Goal: Task Accomplishment & Management: Complete application form

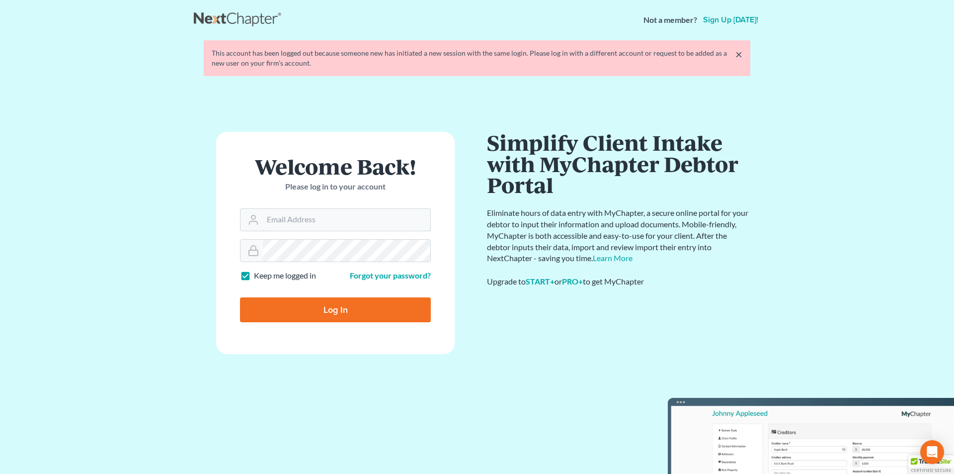
type input "Athena@AthenaLegal.com"
click at [332, 313] on input "Log In" at bounding box center [335, 309] width 191 height 25
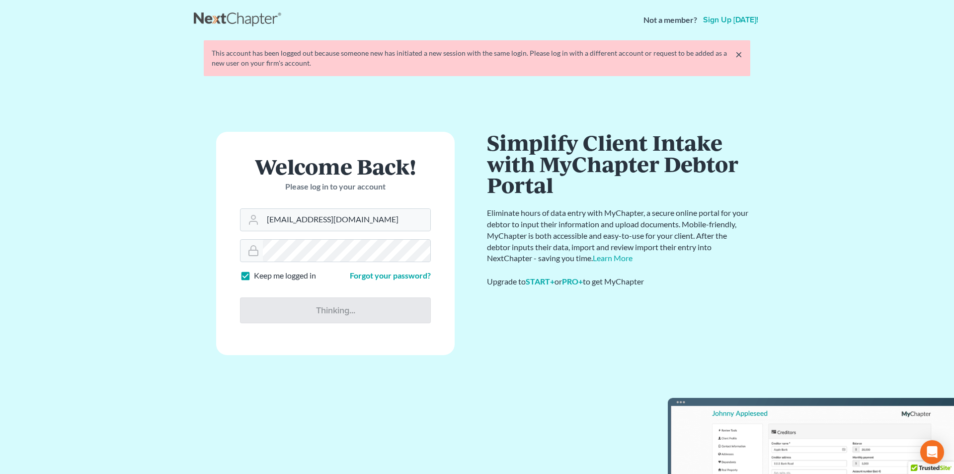
type input "Thinking..."
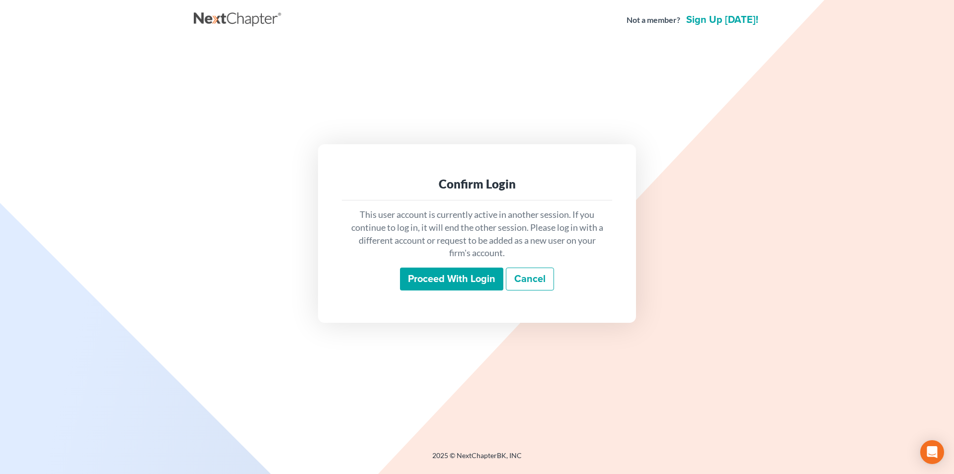
click at [447, 277] on input "Proceed with login" at bounding box center [451, 278] width 103 height 23
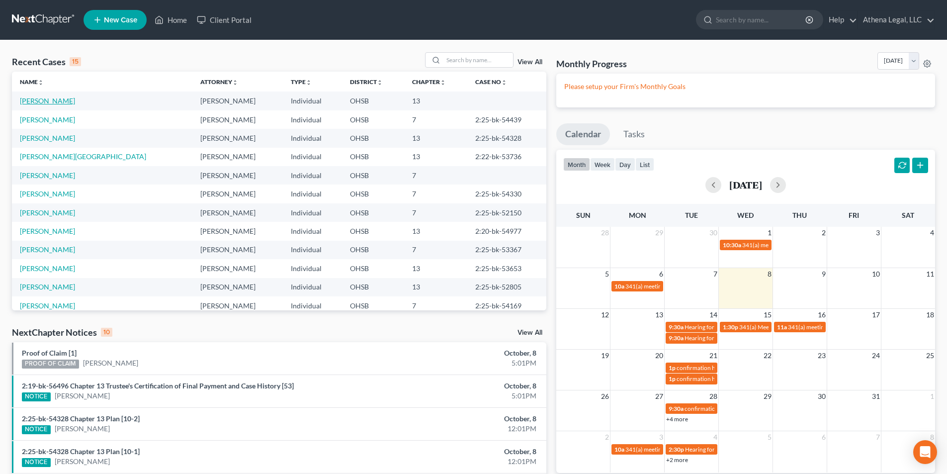
click at [54, 100] on link "Stewart, Daniel" at bounding box center [47, 100] width 55 height 8
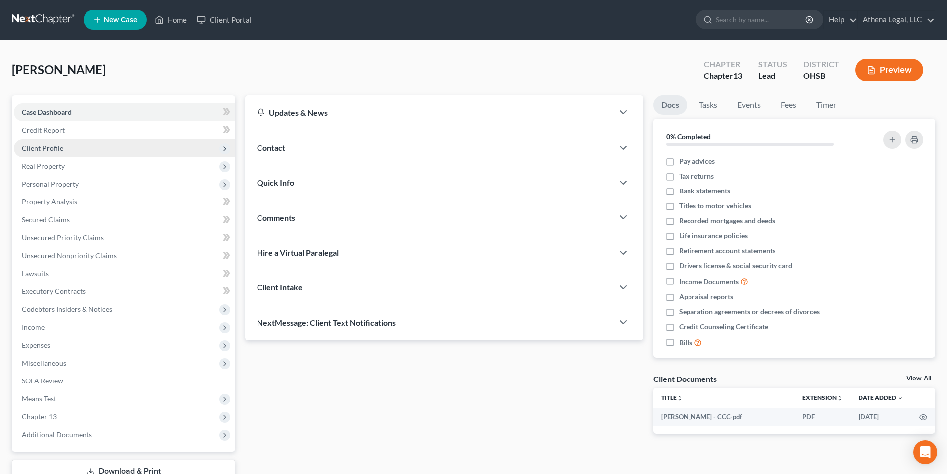
click at [57, 145] on span "Client Profile" at bounding box center [42, 148] width 41 height 8
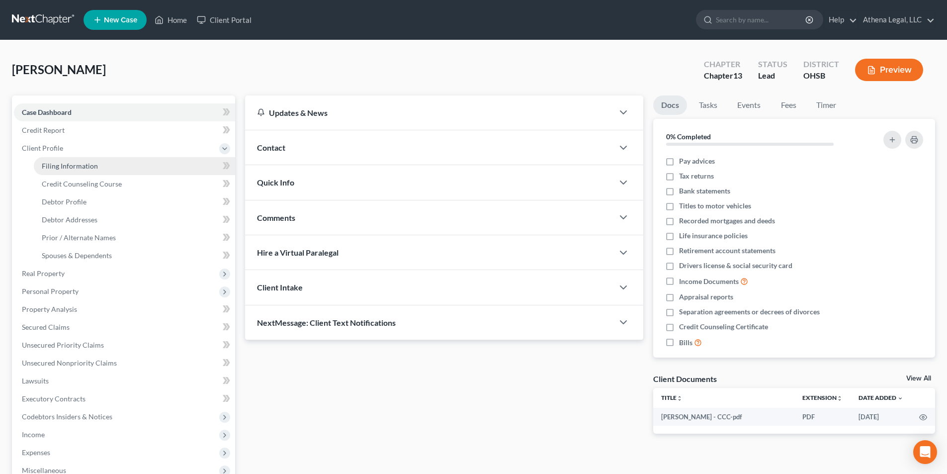
click at [58, 166] on span "Filing Information" at bounding box center [70, 166] width 56 height 8
select select "1"
select select "0"
select select "3"
select select "36"
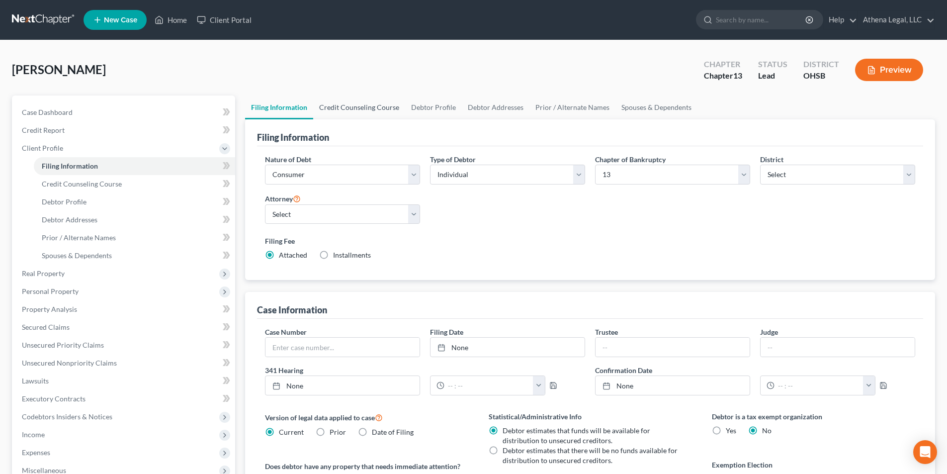
click at [356, 101] on link "Credit Counseling Course" at bounding box center [359, 107] width 92 height 24
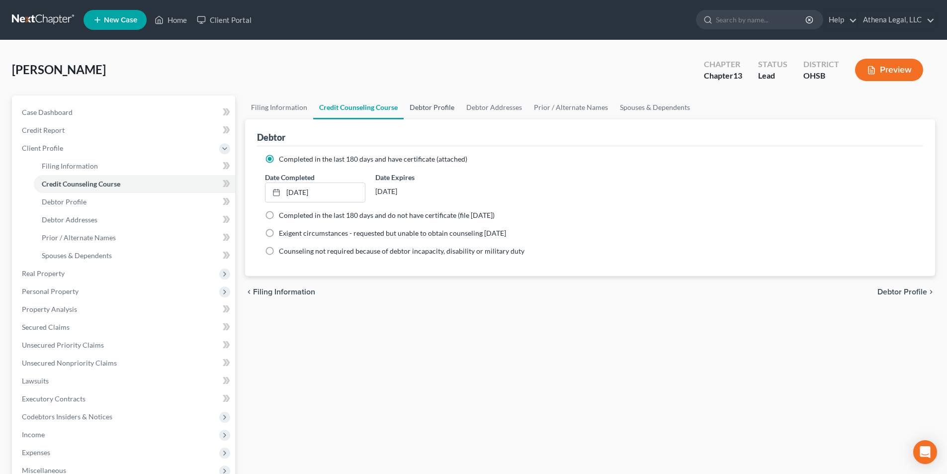
click at [426, 107] on link "Debtor Profile" at bounding box center [432, 107] width 57 height 24
select select "3"
select select "0"
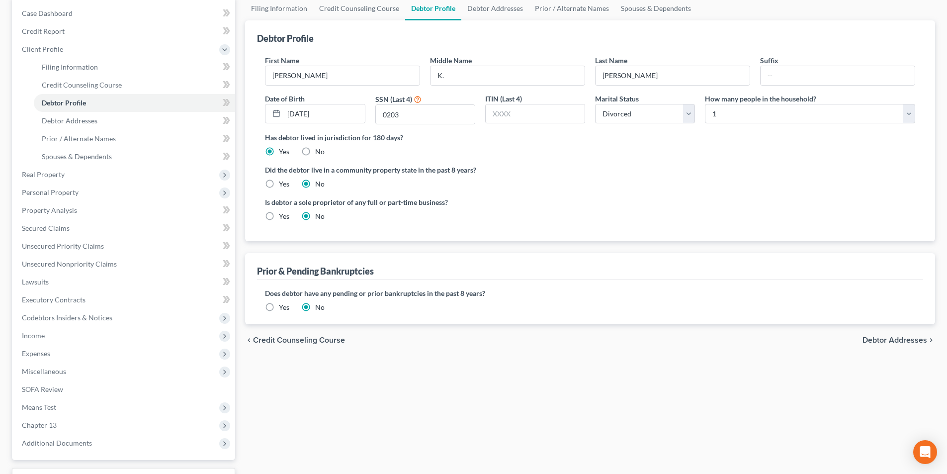
scroll to position [99, 0]
click at [906, 340] on span "Debtor Addresses" at bounding box center [894, 340] width 65 height 8
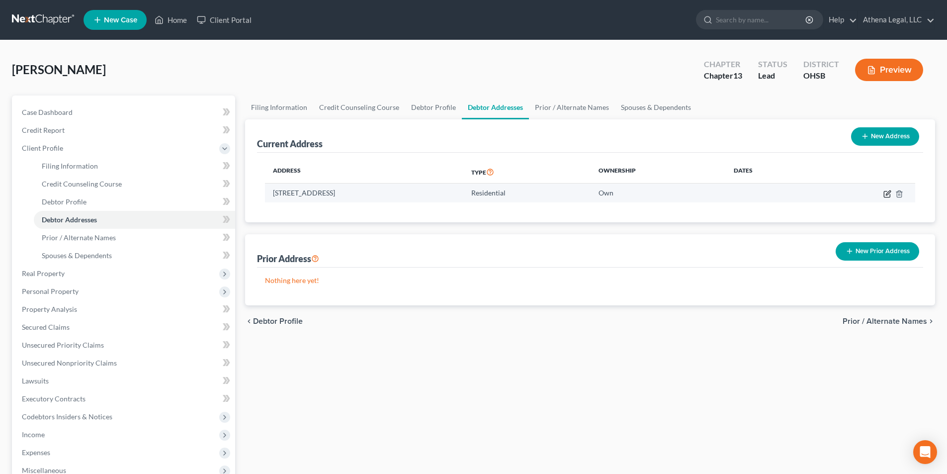
click at [885, 197] on icon "button" at bounding box center [887, 194] width 8 height 8
select select "36"
select select "24"
select select "0"
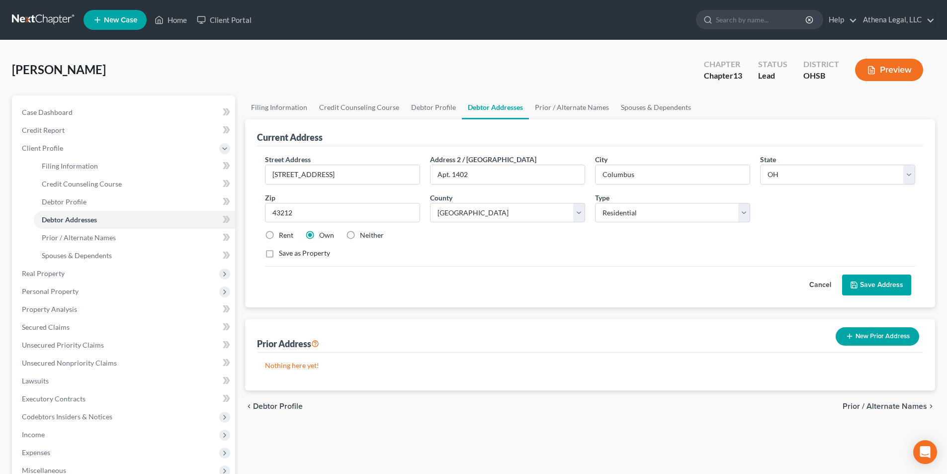
click at [865, 279] on button "Save Address" at bounding box center [876, 284] width 69 height 21
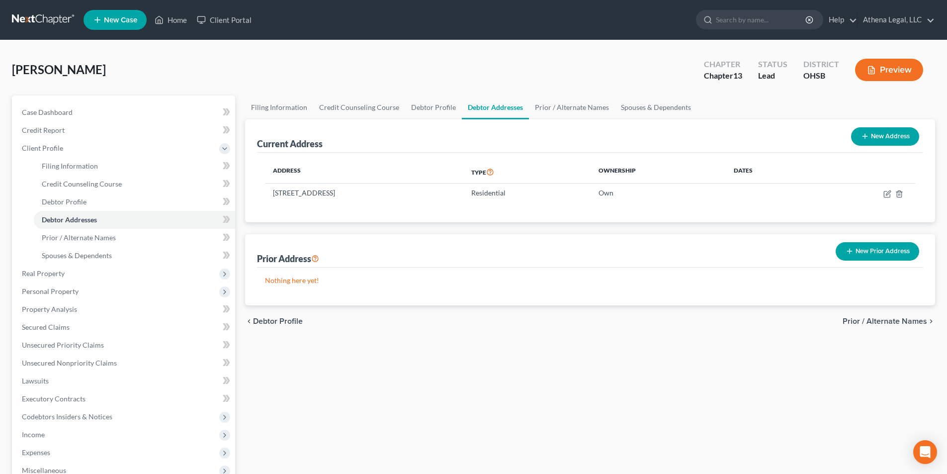
click at [883, 321] on span "Prior / Alternate Names" at bounding box center [884, 321] width 84 height 8
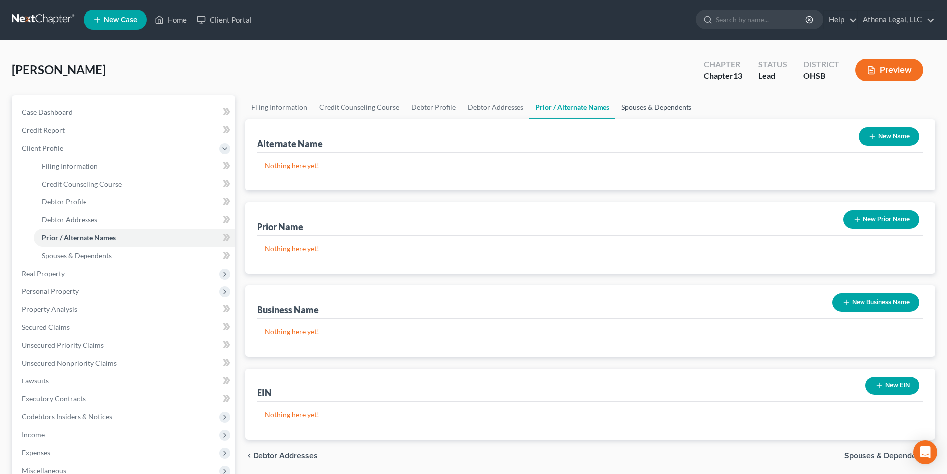
click at [648, 112] on link "Spouses & Dependents" at bounding box center [656, 107] width 82 height 24
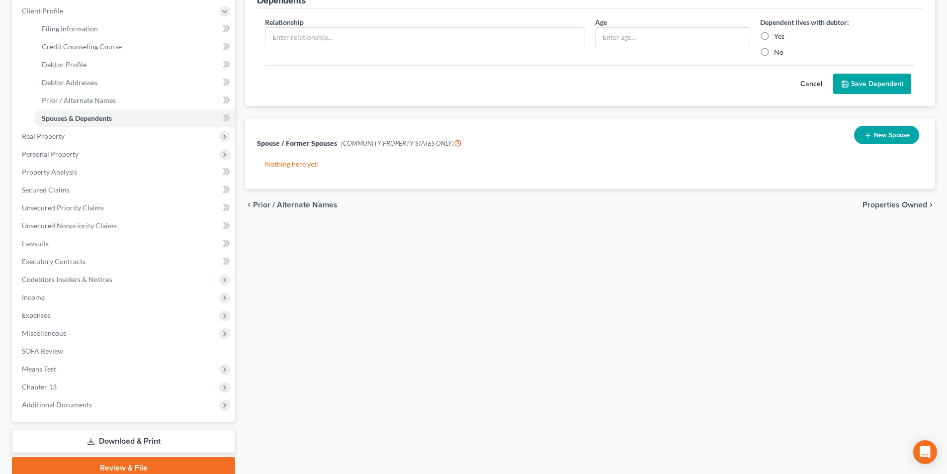
scroll to position [149, 0]
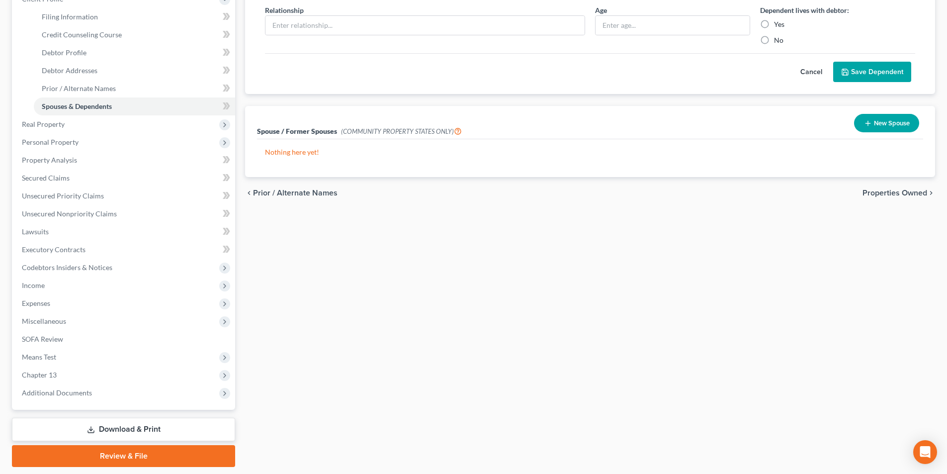
click at [866, 196] on span "Properties Owned" at bounding box center [894, 193] width 65 height 8
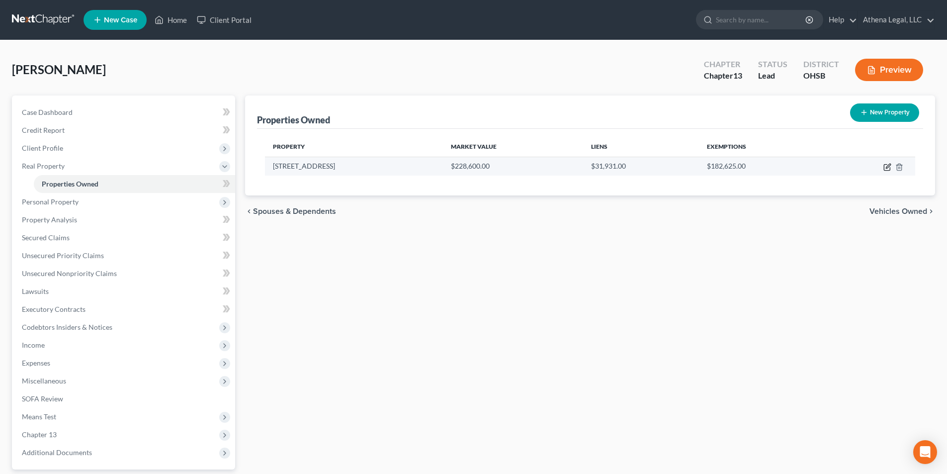
click at [884, 166] on icon "button" at bounding box center [887, 168] width 6 height 6
select select "36"
select select "24"
select select "0"
select select "7"
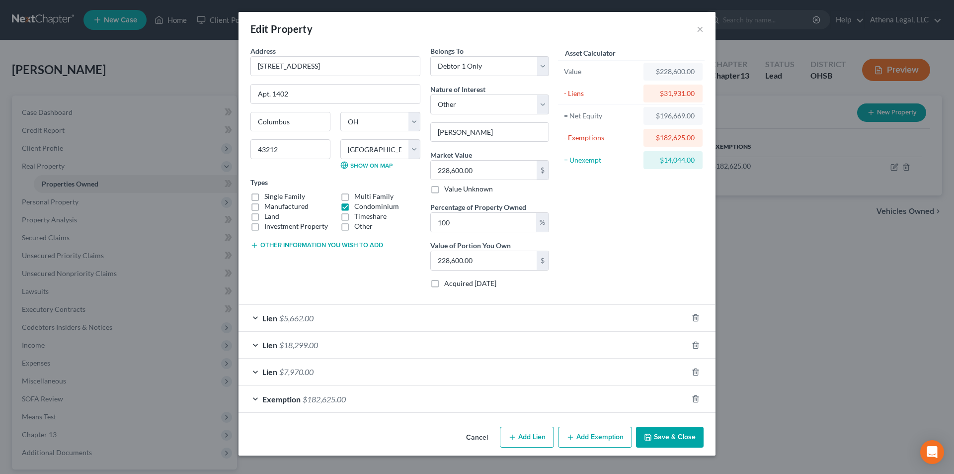
click at [663, 438] on button "Save & Close" at bounding box center [670, 436] width 68 height 21
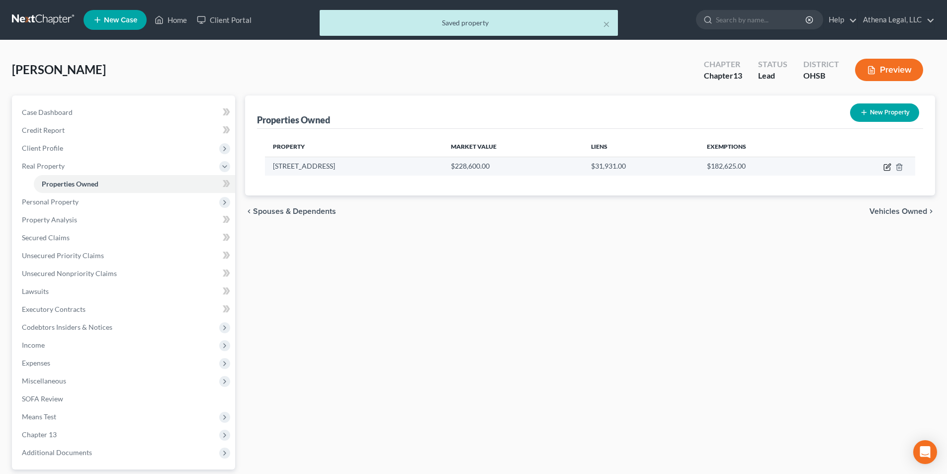
click at [884, 169] on icon "button" at bounding box center [887, 168] width 6 height 6
select select "36"
select select "24"
select select "0"
select select "7"
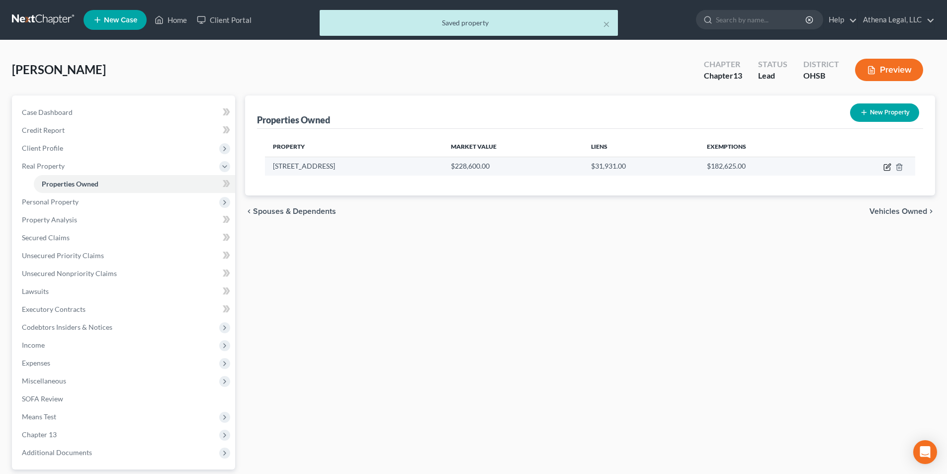
select select "36"
select select "0"
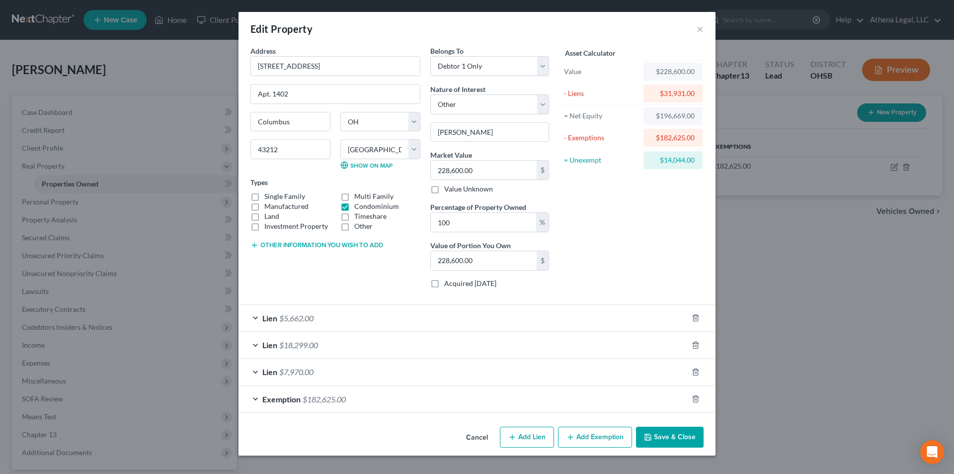
click at [352, 319] on div "Lien $5,662.00" at bounding box center [463, 318] width 449 height 26
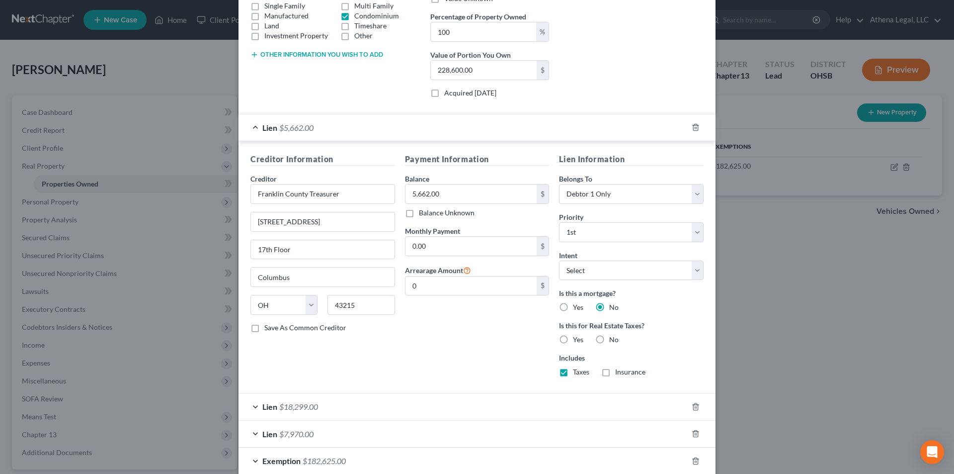
scroll to position [199, 0]
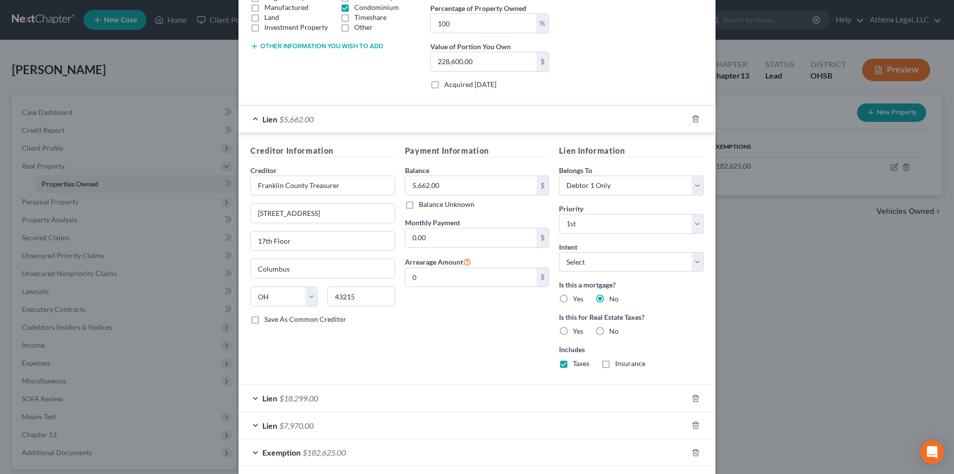
click at [339, 398] on div "Lien $18,299.00" at bounding box center [463, 398] width 449 height 26
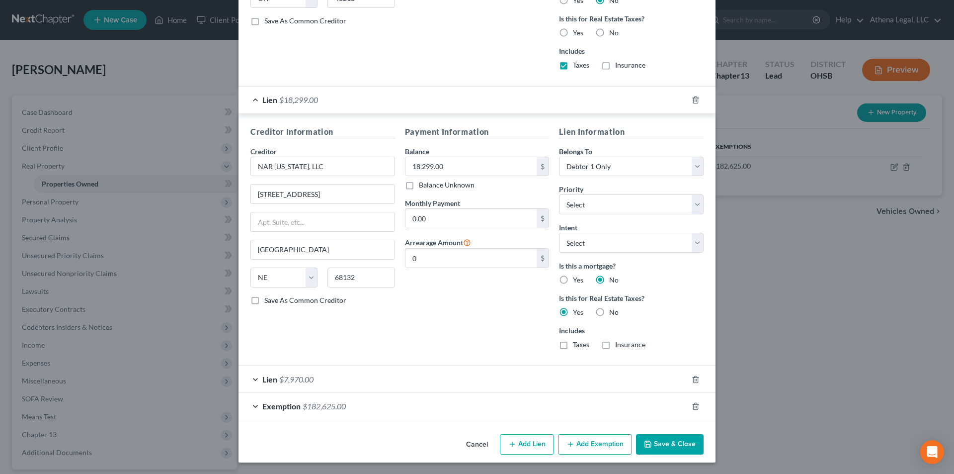
scroll to position [498, 0]
click at [369, 376] on div "Lien $7,970.00" at bounding box center [463, 378] width 449 height 26
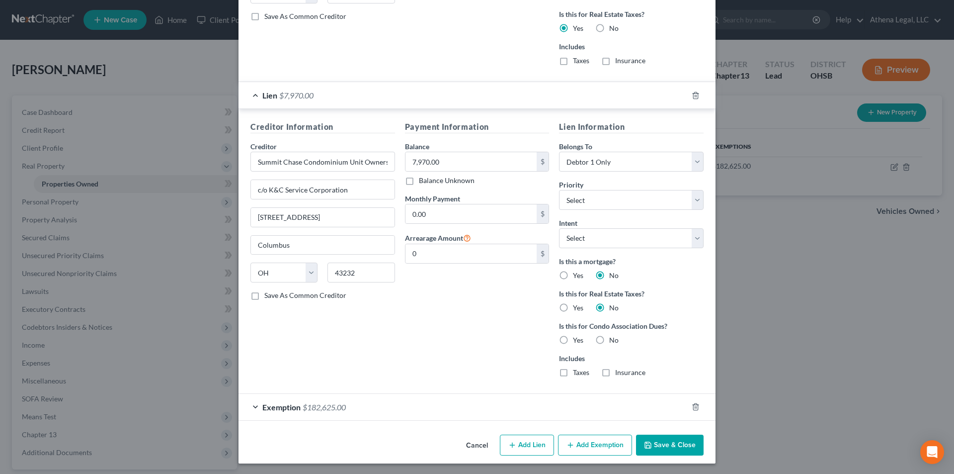
scroll to position [782, 0]
click at [506, 292] on div "Payment Information Balance 7,970.00 $ Balance Unknown Balance Undetermined 7,9…" at bounding box center [477, 251] width 155 height 264
click at [658, 443] on button "Save & Close" at bounding box center [670, 443] width 68 height 21
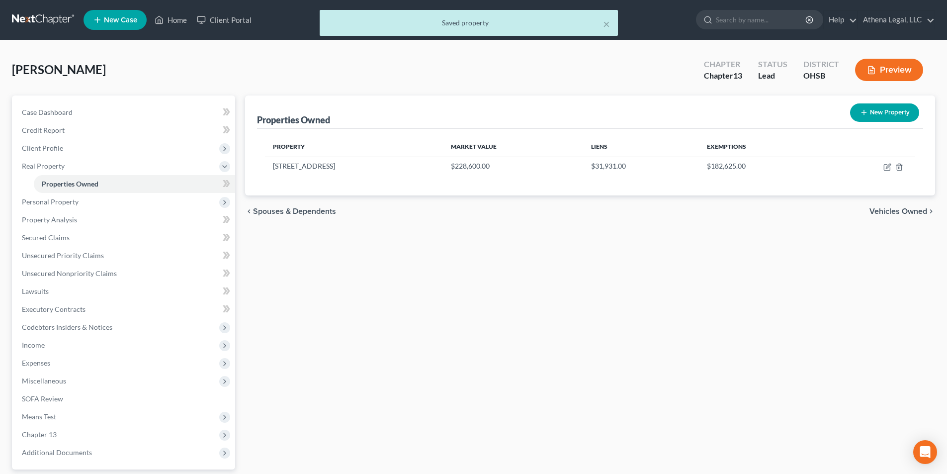
click at [878, 214] on span "Vehicles Owned" at bounding box center [898, 211] width 58 height 8
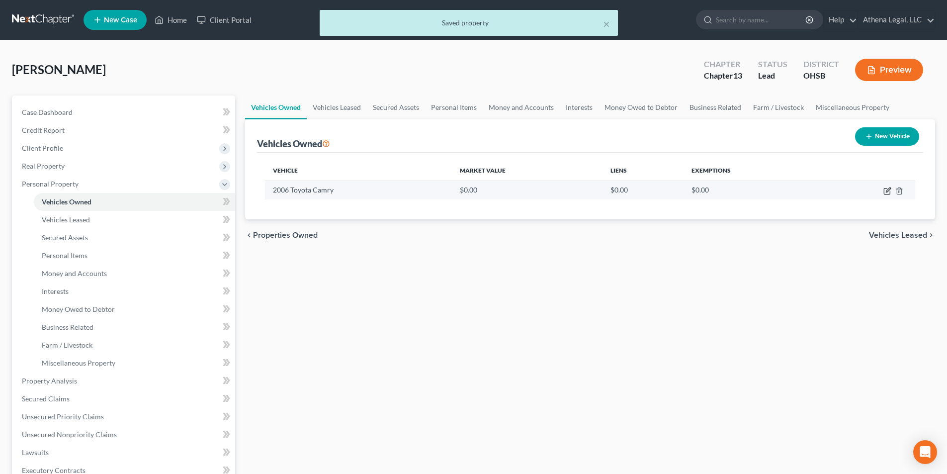
click at [885, 194] on icon "button" at bounding box center [887, 191] width 6 height 6
select select "0"
select select "20"
select select "0"
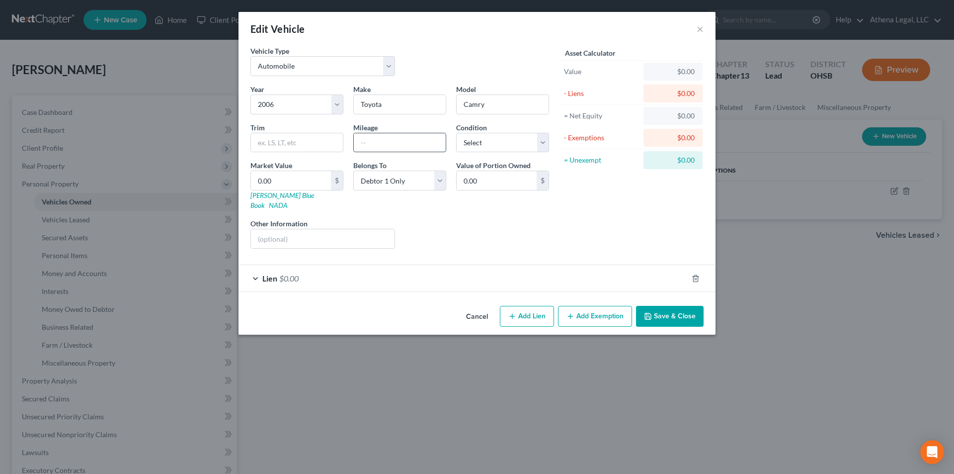
click at [401, 141] on input "text" at bounding box center [400, 142] width 92 height 19
type input "115,000"
click at [534, 140] on select "Select Excellent Very Good Good Fair Poor" at bounding box center [502, 143] width 93 height 20
click at [456, 133] on select "Select Excellent Very Good Good Fair Poor" at bounding box center [502, 143] width 93 height 20
click at [493, 147] on select "Select Excellent Very Good Good Fair Poor" at bounding box center [502, 143] width 93 height 20
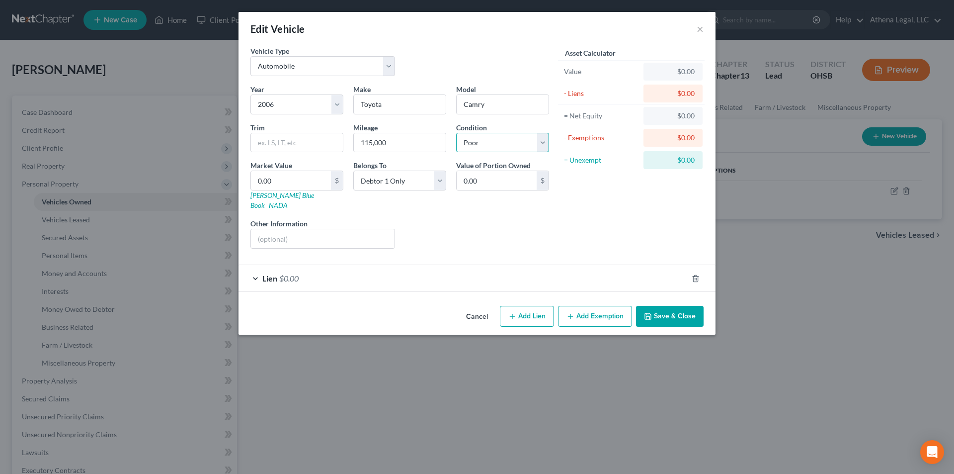
click at [456, 133] on select "Select Excellent Very Good Good Fair Poor" at bounding box center [502, 143] width 93 height 20
click at [304, 186] on input "0.00" at bounding box center [291, 180] width 80 height 19
click at [480, 144] on select "Select Excellent Very Good Good Fair Poor" at bounding box center [502, 143] width 93 height 20
select select "3"
click at [456, 133] on select "Select Excellent Very Good Good Fair Poor" at bounding box center [502, 143] width 93 height 20
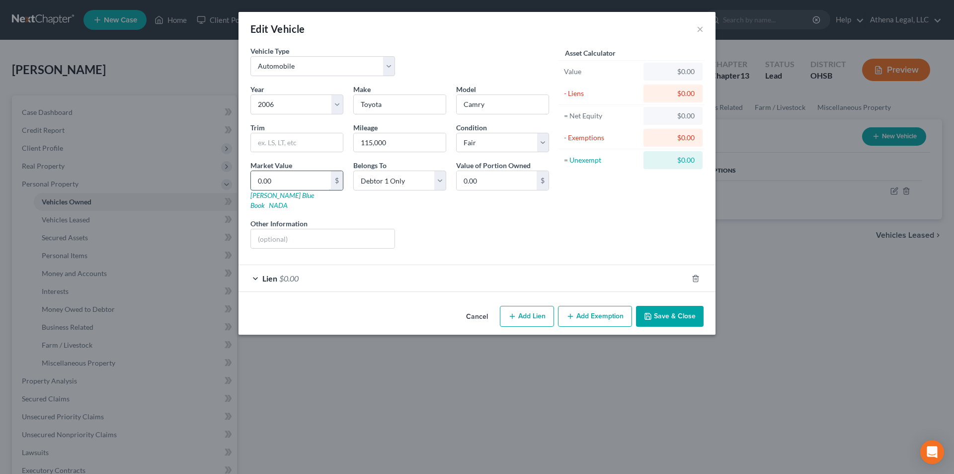
click at [292, 178] on input "0.00" at bounding box center [291, 180] width 80 height 19
drag, startPoint x: 292, startPoint y: 178, endPoint x: 253, endPoint y: 185, distance: 40.0
click at [253, 185] on input "0.00" at bounding box center [291, 180] width 80 height 19
type input "2"
type input "2.00"
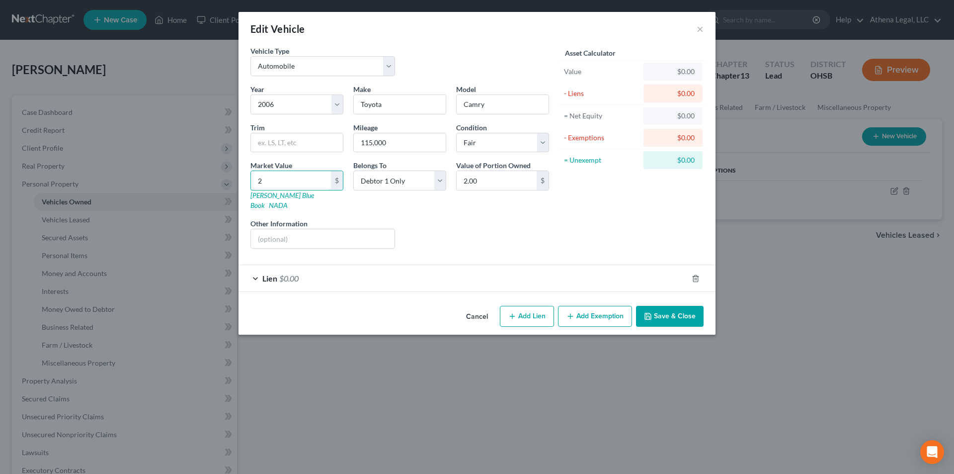
type input "24"
type input "24.00"
type input "243"
type input "243.00"
type input "2,431"
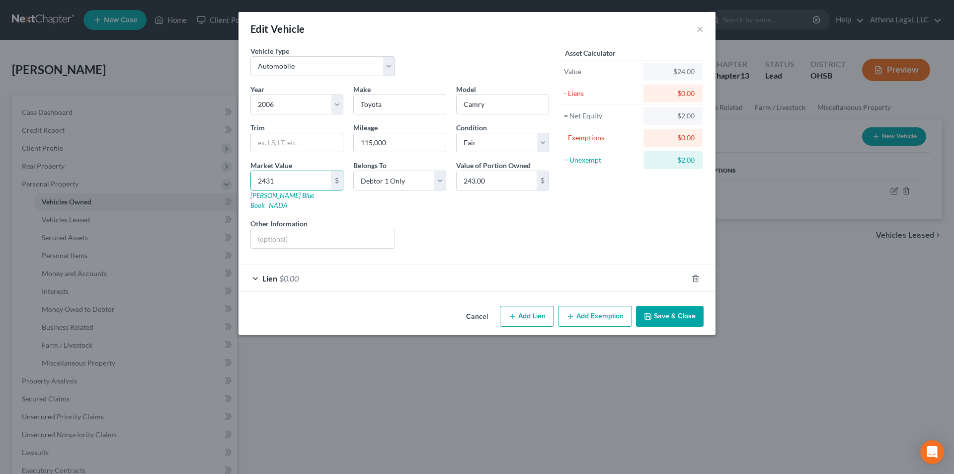
type input "2,431.00"
type input "2,431"
click at [575, 312] on icon "button" at bounding box center [571, 316] width 8 height 8
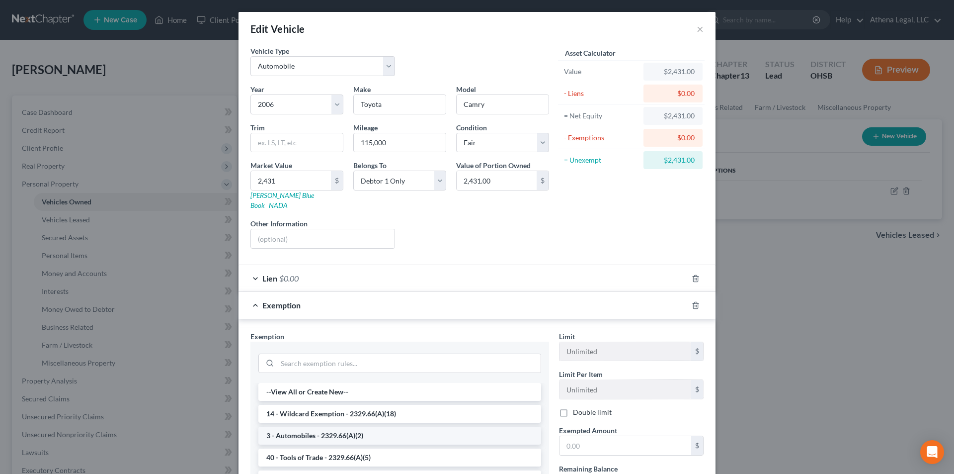
click at [347, 426] on li "3 - Automobiles - 2329.66(A)(2)" at bounding box center [399, 435] width 283 height 18
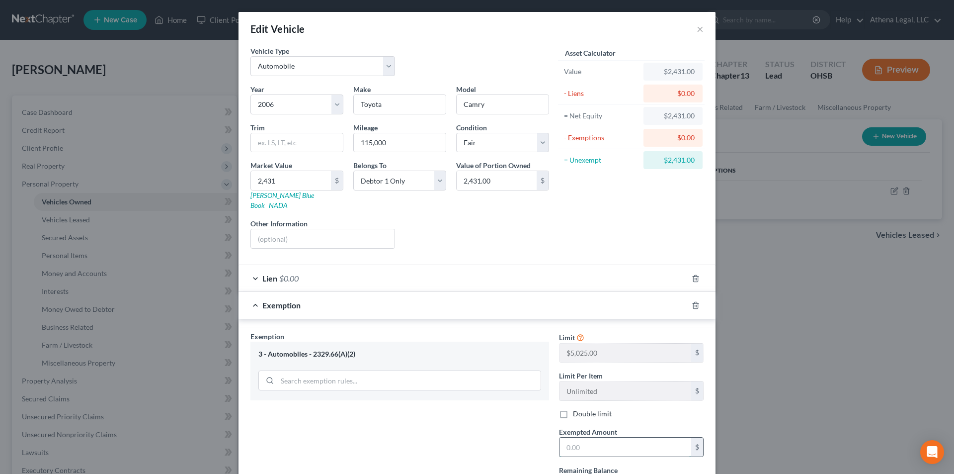
click at [582, 437] on input "text" at bounding box center [626, 446] width 132 height 19
type input "5,025"
click at [495, 414] on div "Exemption Set must be selected for CA. Exemption * 3 - Automobiles - 2329.66(A)…" at bounding box center [400, 417] width 309 height 172
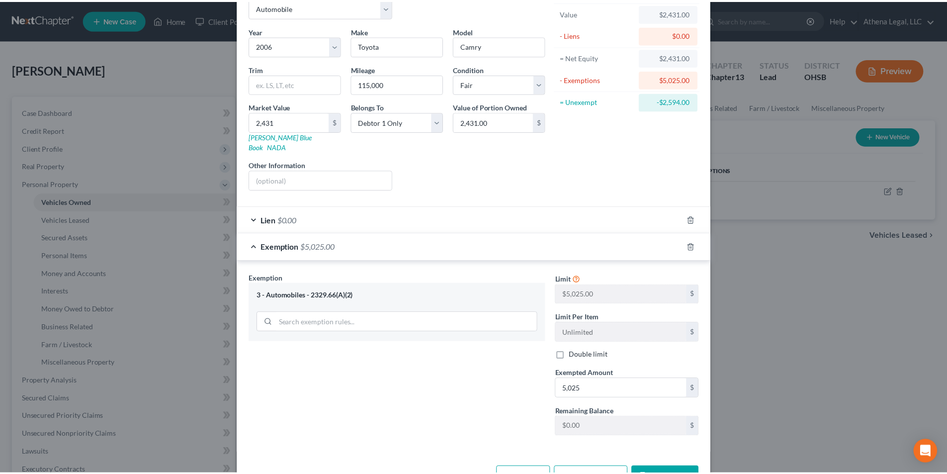
scroll to position [82, 0]
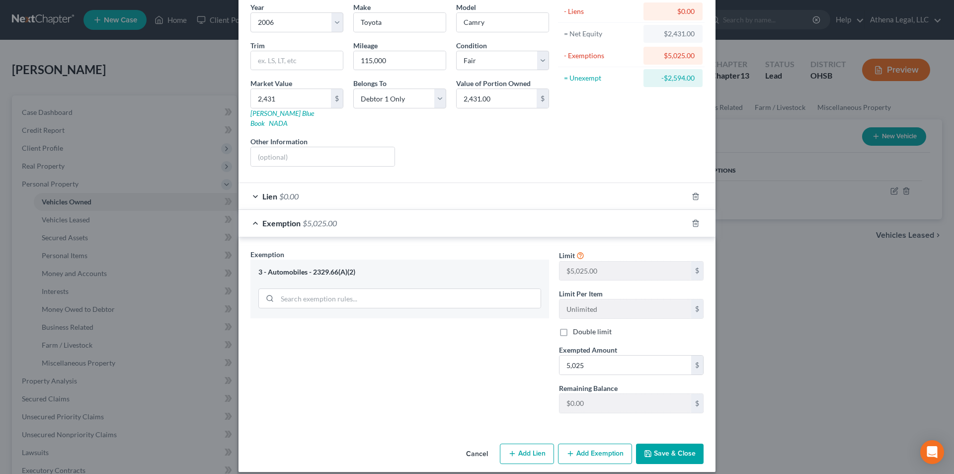
click at [649, 449] on icon "button" at bounding box center [648, 453] width 8 height 8
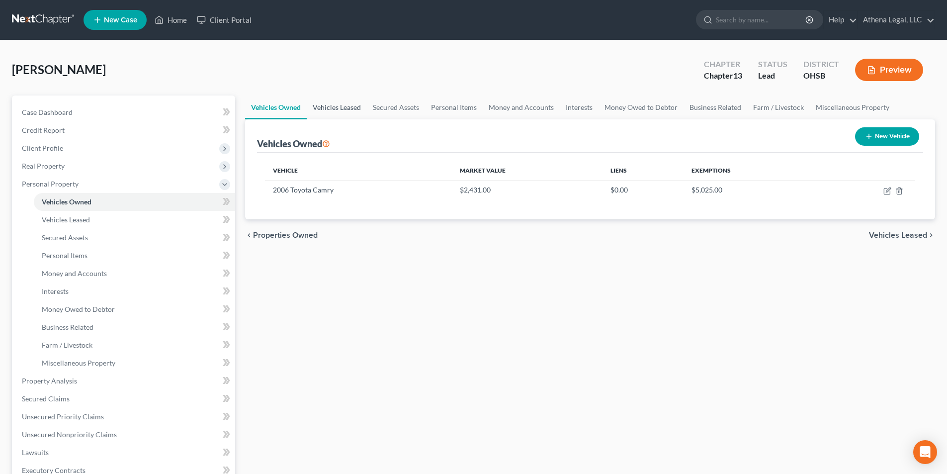
click at [344, 109] on link "Vehicles Leased" at bounding box center [337, 107] width 60 height 24
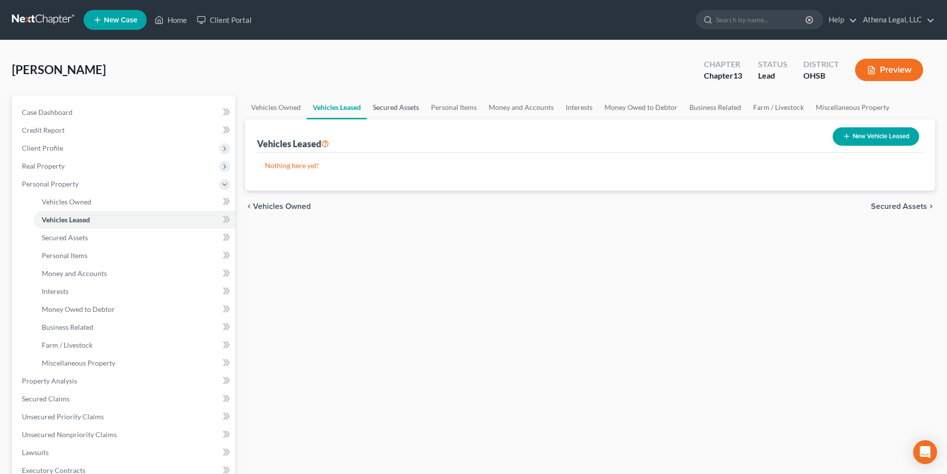
click at [400, 107] on link "Secured Assets" at bounding box center [396, 107] width 58 height 24
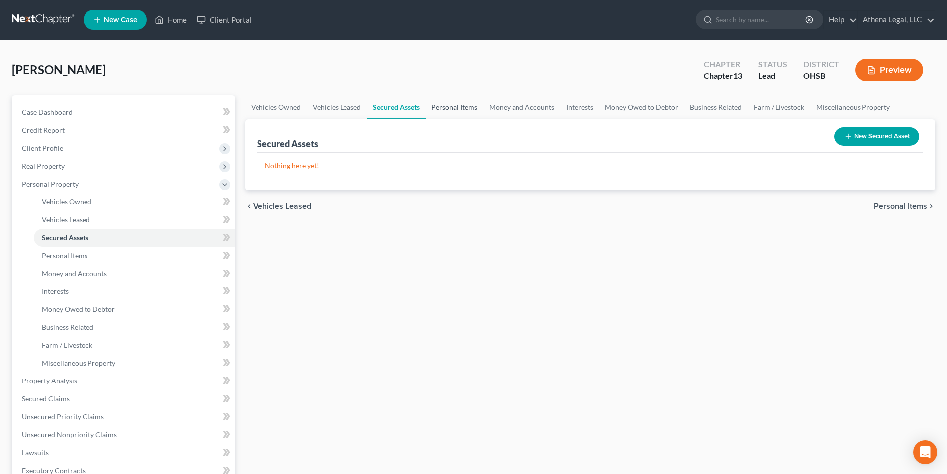
click at [453, 101] on link "Personal Items" at bounding box center [454, 107] width 58 height 24
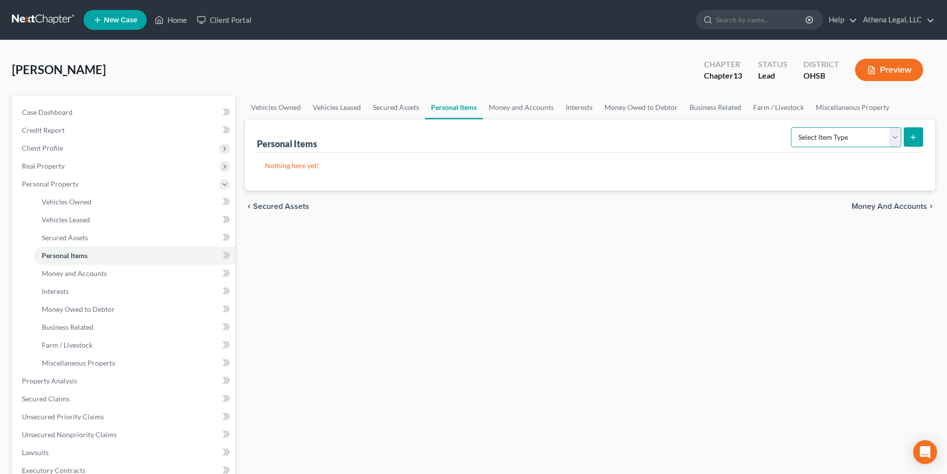
click at [805, 135] on select "Select Item Type Clothing Collectibles Of Value Electronics Firearms Household …" at bounding box center [846, 137] width 110 height 20
select select "clothing"
click at [792, 127] on select "Select Item Type Clothing Collectibles Of Value Electronics Firearms Household …" at bounding box center [846, 137] width 110 height 20
click at [913, 144] on button "submit" at bounding box center [913, 136] width 19 height 19
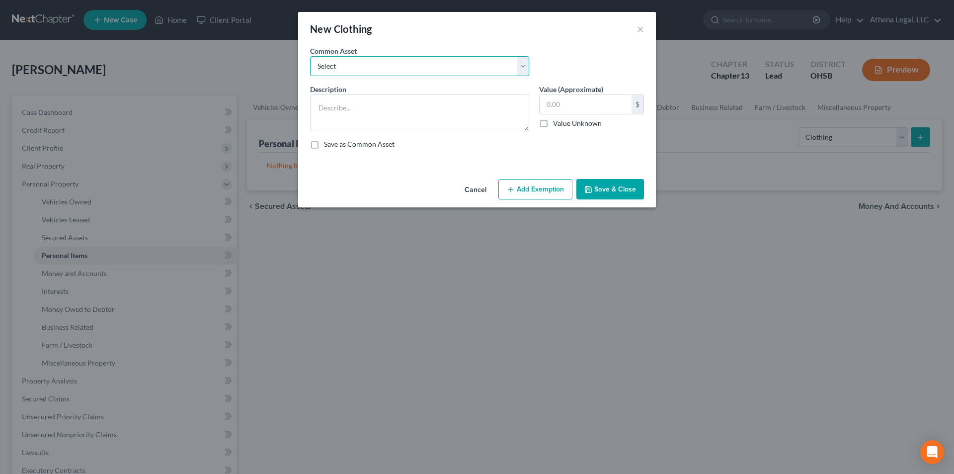
drag, startPoint x: 367, startPoint y: 70, endPoint x: 365, endPoint y: 75, distance: 5.1
click at [367, 70] on select "Select Used Clothing" at bounding box center [419, 66] width 219 height 20
select select "0"
click at [310, 56] on select "Select Used Clothing" at bounding box center [419, 66] width 219 height 20
type textarea "Used Clothing"
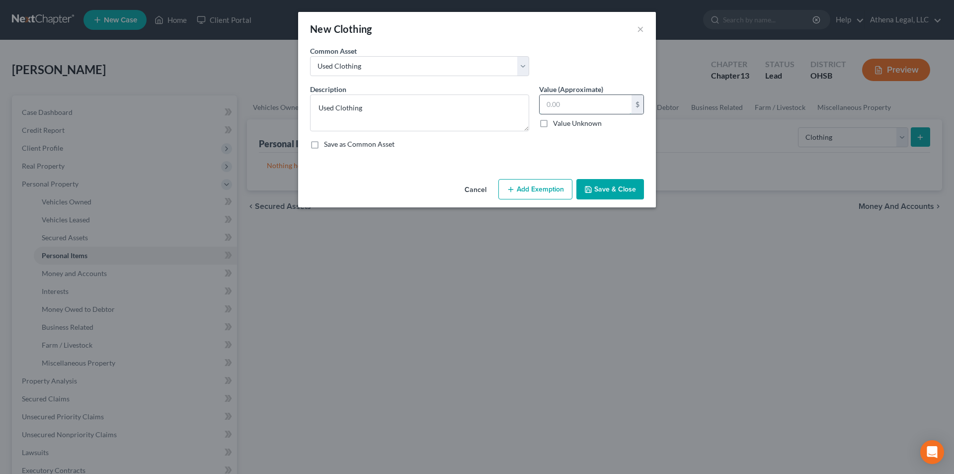
click at [566, 109] on input "text" at bounding box center [586, 104] width 92 height 19
type input "100"
click at [527, 193] on button "Add Exemption" at bounding box center [536, 189] width 74 height 21
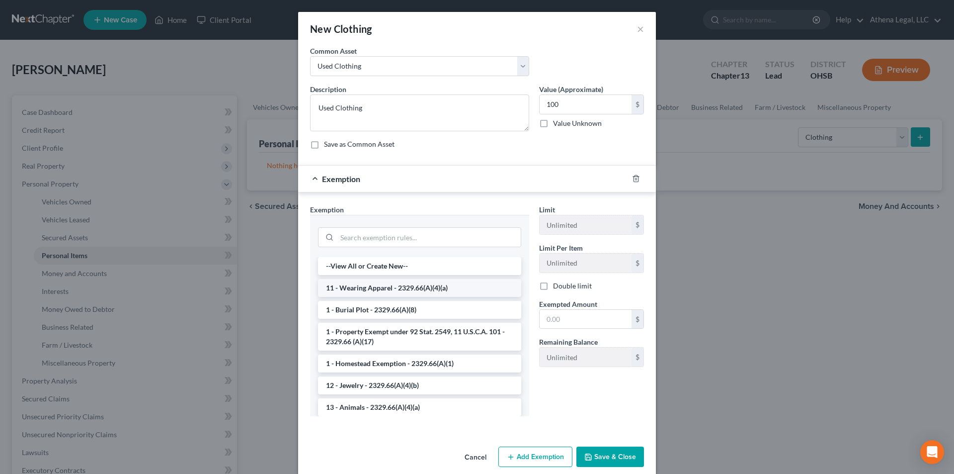
click at [423, 287] on li "11 - Wearing Apparel - 2329.66(A)(4)(a)" at bounding box center [419, 288] width 203 height 18
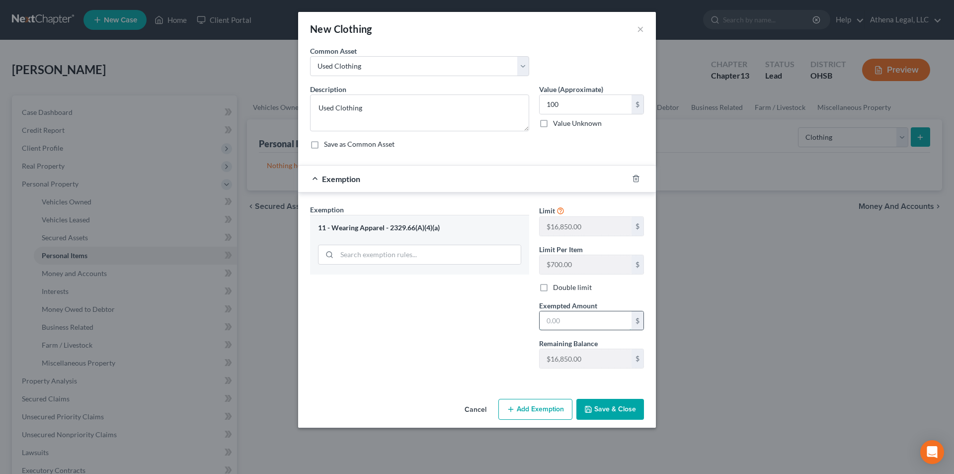
click at [615, 317] on input "text" at bounding box center [586, 320] width 92 height 19
type input "100"
drag, startPoint x: 480, startPoint y: 314, endPoint x: 550, endPoint y: 368, distance: 88.6
click at [480, 314] on div "Exemption Set must be selected for CA. Exemption * 11 - Wearing Apparel - 2329.…" at bounding box center [419, 290] width 229 height 172
click at [621, 408] on button "Save & Close" at bounding box center [611, 409] width 68 height 21
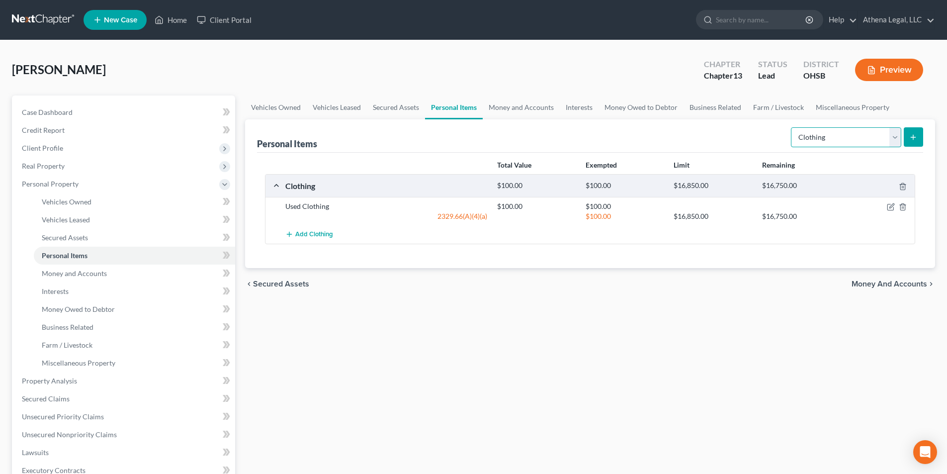
click at [812, 140] on select "Select Item Type Clothing Collectibles Of Value Electronics Firearms Household …" at bounding box center [846, 137] width 110 height 20
click at [792, 127] on select "Select Item Type Clothing Collectibles Of Value Electronics Firearms Household …" at bounding box center [846, 137] width 110 height 20
click at [918, 140] on button "submit" at bounding box center [913, 136] width 19 height 19
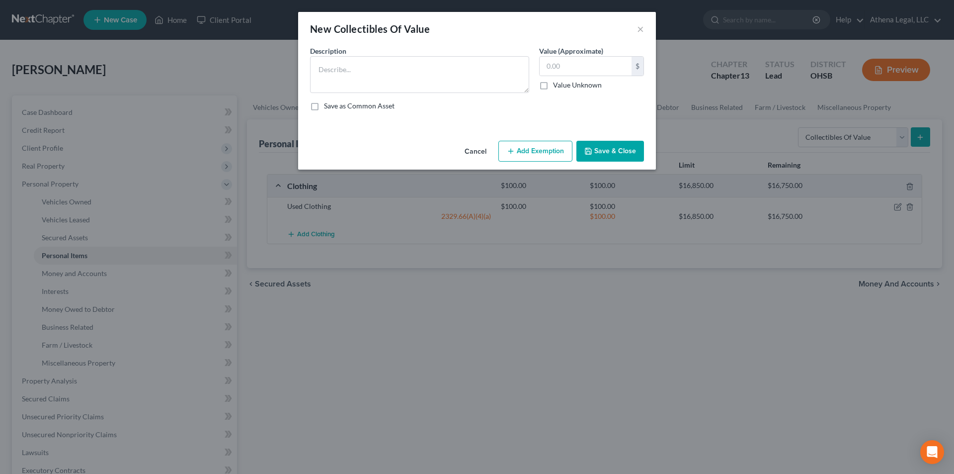
click at [466, 153] on button "Cancel" at bounding box center [476, 152] width 38 height 20
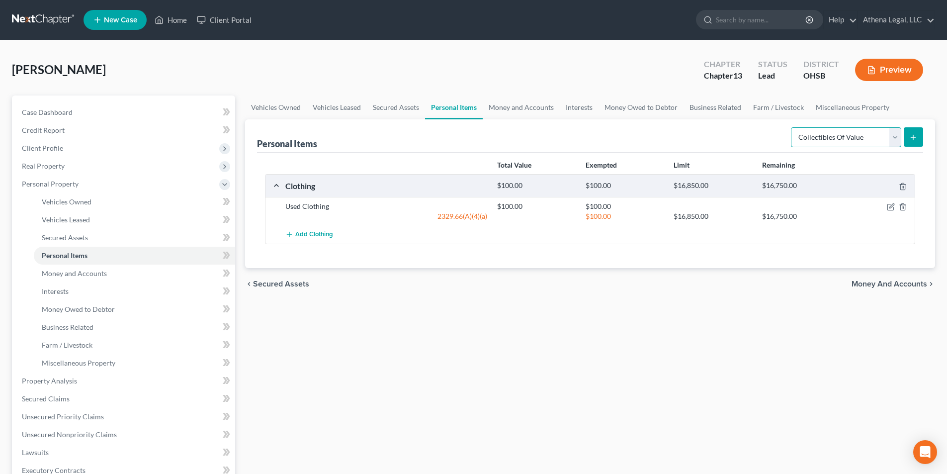
click at [807, 137] on select "Select Item Type Clothing Collectibles Of Value Electronics Firearms Household …" at bounding box center [846, 137] width 110 height 20
click at [792, 127] on select "Select Item Type Clothing Collectibles Of Value Electronics Firearms Household …" at bounding box center [846, 137] width 110 height 20
click at [895, 141] on select "Select Item Type Clothing Collectibles Of Value Electronics Firearms Household …" at bounding box center [846, 137] width 110 height 20
select select "collectibles_of_value"
click at [792, 127] on select "Select Item Type Clothing Collectibles Of Value Electronics Firearms Household …" at bounding box center [846, 137] width 110 height 20
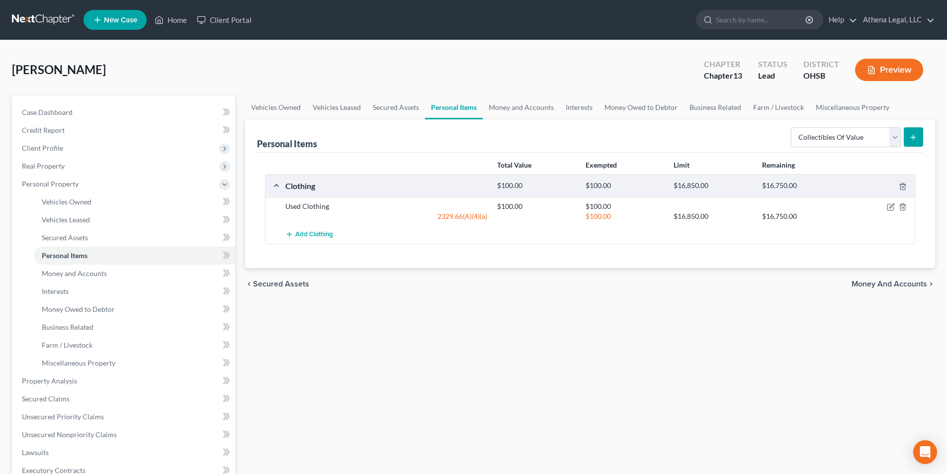
click at [921, 140] on button "submit" at bounding box center [913, 136] width 19 height 19
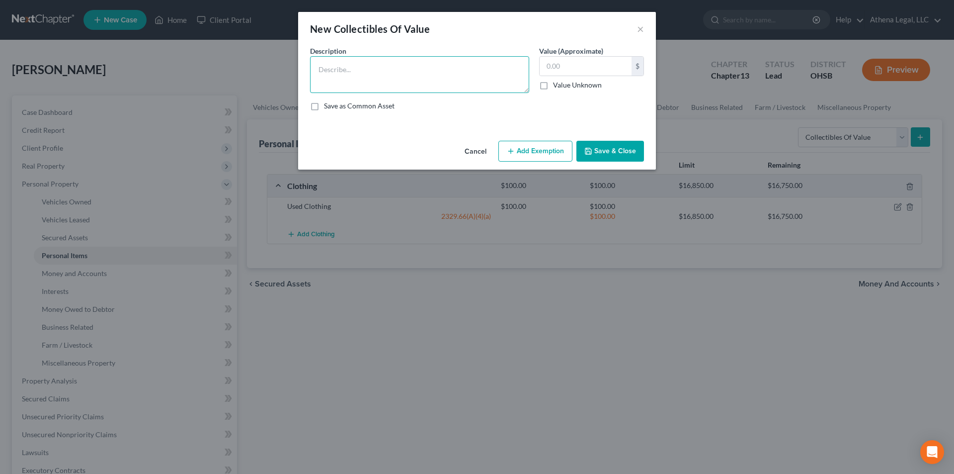
click at [448, 90] on textarea at bounding box center [419, 74] width 219 height 37
type textarea "1"
type textarea "Antique Furniture"
click at [616, 154] on button "Save & Close" at bounding box center [611, 151] width 68 height 21
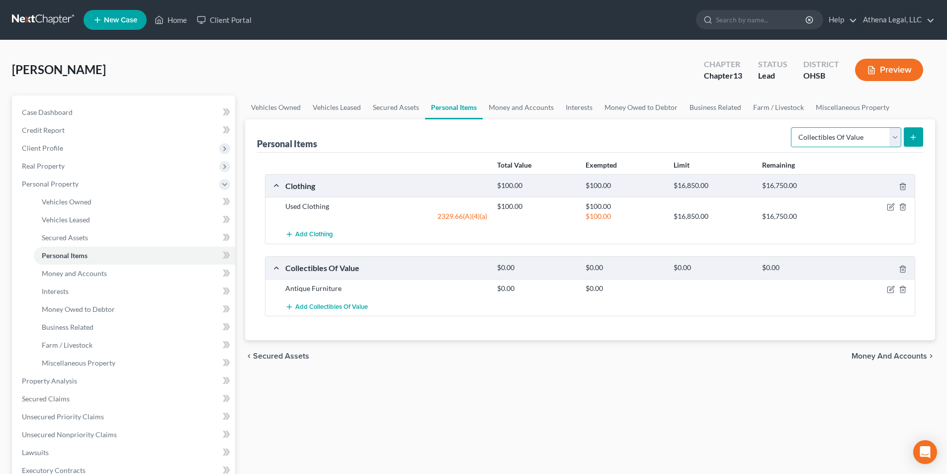
click at [839, 141] on select "Select Item Type Clothing Collectibles Of Value Electronics Firearms Household …" at bounding box center [846, 137] width 110 height 20
select select "household_goods"
click at [792, 127] on select "Select Item Type Clothing Collectibles Of Value Electronics Firearms Household …" at bounding box center [846, 137] width 110 height 20
click at [914, 134] on icon "submit" at bounding box center [913, 137] width 8 height 8
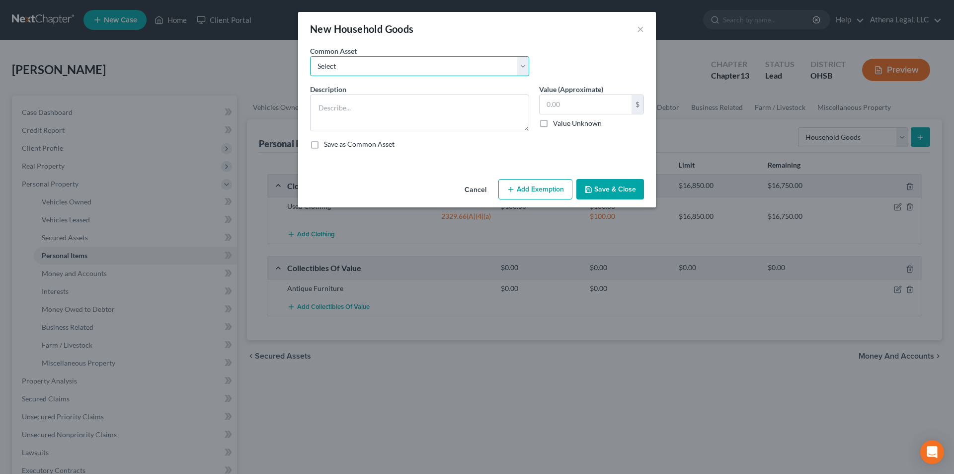
click at [458, 71] on select "Select Used Furniture" at bounding box center [419, 66] width 219 height 20
select select "0"
click at [310, 56] on select "Select Used Furniture" at bounding box center [419, 66] width 219 height 20
type textarea "Used Furniture"
click at [580, 106] on input "text" at bounding box center [586, 104] width 92 height 19
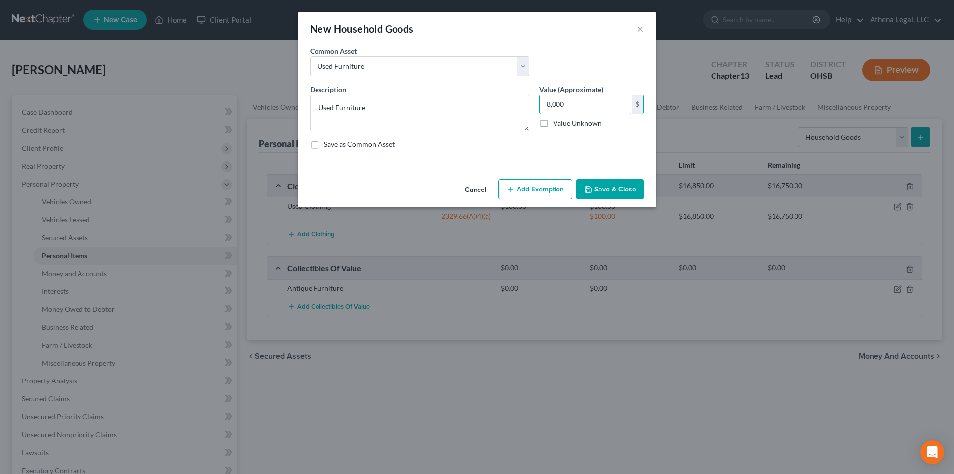
type input "8,000"
click at [547, 189] on button "Add Exemption" at bounding box center [536, 189] width 74 height 21
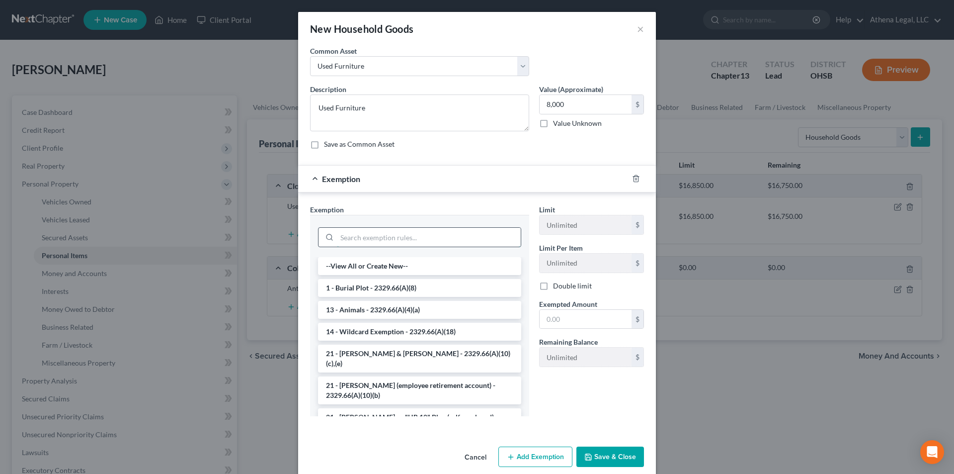
click at [418, 235] on input "search" at bounding box center [429, 237] width 184 height 19
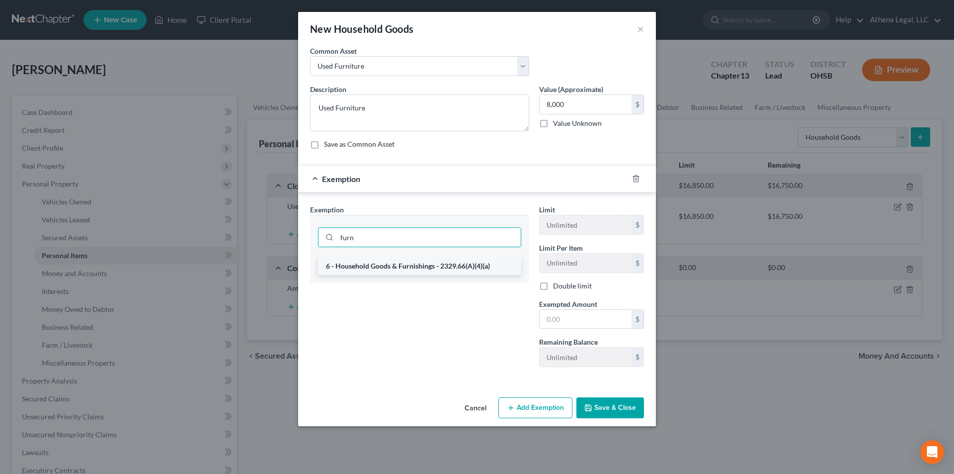
type input "furn"
click at [414, 265] on li "6 - Household Goods & Furnishings - 2329.66(A)(4)(a)" at bounding box center [419, 266] width 203 height 18
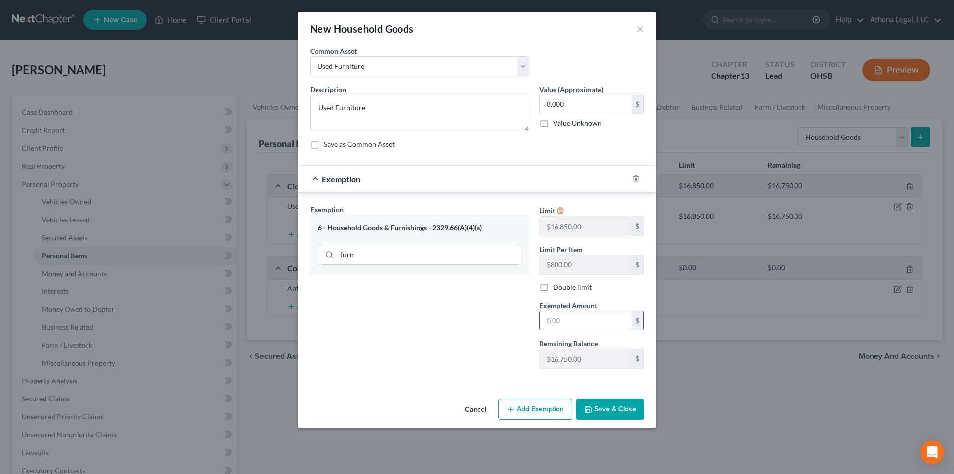
click at [568, 321] on input "text" at bounding box center [586, 320] width 92 height 19
type input "8,000"
click at [621, 409] on button "Save & Close" at bounding box center [611, 409] width 68 height 21
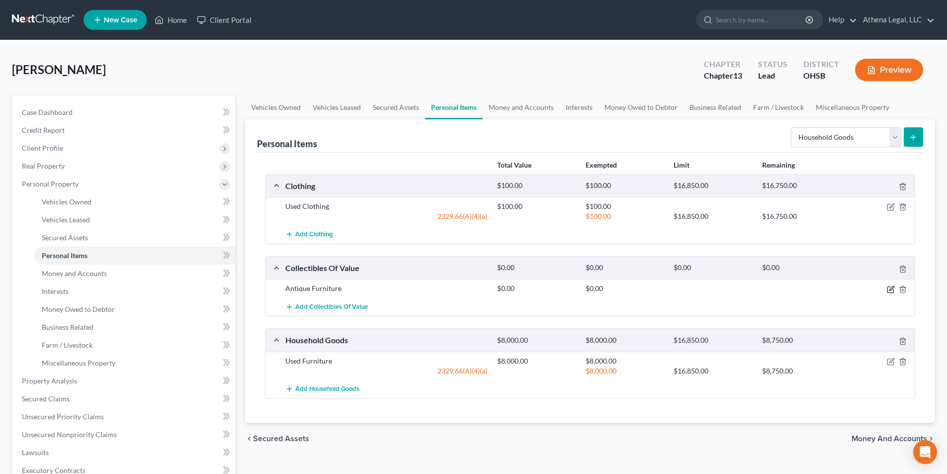
click at [892, 286] on icon "button" at bounding box center [891, 289] width 8 height 8
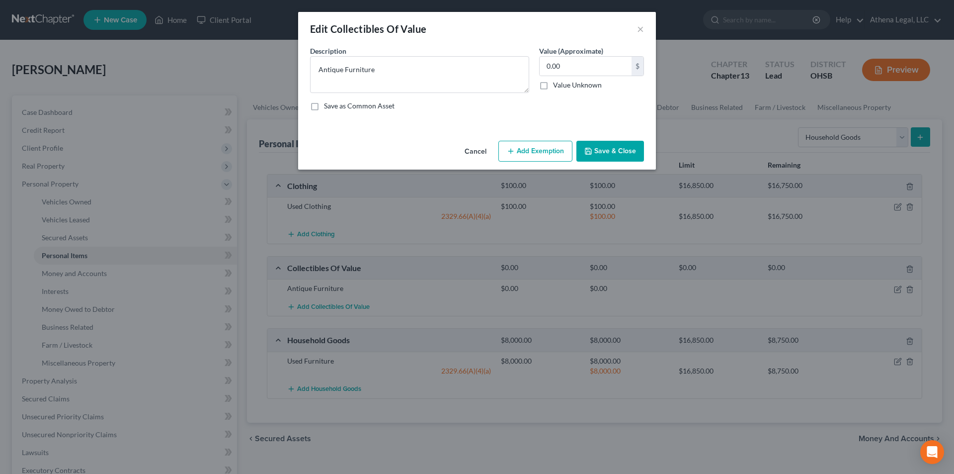
click at [897, 359] on div "Edit Collectibles Of Value × An exemption set must first be selected from the F…" at bounding box center [477, 237] width 954 height 474
click at [483, 150] on button "Cancel" at bounding box center [476, 152] width 38 height 20
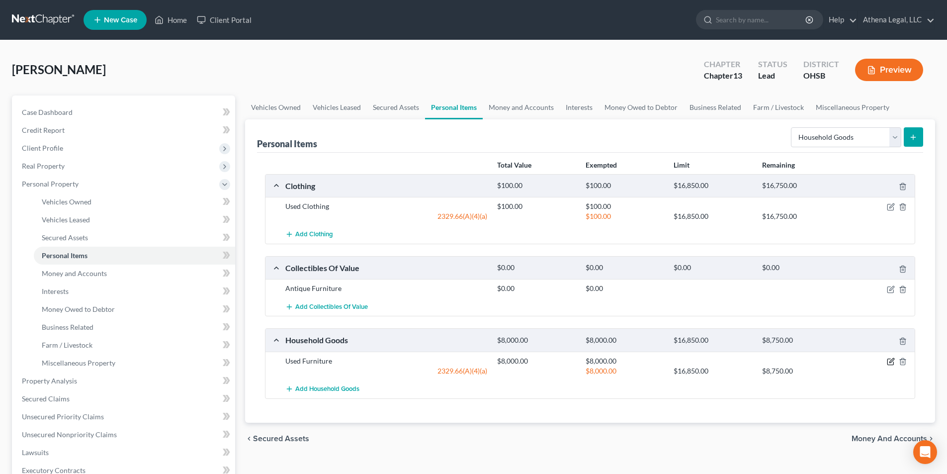
click at [891, 361] on icon "button" at bounding box center [891, 361] width 8 height 8
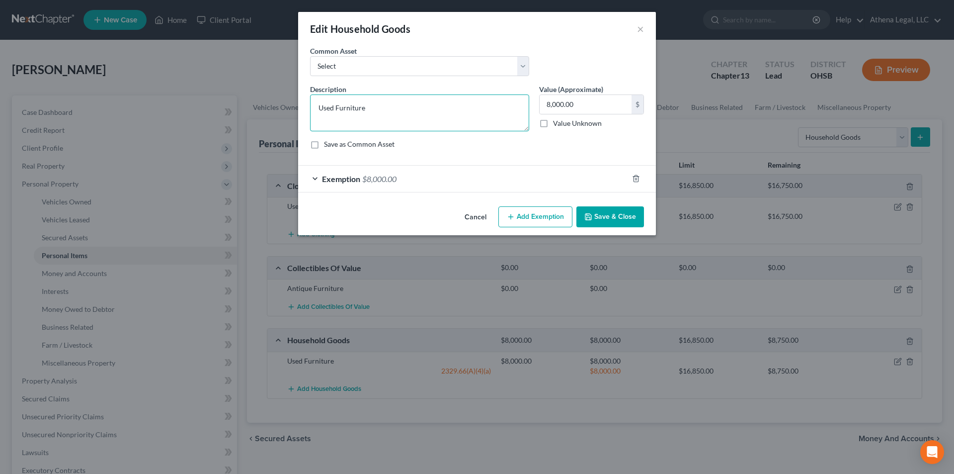
click at [325, 108] on textarea "Used Furniture" at bounding box center [419, 112] width 219 height 37
drag, startPoint x: 379, startPoint y: 109, endPoint x: 294, endPoint y: 112, distance: 84.5
click at [294, 112] on div "Edit Household Goods × An exemption set must first be selected from the Filing …" at bounding box center [477, 237] width 954 height 474
type textarea "Household Goods and Furnishings"
click at [614, 216] on button "Save & Close" at bounding box center [611, 216] width 68 height 21
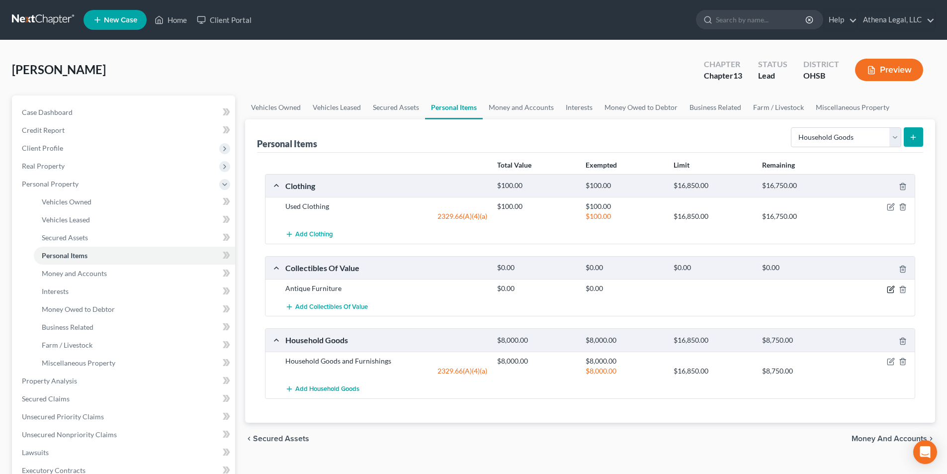
click at [888, 289] on icon "button" at bounding box center [891, 289] width 8 height 8
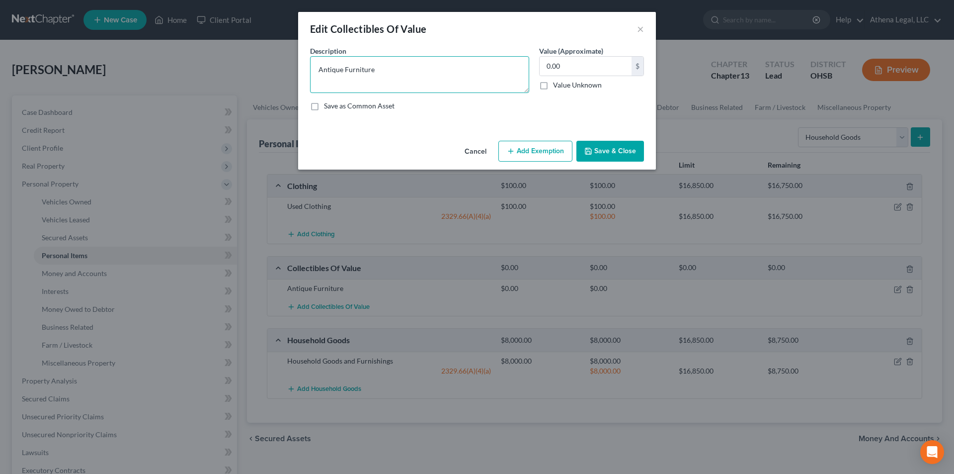
drag, startPoint x: 415, startPoint y: 75, endPoint x: 345, endPoint y: 72, distance: 69.6
click at [345, 72] on textarea "Antique Furniture" at bounding box center [419, 74] width 219 height 37
click at [570, 64] on input "0.00" at bounding box center [586, 66] width 92 height 19
click at [448, 72] on textarea "Antique Chaise" at bounding box center [419, 74] width 219 height 37
type textarea "Antique Chaise"
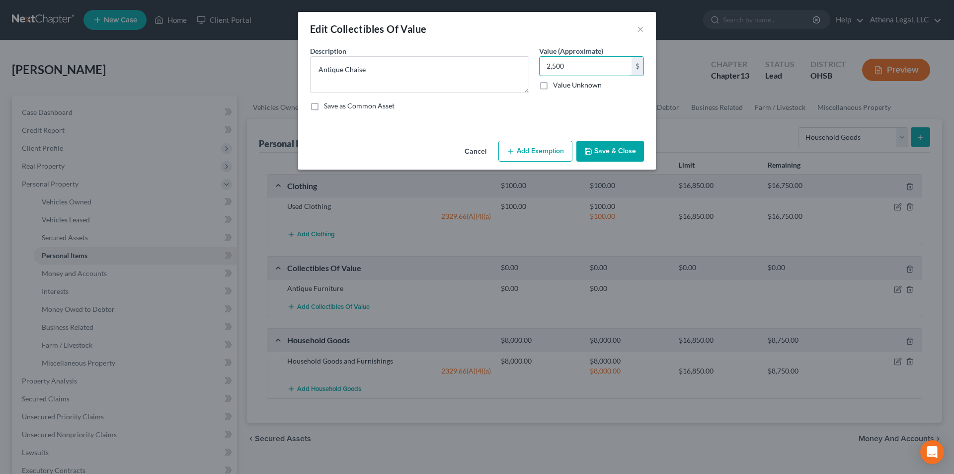
type input "2,500"
click at [535, 144] on button "Add Exemption" at bounding box center [536, 151] width 74 height 21
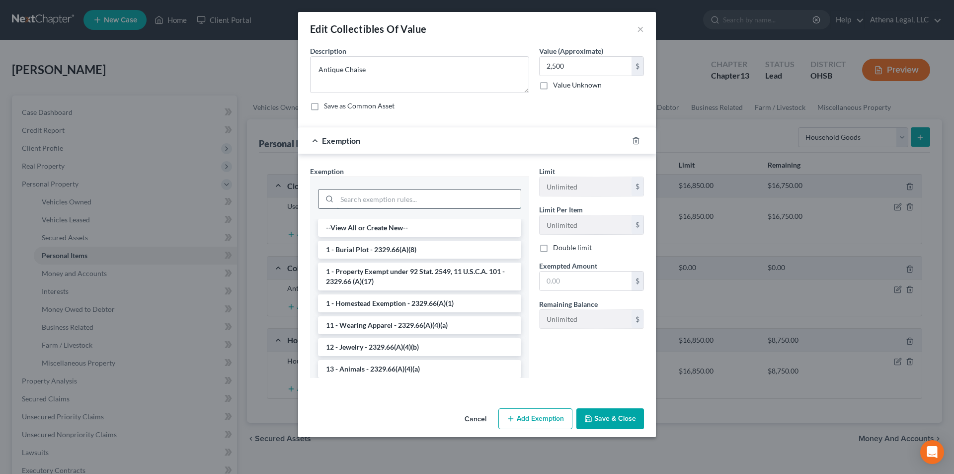
click at [422, 196] on input "search" at bounding box center [429, 198] width 184 height 19
click at [388, 78] on textarea "Antique Chaise" at bounding box center [419, 74] width 219 height 37
type textarea "Antique Chaise & Full Bedframe"
click at [577, 277] on input "text" at bounding box center [586, 280] width 92 height 19
click at [423, 198] on input "search" at bounding box center [429, 198] width 184 height 19
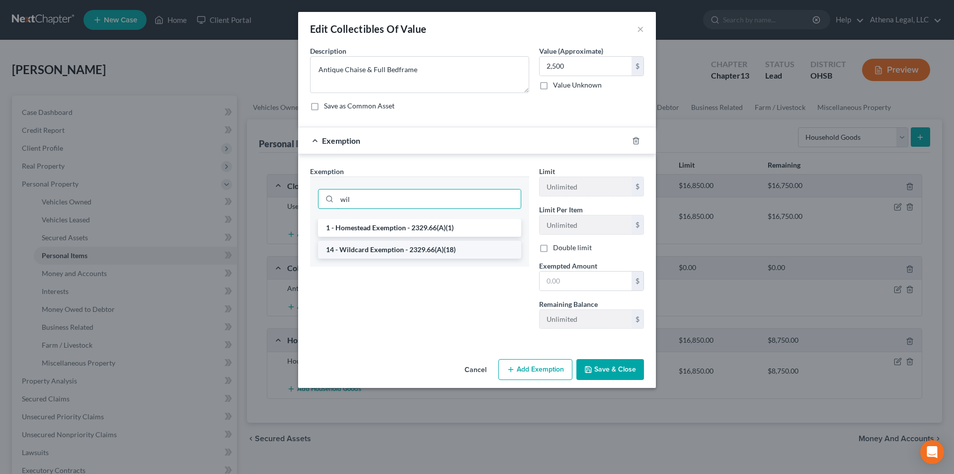
type input "wil"
click at [399, 249] on li "14 - Wildcard Exemption - 2329.66(A)(18)" at bounding box center [419, 250] width 203 height 18
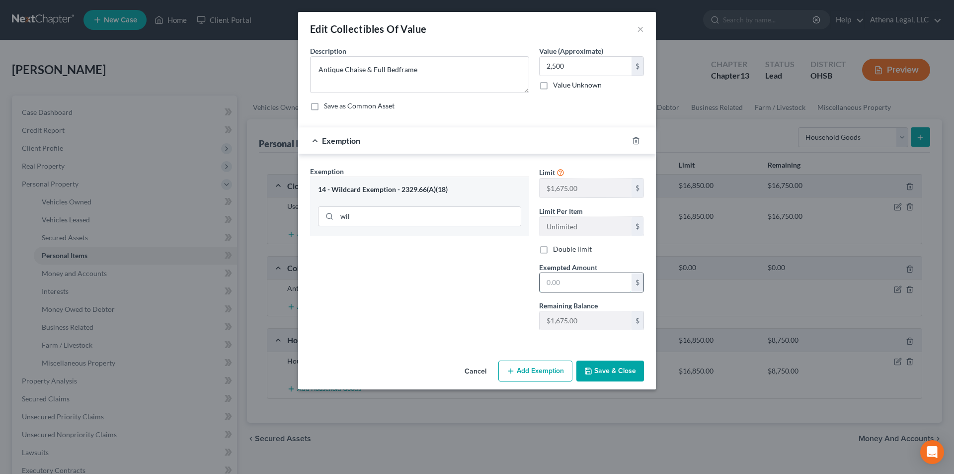
click at [591, 287] on input "text" at bounding box center [586, 282] width 92 height 19
type input "1,675"
click at [596, 370] on button "Save & Close" at bounding box center [611, 370] width 68 height 21
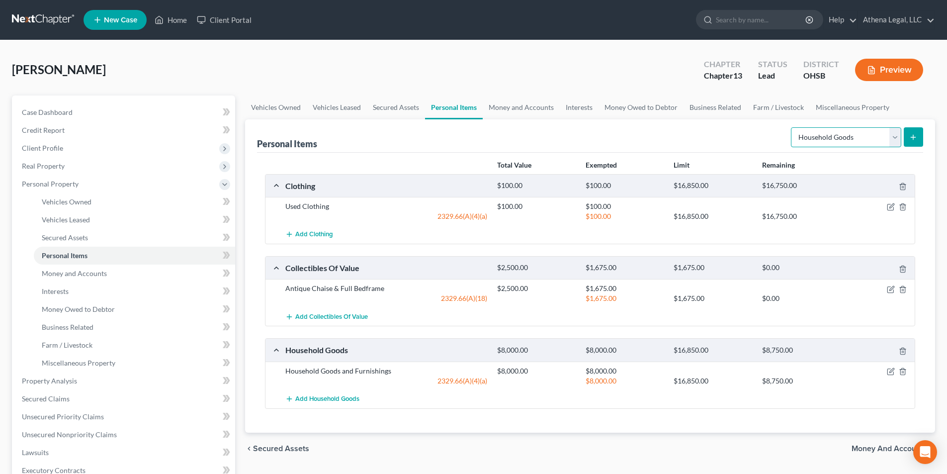
click at [849, 133] on select "Select Item Type Clothing Collectibles Of Value Electronics Firearms Household …" at bounding box center [846, 137] width 110 height 20
select select "pets"
click at [792, 127] on select "Select Item Type Clothing Collectibles Of Value Electronics Firearms Household …" at bounding box center [846, 137] width 110 height 20
click at [910, 136] on icon "submit" at bounding box center [913, 137] width 8 height 8
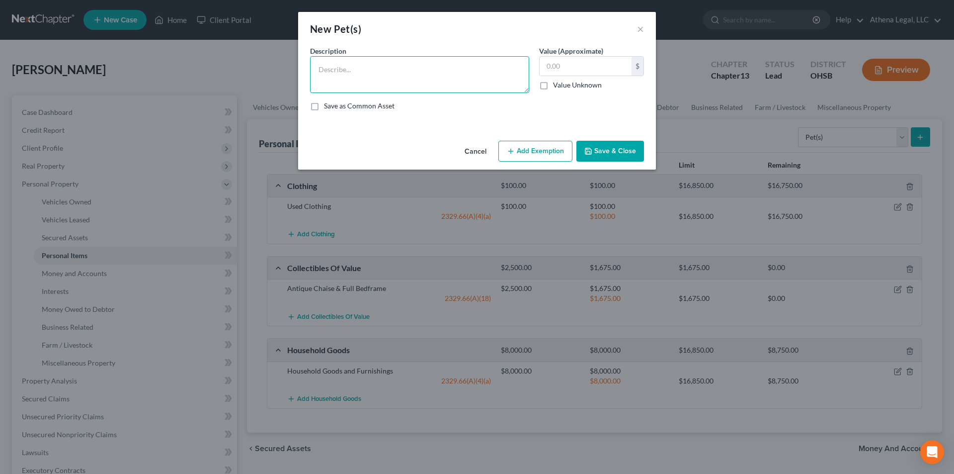
click at [332, 59] on textarea at bounding box center [419, 74] width 219 height 37
type textarea "2 Cats - sentimental value"
click at [621, 154] on button "Save & Close" at bounding box center [611, 151] width 68 height 21
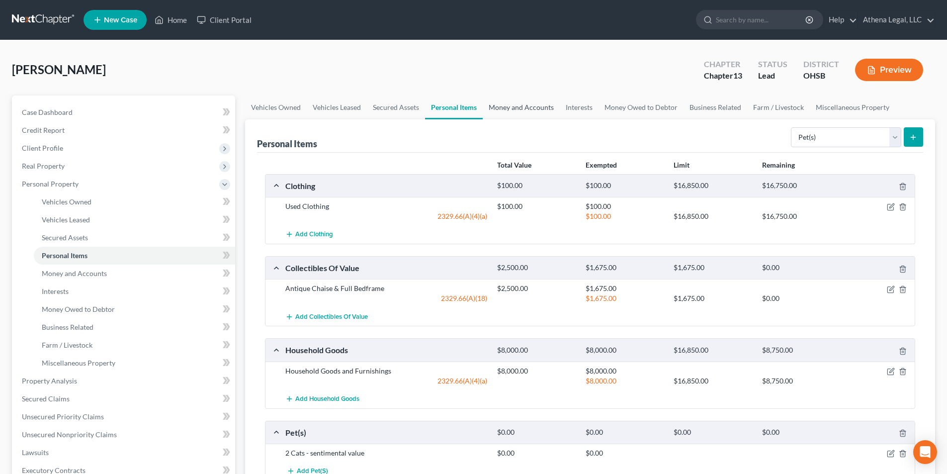
click at [525, 108] on link "Money and Accounts" at bounding box center [521, 107] width 77 height 24
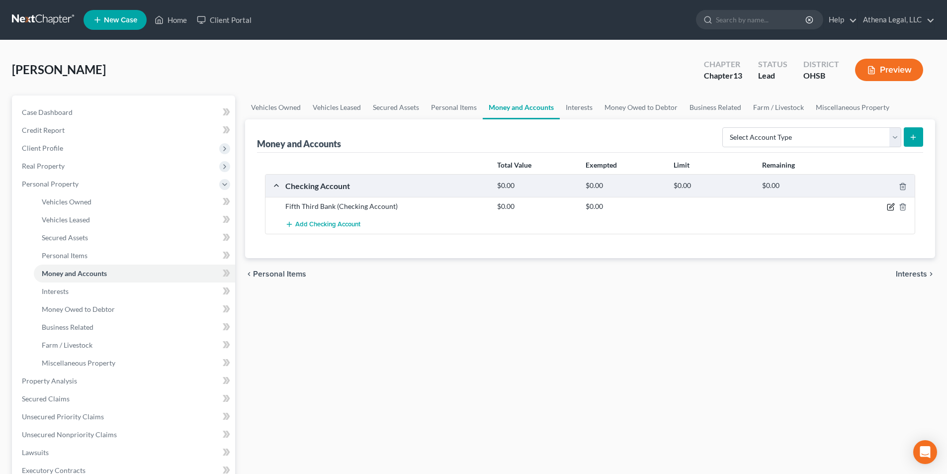
click at [890, 208] on icon "button" at bounding box center [891, 206] width 4 height 4
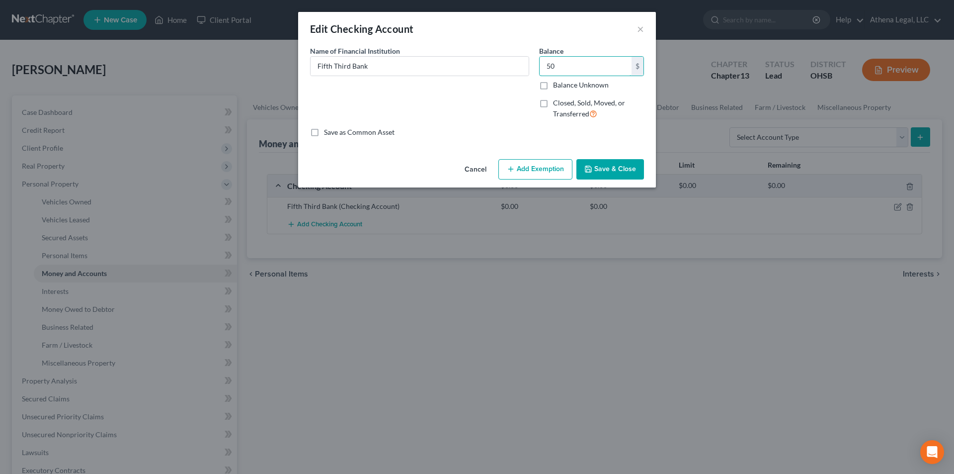
type input "50"
click at [518, 166] on button "Add Exemption" at bounding box center [536, 169] width 74 height 21
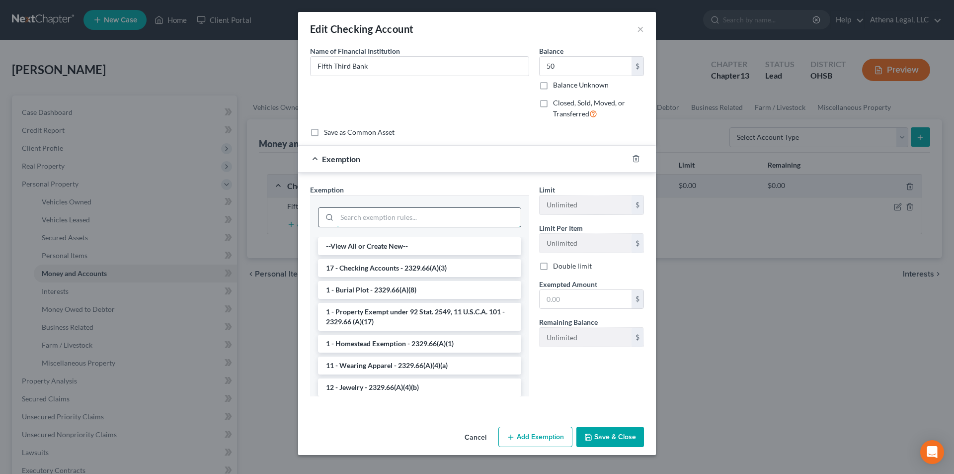
click at [417, 223] on input "search" at bounding box center [429, 217] width 184 height 19
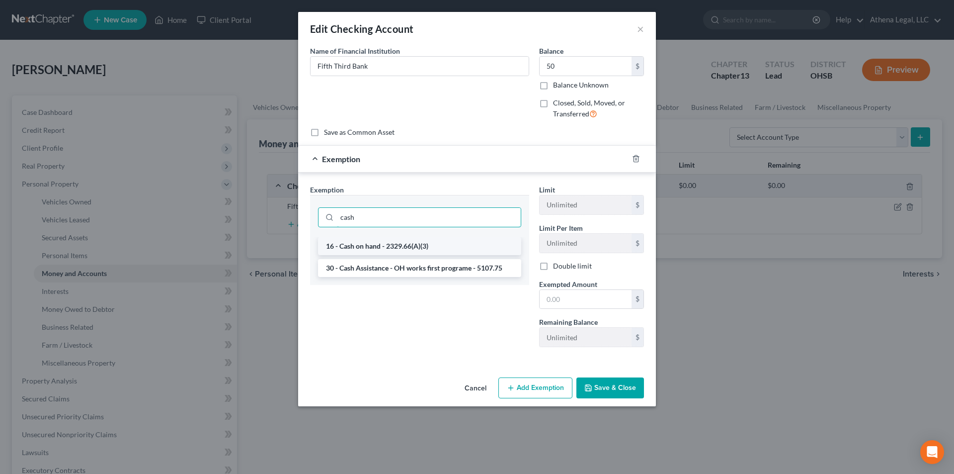
type input "cash"
click at [395, 245] on li "16 - Cash on hand - 2329.66(A)(3)" at bounding box center [419, 246] width 203 height 18
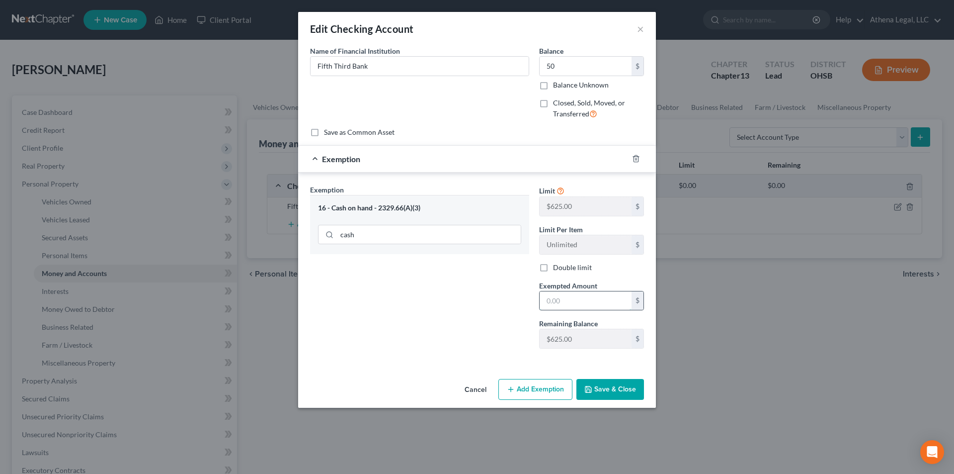
drag, startPoint x: 564, startPoint y: 303, endPoint x: 576, endPoint y: 294, distance: 14.5
click at [564, 303] on input "text" at bounding box center [586, 300] width 92 height 19
type input "50"
click at [518, 293] on div "Exemption Set must be selected for CA. Exemption * 16 - Cash on hand - 2329.66(…" at bounding box center [419, 270] width 229 height 172
click at [607, 395] on button "Save & Close" at bounding box center [611, 389] width 68 height 21
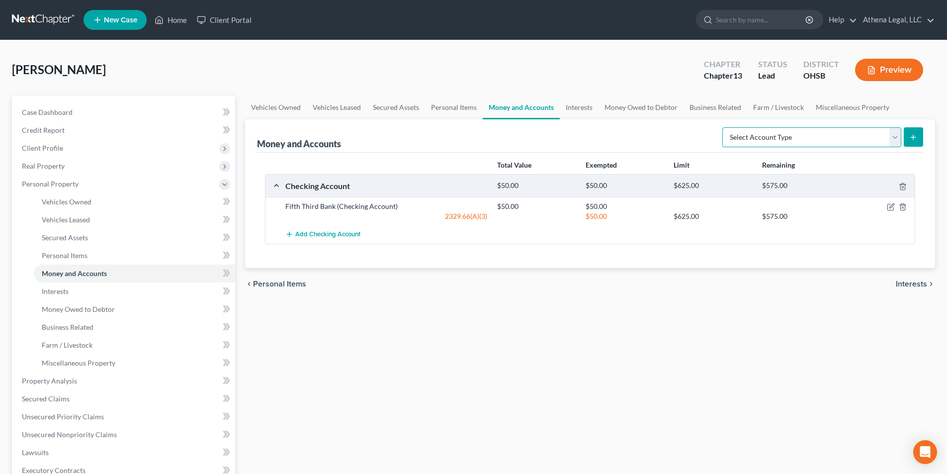
click at [755, 141] on select "Select Account Type Brokerage Cash on Hand Certificates of Deposit Checking Acc…" at bounding box center [811, 137] width 179 height 20
select select "cash_on_hand"
click at [724, 127] on select "Select Account Type Brokerage Cash on Hand Certificates of Deposit Checking Acc…" at bounding box center [811, 137] width 179 height 20
click at [917, 145] on button "submit" at bounding box center [913, 136] width 19 height 19
click at [783, 136] on select "Select Account Type Brokerage Cash on Hand Certificates of Deposit Checking Acc…" at bounding box center [811, 137] width 179 height 20
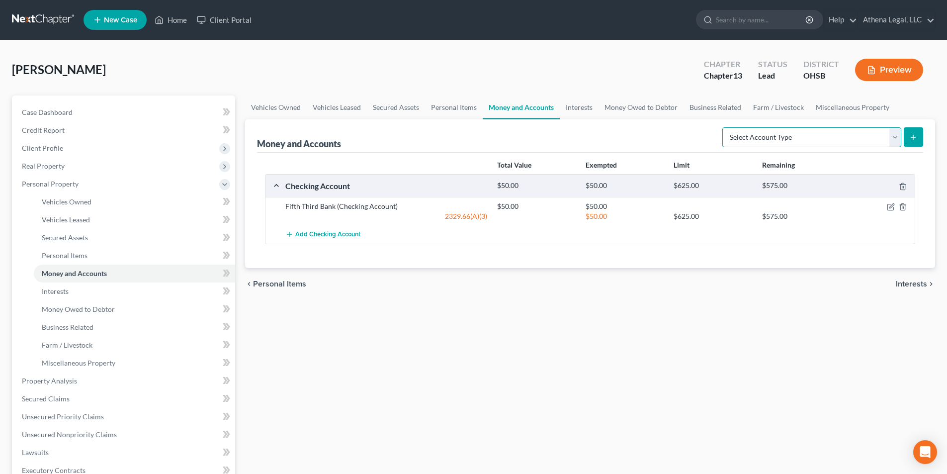
select select "cash_on_hand"
click at [724, 127] on select "Select Account Type Brokerage Cash on Hand Certificates of Deposit Checking Acc…" at bounding box center [811, 137] width 179 height 20
click at [913, 137] on line "submit" at bounding box center [913, 137] width 4 height 0
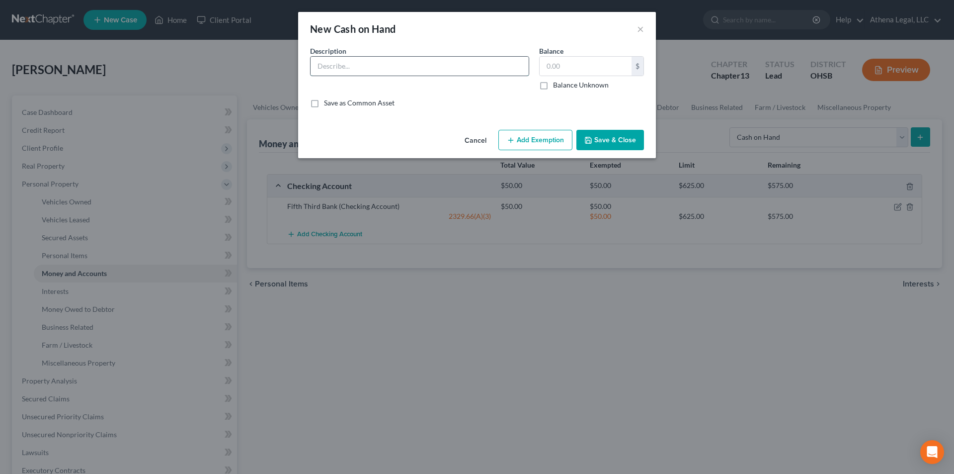
click at [396, 75] on input "text" at bounding box center [420, 66] width 218 height 19
type input "Cash"
type input "40.00"
click at [516, 143] on button "Add Exemption" at bounding box center [536, 140] width 74 height 21
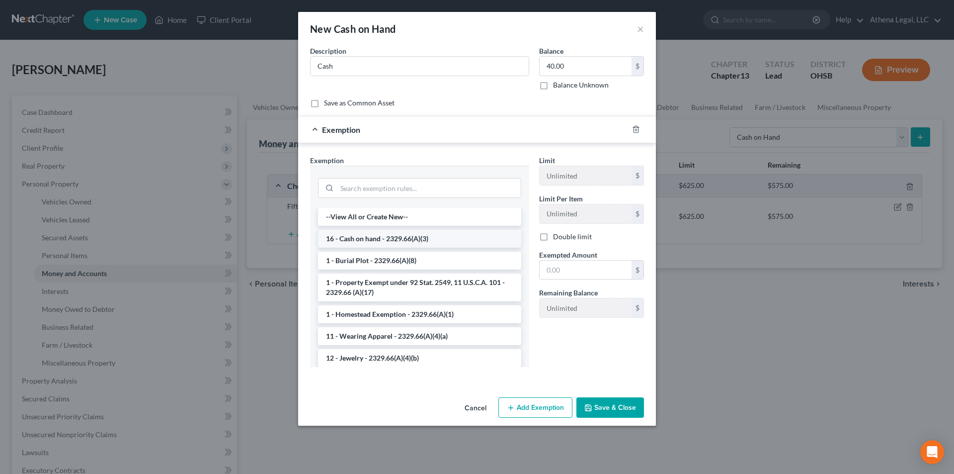
click at [387, 242] on li "16 - Cash on hand - 2329.66(A)(3)" at bounding box center [419, 239] width 203 height 18
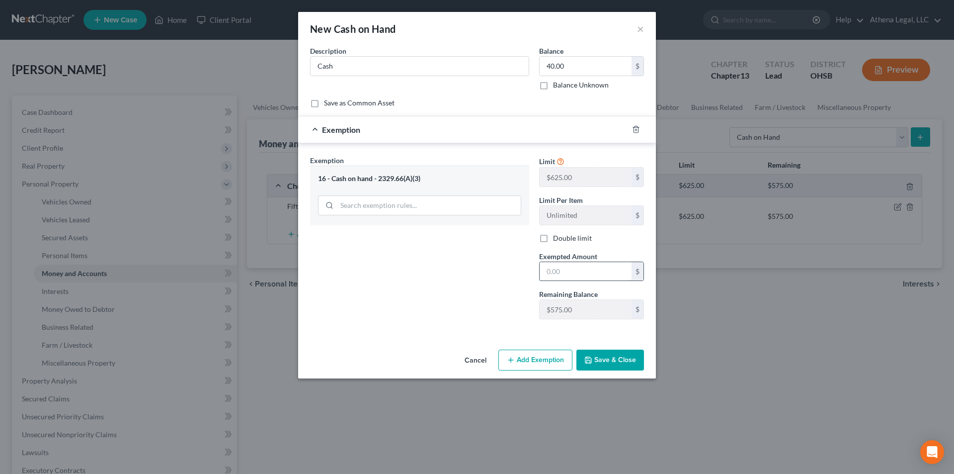
click at [564, 273] on input "text" at bounding box center [586, 271] width 92 height 19
type input "40.00"
click at [509, 282] on div "Exemption Set must be selected for CA. Exemption * 16 - Cash on hand - 2329.66(…" at bounding box center [419, 241] width 229 height 172
click at [616, 362] on button "Save & Close" at bounding box center [611, 359] width 68 height 21
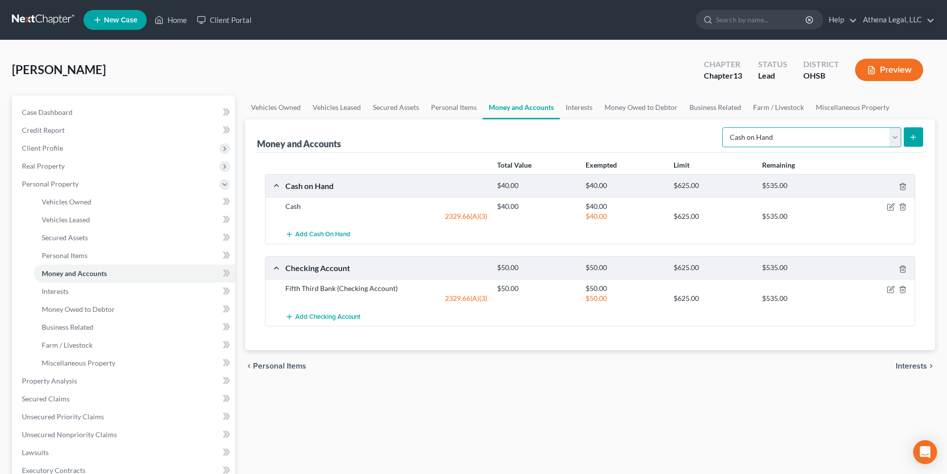
click at [762, 134] on select "Select Account Type Brokerage Cash on Hand Certificates of Deposit Checking Acc…" at bounding box center [811, 137] width 179 height 20
click at [558, 51] on div "[PERSON_NAME] Upgraded Chapter Chapter 13 Status Lead District OHSB Preview Pet…" at bounding box center [473, 373] width 947 height 667
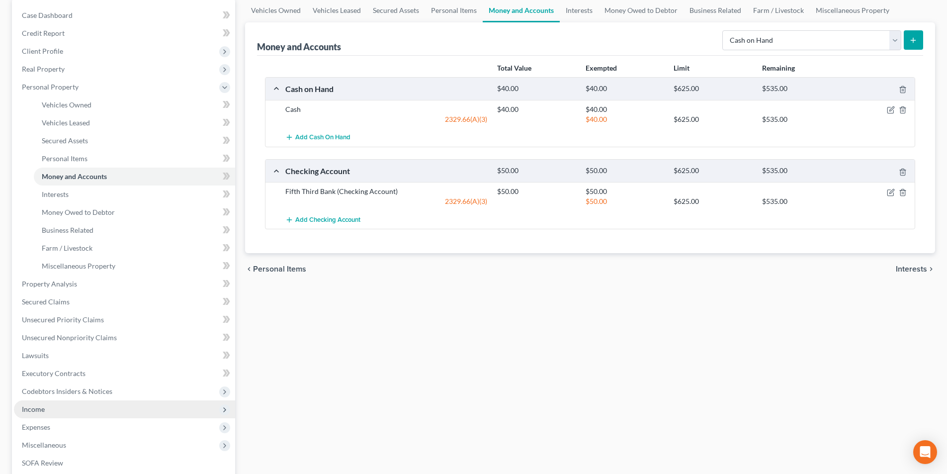
scroll to position [99, 0]
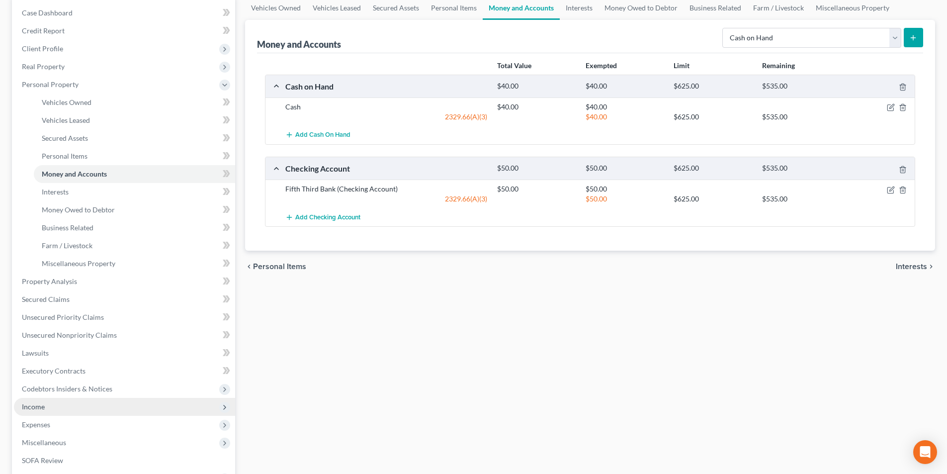
click at [61, 410] on span "Income" at bounding box center [124, 407] width 221 height 18
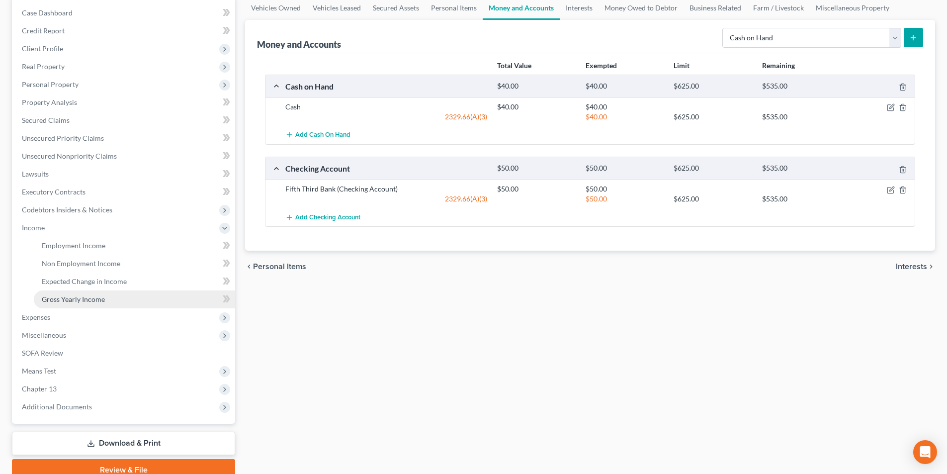
click at [88, 298] on span "Gross Yearly Income" at bounding box center [73, 299] width 63 height 8
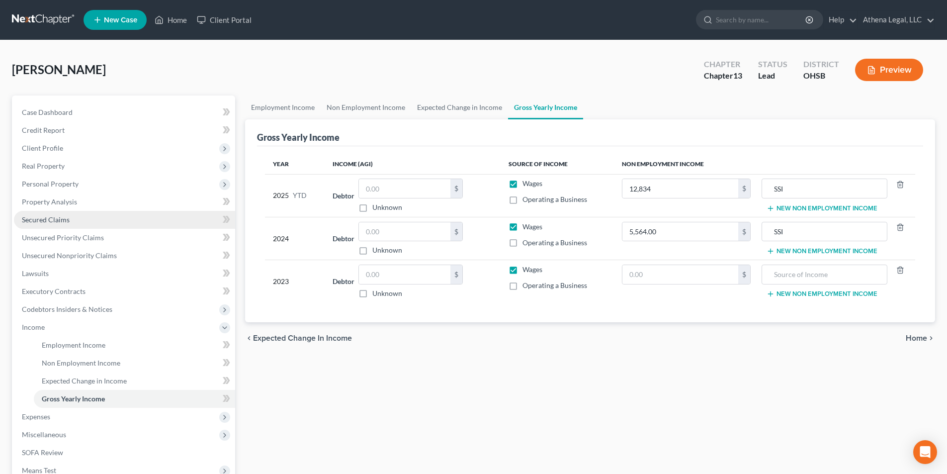
click at [44, 222] on span "Secured Claims" at bounding box center [46, 219] width 48 height 8
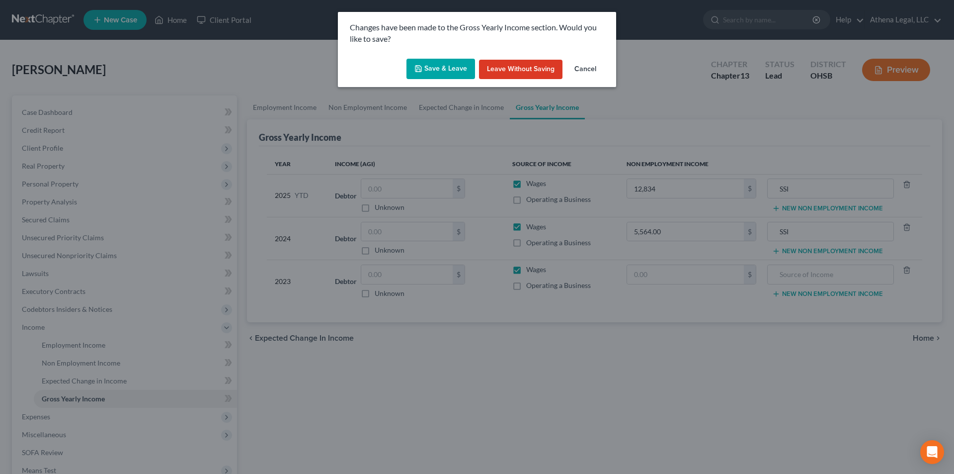
click at [437, 74] on button "Save & Leave" at bounding box center [441, 69] width 69 height 21
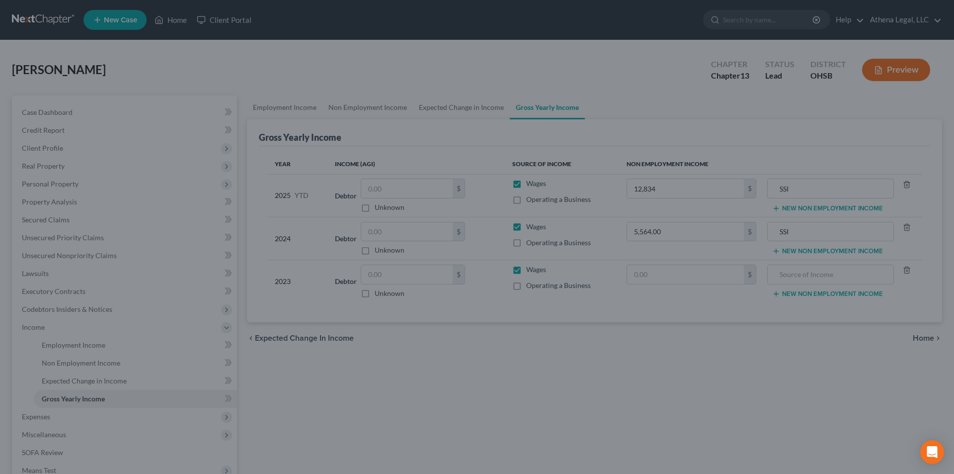
type input "12,834.00"
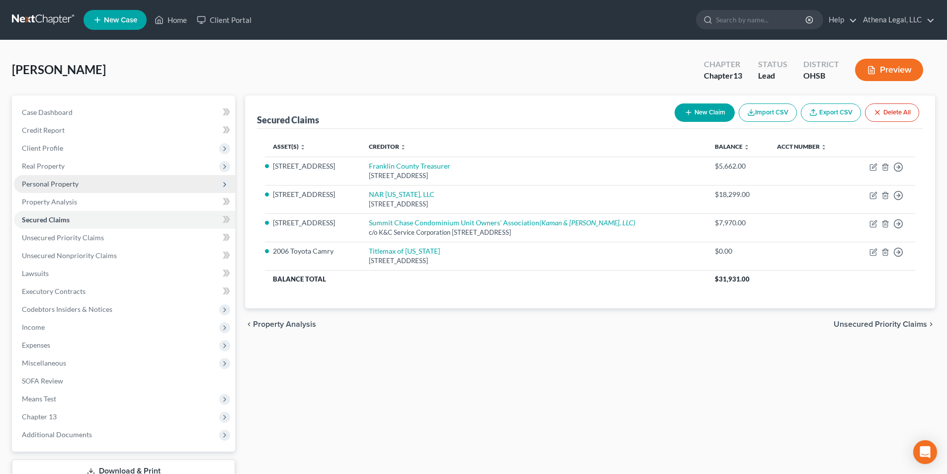
click at [72, 185] on span "Personal Property" at bounding box center [50, 183] width 57 height 8
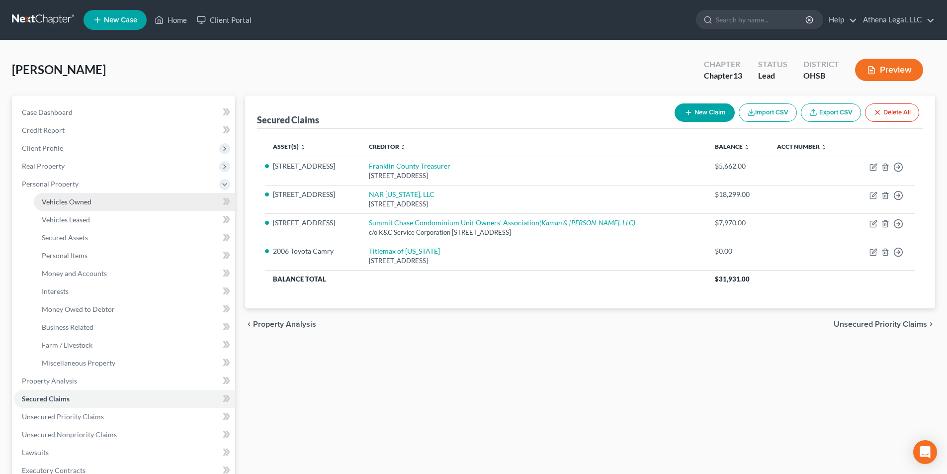
click at [70, 204] on span "Vehicles Owned" at bounding box center [67, 201] width 50 height 8
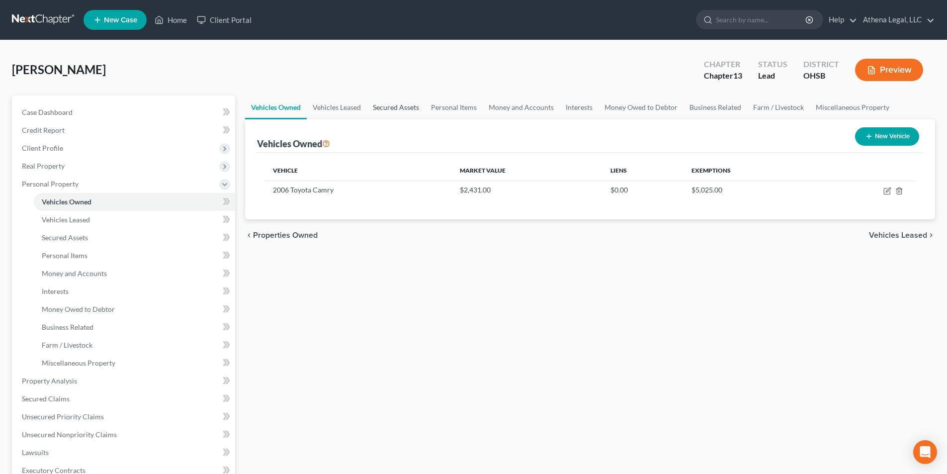
click at [405, 105] on link "Secured Assets" at bounding box center [396, 107] width 58 height 24
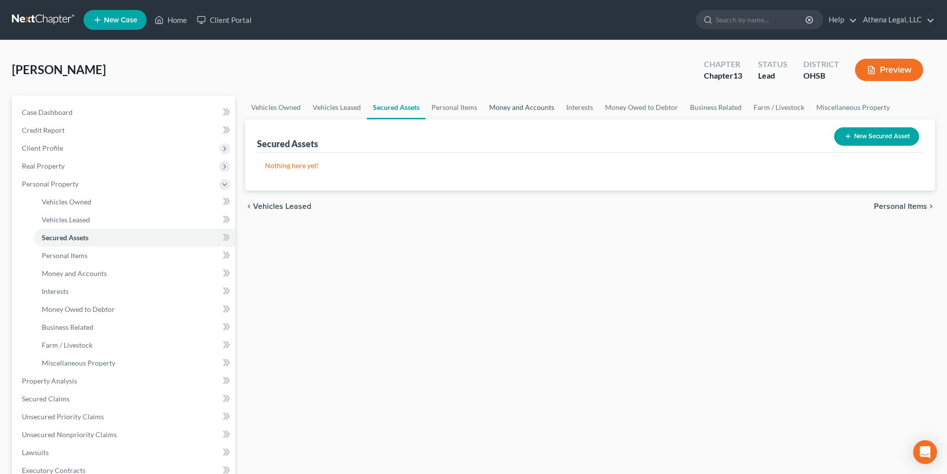
click at [499, 107] on link "Money and Accounts" at bounding box center [521, 107] width 77 height 24
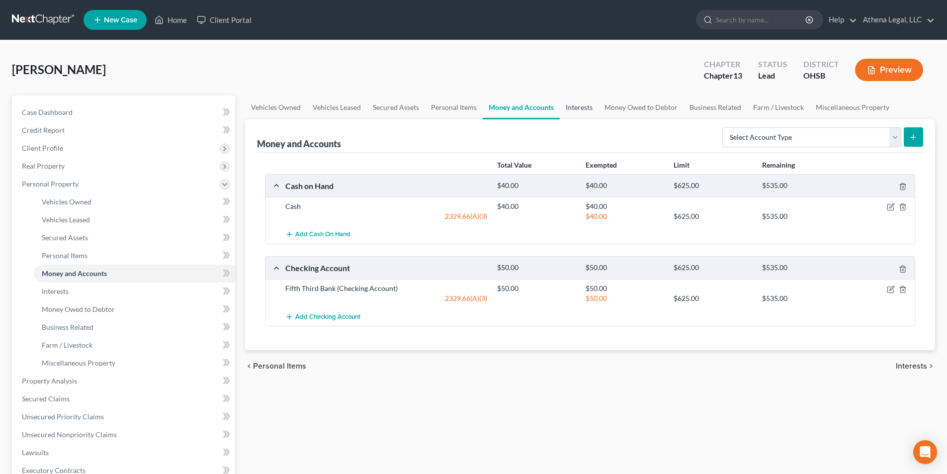
click at [584, 108] on link "Interests" at bounding box center [579, 107] width 39 height 24
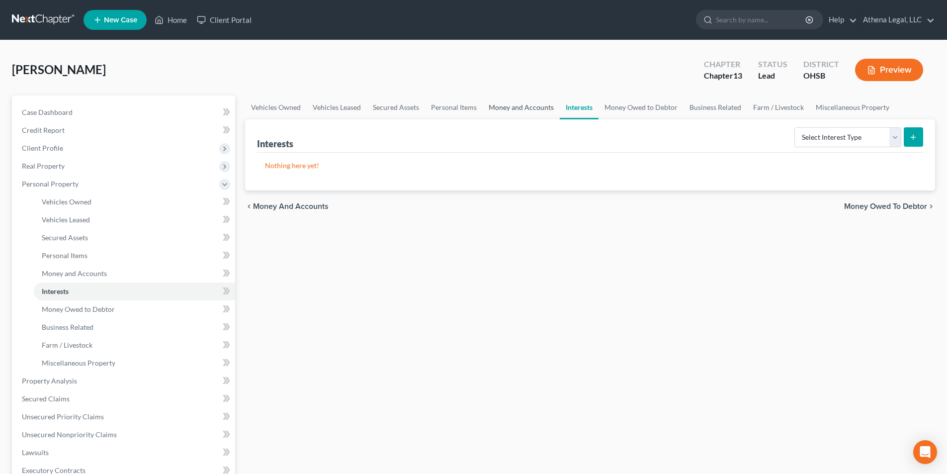
click at [541, 109] on link "Money and Accounts" at bounding box center [521, 107] width 77 height 24
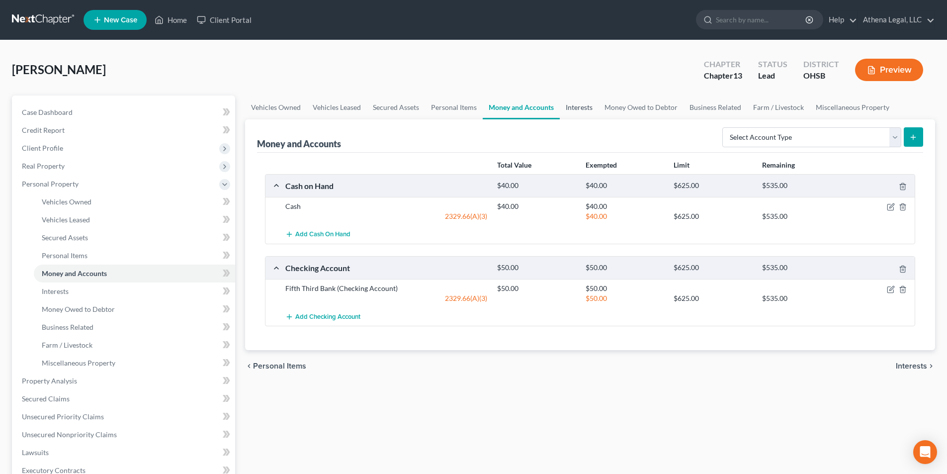
click at [584, 114] on link "Interests" at bounding box center [579, 107] width 39 height 24
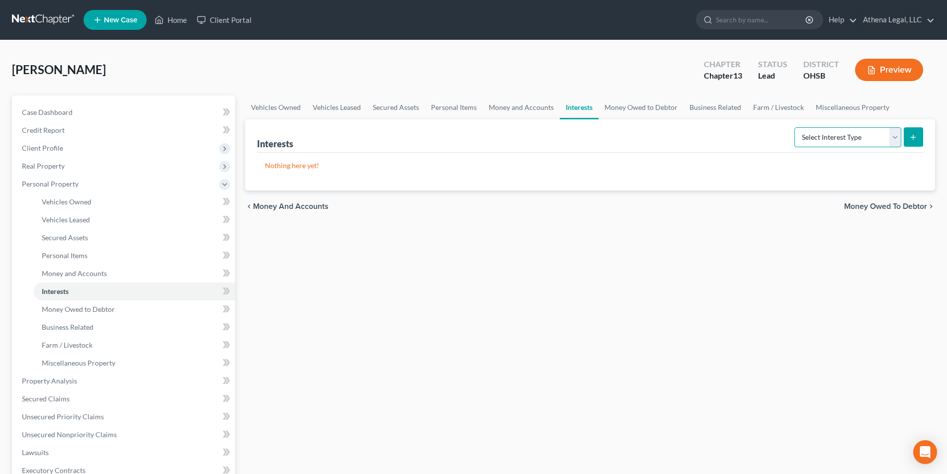
click at [833, 144] on select "Select Interest Type 401K Annuity Bond Education IRA Government Bond Government…" at bounding box center [847, 137] width 107 height 20
click at [649, 107] on link "Money Owed to Debtor" at bounding box center [640, 107] width 85 height 24
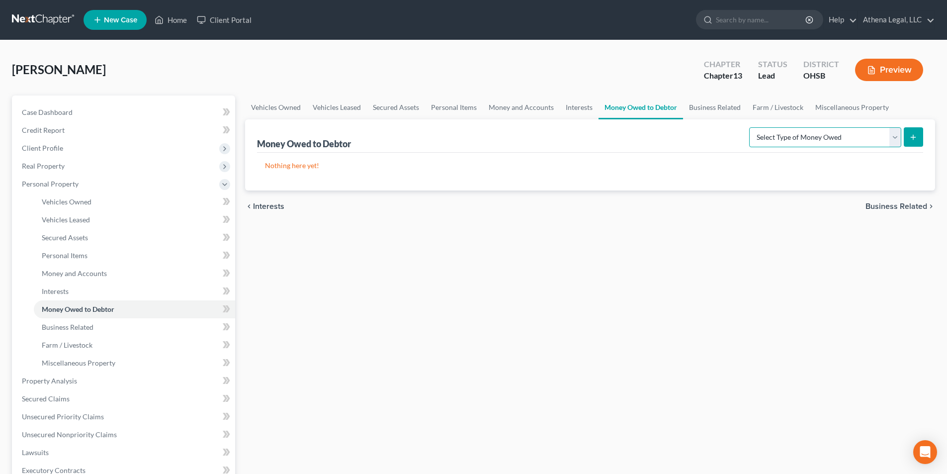
click at [777, 135] on select "Select Type of Money Owed Accounts Receivable Alimony Child Support Claims Agai…" at bounding box center [825, 137] width 152 height 20
click at [733, 109] on link "Business Related" at bounding box center [715, 107] width 64 height 24
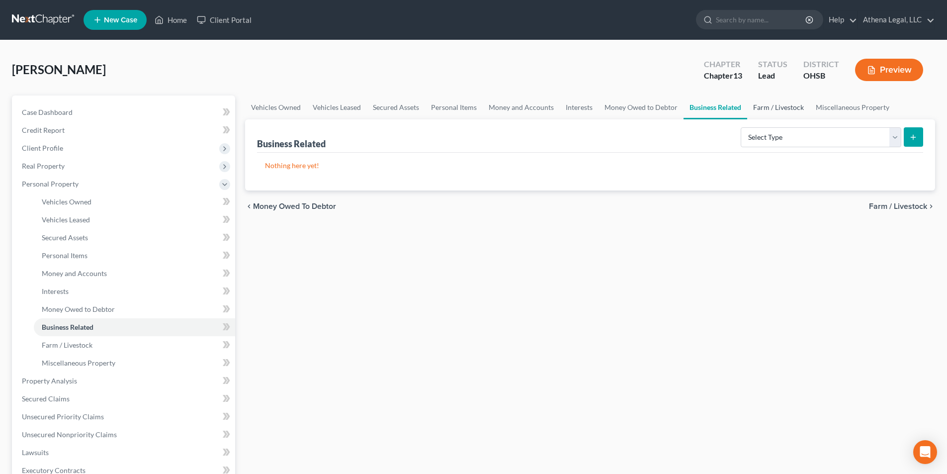
click at [759, 107] on link "Farm / Livestock" at bounding box center [778, 107] width 63 height 24
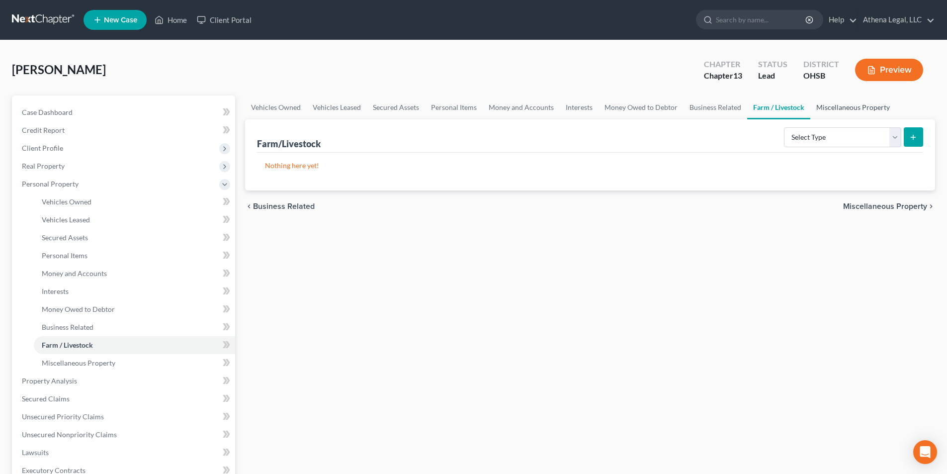
click at [820, 107] on link "Miscellaneous Property" at bounding box center [852, 107] width 85 height 24
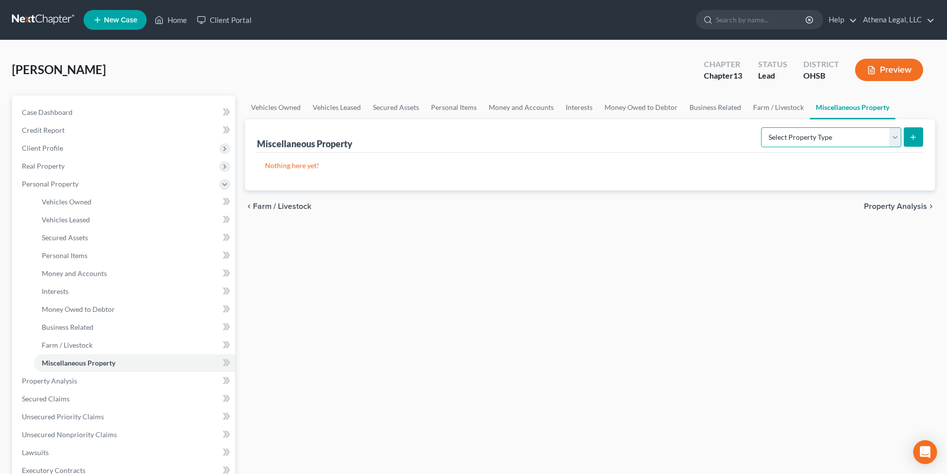
click at [794, 140] on select "Select Property Type Assigned for Creditor Benefit [DATE] Holding for Another N…" at bounding box center [831, 137] width 140 height 20
select select "transferred"
click at [761, 127] on select "Select Property Type Assigned for Creditor Benefit [DATE] Holding for Another N…" at bounding box center [831, 137] width 140 height 20
click at [917, 140] on icon "submit" at bounding box center [913, 137] width 8 height 8
select select "Ordinary ([DATE])"
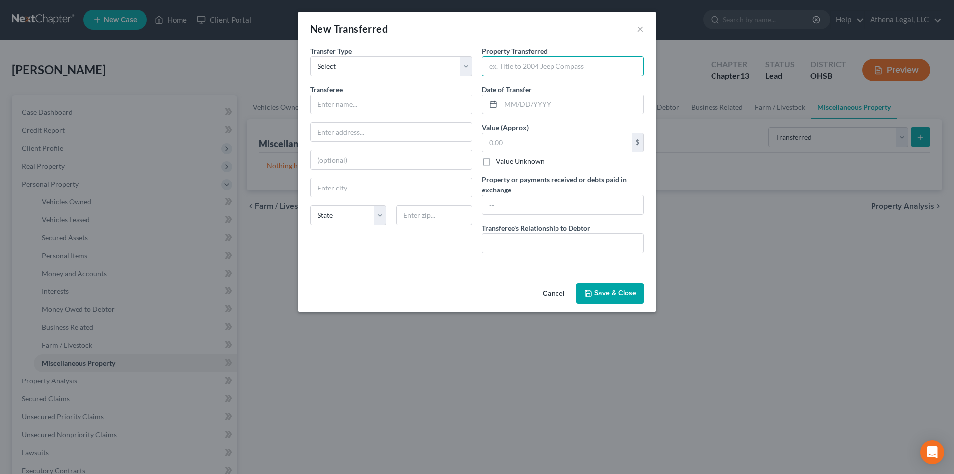
drag, startPoint x: 551, startPoint y: 72, endPoint x: 572, endPoint y: 55, distance: 27.6
click at [551, 72] on input "text" at bounding box center [563, 66] width 161 height 19
type input "China Cabinet"
type input "10/2025"
type input "900"
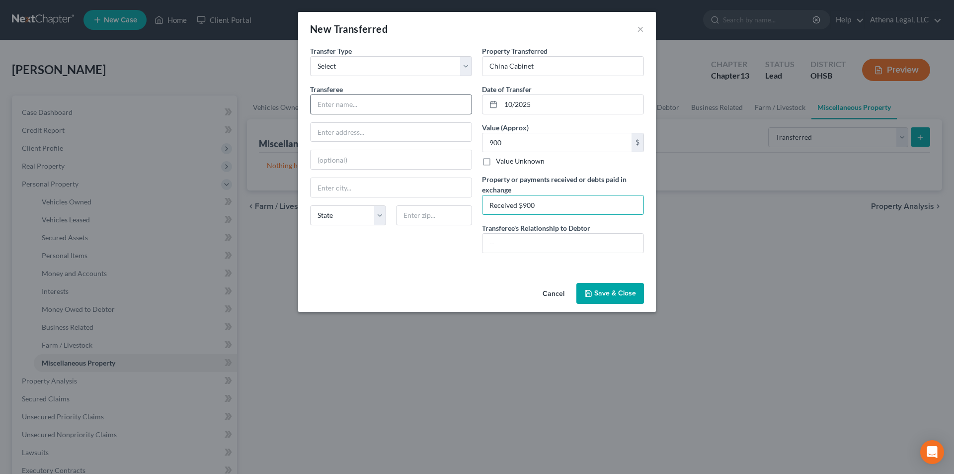
type input "Received $900"
click at [331, 99] on input "text" at bounding box center [391, 104] width 161 height 19
type input "Cousin"
click at [510, 243] on input "text" at bounding box center [563, 243] width 161 height 19
type input "Cousin"
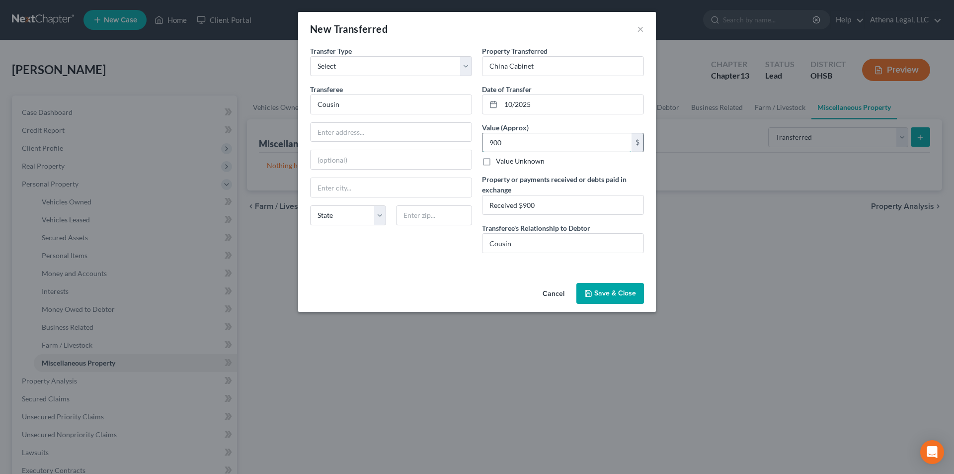
click at [502, 147] on input "900" at bounding box center [557, 142] width 149 height 19
type input "1,200"
click at [598, 300] on button "Save & Close" at bounding box center [611, 293] width 68 height 21
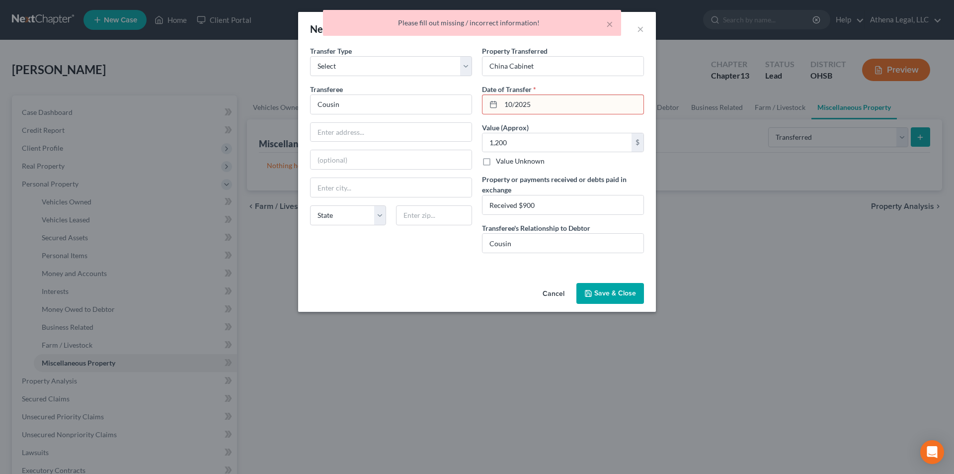
drag, startPoint x: 515, startPoint y: 103, endPoint x: 574, endPoint y: 93, distance: 59.6
click at [519, 102] on input "10/2025" at bounding box center [572, 104] width 143 height 19
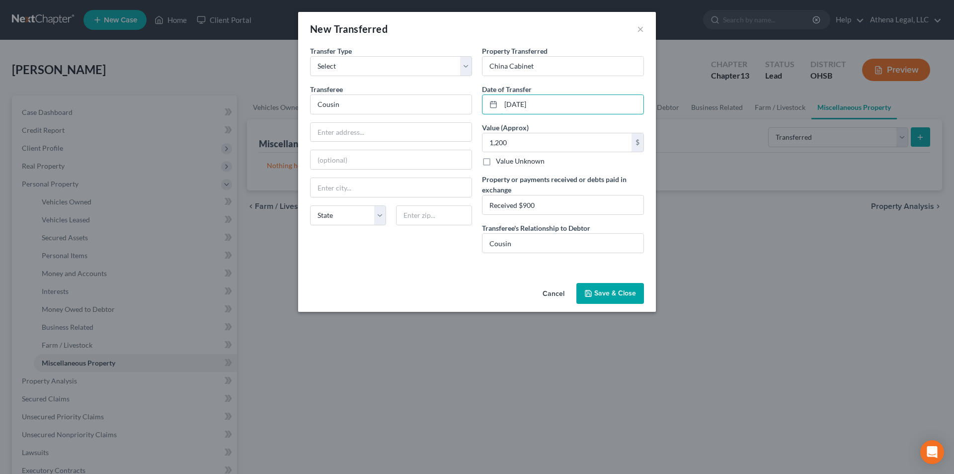
type input "[DATE]"
click at [625, 296] on button "Save & Close" at bounding box center [611, 293] width 68 height 21
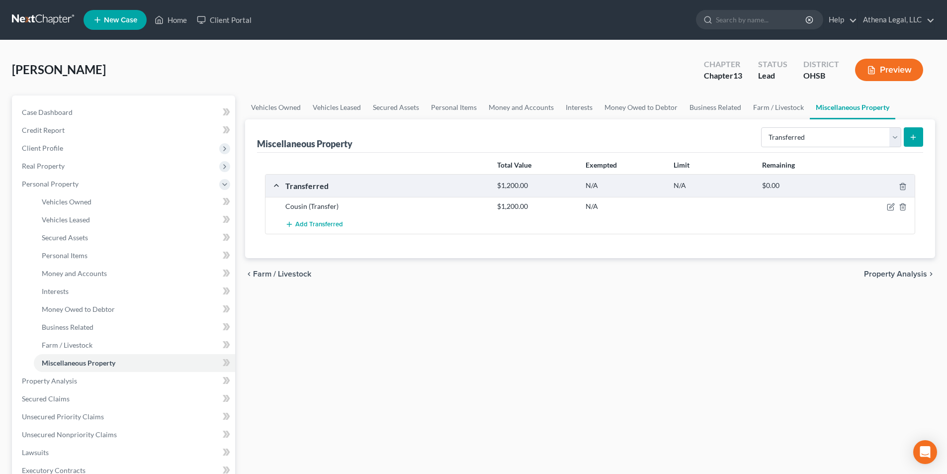
click at [882, 274] on span "Property Analysis" at bounding box center [895, 274] width 63 height 8
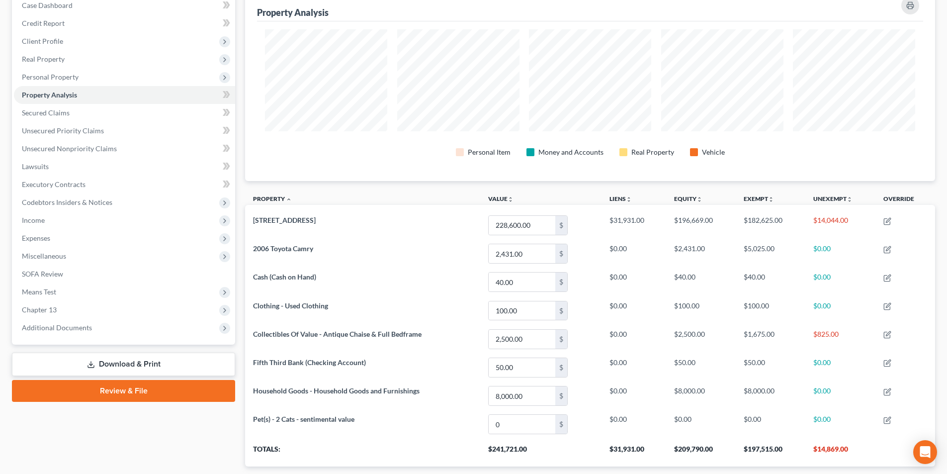
scroll to position [169, 0]
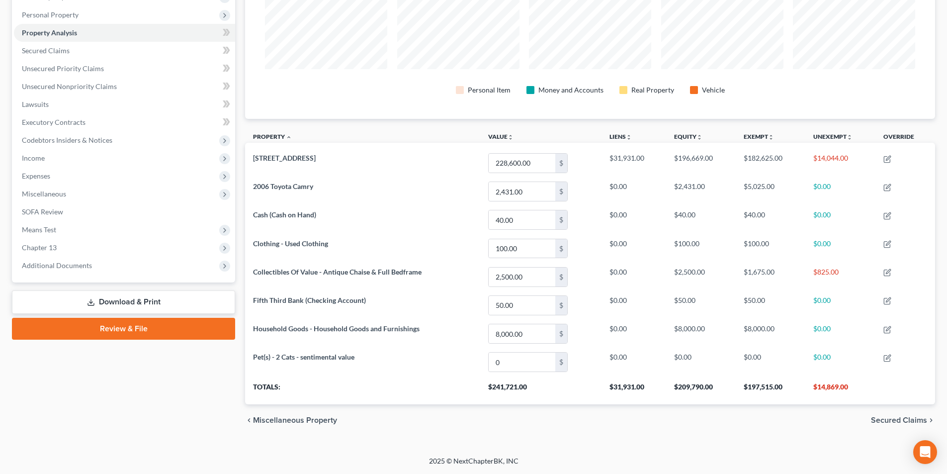
click at [880, 418] on span "Secured Claims" at bounding box center [899, 420] width 56 height 8
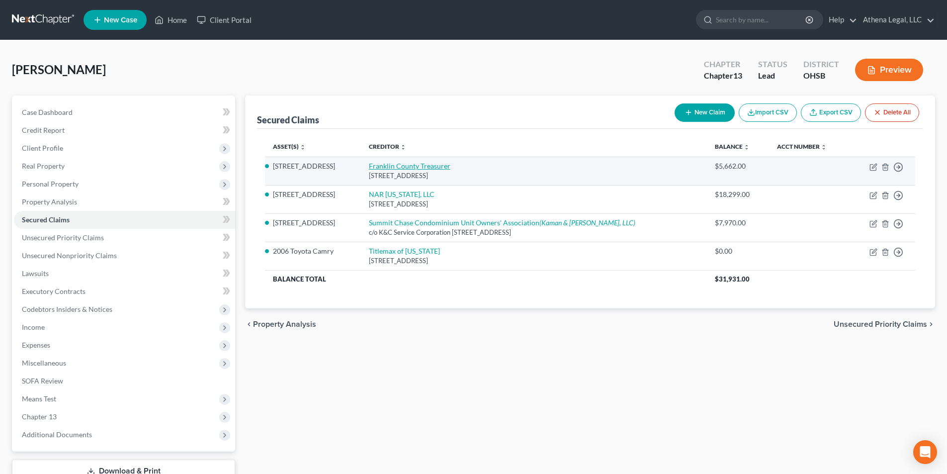
click at [417, 168] on link "Franklin County Treasurer" at bounding box center [410, 166] width 82 height 8
select select "36"
select select "0"
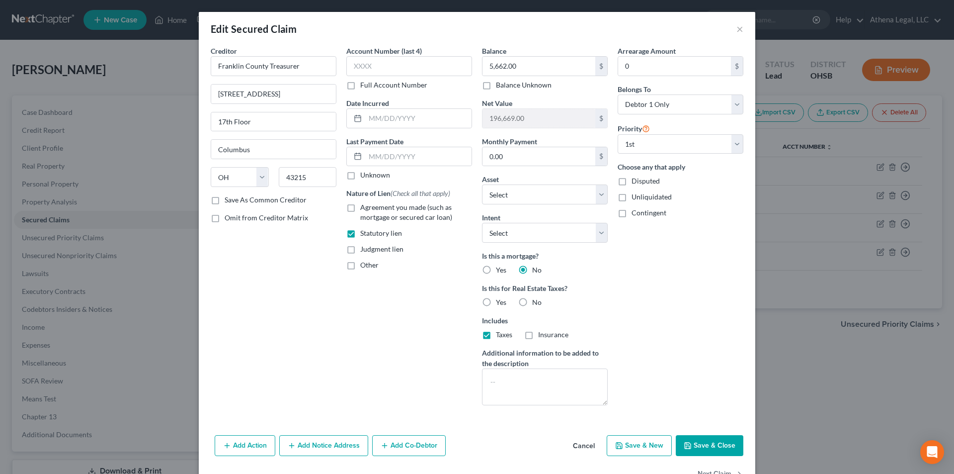
click at [496, 302] on label "Yes" at bounding box center [501, 302] width 10 height 10
click at [500, 302] on input "Yes" at bounding box center [503, 300] width 6 height 6
radio input "true"
click at [729, 440] on button "Save & Close" at bounding box center [710, 445] width 68 height 21
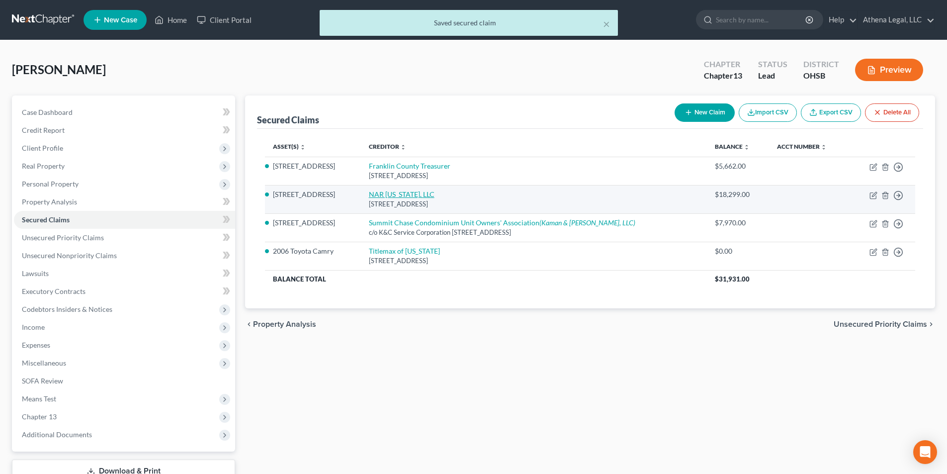
click at [393, 198] on link "NAR [US_STATE], LLC" at bounding box center [402, 194] width 66 height 8
select select "30"
select select "8"
select select "0"
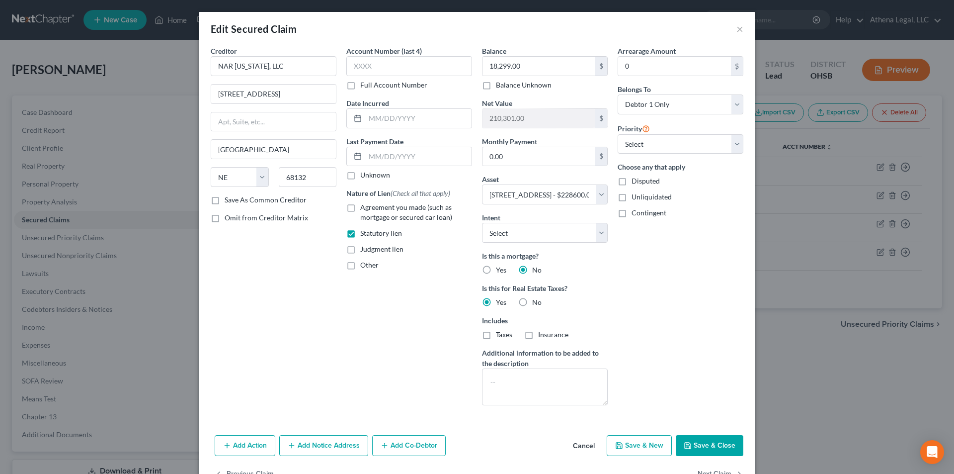
click at [720, 442] on button "Save & Close" at bounding box center [710, 445] width 68 height 21
select select
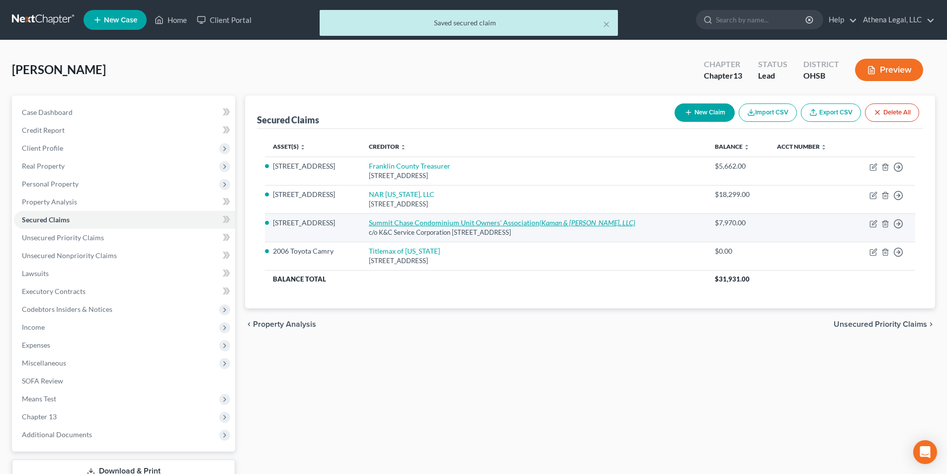
click at [421, 226] on link "Summit Chase Condominium Unit Owners' Association (Kaman & [PERSON_NAME], LLC)" at bounding box center [502, 222] width 266 height 8
select select "36"
select select "8"
select select "0"
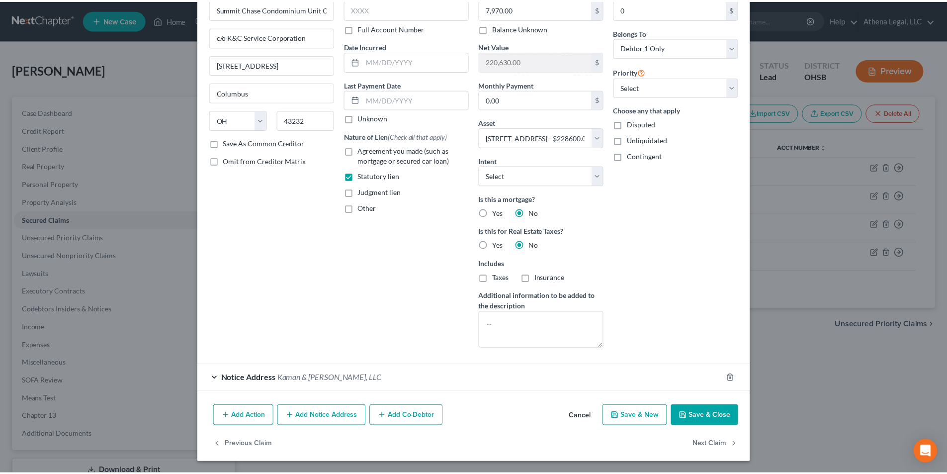
scroll to position [58, 0]
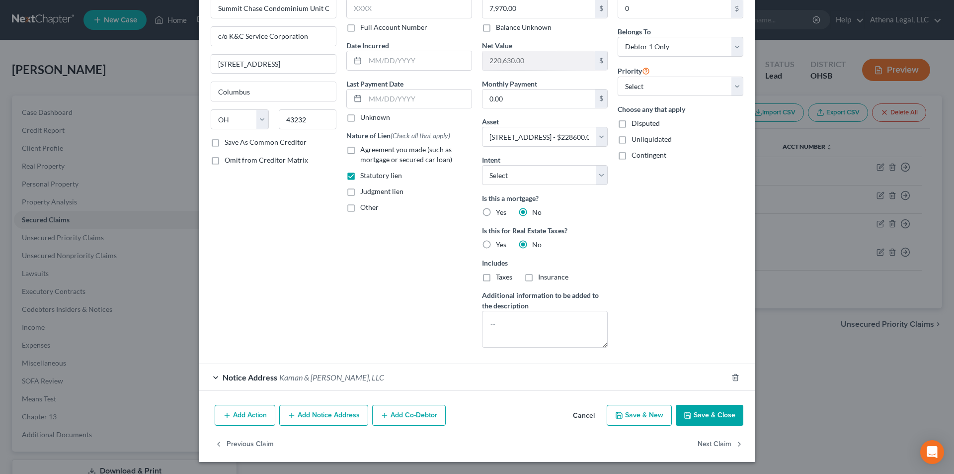
click at [704, 417] on button "Save & Close" at bounding box center [710, 415] width 68 height 21
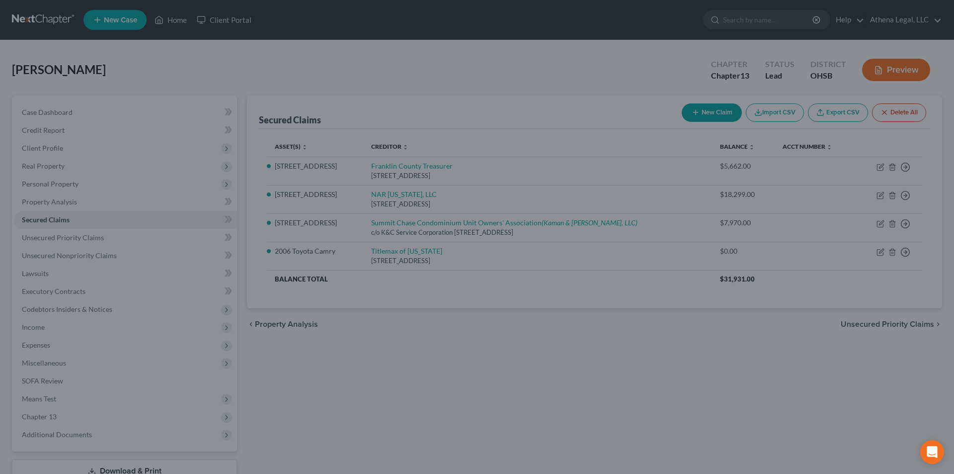
select select
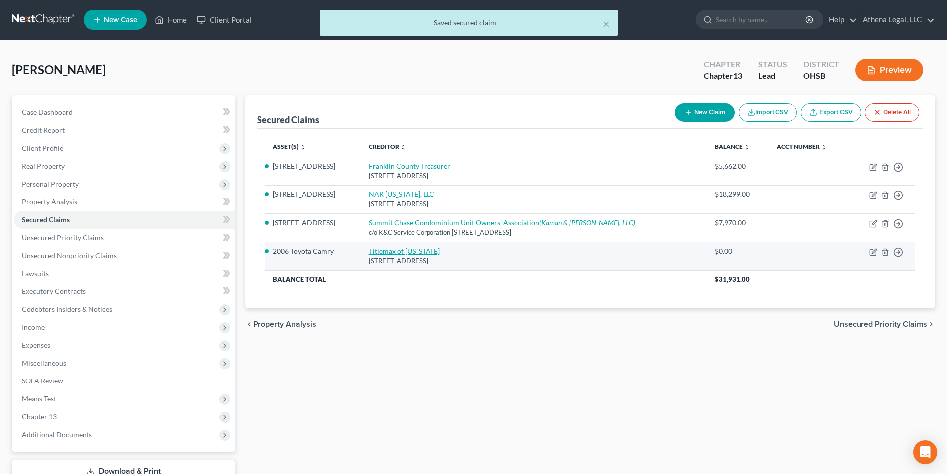
click at [410, 253] on link "Titlemax of [US_STATE]" at bounding box center [404, 251] width 71 height 8
select select "36"
select select "9"
select select "0"
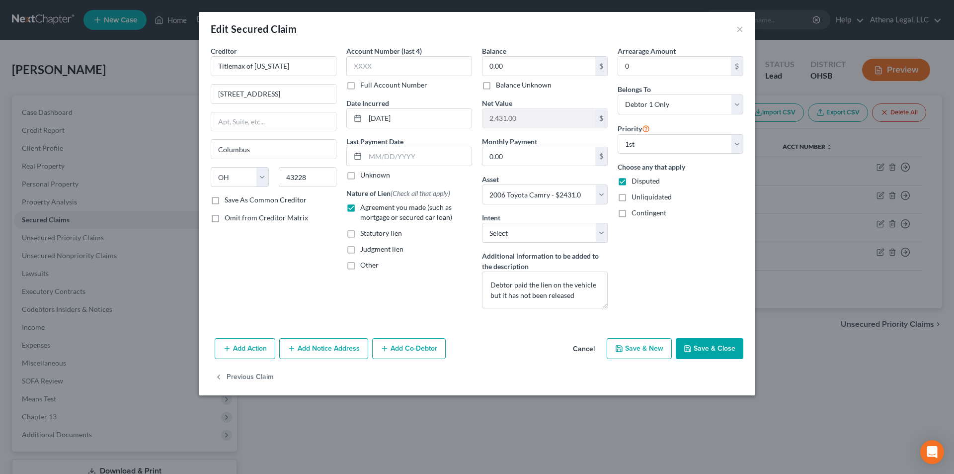
click at [690, 338] on button "Save & Close" at bounding box center [710, 348] width 68 height 21
select select
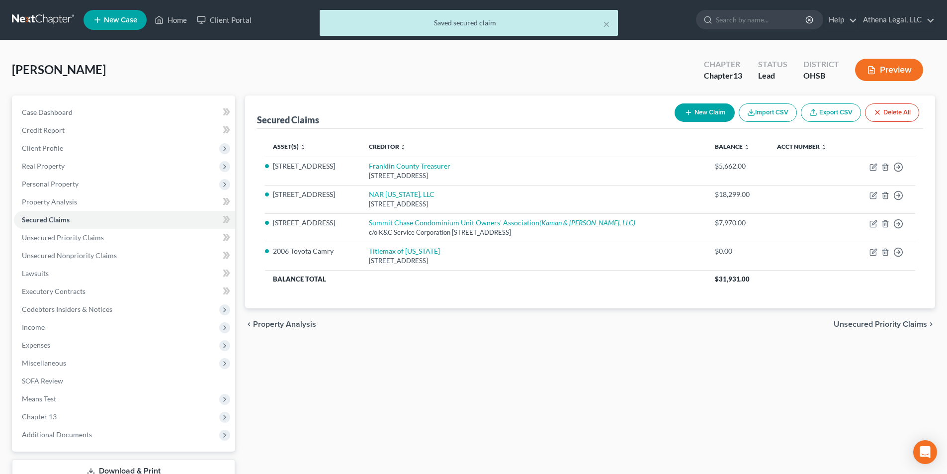
click at [859, 321] on span "Unsecured Priority Claims" at bounding box center [880, 324] width 93 height 8
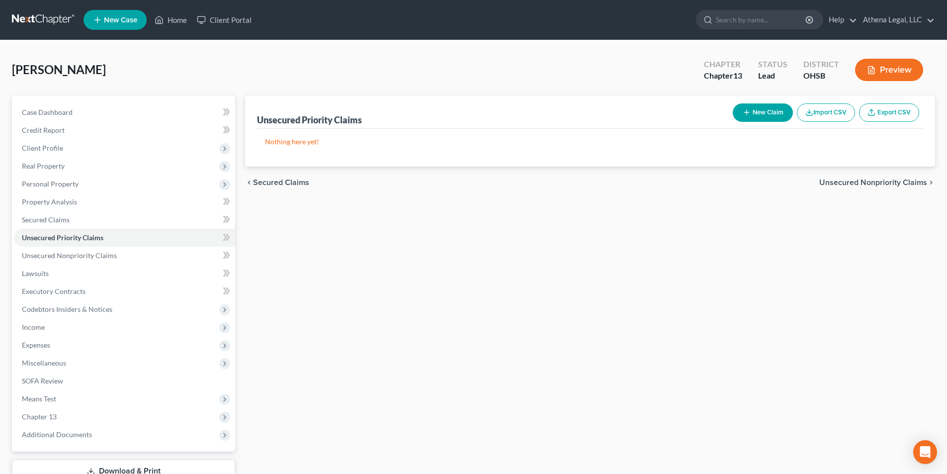
click at [756, 117] on button "New Claim" at bounding box center [763, 112] width 60 height 18
select select "0"
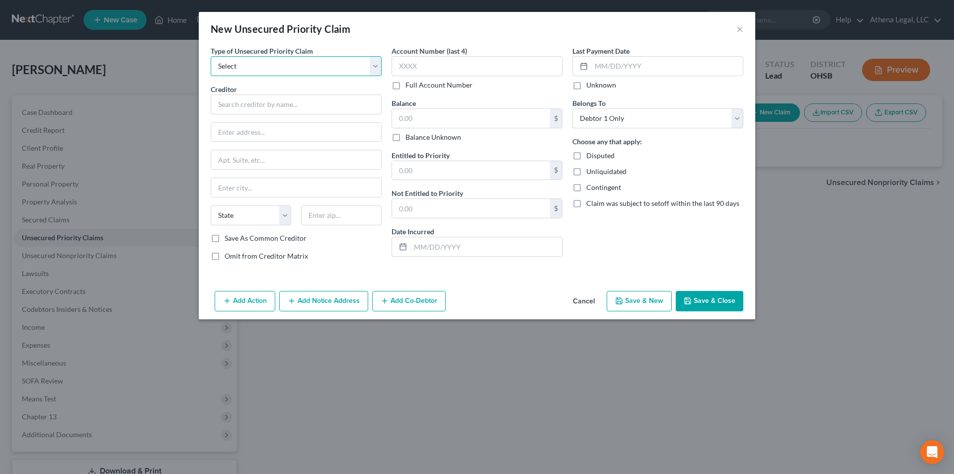
click at [340, 68] on select "Select Taxes & Other Government Units Domestic Support Obligations Extensions o…" at bounding box center [296, 66] width 171 height 20
select select "0"
click at [211, 56] on select "Select Taxes & Other Government Units Domestic Support Obligations Extensions o…" at bounding box center [296, 66] width 171 height 20
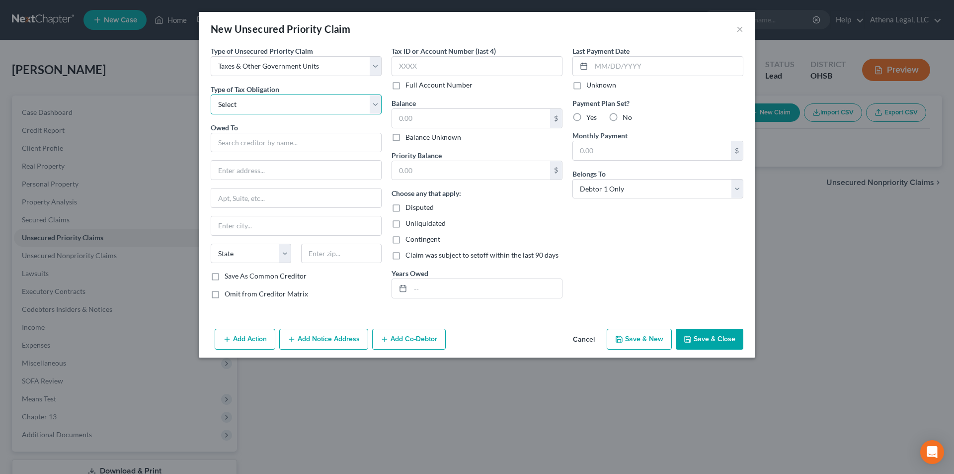
click at [324, 101] on select "Select Federal City State Franchise Tax Board Other" at bounding box center [296, 104] width 171 height 20
click at [391, 35] on div "New Unsecured Priority Claim ×" at bounding box center [477, 29] width 557 height 34
click at [575, 337] on button "Cancel" at bounding box center [584, 340] width 38 height 20
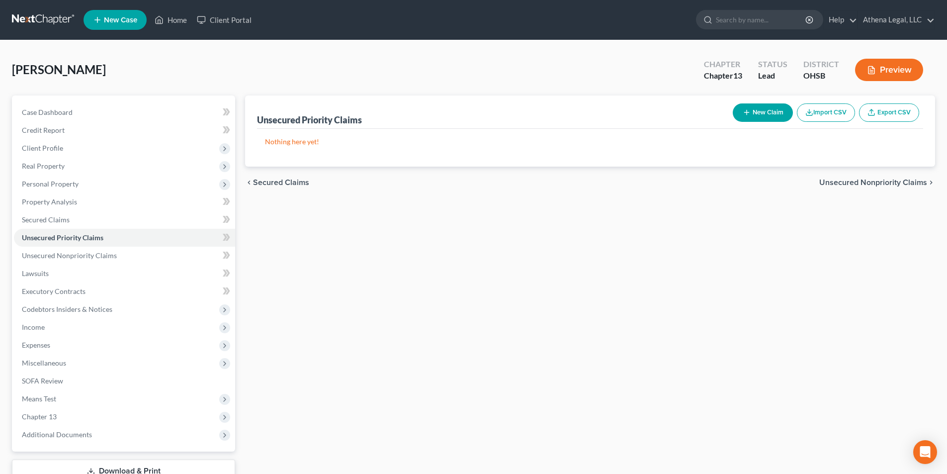
click at [750, 117] on button "New Claim" at bounding box center [763, 112] width 60 height 18
select select "0"
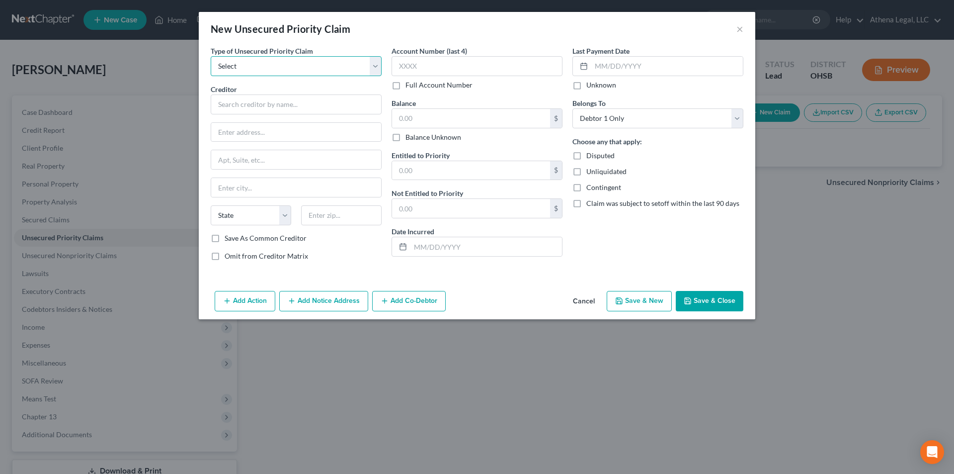
click at [239, 69] on select "Select Taxes & Other Government Units Domestic Support Obligations Extensions o…" at bounding box center [296, 66] width 171 height 20
select select "0"
click at [211, 56] on select "Select Taxes & Other Government Units Domestic Support Obligations Extensions o…" at bounding box center [296, 66] width 171 height 20
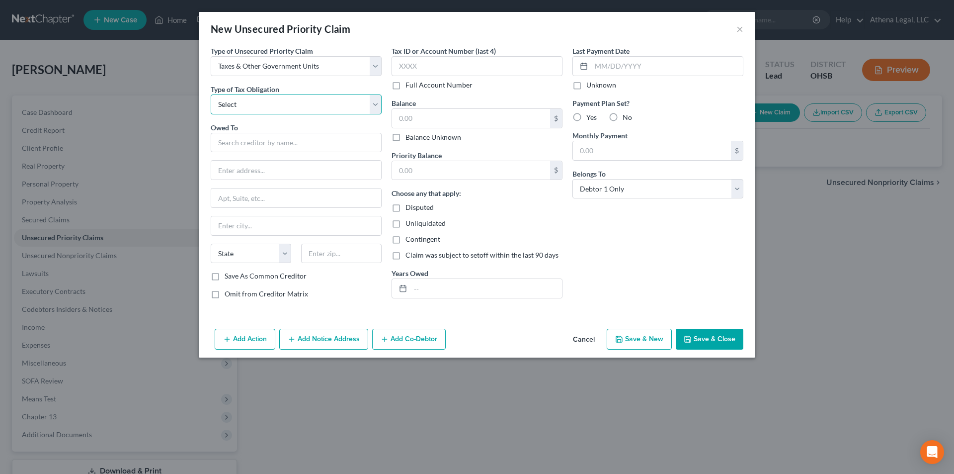
click at [269, 107] on select "Select Federal City State Franchise Tax Board Other" at bounding box center [296, 104] width 171 height 20
select select "2"
click at [211, 94] on select "Select Federal City State Franchise Tax Board Other" at bounding box center [296, 104] width 171 height 20
click at [246, 144] on input "text" at bounding box center [296, 143] width 171 height 20
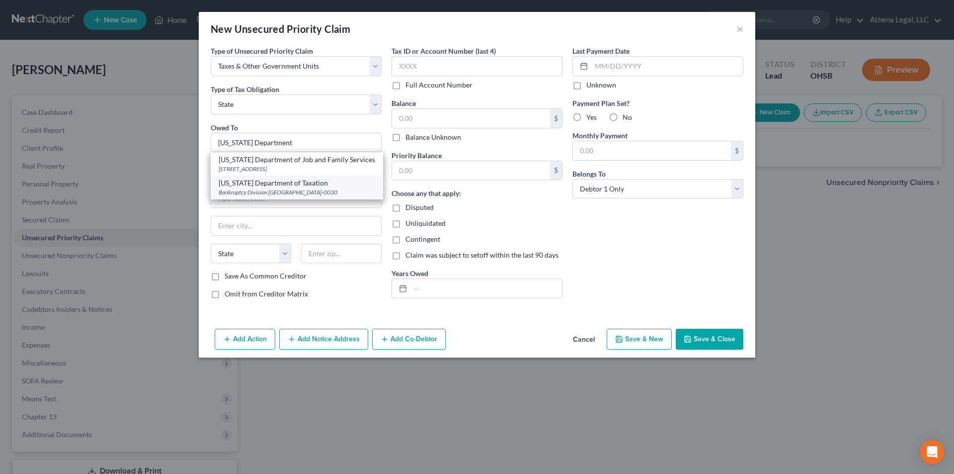
click at [269, 187] on div "[US_STATE] Department of Taxation" at bounding box center [297, 183] width 157 height 10
type input "[US_STATE] Department of Taxation"
type input "Bankruptcy Division"
type input "Po Box 530"
type input "Columbus"
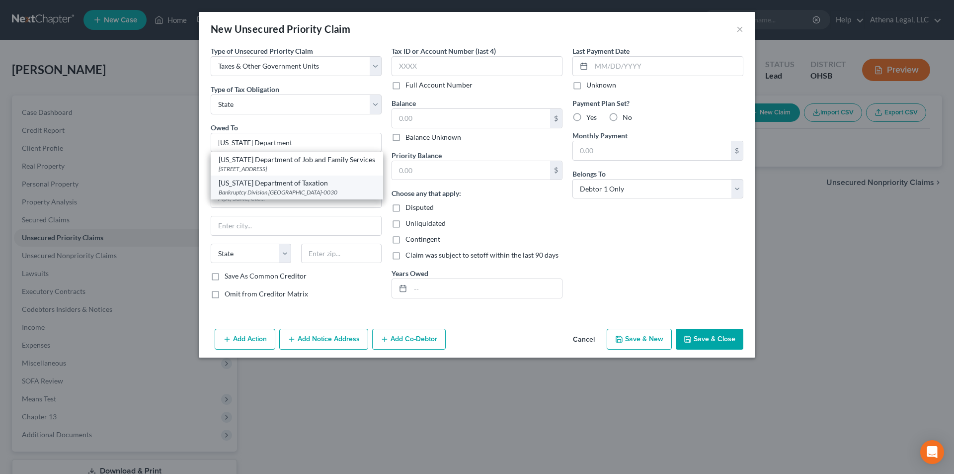
select select "36"
type input "43266-0030"
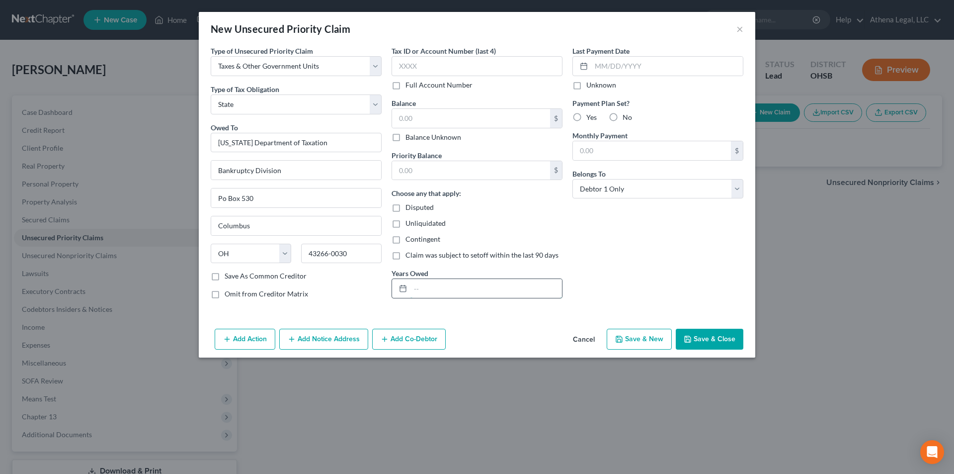
click at [451, 283] on input "text" at bounding box center [487, 288] width 152 height 19
click at [591, 338] on button "Cancel" at bounding box center [584, 340] width 38 height 20
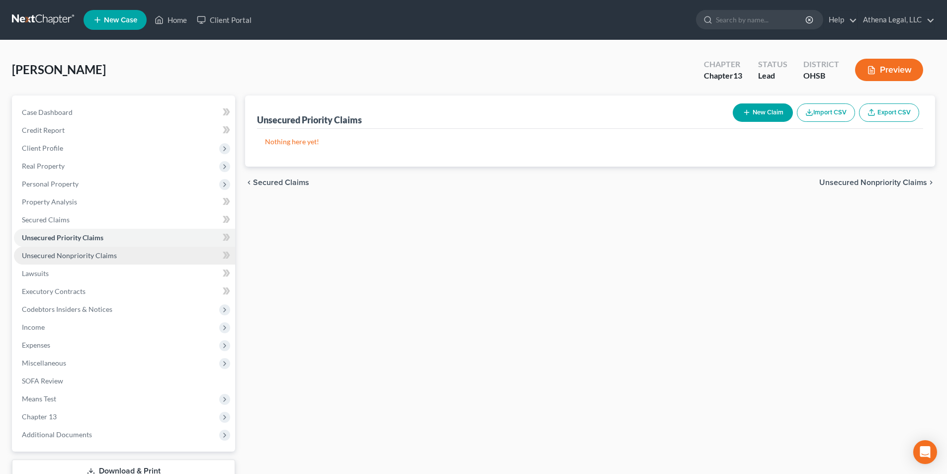
click at [59, 258] on span "Unsecured Nonpriority Claims" at bounding box center [69, 255] width 95 height 8
click at [749, 113] on icon "button" at bounding box center [747, 112] width 8 height 8
select select "0"
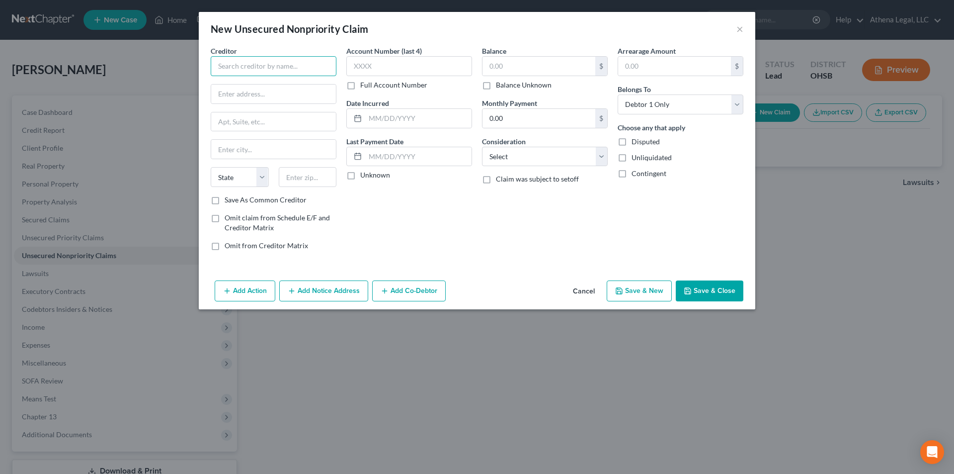
click at [261, 69] on input "text" at bounding box center [274, 66] width 126 height 20
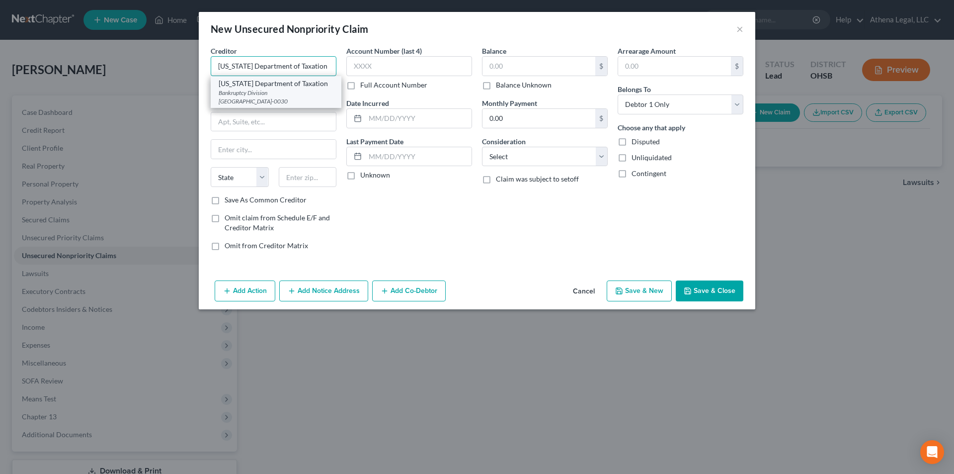
type input "[US_STATE] Department of Taxation"
click at [262, 92] on div "Bankruptcy Division [GEOGRAPHIC_DATA]-0030" at bounding box center [276, 96] width 115 height 17
type input "Bankruptcy Division"
type input "Po Box 530"
type input "Columbus"
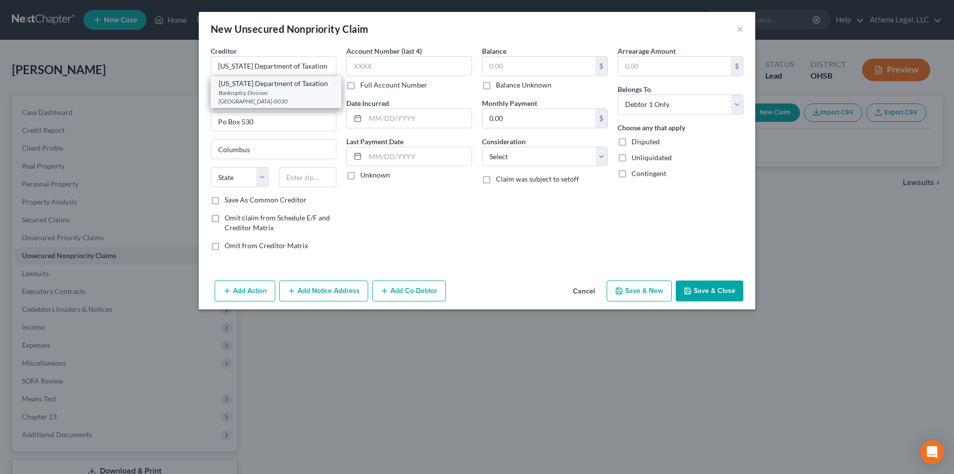
select select "36"
type input "43266-0030"
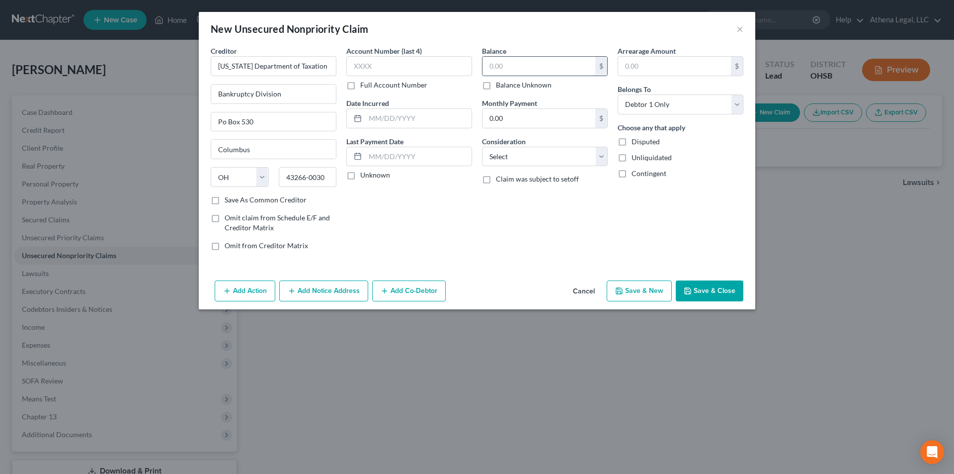
click at [528, 62] on input "text" at bounding box center [539, 66] width 113 height 19
drag, startPoint x: 507, startPoint y: 157, endPoint x: 503, endPoint y: 164, distance: 8.7
click at [507, 157] on select "Select Cable / Satellite Services Collection Agency Credit Card Debt Debt Couns…" at bounding box center [545, 157] width 126 height 20
select select "14"
click at [482, 147] on select "Select Cable / Satellite Services Collection Agency Credit Card Debt Debt Couns…" at bounding box center [545, 157] width 126 height 20
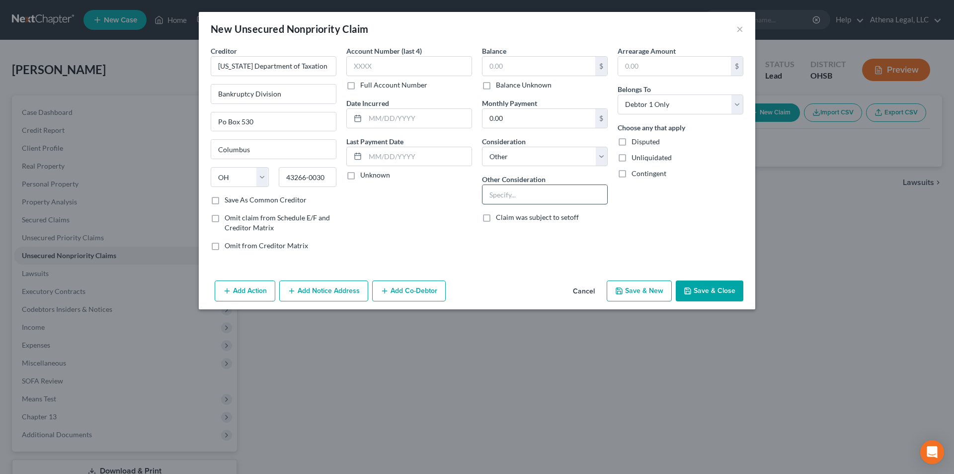
click at [518, 191] on input "text" at bounding box center [545, 194] width 125 height 19
type input "Notice"
click at [726, 296] on button "Save & Close" at bounding box center [710, 290] width 68 height 21
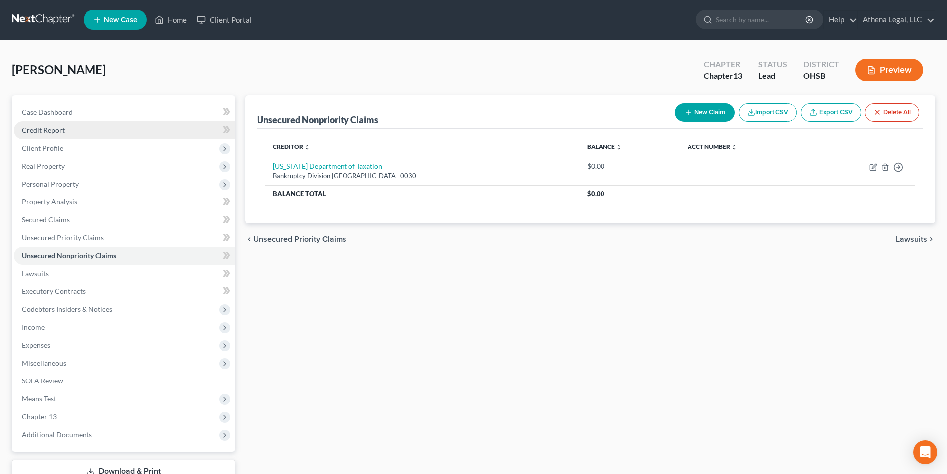
click at [61, 130] on span "Credit Report" at bounding box center [43, 130] width 43 height 8
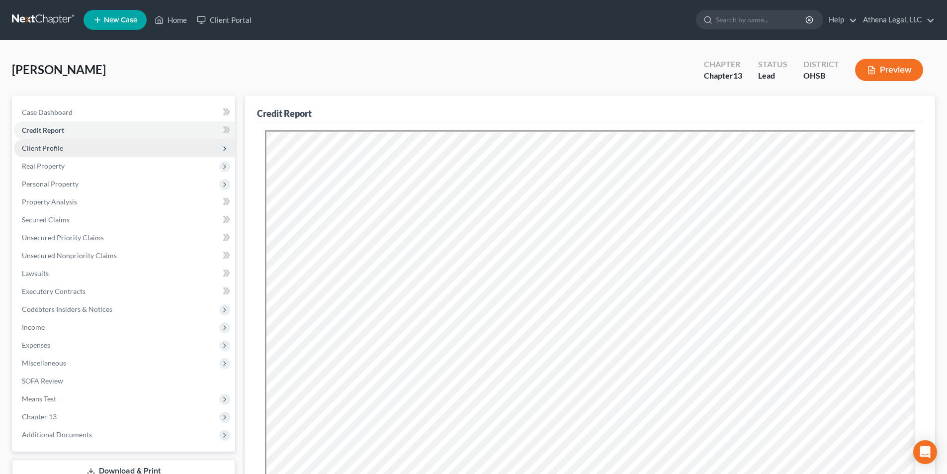
click at [50, 152] on span "Client Profile" at bounding box center [42, 148] width 41 height 8
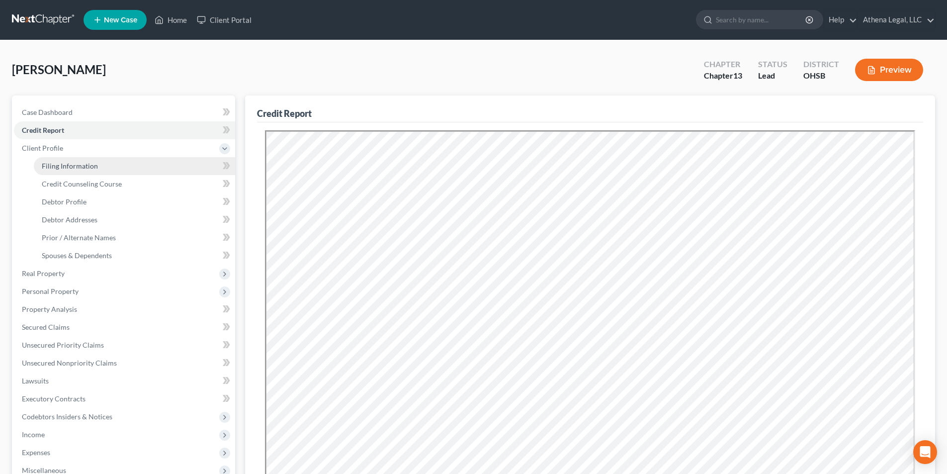
click at [47, 162] on span "Filing Information" at bounding box center [70, 166] width 56 height 8
select select "1"
select select "0"
select select "3"
select select "36"
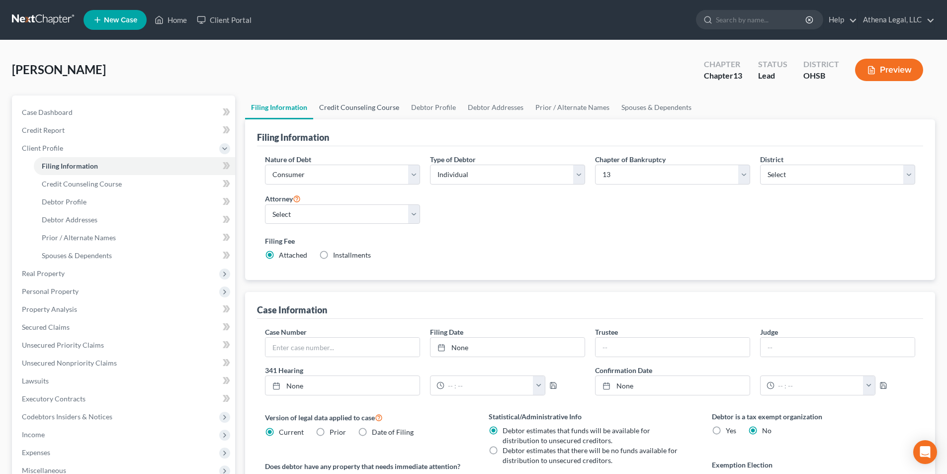
click at [350, 100] on link "Credit Counseling Course" at bounding box center [359, 107] width 92 height 24
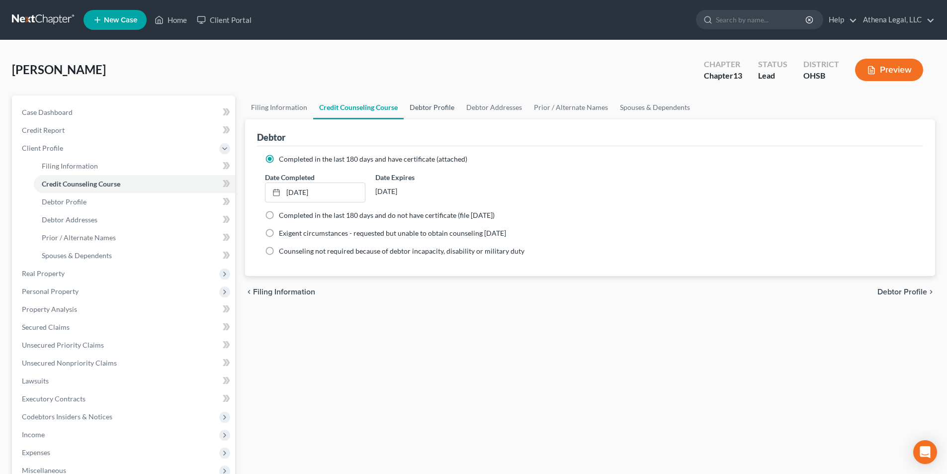
click at [430, 109] on link "Debtor Profile" at bounding box center [432, 107] width 57 height 24
select select "3"
select select "0"
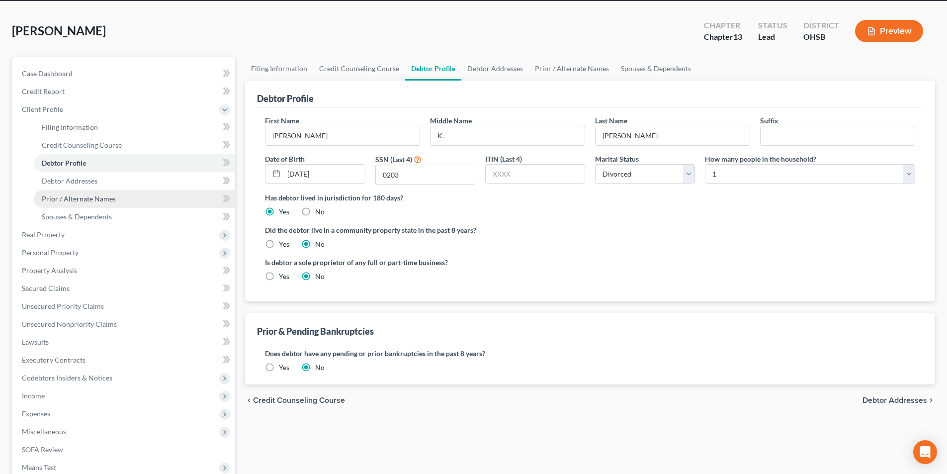
scroll to position [50, 0]
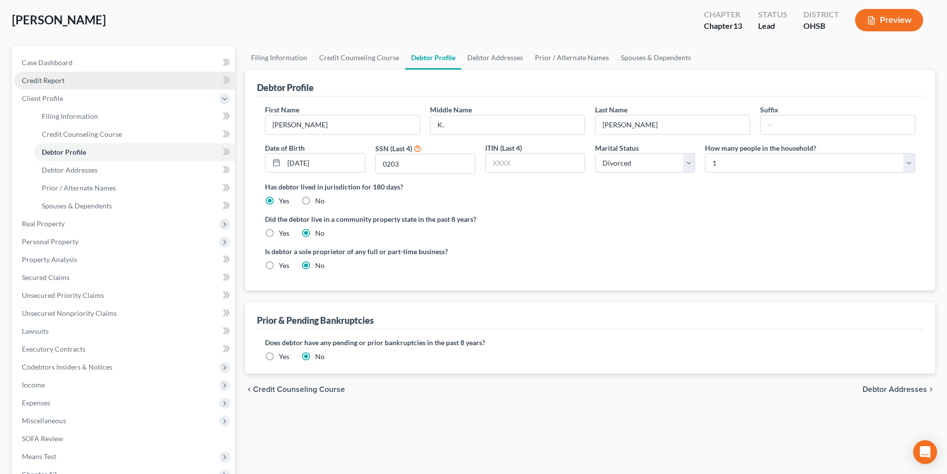
click at [70, 82] on link "Credit Report" at bounding box center [124, 81] width 221 height 18
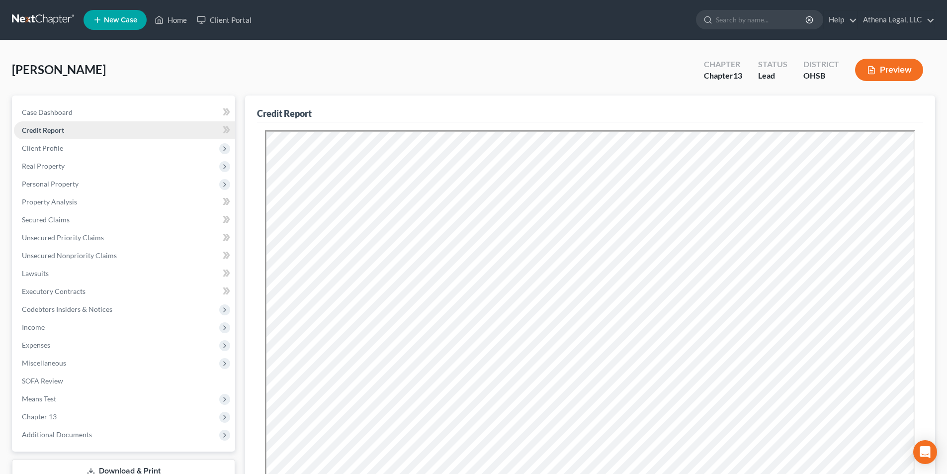
click at [57, 131] on span "Credit Report" at bounding box center [43, 130] width 42 height 8
click at [96, 238] on span "Unsecured Priority Claims" at bounding box center [63, 237] width 82 height 8
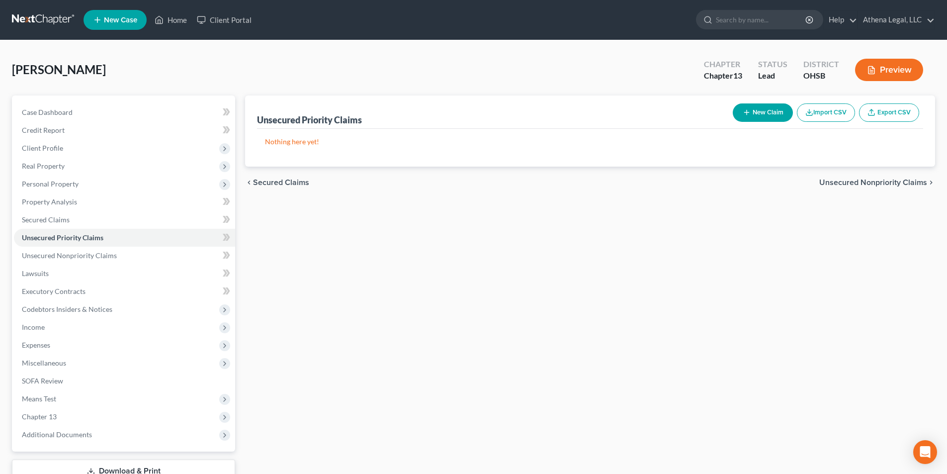
click at [837, 184] on span "Unsecured Nonpriority Claims" at bounding box center [873, 182] width 108 height 8
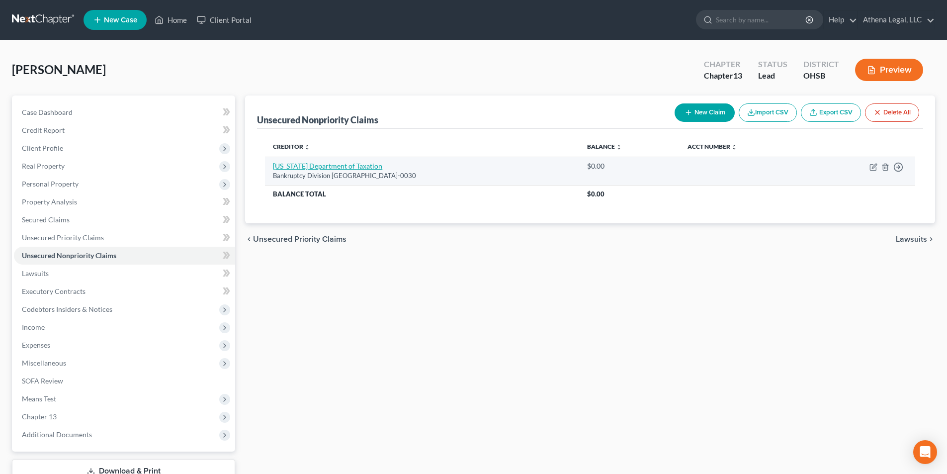
click at [331, 165] on link "[US_STATE] Department of Taxation" at bounding box center [327, 166] width 109 height 8
select select "36"
select select "14"
select select "0"
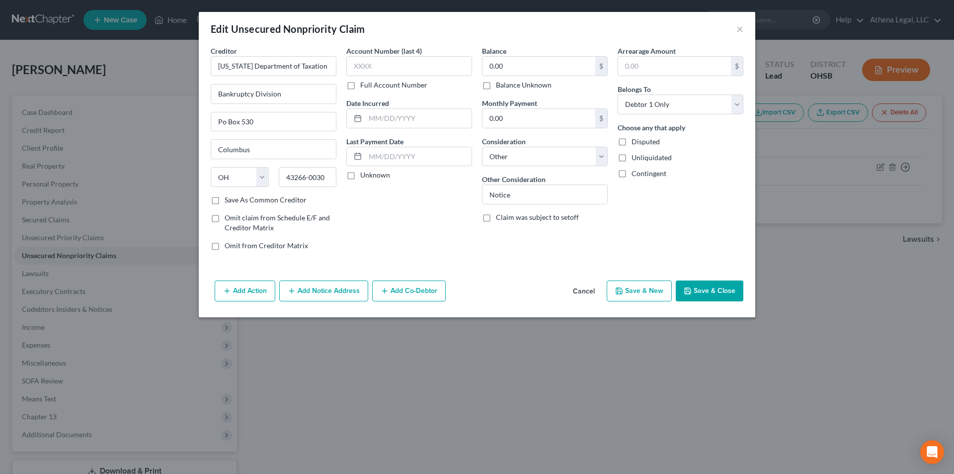
click at [725, 295] on button "Save & Close" at bounding box center [710, 290] width 68 height 21
type input "0"
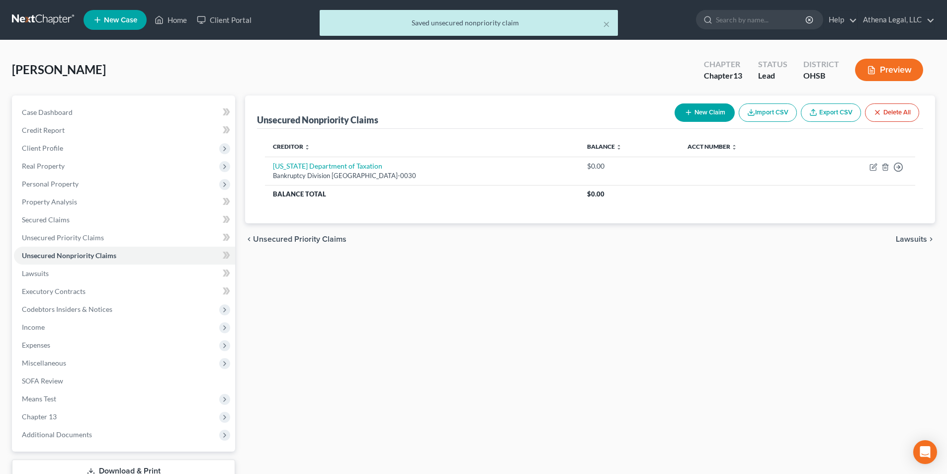
click at [922, 240] on span "Lawsuits" at bounding box center [911, 239] width 31 height 8
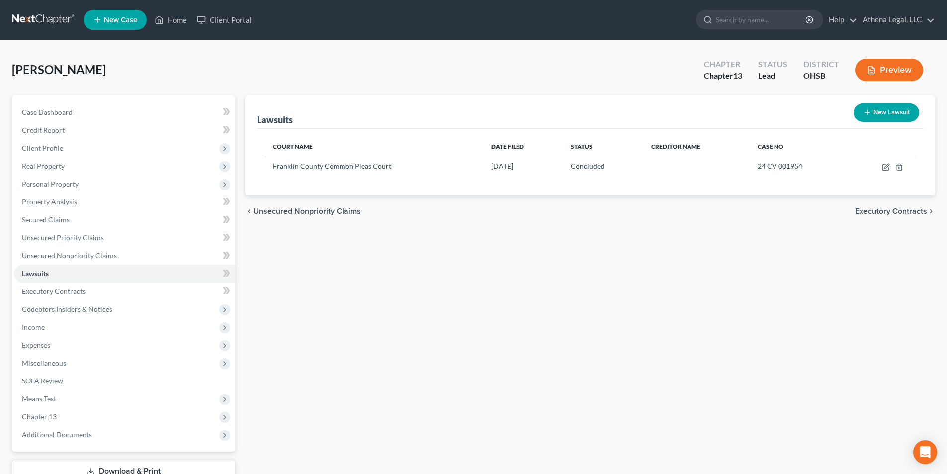
click at [876, 213] on span "Executory Contracts" at bounding box center [891, 211] width 72 height 8
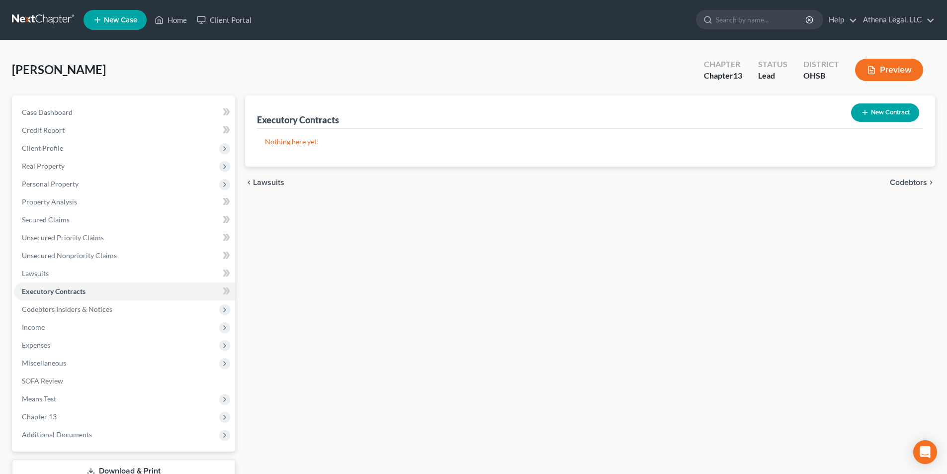
click at [903, 183] on span "Codebtors" at bounding box center [908, 182] width 37 height 8
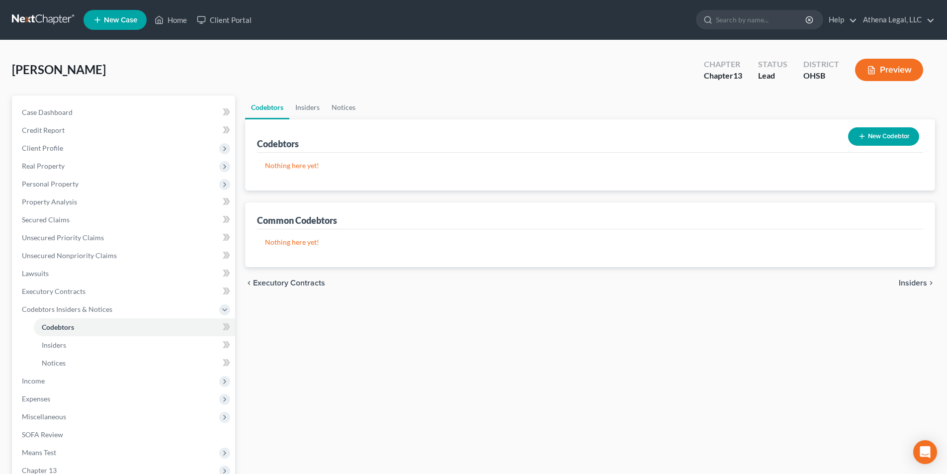
click at [910, 279] on span "Insiders" at bounding box center [913, 283] width 28 height 8
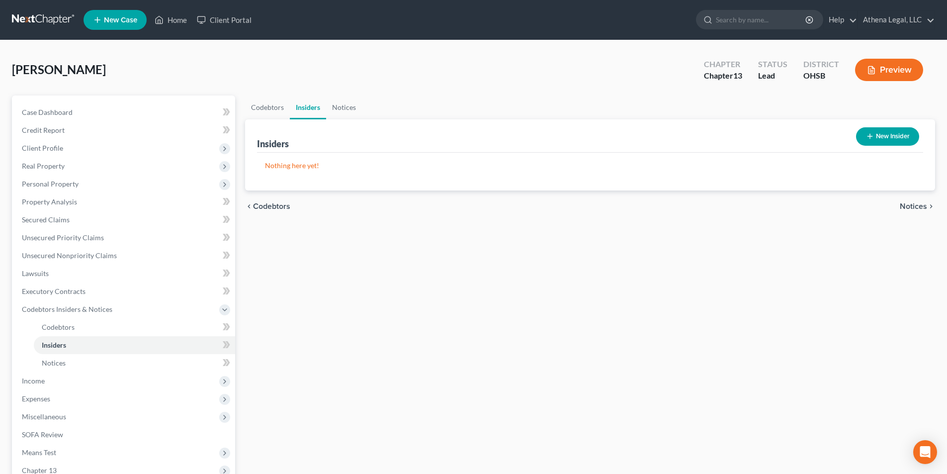
click at [917, 207] on span "Notices" at bounding box center [913, 206] width 27 height 8
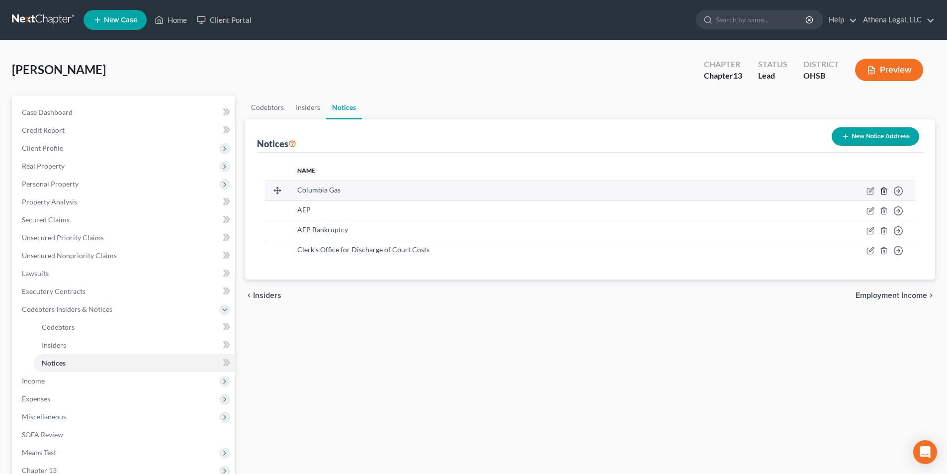
click at [884, 191] on icon "button" at bounding box center [884, 191] width 8 height 8
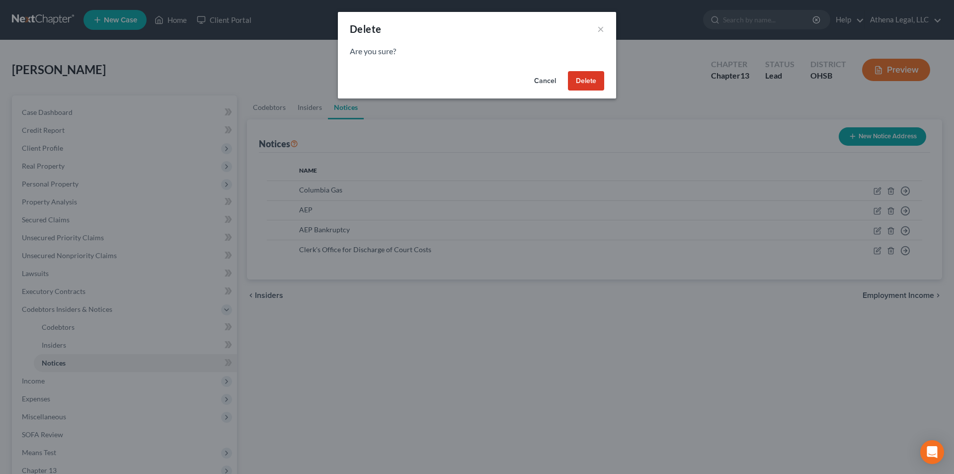
click at [599, 82] on button "Delete" at bounding box center [586, 81] width 36 height 20
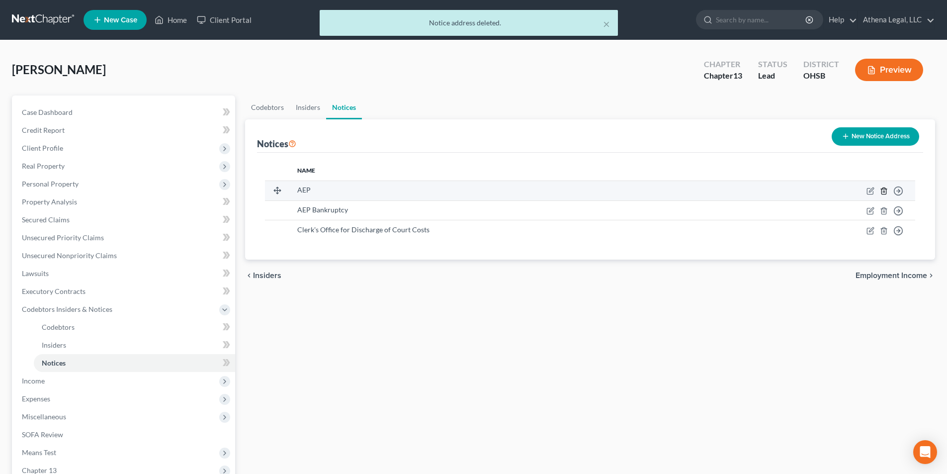
click at [885, 188] on icon "button" at bounding box center [884, 191] width 8 height 8
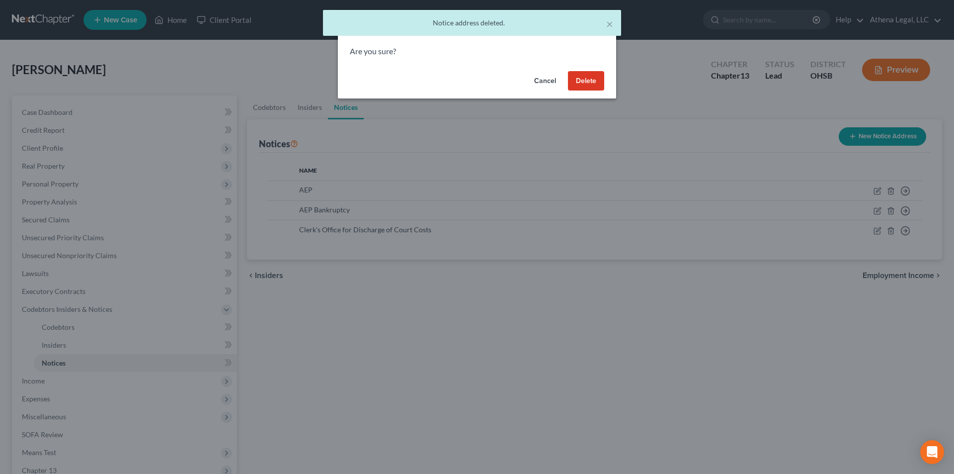
click at [595, 83] on button "Delete" at bounding box center [586, 81] width 36 height 20
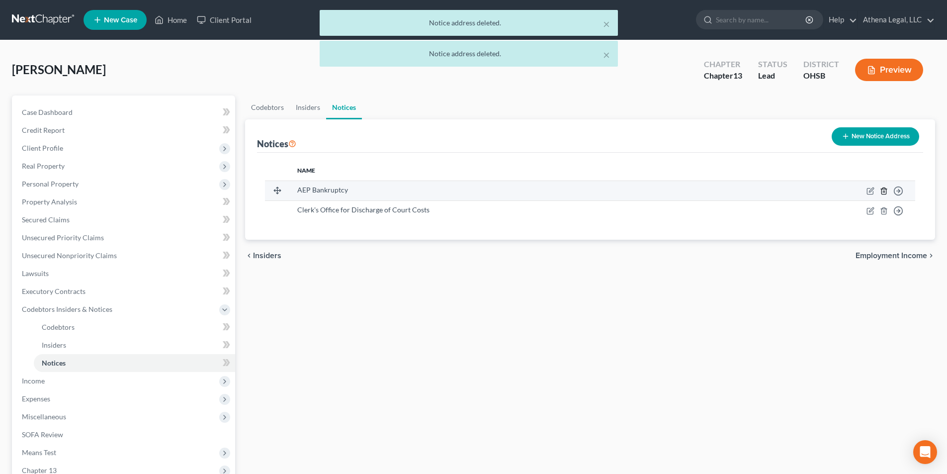
click at [883, 189] on polyline "button" at bounding box center [884, 189] width 6 height 0
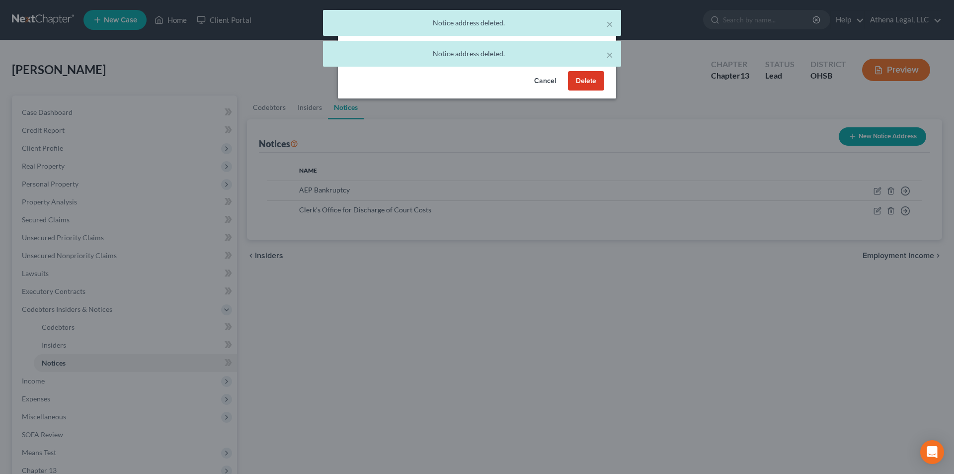
click at [590, 81] on button "Delete" at bounding box center [586, 81] width 36 height 20
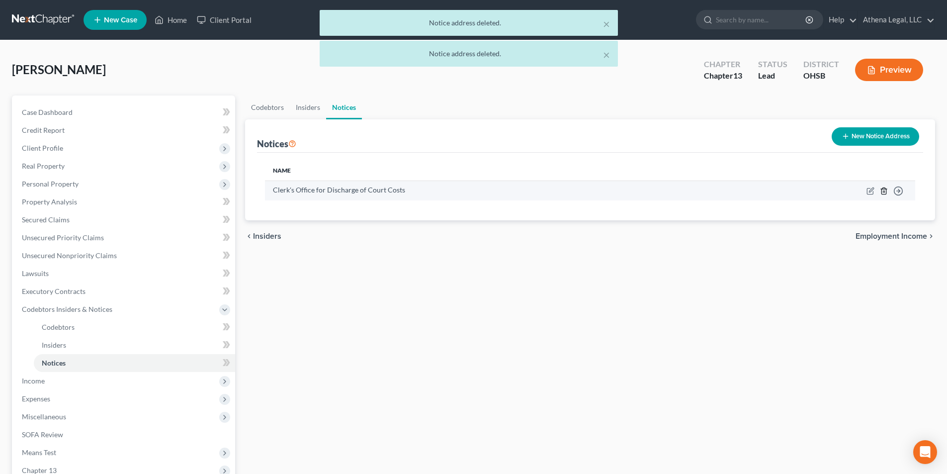
click at [883, 189] on polyline "button" at bounding box center [884, 189] width 6 height 0
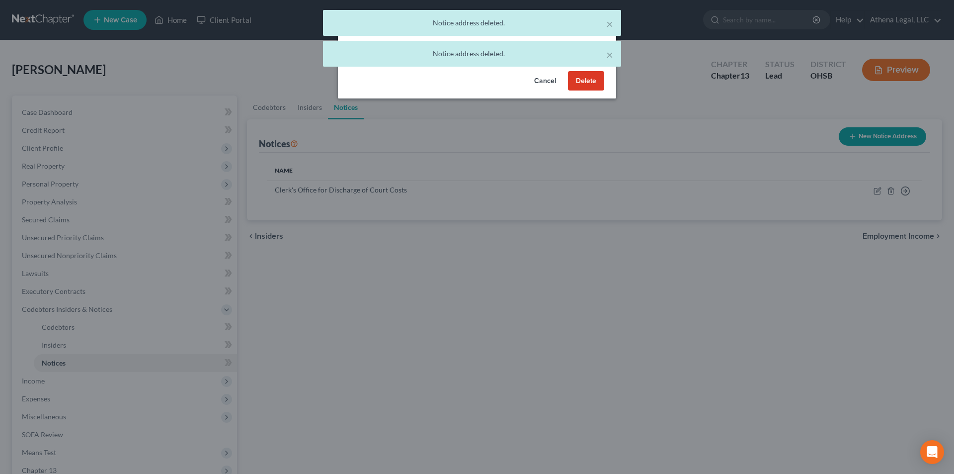
click at [585, 84] on button "Delete" at bounding box center [586, 81] width 36 height 20
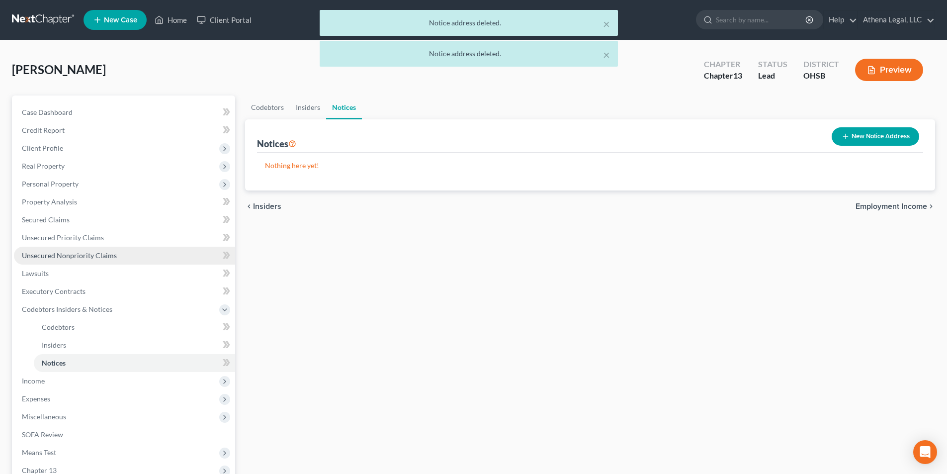
click at [104, 258] on span "Unsecured Nonpriority Claims" at bounding box center [69, 255] width 95 height 8
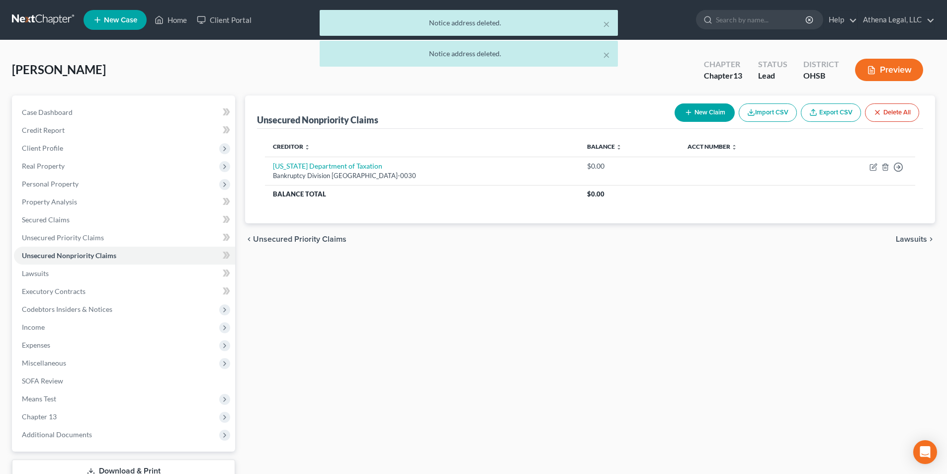
click at [715, 103] on button "New Claim" at bounding box center [704, 112] width 60 height 18
select select "0"
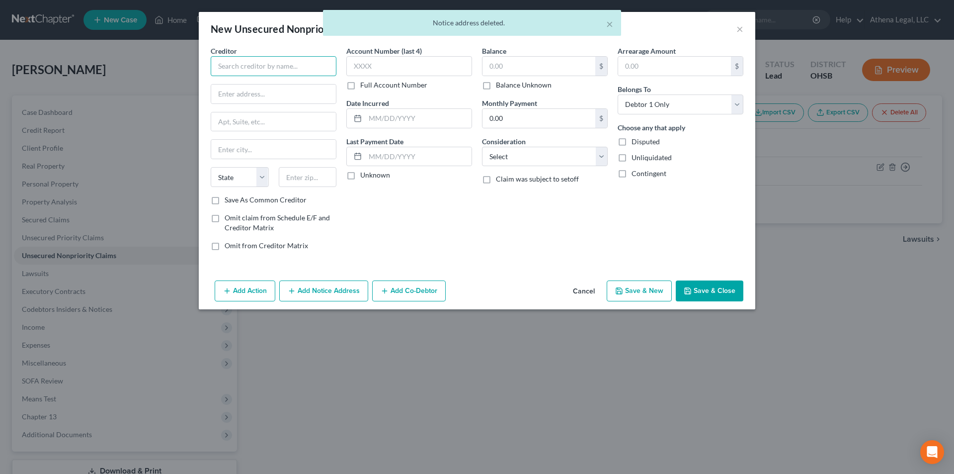
click at [274, 66] on input "text" at bounding box center [274, 66] width 126 height 20
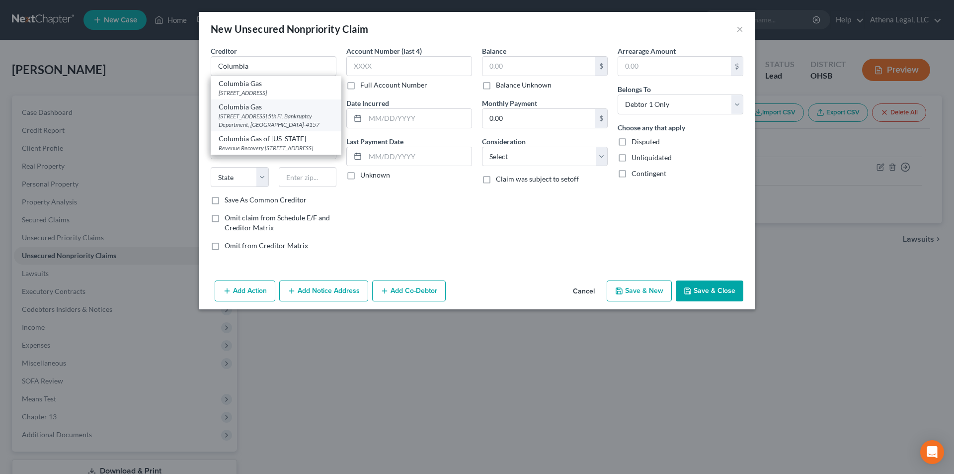
click at [259, 112] on div "Columbia Gas" at bounding box center [276, 107] width 115 height 10
type input "Columbia Gas"
type input "[STREET_ADDRESS] 5th Fl."
type input "Bankruptcy Department"
type input "Columbus"
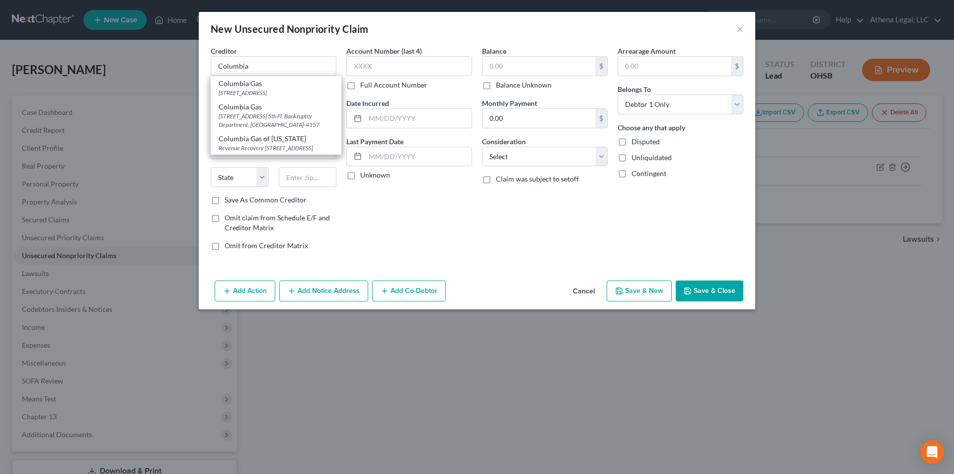
select select "36"
type input "43215-4157"
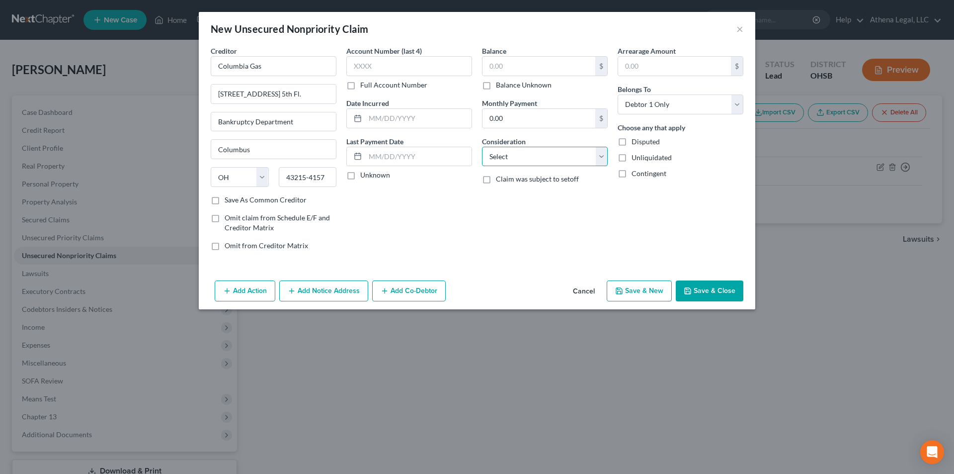
drag, startPoint x: 512, startPoint y: 154, endPoint x: 510, endPoint y: 164, distance: 9.7
click at [512, 154] on select "Select Cable / Satellite Services Collection Agency Credit Card Debt Debt Couns…" at bounding box center [545, 157] width 126 height 20
select select "14"
click at [482, 147] on select "Select Cable / Satellite Services Collection Agency Credit Card Debt Debt Couns…" at bounding box center [545, 157] width 126 height 20
click at [522, 199] on input "text" at bounding box center [545, 194] width 125 height 19
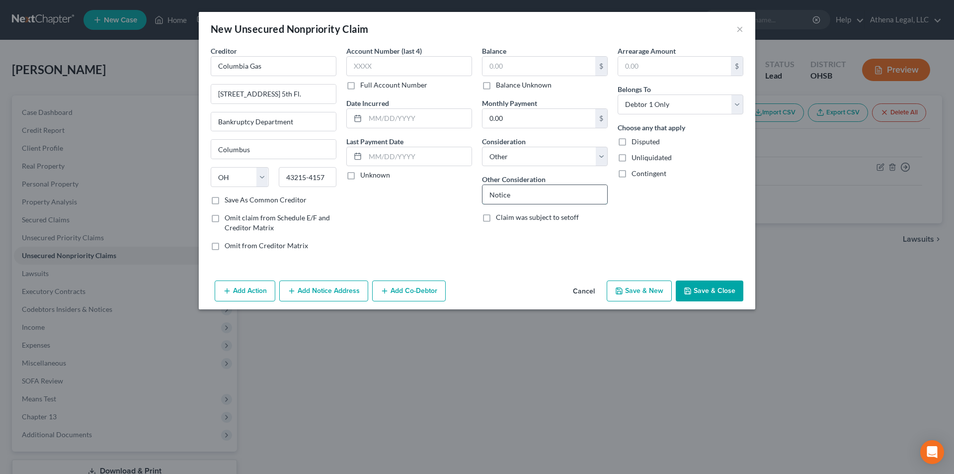
type input "Notice"
click at [706, 295] on button "Save & Close" at bounding box center [710, 290] width 68 height 21
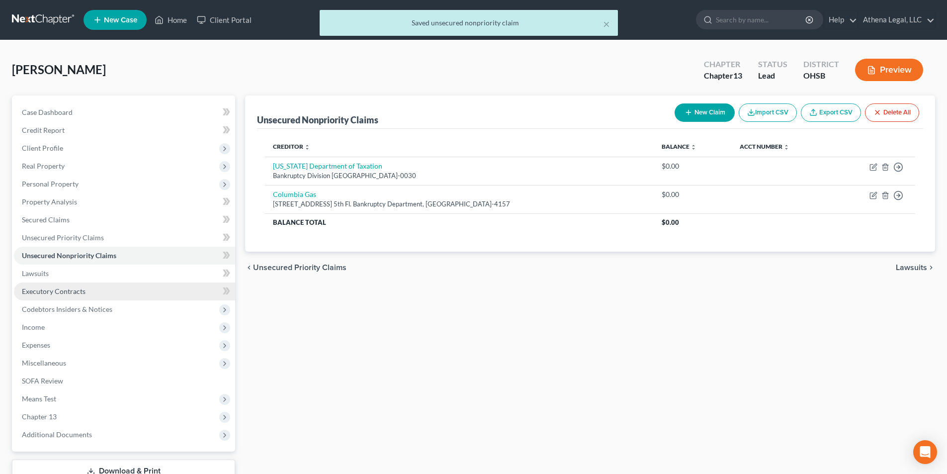
click at [47, 294] on span "Executory Contracts" at bounding box center [54, 291] width 64 height 8
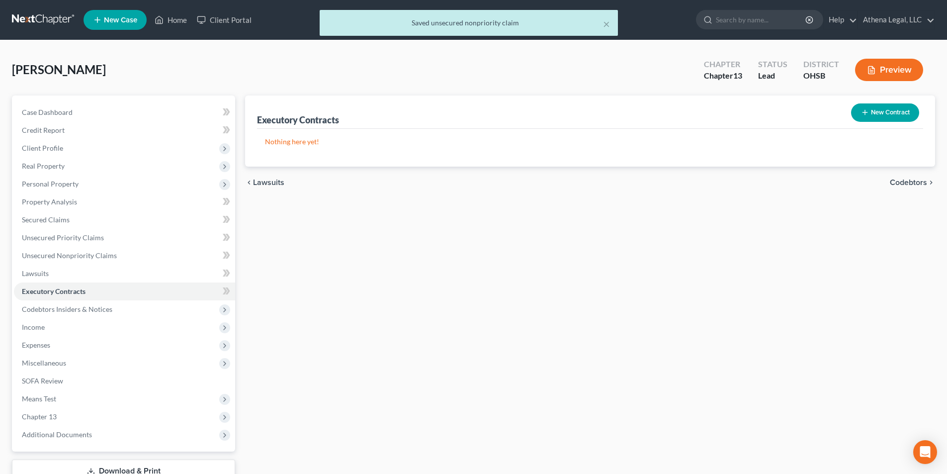
click at [911, 180] on span "Codebtors" at bounding box center [908, 182] width 37 height 8
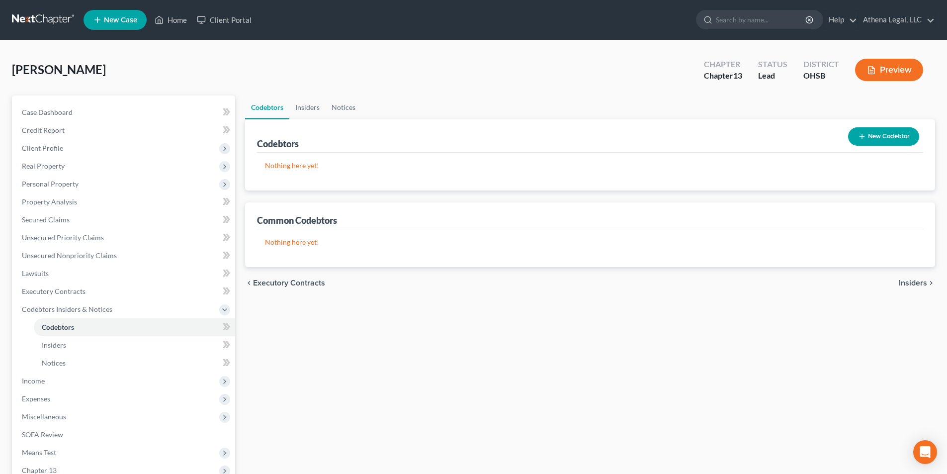
click at [911, 285] on span "Insiders" at bounding box center [913, 283] width 28 height 8
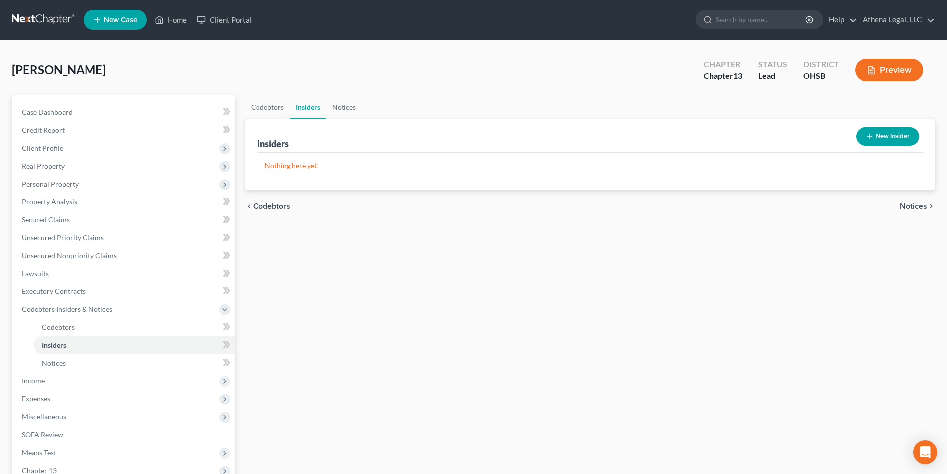
click at [912, 203] on span "Notices" at bounding box center [913, 206] width 27 height 8
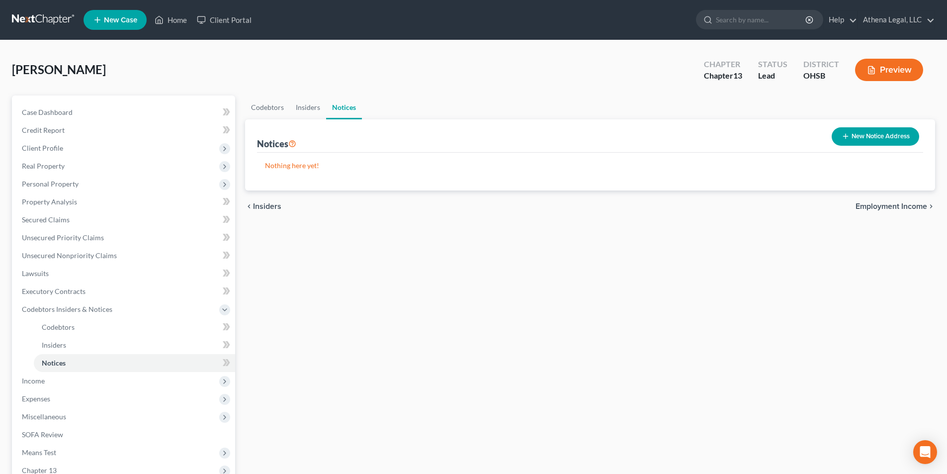
click at [906, 208] on span "Employment Income" at bounding box center [891, 206] width 72 height 8
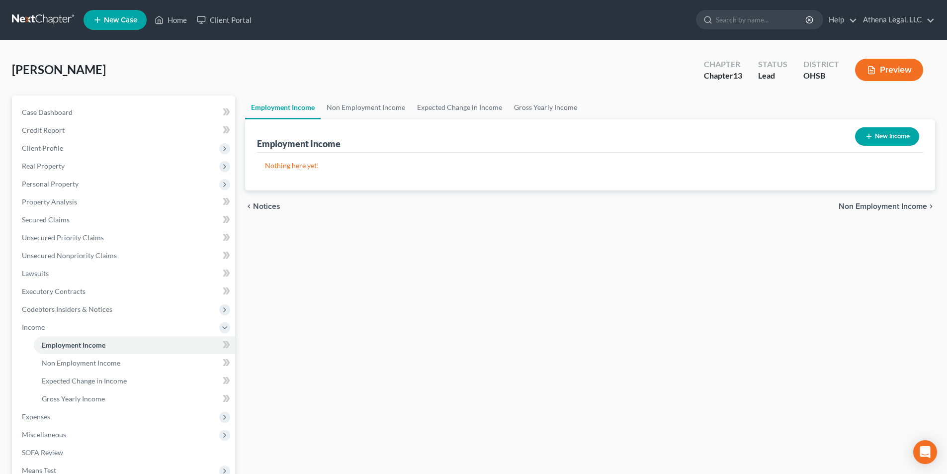
click at [906, 208] on span "Non Employment Income" at bounding box center [883, 206] width 88 height 8
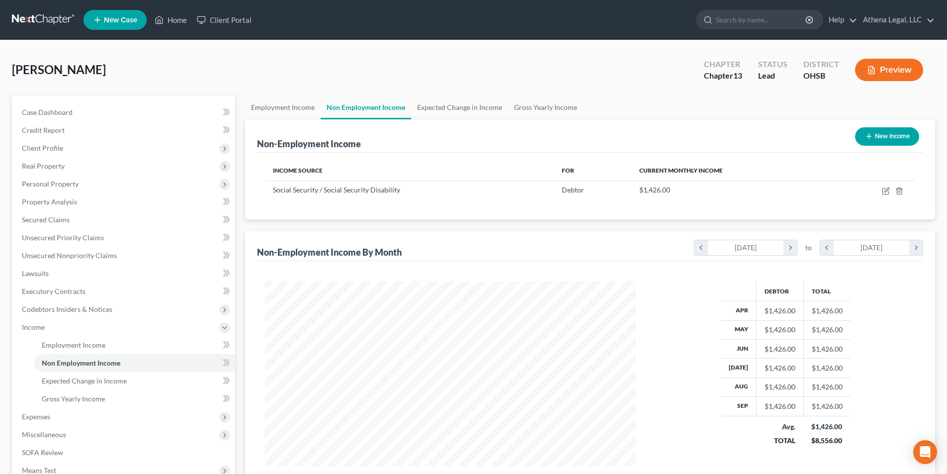
scroll to position [185, 391]
click at [466, 112] on link "Expected Change in Income" at bounding box center [459, 107] width 97 height 24
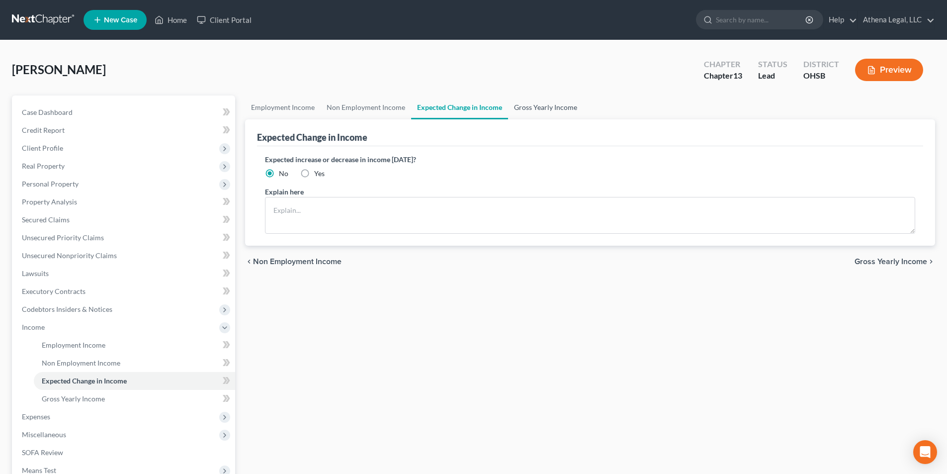
click at [550, 104] on link "Gross Yearly Income" at bounding box center [545, 107] width 75 height 24
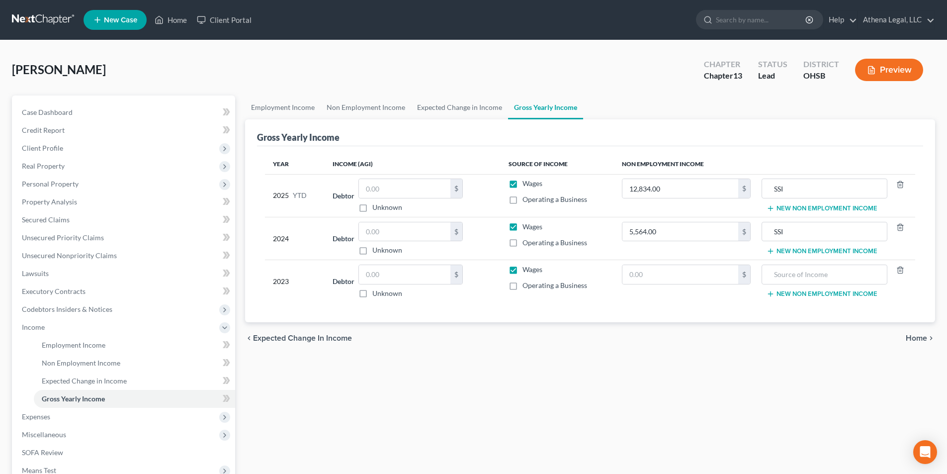
click at [913, 335] on span "Home" at bounding box center [916, 338] width 21 height 8
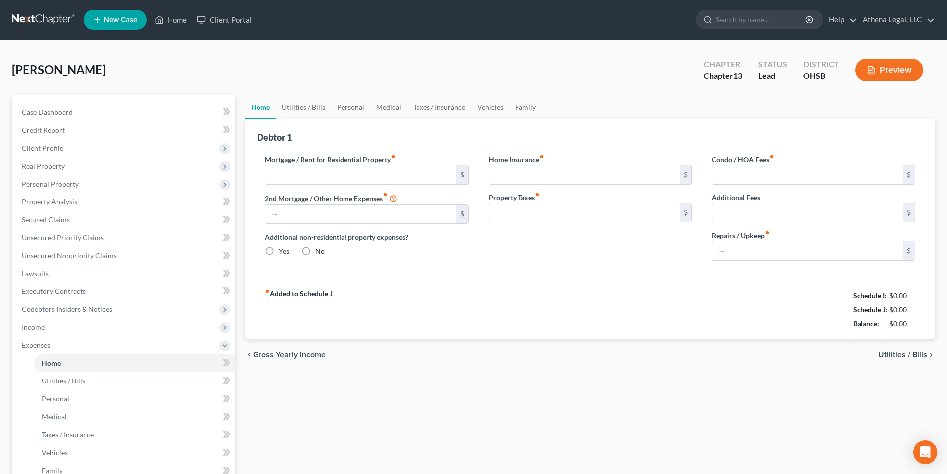
type input "0.00"
radio input "true"
type input "0.00"
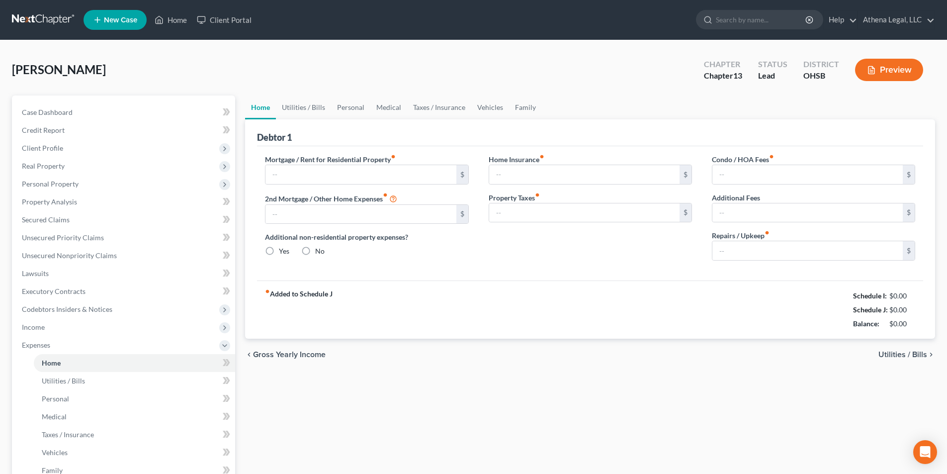
type input "0.00"
click at [290, 107] on link "Utilities / Bills" at bounding box center [303, 107] width 55 height 24
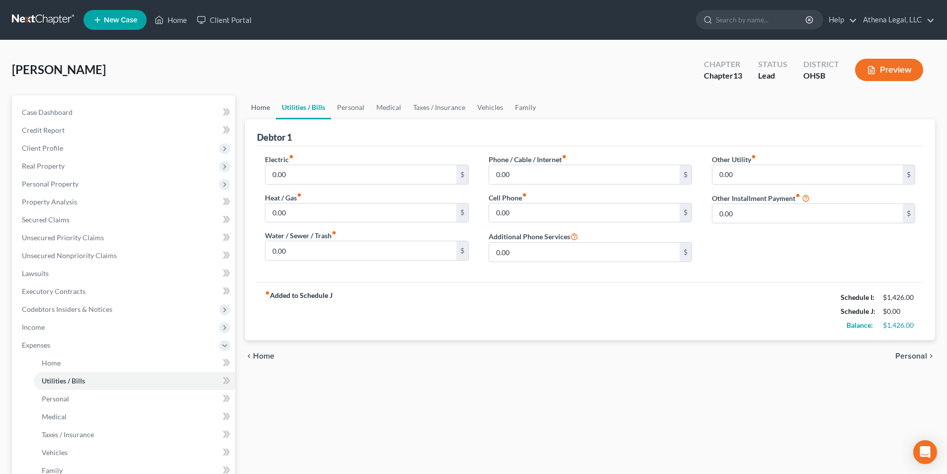
click at [262, 107] on link "Home" at bounding box center [260, 107] width 31 height 24
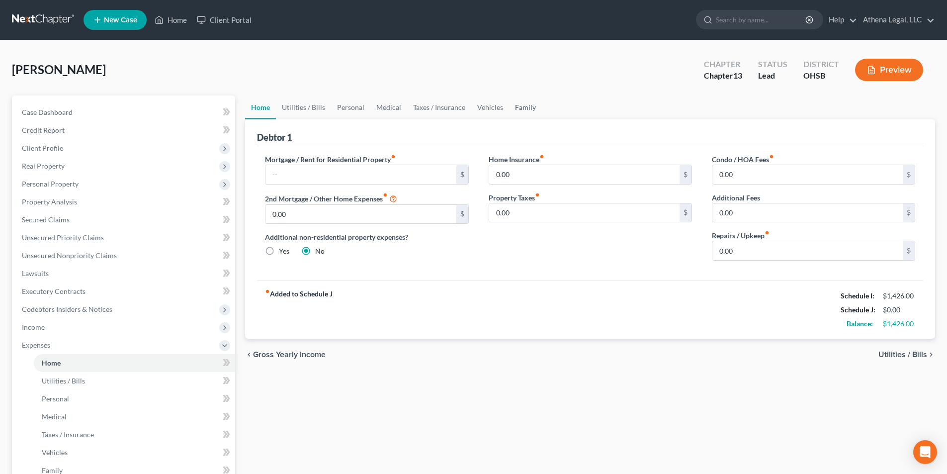
click at [520, 106] on link "Family" at bounding box center [525, 107] width 33 height 24
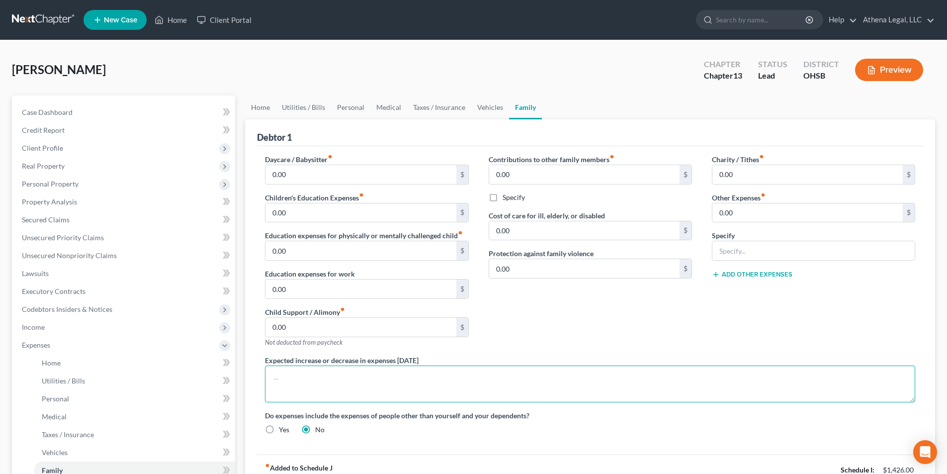
click at [404, 371] on textarea at bounding box center [590, 383] width 650 height 37
click at [265, 110] on link "Home" at bounding box center [260, 107] width 31 height 24
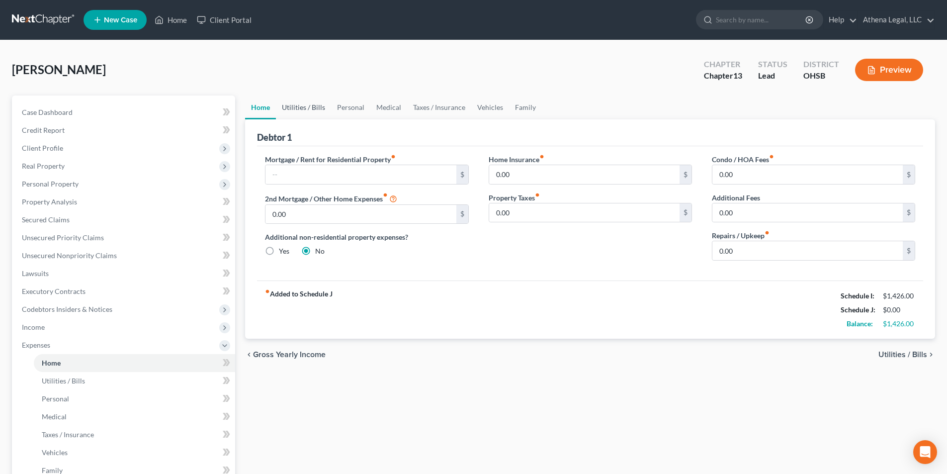
click at [287, 105] on link "Utilities / Bills" at bounding box center [303, 107] width 55 height 24
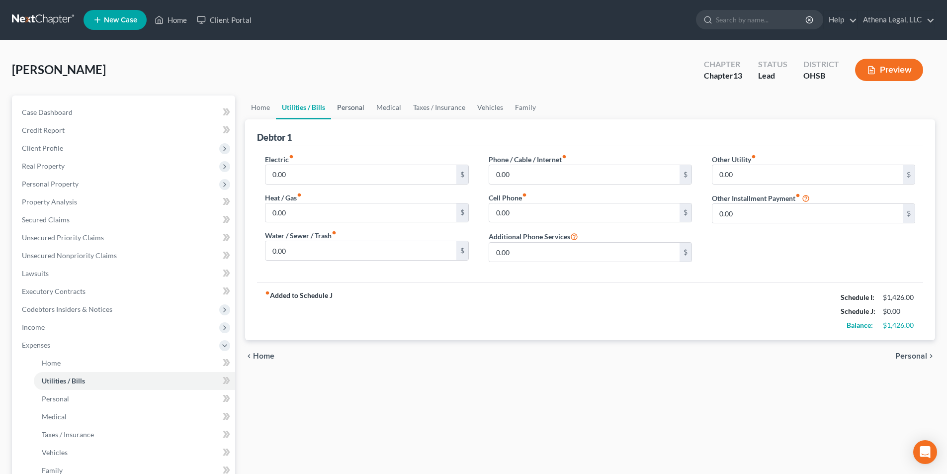
click at [351, 109] on link "Personal" at bounding box center [350, 107] width 39 height 24
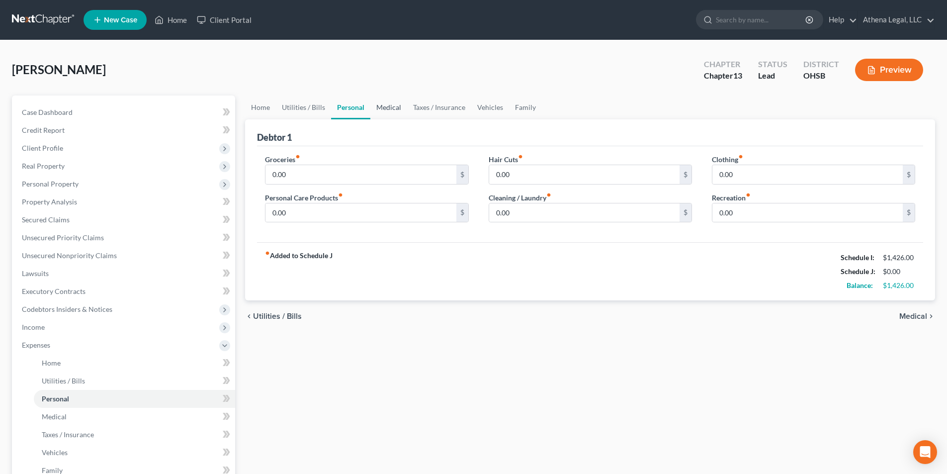
click at [383, 106] on link "Medical" at bounding box center [388, 107] width 37 height 24
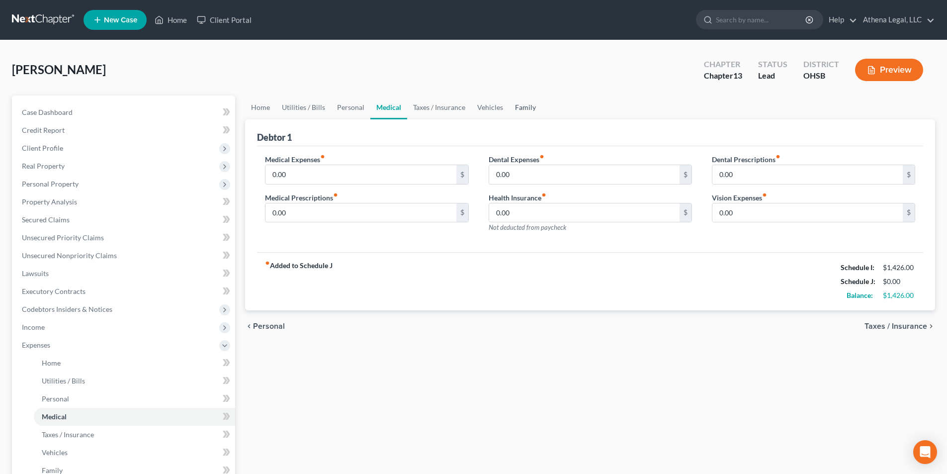
click at [513, 107] on link "Family" at bounding box center [525, 107] width 33 height 24
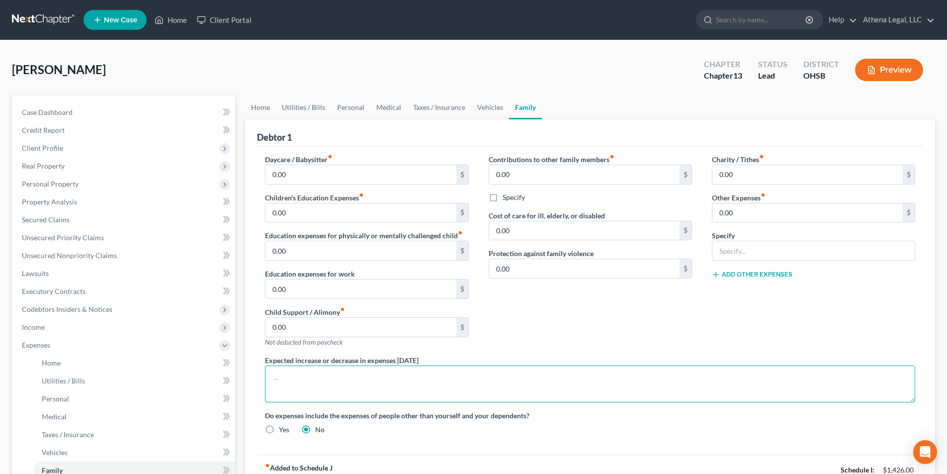
click at [409, 384] on textarea at bounding box center [590, 383] width 650 height 37
type textarea "Debtor will move to an apartment within the next few months."
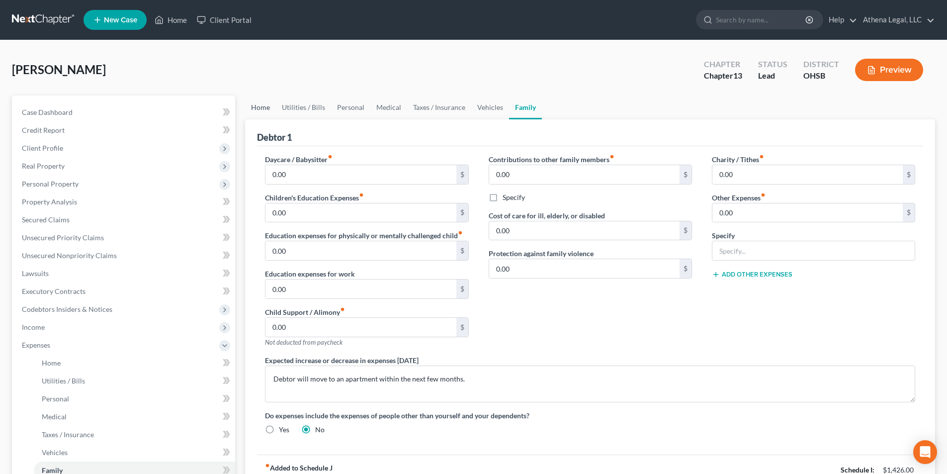
click at [270, 111] on link "Home" at bounding box center [260, 107] width 31 height 24
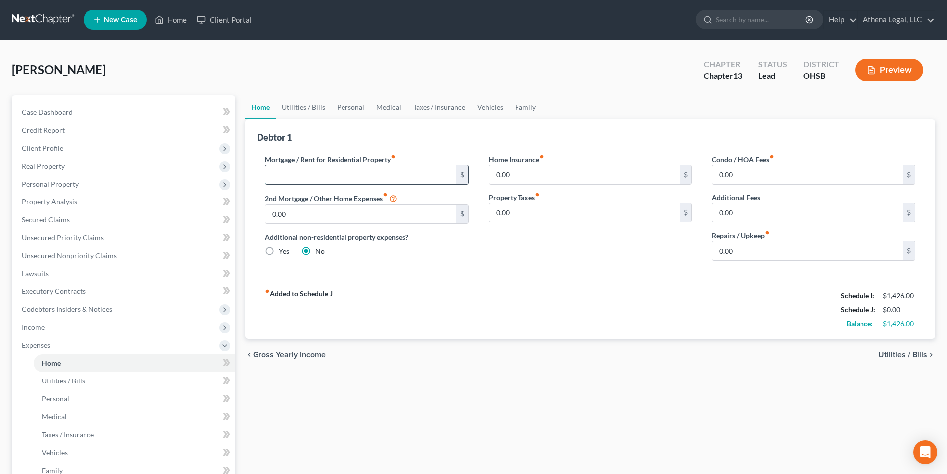
click at [303, 168] on input "text" at bounding box center [360, 174] width 190 height 19
drag, startPoint x: 306, startPoint y: 109, endPoint x: 332, endPoint y: 109, distance: 25.9
click at [306, 109] on link "Utilities / Bills" at bounding box center [303, 107] width 55 height 24
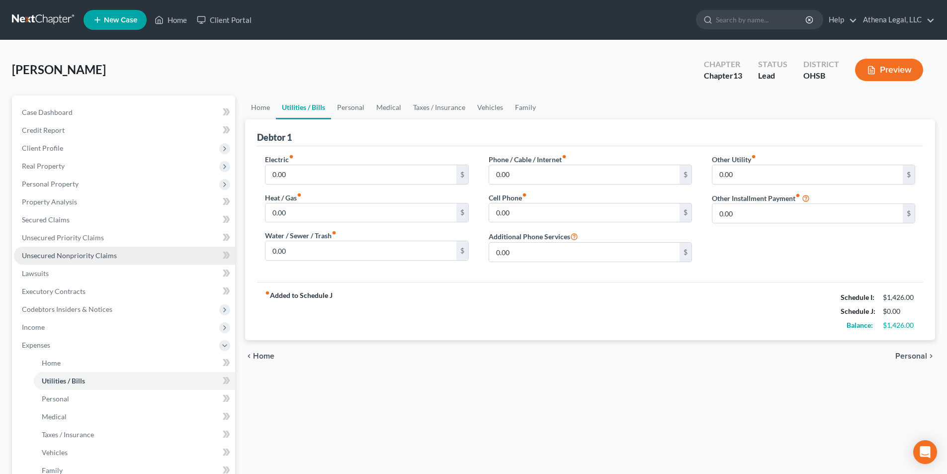
click at [122, 259] on link "Unsecured Nonpriority Claims" at bounding box center [124, 256] width 221 height 18
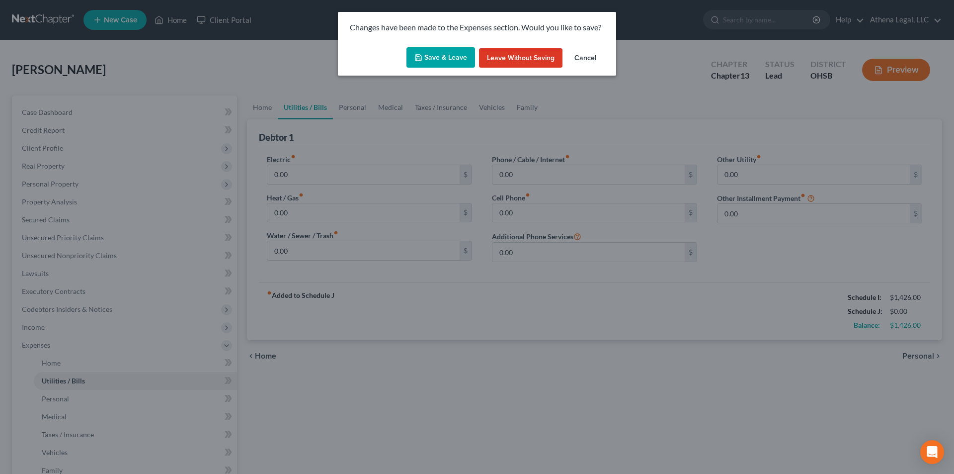
click at [430, 56] on button "Save & Leave" at bounding box center [441, 57] width 69 height 21
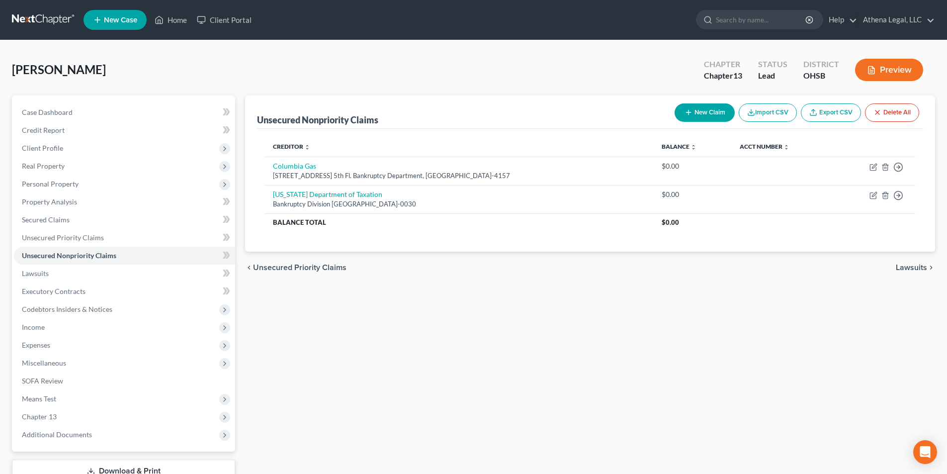
click at [690, 109] on icon "button" at bounding box center [688, 112] width 8 height 8
select select "0"
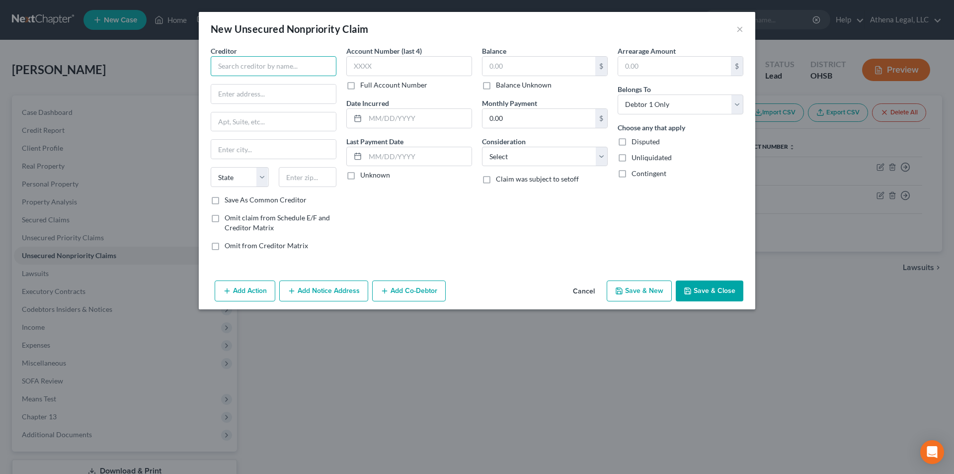
click at [289, 70] on input "text" at bounding box center [274, 66] width 126 height 20
type input "Orthoneuro"
click at [320, 98] on input "text" at bounding box center [273, 93] width 125 height 19
type input "[STREET_ADDRESS][PERSON_NAME]"
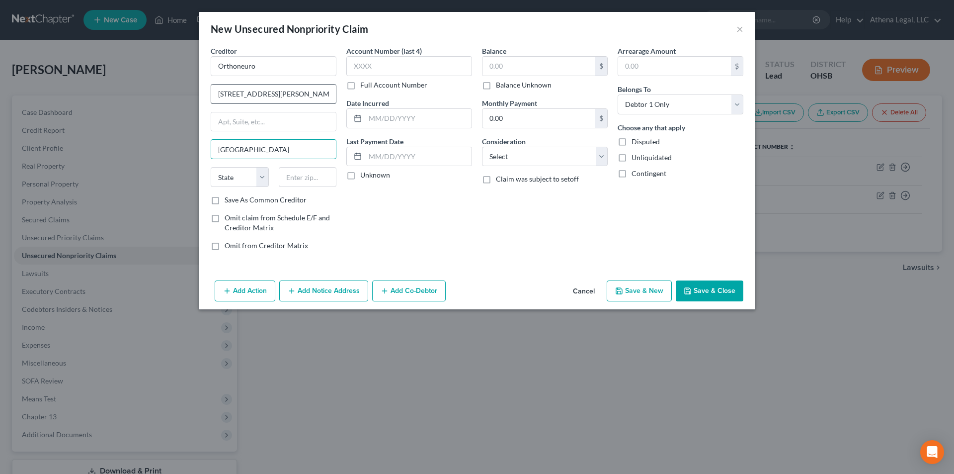
type input "[GEOGRAPHIC_DATA]"
select select "36"
type input "43081"
drag, startPoint x: 496, startPoint y: 155, endPoint x: 497, endPoint y: 163, distance: 8.5
click at [496, 155] on select "Select Cable / Satellite Services Collection Agency Credit Card Debt Debt Couns…" at bounding box center [545, 157] width 126 height 20
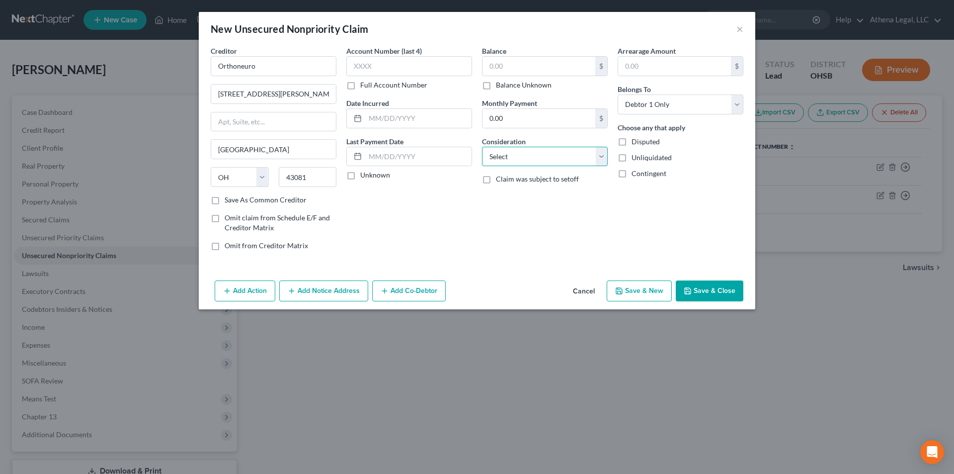
select select "14"
click at [482, 147] on select "Select Cable / Satellite Services Collection Agency Credit Card Debt Debt Couns…" at bounding box center [545, 157] width 126 height 20
drag, startPoint x: 513, startPoint y: 195, endPoint x: 523, endPoint y: 195, distance: 10.4
click at [513, 195] on input "text" at bounding box center [545, 194] width 125 height 19
type input "Notice"
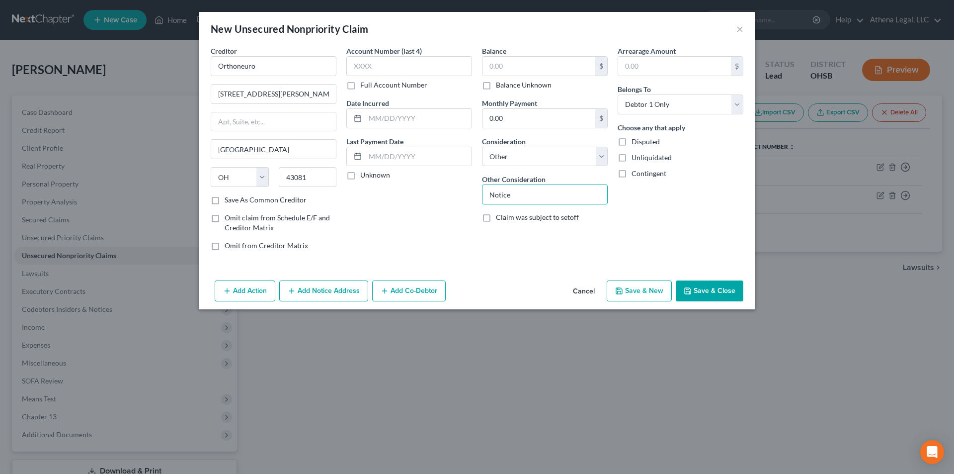
drag, startPoint x: 472, startPoint y: 209, endPoint x: 404, endPoint y: 202, distance: 69.0
click at [472, 209] on div "Account Number (last 4) Full Account Number Date Incurred Last Payment Date Unk…" at bounding box center [409, 152] width 136 height 213
drag, startPoint x: 294, startPoint y: 96, endPoint x: 209, endPoint y: 100, distance: 85.1
click at [209, 100] on div "Creditor * Orthoneuro [STREET_ADDRESS][PERSON_NAME] Westerville State [US_STATE…" at bounding box center [274, 152] width 136 height 213
type input "[STREET_ADDRESS]"
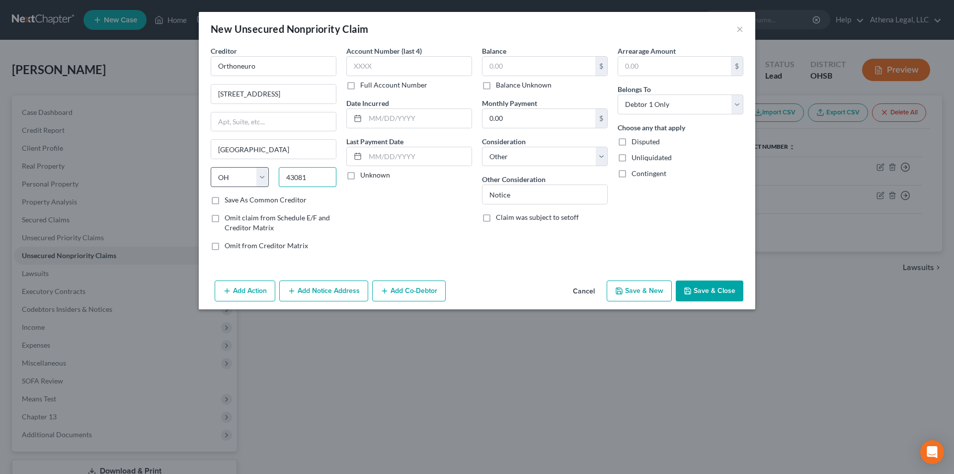
drag, startPoint x: 328, startPoint y: 180, endPoint x: 264, endPoint y: 180, distance: 63.1
click at [264, 180] on div "State [US_STATE] AK AR AZ CA CO CT DE DC [GEOGRAPHIC_DATA] [GEOGRAPHIC_DATA] GU…" at bounding box center [274, 181] width 136 height 28
type input "43212"
type input "Columbus"
click at [702, 289] on button "Save & Close" at bounding box center [710, 290] width 68 height 21
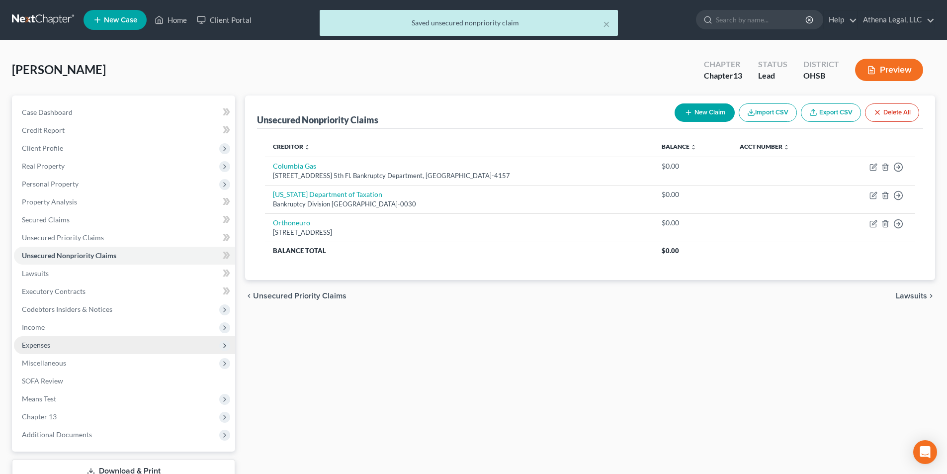
click at [34, 346] on span "Expenses" at bounding box center [36, 344] width 28 height 8
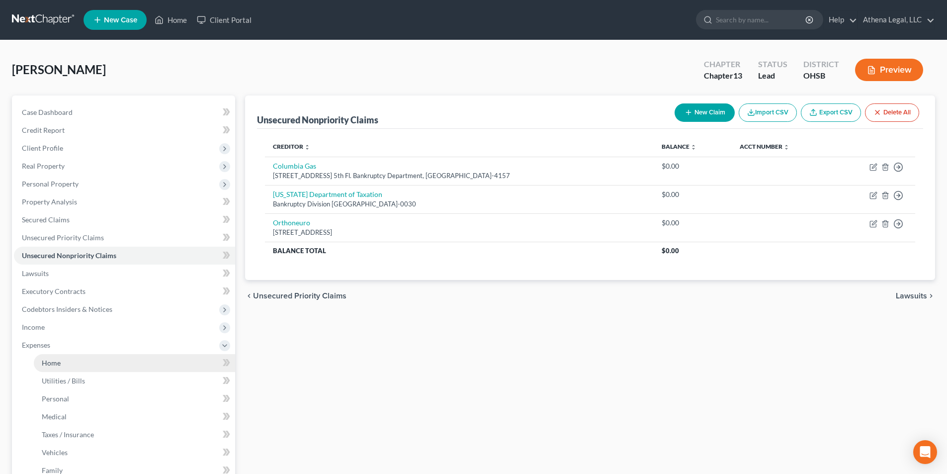
click at [45, 356] on link "Home" at bounding box center [134, 363] width 201 height 18
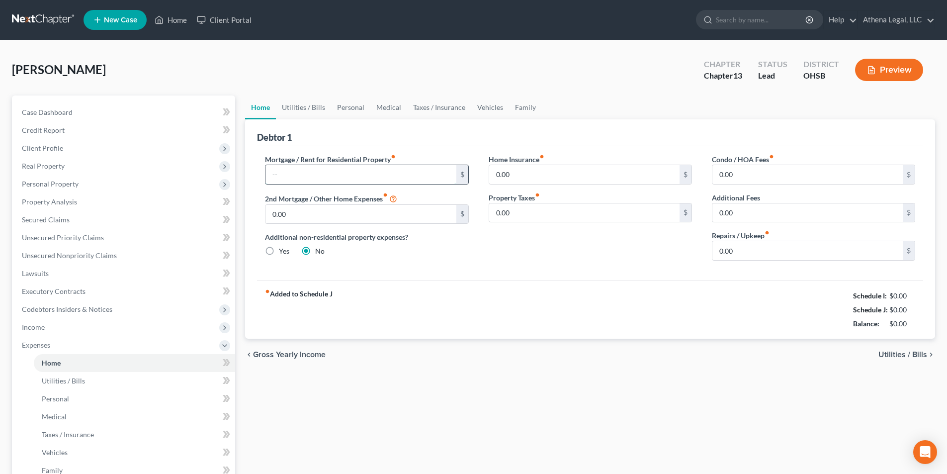
click at [381, 181] on input "text" at bounding box center [360, 174] width 190 height 19
click at [299, 106] on link "Utilities / Bills" at bounding box center [303, 107] width 55 height 24
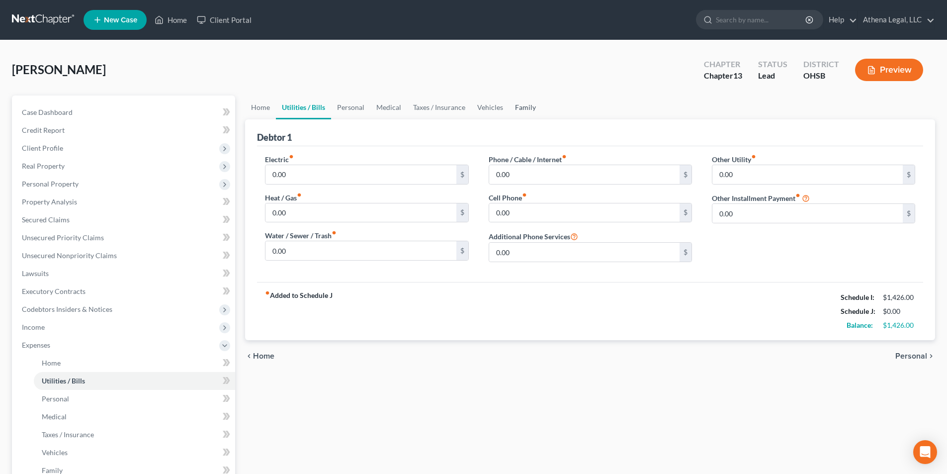
click at [521, 105] on link "Family" at bounding box center [525, 107] width 33 height 24
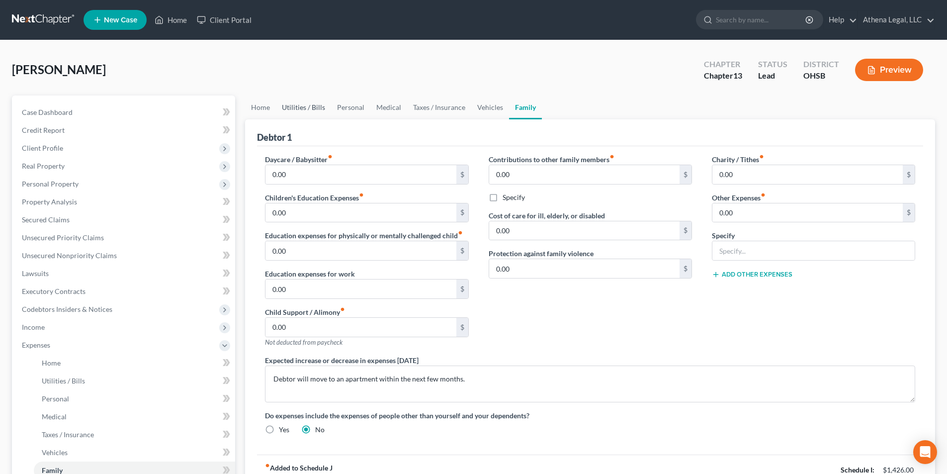
click at [292, 110] on link "Utilities / Bills" at bounding box center [303, 107] width 55 height 24
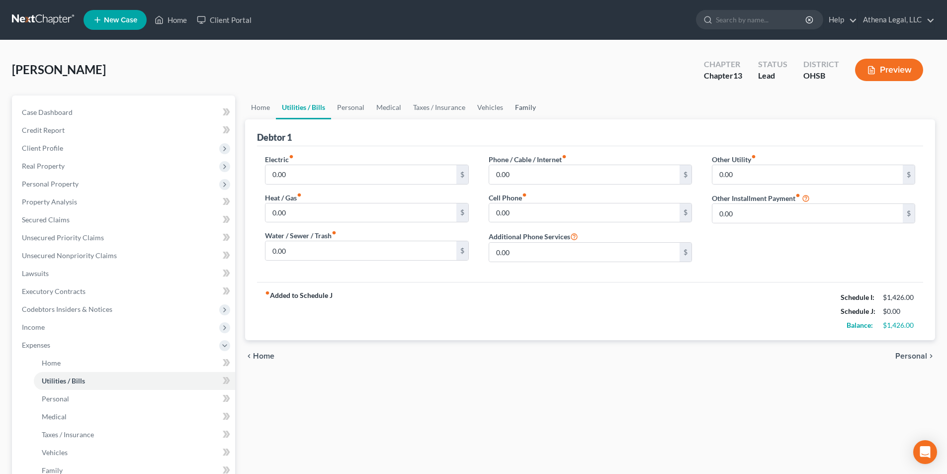
click at [524, 107] on link "Family" at bounding box center [525, 107] width 33 height 24
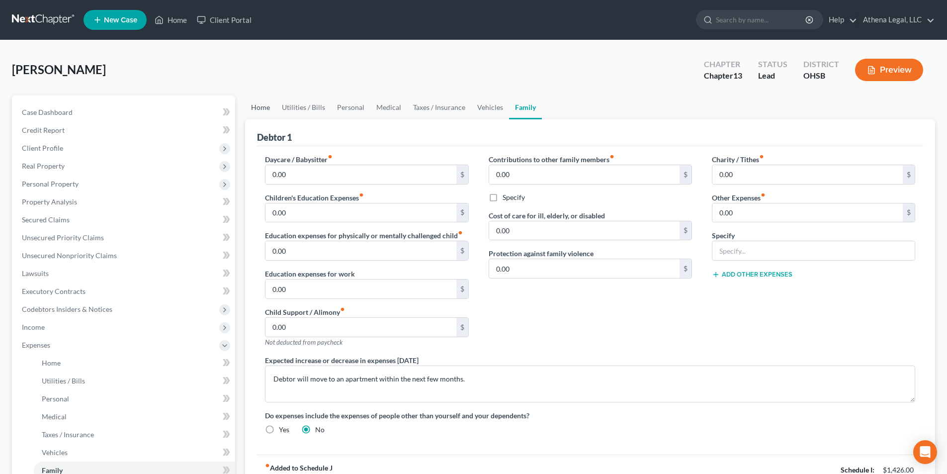
click at [263, 108] on link "Home" at bounding box center [260, 107] width 31 height 24
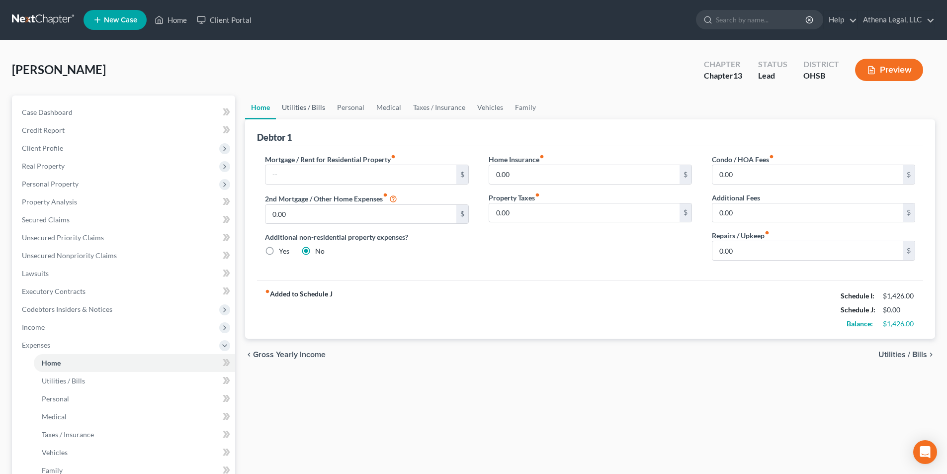
click at [303, 114] on link "Utilities / Bills" at bounding box center [303, 107] width 55 height 24
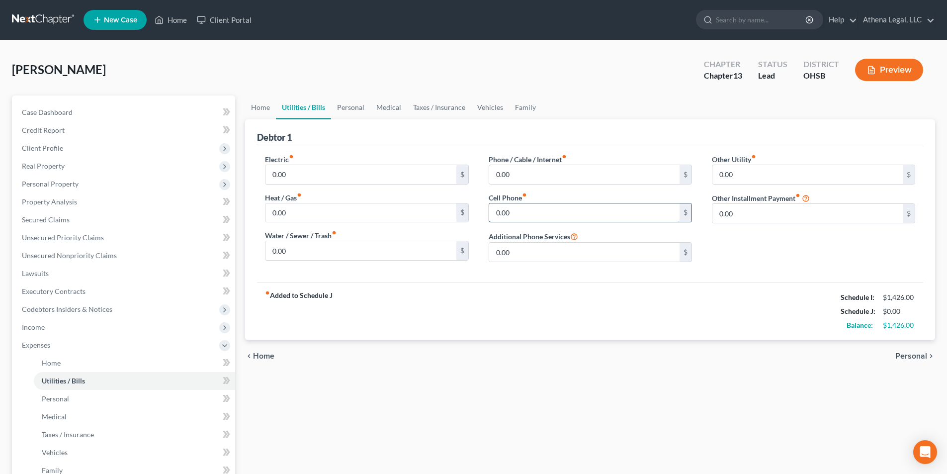
click at [507, 216] on input "0.00" at bounding box center [584, 212] width 190 height 19
type input "65"
click at [393, 111] on link "Medical" at bounding box center [388, 107] width 37 height 24
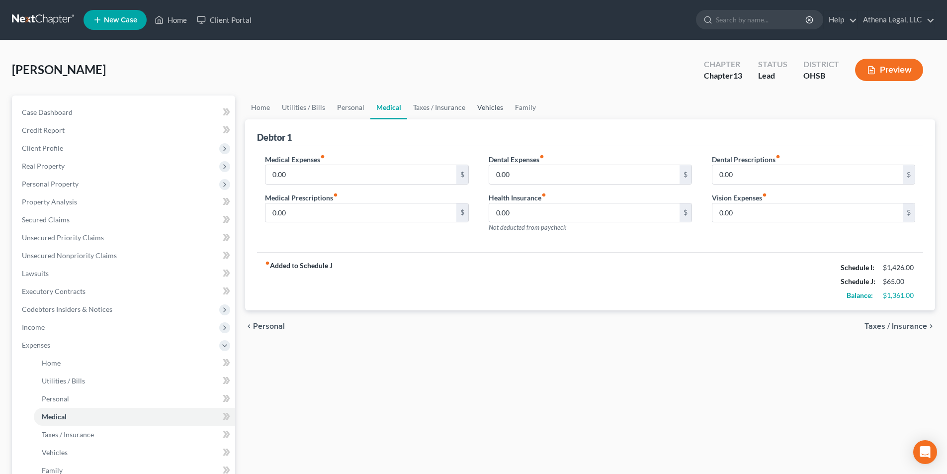
click at [481, 103] on link "Vehicles" at bounding box center [490, 107] width 38 height 24
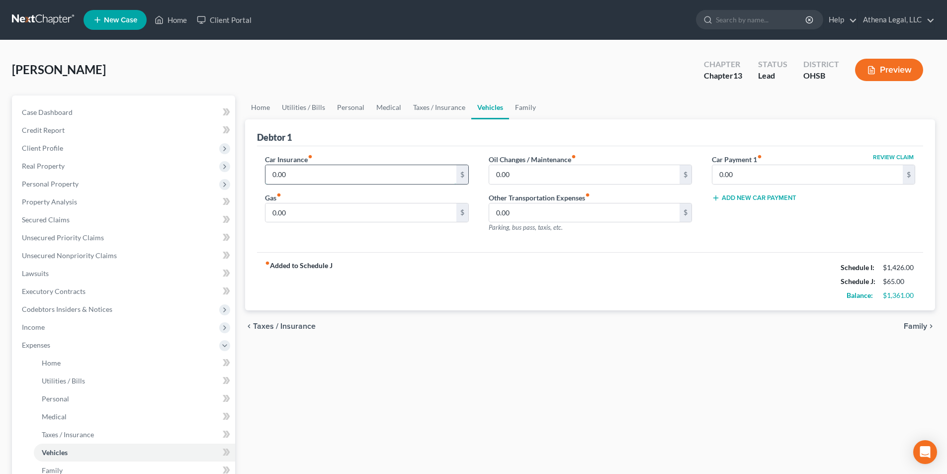
click at [306, 166] on input "0.00" at bounding box center [360, 174] width 190 height 19
drag, startPoint x: 311, startPoint y: 170, endPoint x: 273, endPoint y: 177, distance: 38.9
click at [273, 177] on input "50.00" at bounding box center [360, 174] width 190 height 19
type input "100.00"
click at [296, 209] on input "0.00" at bounding box center [360, 212] width 190 height 19
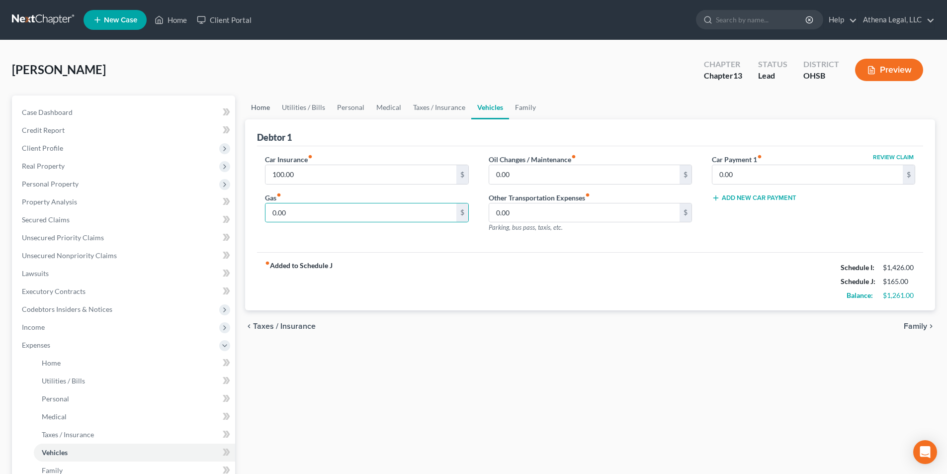
click at [266, 108] on link "Home" at bounding box center [260, 107] width 31 height 24
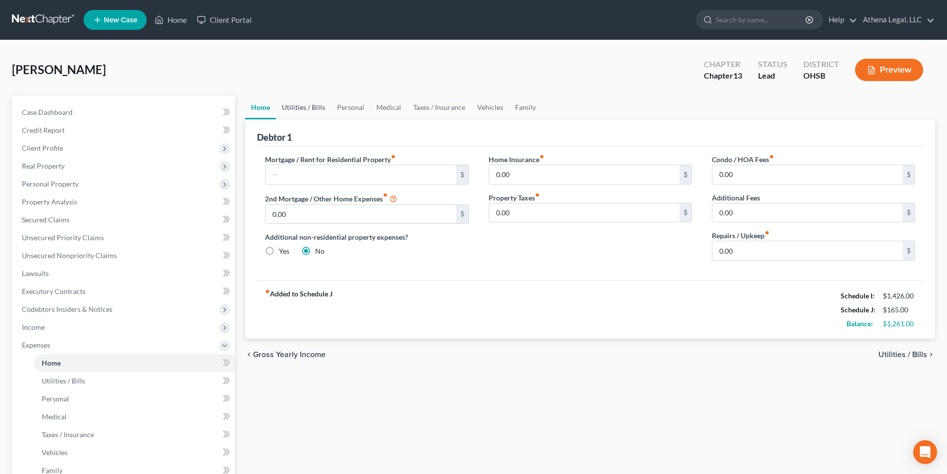
click at [301, 109] on link "Utilities / Bills" at bounding box center [303, 107] width 55 height 24
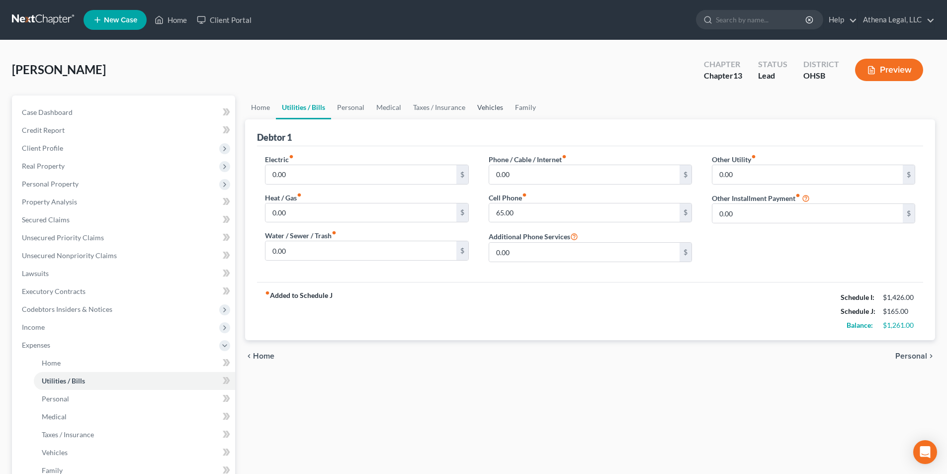
click at [485, 109] on link "Vehicles" at bounding box center [490, 107] width 38 height 24
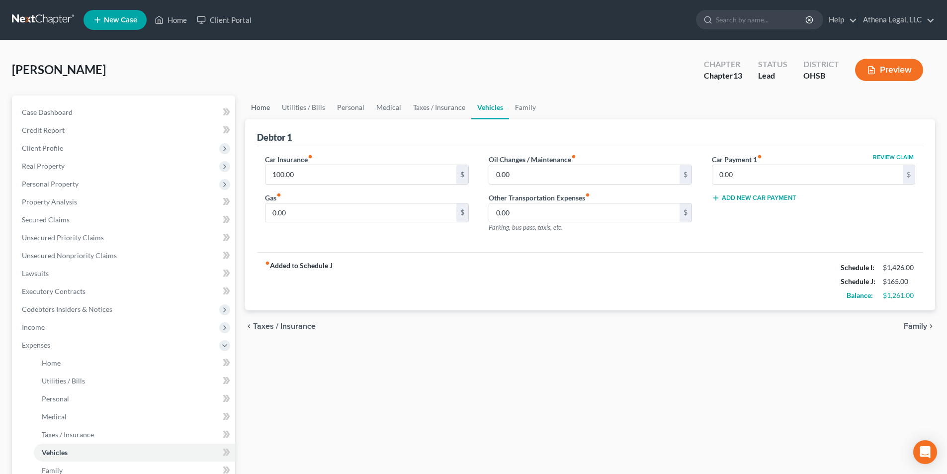
click at [270, 105] on link "Home" at bounding box center [260, 107] width 31 height 24
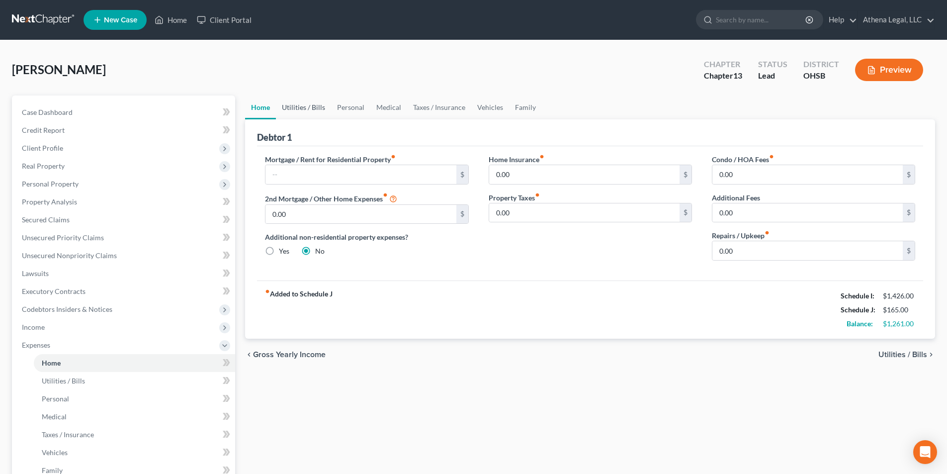
click at [299, 106] on link "Utilities / Bills" at bounding box center [303, 107] width 55 height 24
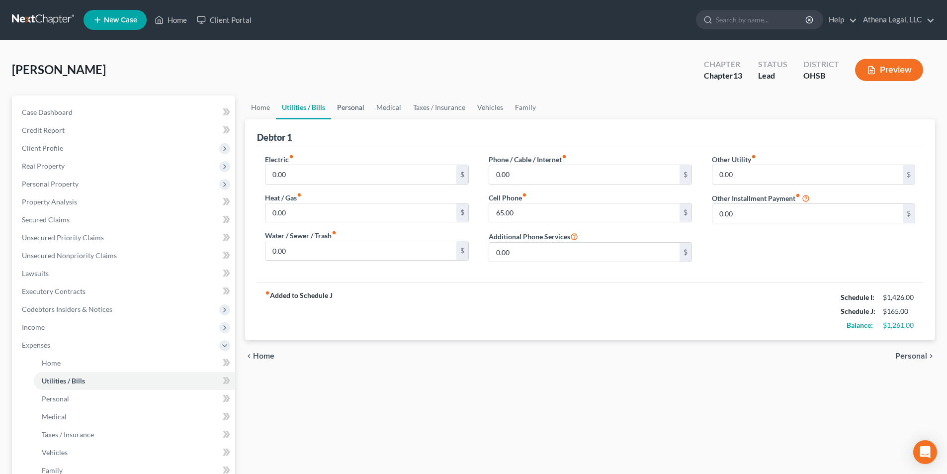
click at [358, 111] on link "Personal" at bounding box center [350, 107] width 39 height 24
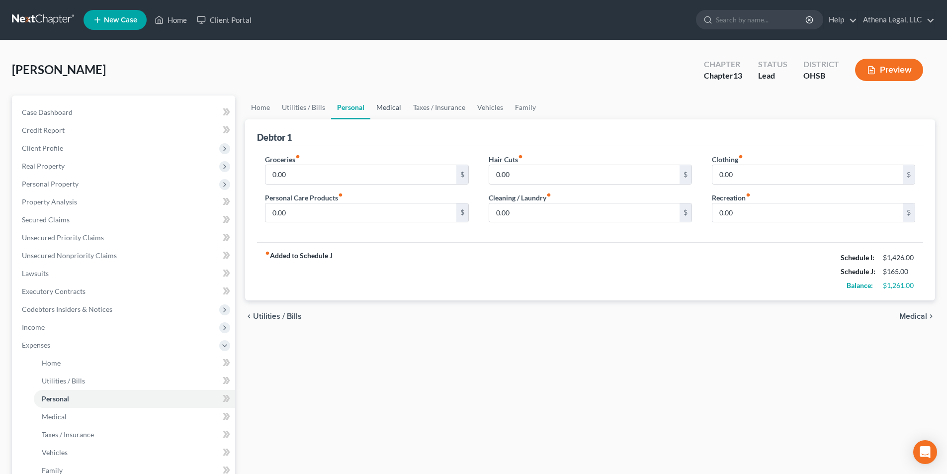
click at [384, 109] on link "Medical" at bounding box center [388, 107] width 37 height 24
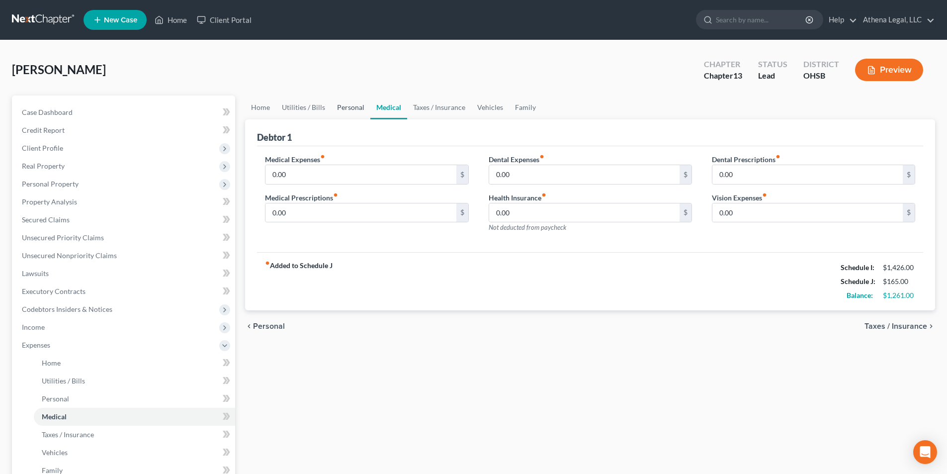
click at [350, 110] on link "Personal" at bounding box center [350, 107] width 39 height 24
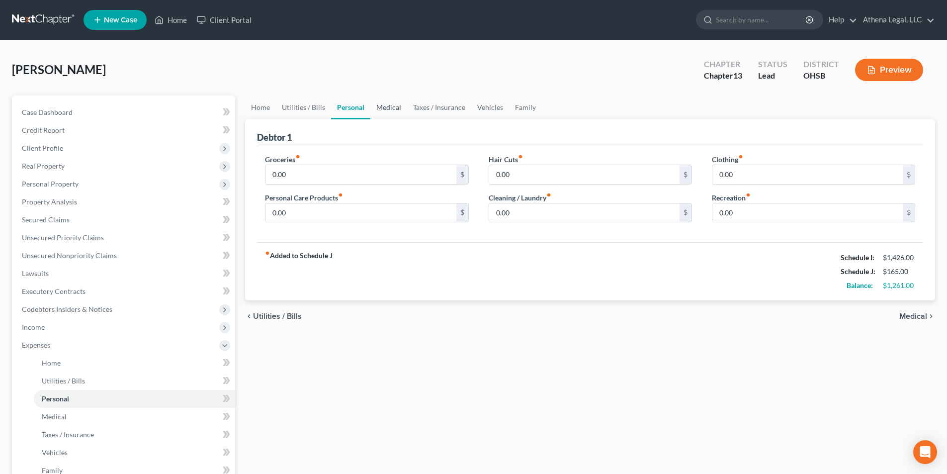
click at [393, 105] on link "Medical" at bounding box center [388, 107] width 37 height 24
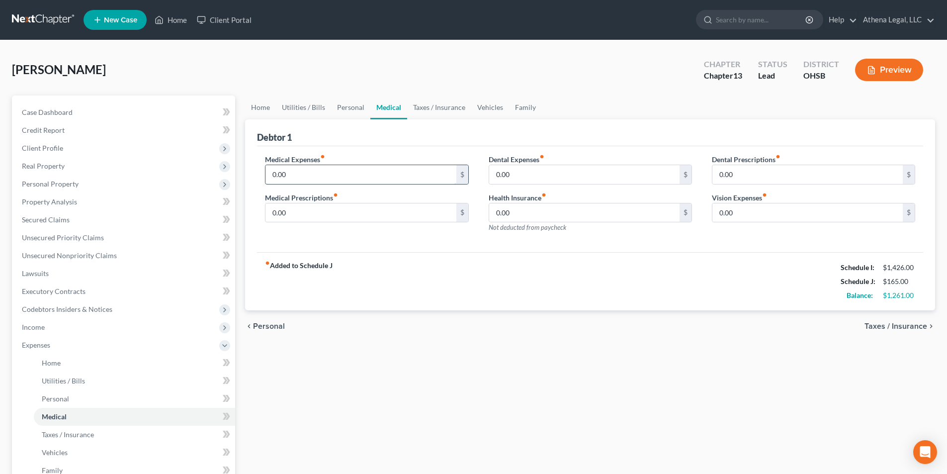
click at [300, 178] on input "0.00" at bounding box center [360, 174] width 190 height 19
type input "100"
drag, startPoint x: 366, startPoint y: 99, endPoint x: 353, endPoint y: 105, distance: 13.6
click at [366, 99] on link "Personal" at bounding box center [350, 107] width 39 height 24
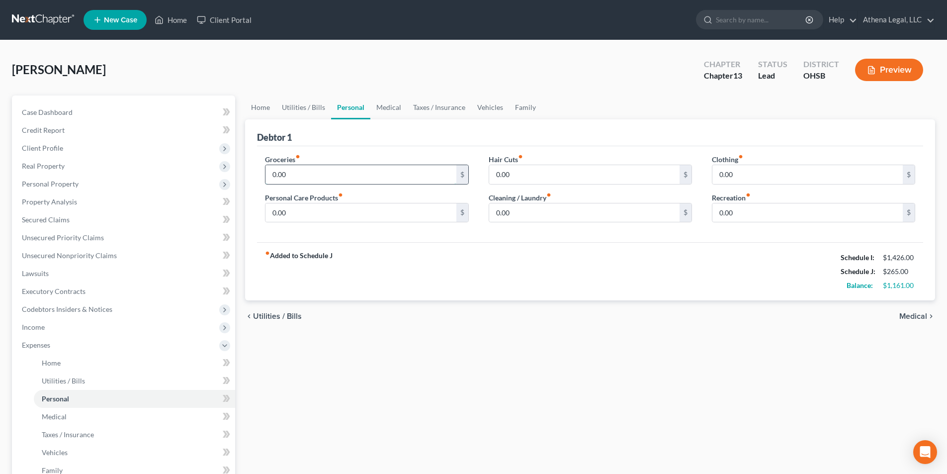
click at [307, 177] on input "0.00" at bounding box center [360, 174] width 190 height 19
type input "300.00"
click at [513, 175] on input "0.00" at bounding box center [584, 174] width 190 height 19
click at [359, 210] on input "0.00" at bounding box center [360, 212] width 190 height 19
click at [261, 111] on link "Home" at bounding box center [260, 107] width 31 height 24
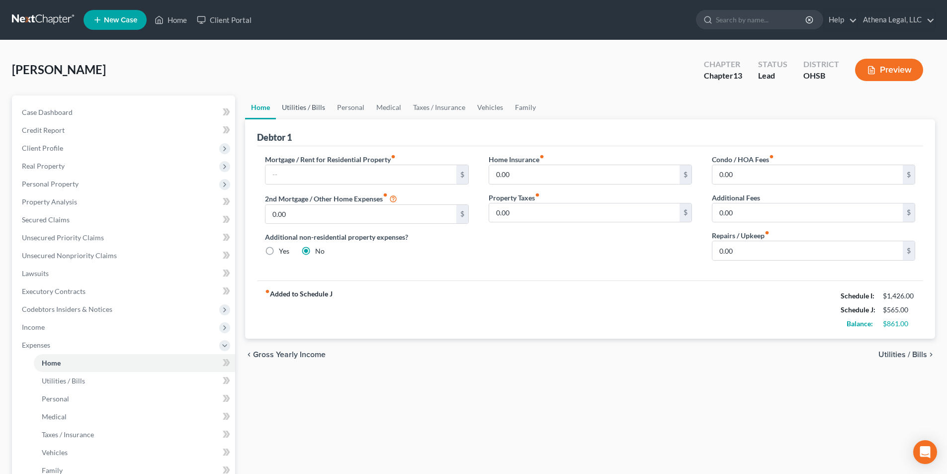
click at [302, 107] on link "Utilities / Bills" at bounding box center [303, 107] width 55 height 24
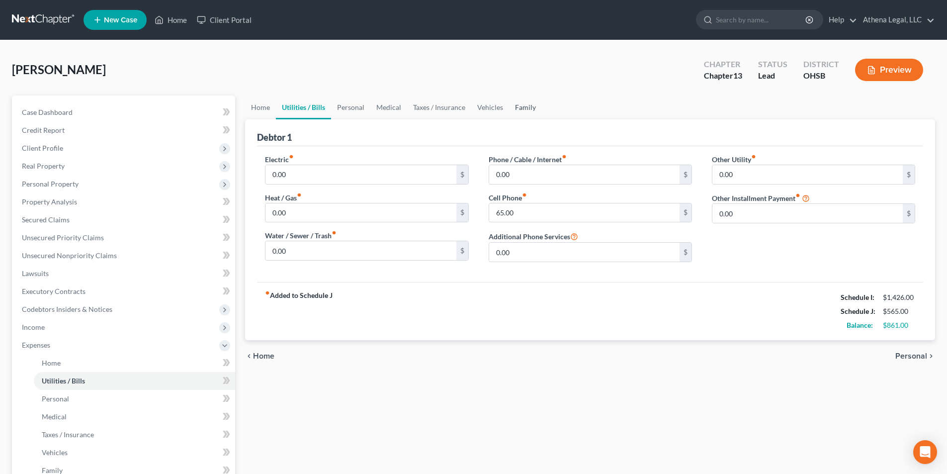
click at [514, 107] on link "Family" at bounding box center [525, 107] width 33 height 24
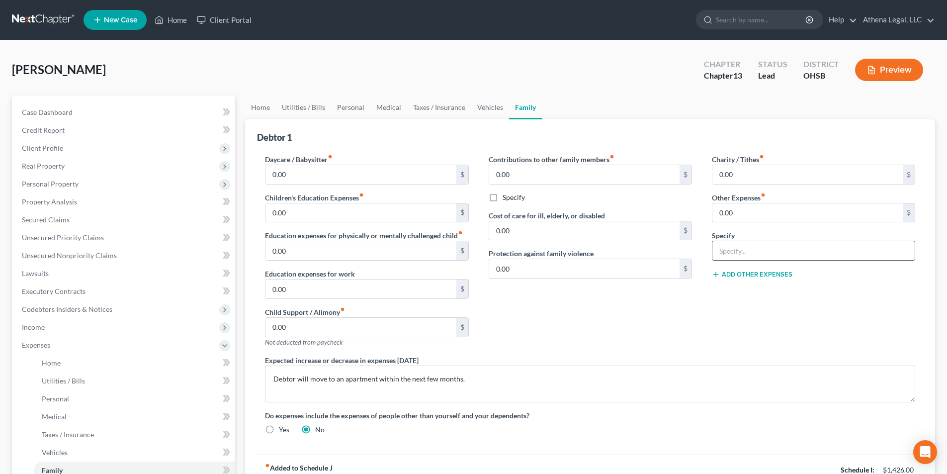
drag, startPoint x: 739, startPoint y: 243, endPoint x: 761, endPoint y: 260, distance: 28.6
click at [739, 243] on input "text" at bounding box center [813, 250] width 202 height 19
type input "Pet Care"
click at [742, 216] on input "0.00" at bounding box center [807, 212] width 190 height 19
type input "2"
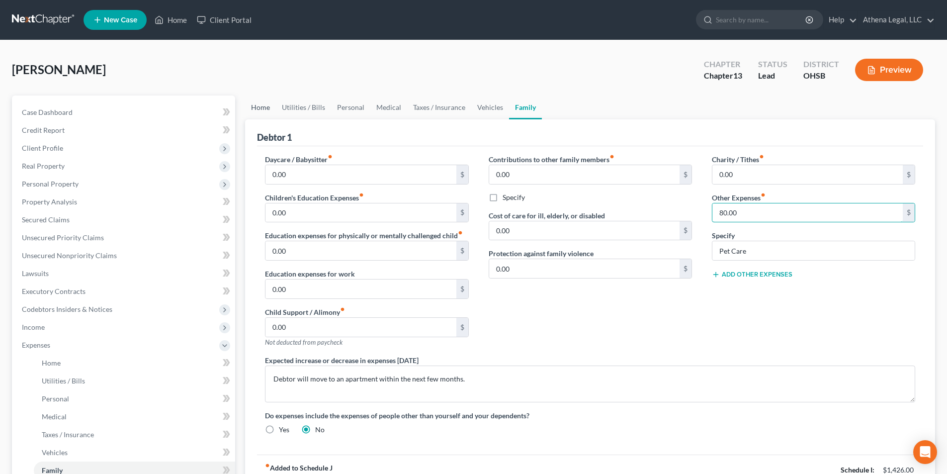
type input "80.00"
click at [262, 107] on link "Home" at bounding box center [260, 107] width 31 height 24
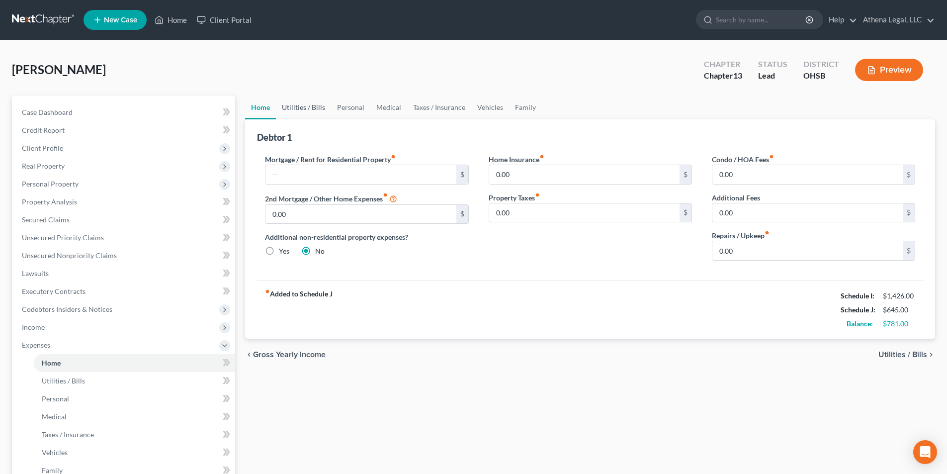
click at [310, 108] on link "Utilities / Bills" at bounding box center [303, 107] width 55 height 24
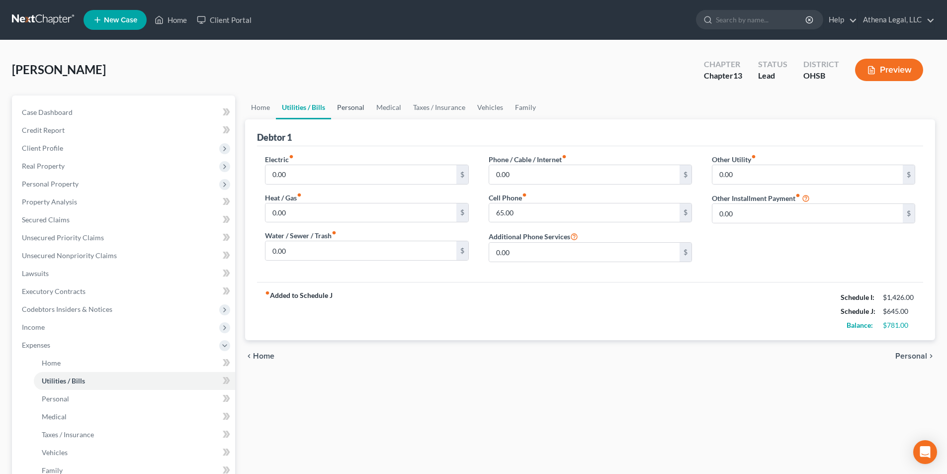
click at [350, 108] on link "Personal" at bounding box center [350, 107] width 39 height 24
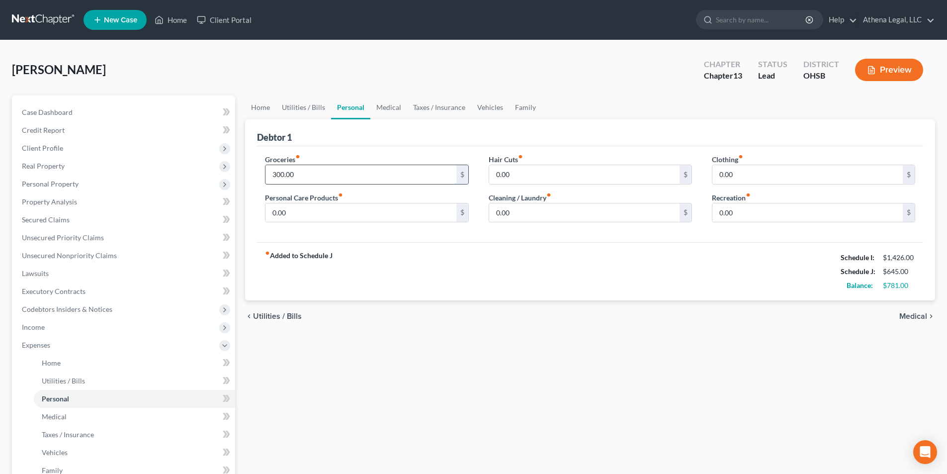
click at [307, 171] on input "300.00" at bounding box center [360, 174] width 190 height 19
type input "400.00"
click at [304, 212] on input "0.00" at bounding box center [360, 212] width 190 height 19
type input "50.00"
click at [508, 177] on input "0.00" at bounding box center [584, 174] width 190 height 19
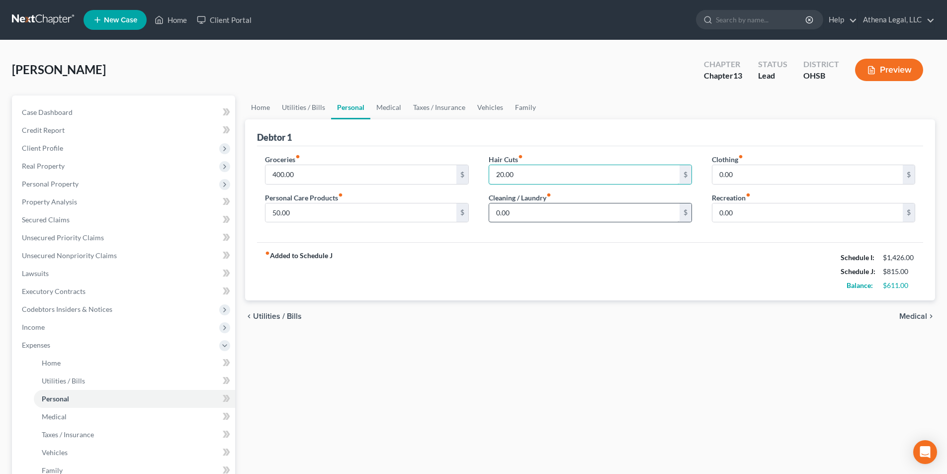
type input "20.00"
click at [517, 214] on input "0.00" at bounding box center [584, 212] width 190 height 19
type input "20.00"
click at [388, 112] on link "Medical" at bounding box center [388, 107] width 37 height 24
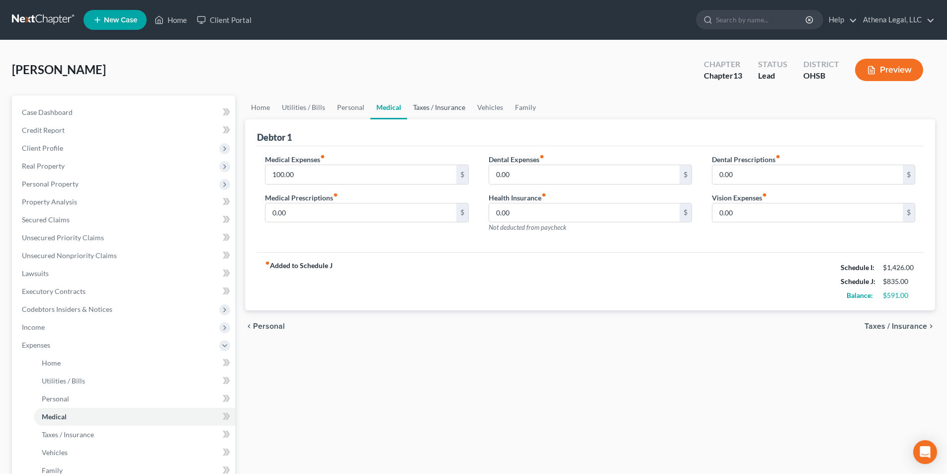
click at [416, 109] on link "Taxes / Insurance" at bounding box center [439, 107] width 64 height 24
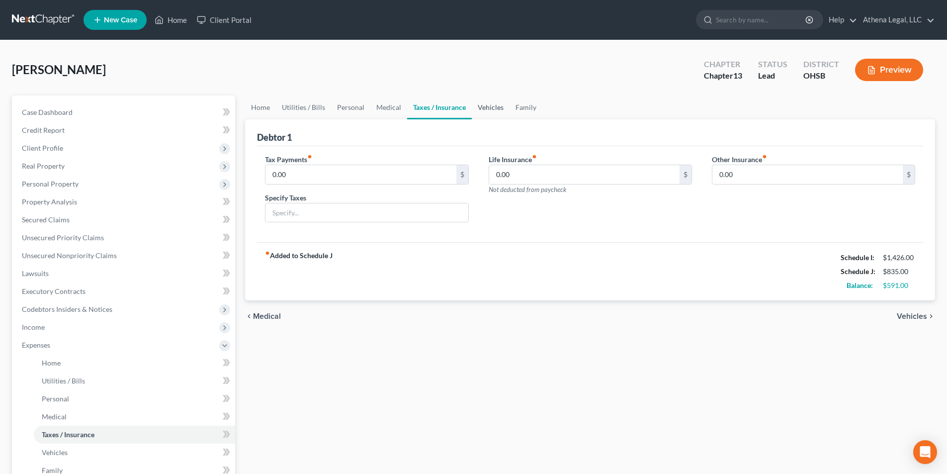
click at [489, 109] on link "Vehicles" at bounding box center [491, 107] width 38 height 24
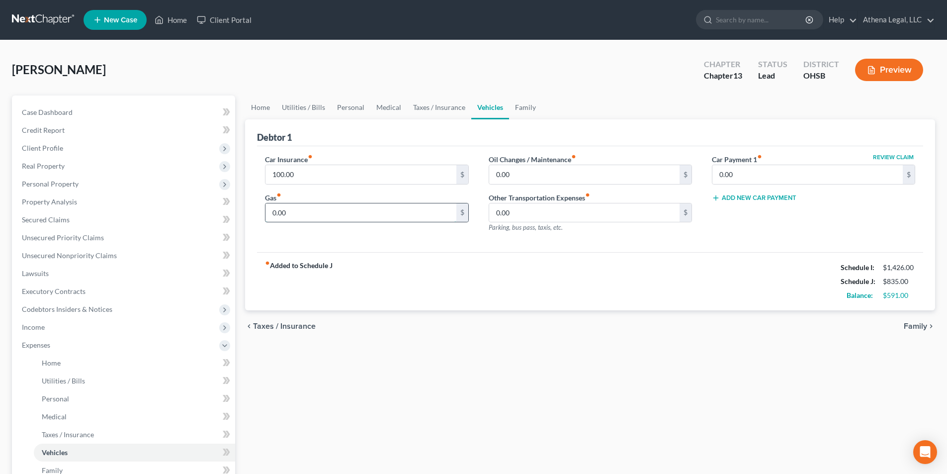
click at [306, 209] on input "0.00" at bounding box center [360, 212] width 190 height 19
type input "216"
click at [524, 170] on input "0.00" at bounding box center [584, 174] width 190 height 19
type input "100.00"
click at [263, 109] on link "Home" at bounding box center [260, 107] width 31 height 24
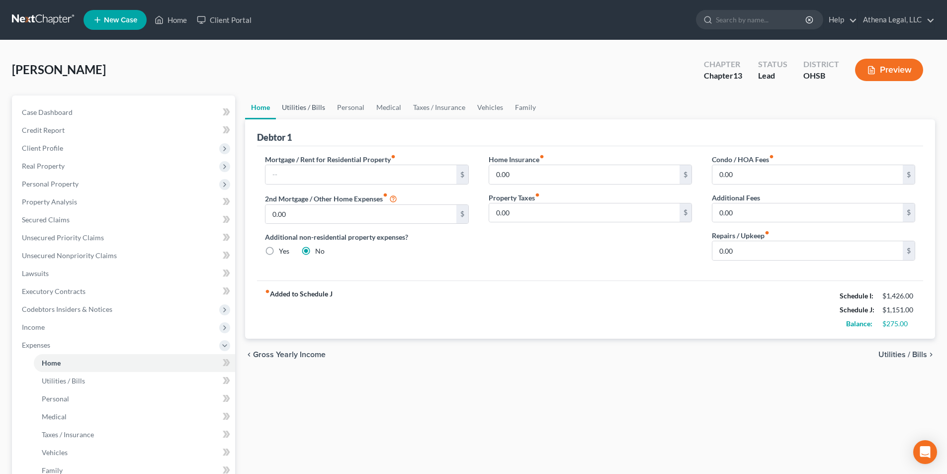
click at [292, 108] on link "Utilities / Bills" at bounding box center [303, 107] width 55 height 24
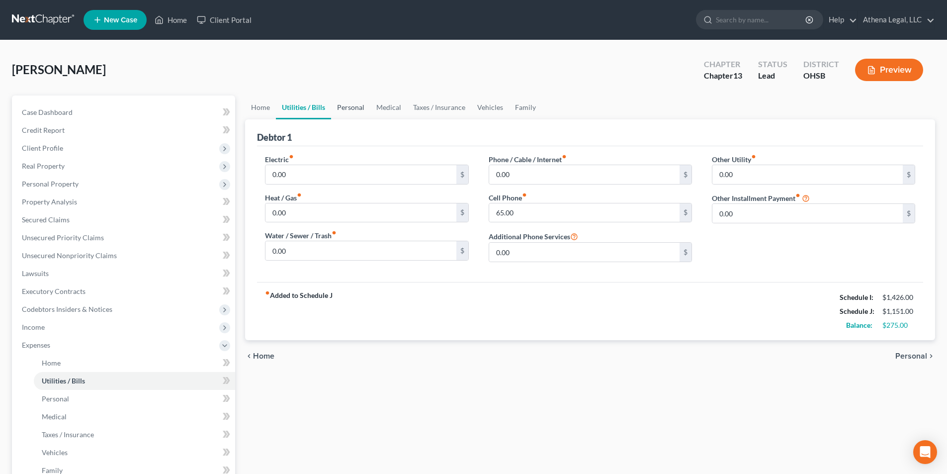
click at [352, 106] on link "Personal" at bounding box center [350, 107] width 39 height 24
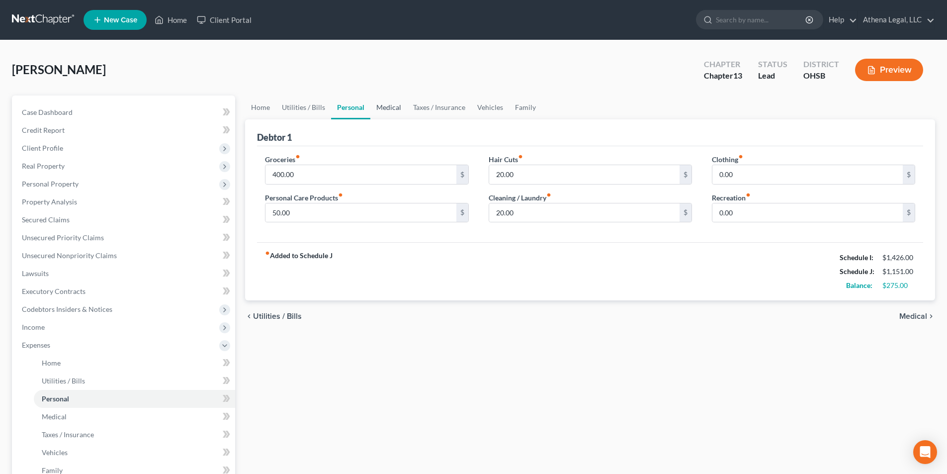
click at [382, 106] on link "Medical" at bounding box center [388, 107] width 37 height 24
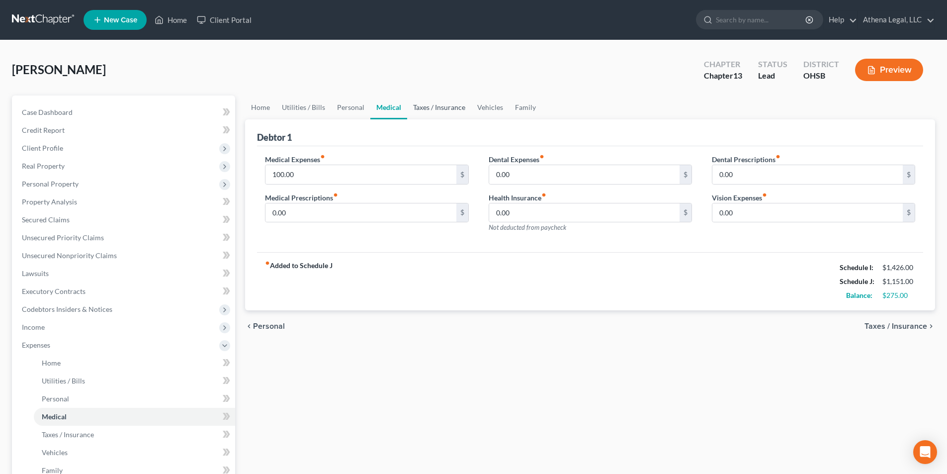
click at [431, 106] on link "Taxes / Insurance" at bounding box center [439, 107] width 64 height 24
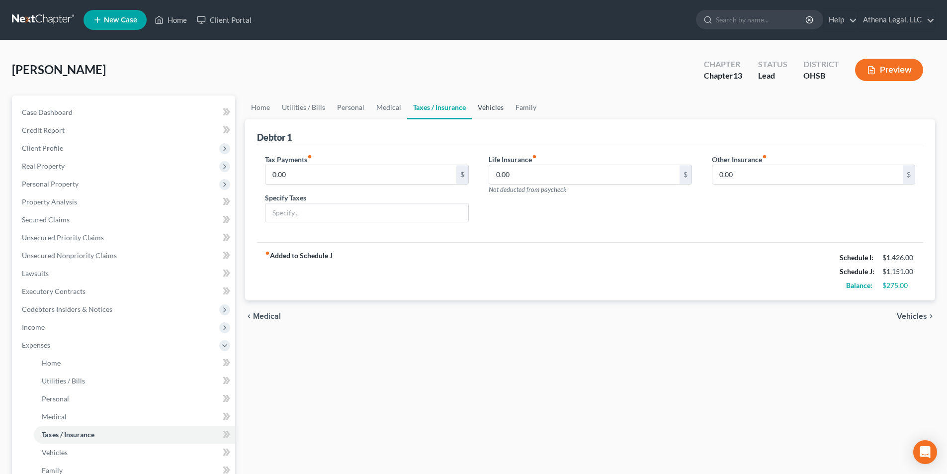
click at [484, 111] on link "Vehicles" at bounding box center [491, 107] width 38 height 24
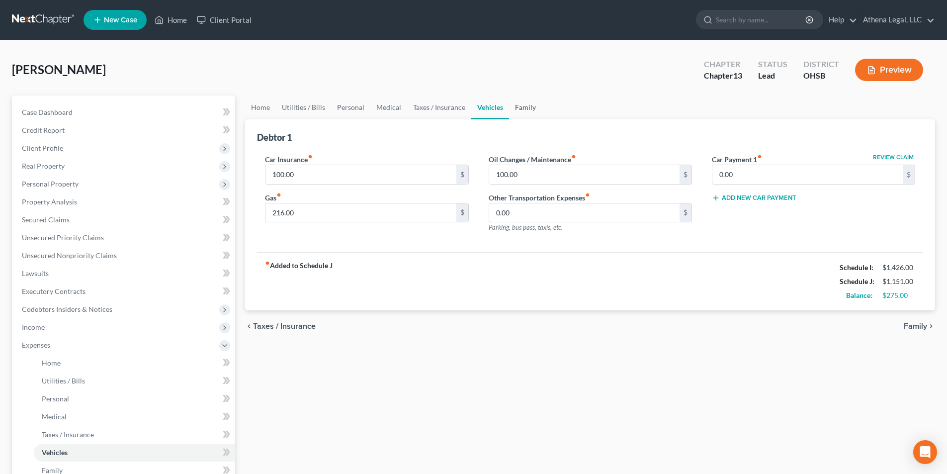
click at [513, 110] on link "Family" at bounding box center [525, 107] width 33 height 24
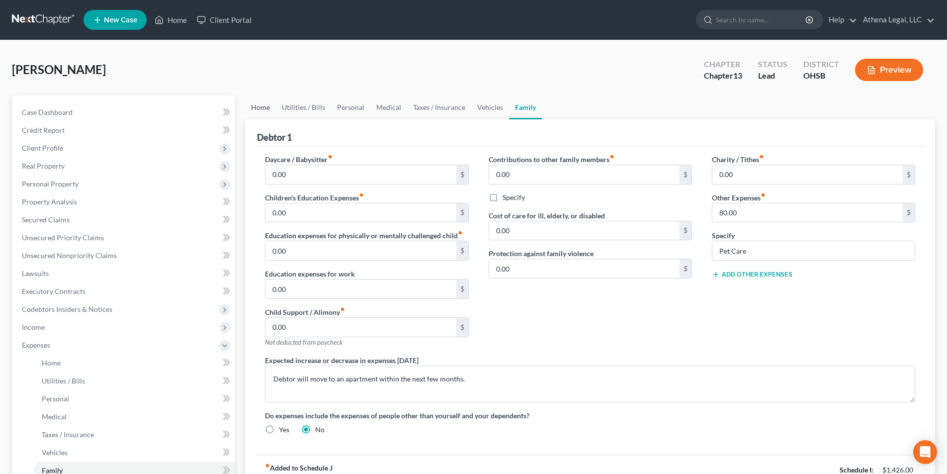
drag, startPoint x: 263, startPoint y: 105, endPoint x: 275, endPoint y: 105, distance: 12.4
click at [263, 105] on link "Home" at bounding box center [260, 107] width 31 height 24
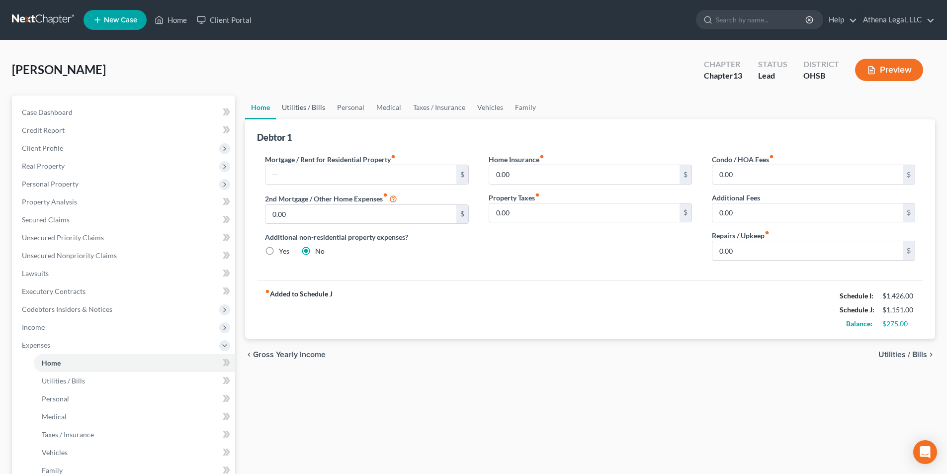
click at [293, 105] on link "Utilities / Bills" at bounding box center [303, 107] width 55 height 24
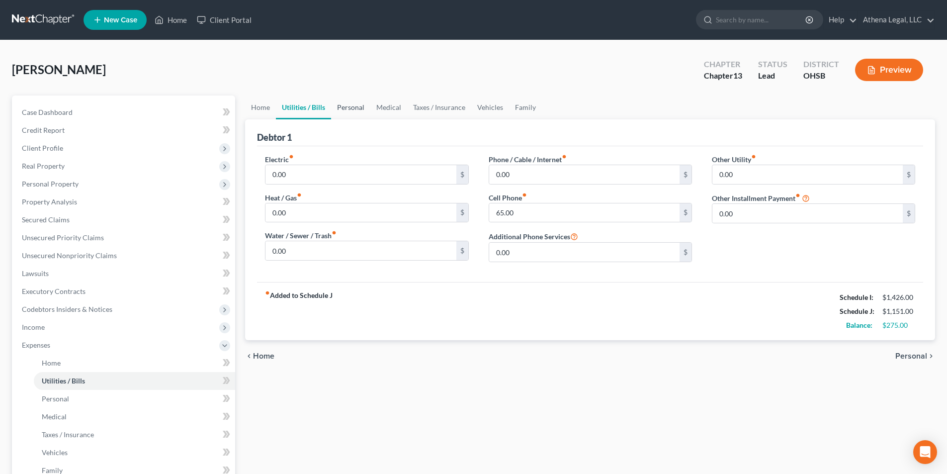
click at [352, 111] on link "Personal" at bounding box center [350, 107] width 39 height 24
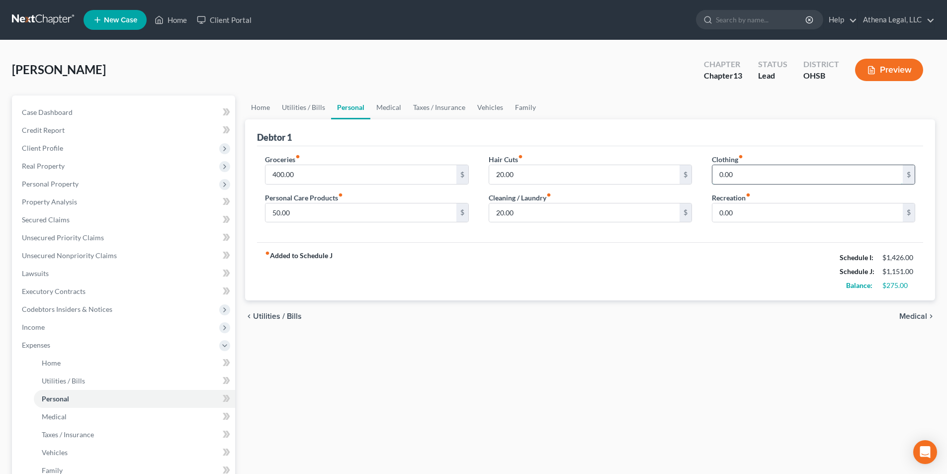
click at [739, 174] on input "0.00" at bounding box center [807, 174] width 190 height 19
type input "50.00"
click at [265, 105] on link "Home" at bounding box center [260, 107] width 31 height 24
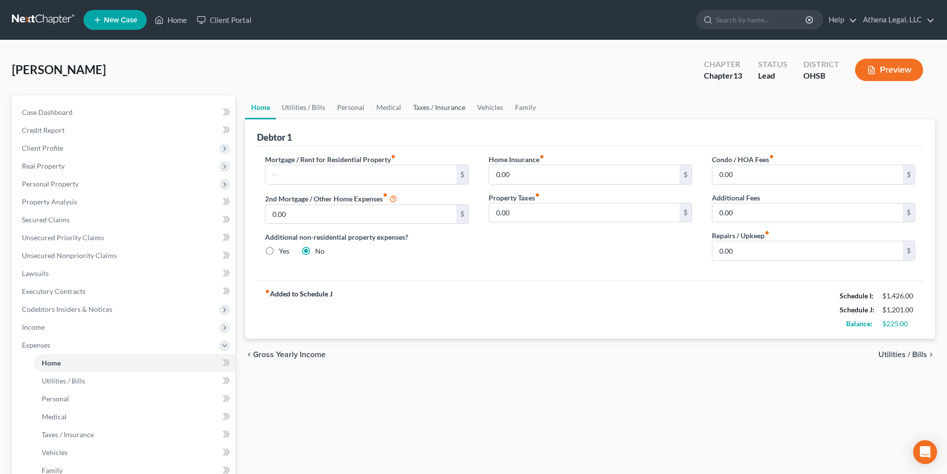
click at [440, 110] on link "Taxes / Insurance" at bounding box center [439, 107] width 64 height 24
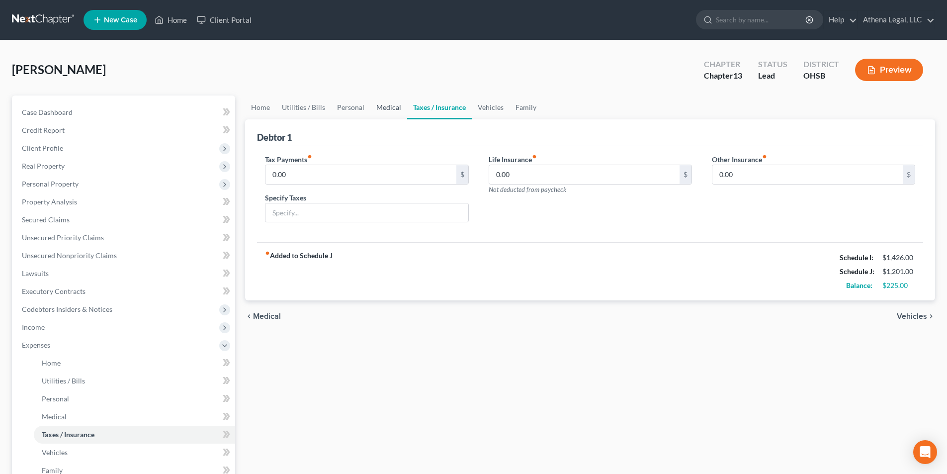
click at [393, 103] on link "Medical" at bounding box center [388, 107] width 37 height 24
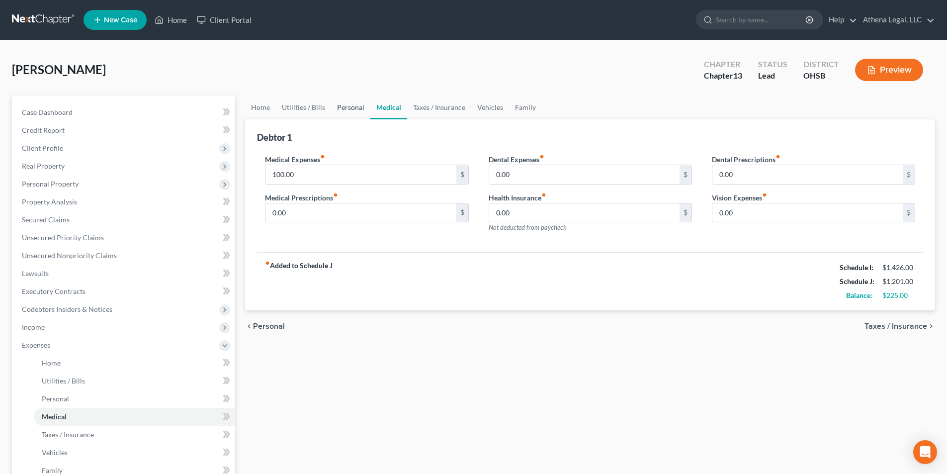
click at [336, 107] on link "Personal" at bounding box center [350, 107] width 39 height 24
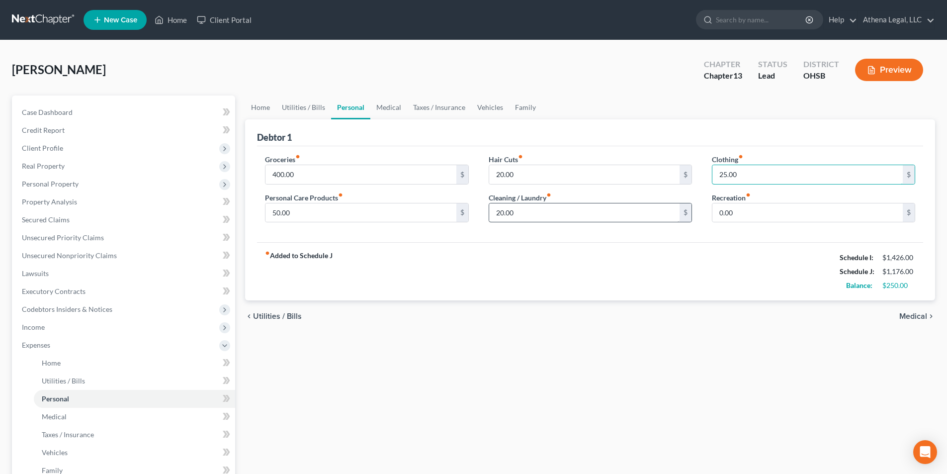
type input "25.00"
click at [527, 221] on input "20.00" at bounding box center [584, 212] width 190 height 19
type input "65.00"
click at [407, 241] on div "Groceries fiber_manual_record 400.00 $ Personal Care Products fiber_manual_reco…" at bounding box center [590, 194] width 666 height 96
click at [257, 107] on link "Home" at bounding box center [260, 107] width 31 height 24
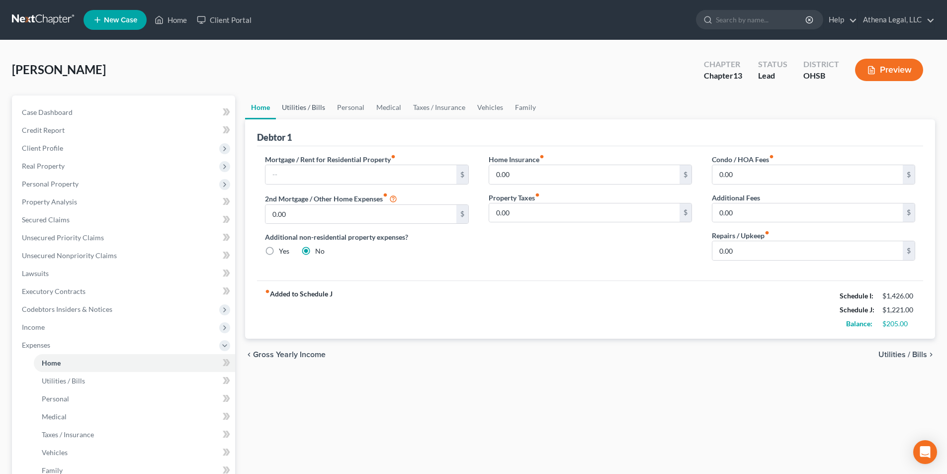
click at [292, 106] on link "Utilities / Bills" at bounding box center [303, 107] width 55 height 24
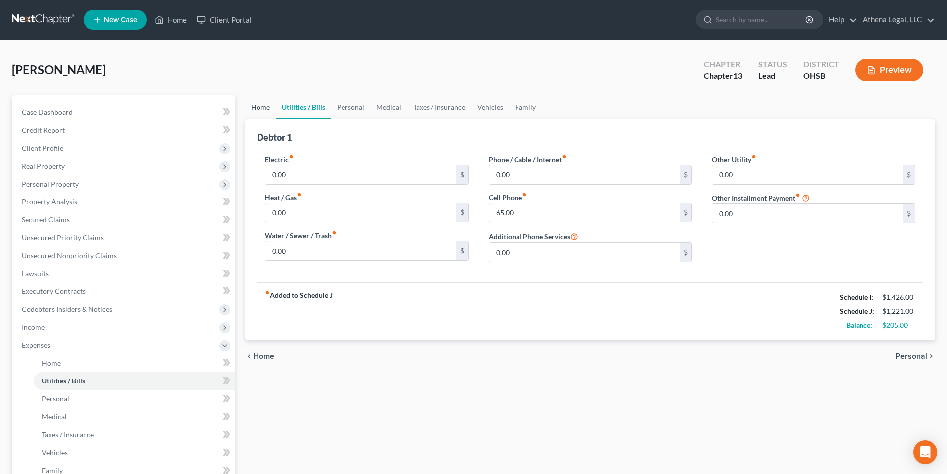
click at [260, 104] on link "Home" at bounding box center [260, 107] width 31 height 24
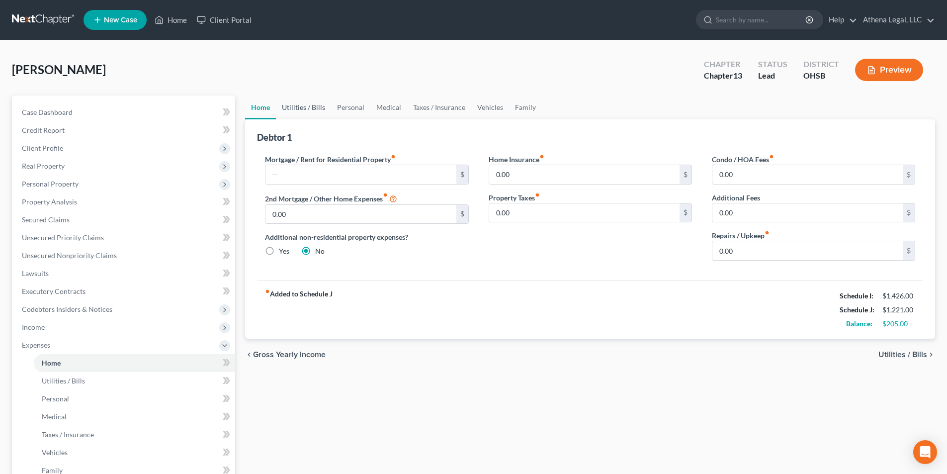
click at [304, 108] on link "Utilities / Bills" at bounding box center [303, 107] width 55 height 24
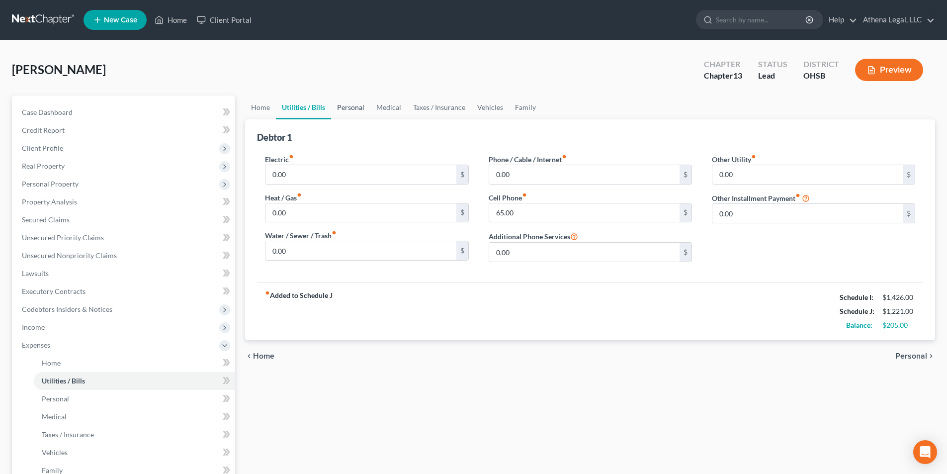
click at [350, 110] on link "Personal" at bounding box center [350, 107] width 39 height 24
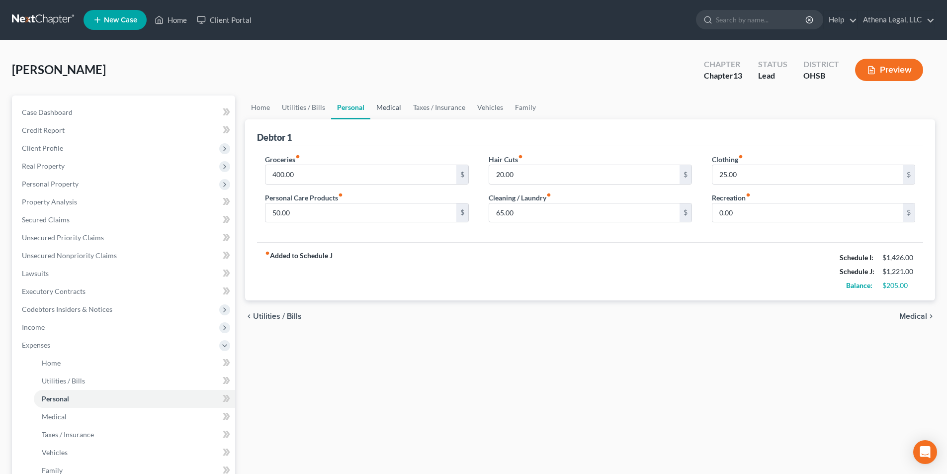
click at [391, 106] on link "Medical" at bounding box center [388, 107] width 37 height 24
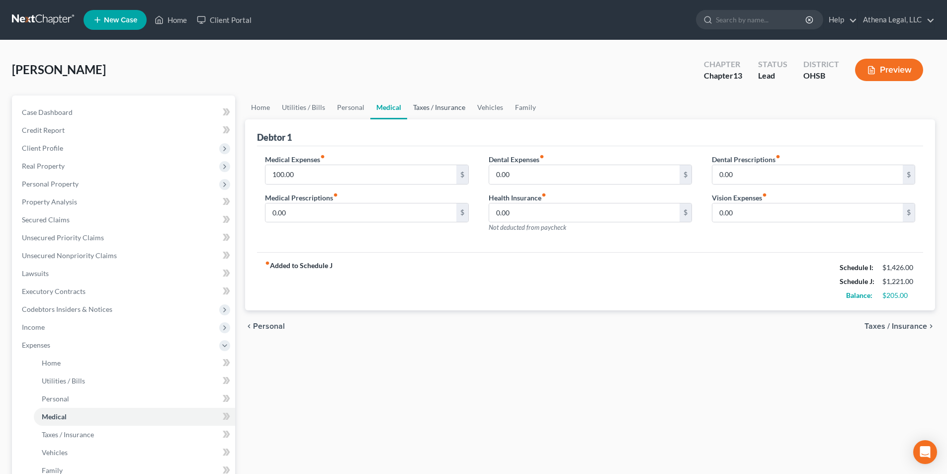
click at [421, 106] on link "Taxes / Insurance" at bounding box center [439, 107] width 64 height 24
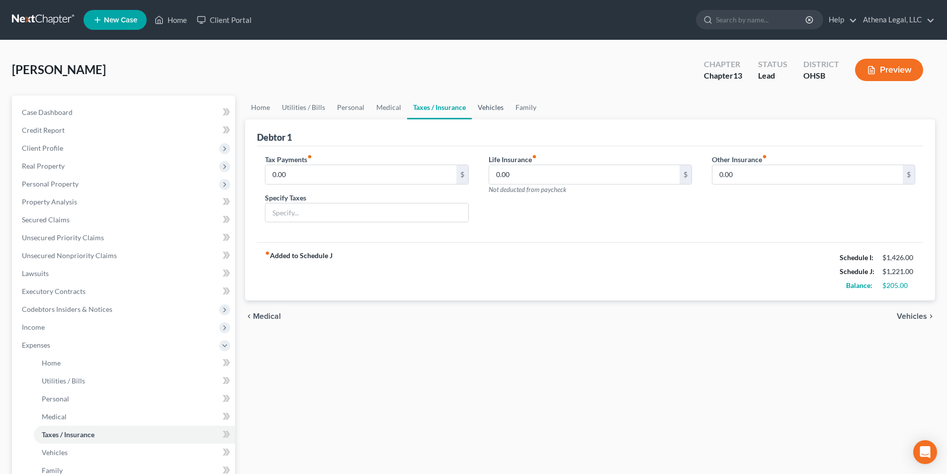
click at [488, 112] on link "Vehicles" at bounding box center [491, 107] width 38 height 24
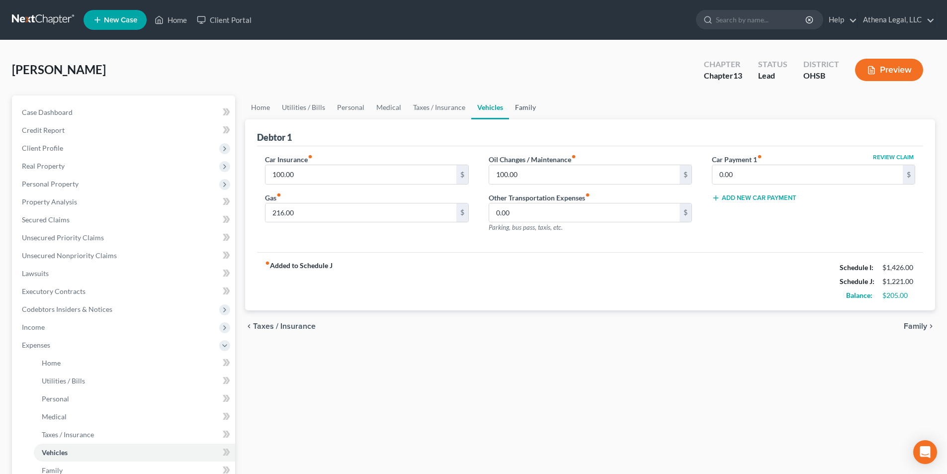
click at [523, 111] on link "Family" at bounding box center [525, 107] width 33 height 24
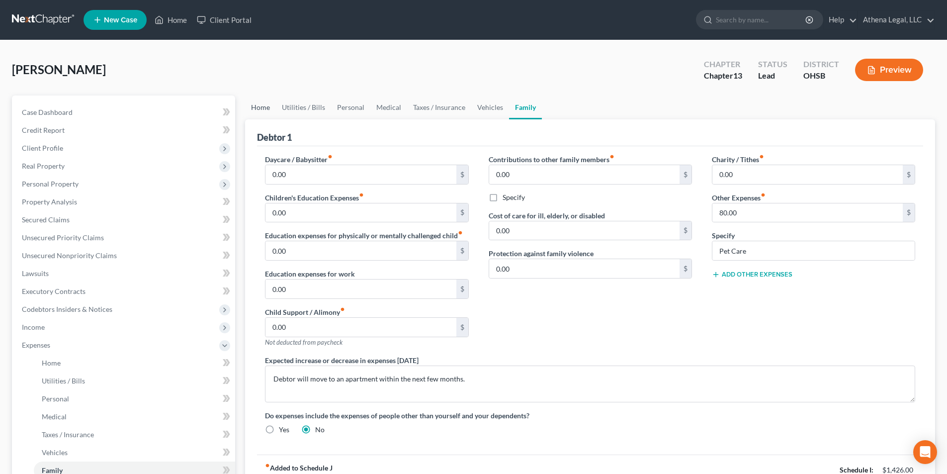
click at [262, 111] on link "Home" at bounding box center [260, 107] width 31 height 24
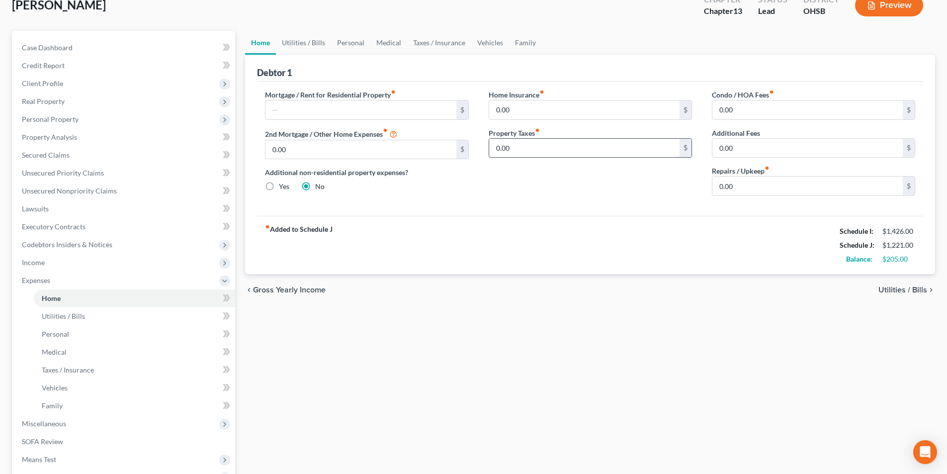
scroll to position [99, 0]
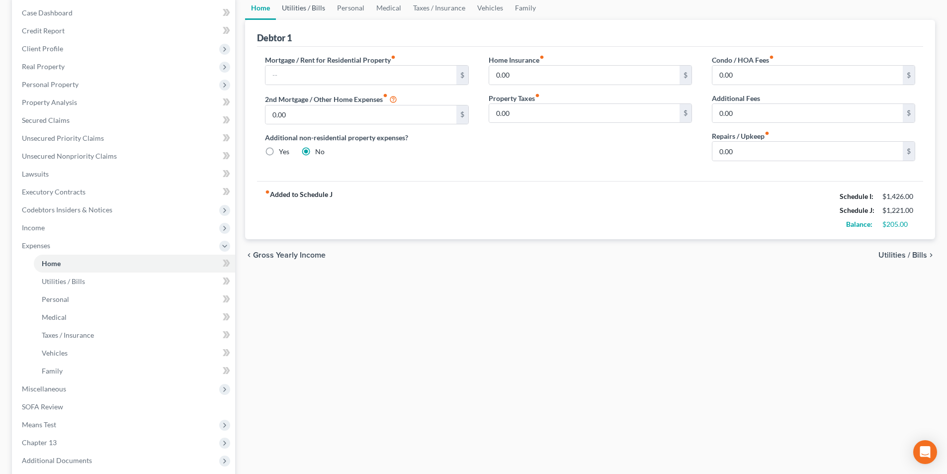
click at [288, 12] on link "Utilities / Bills" at bounding box center [303, 8] width 55 height 24
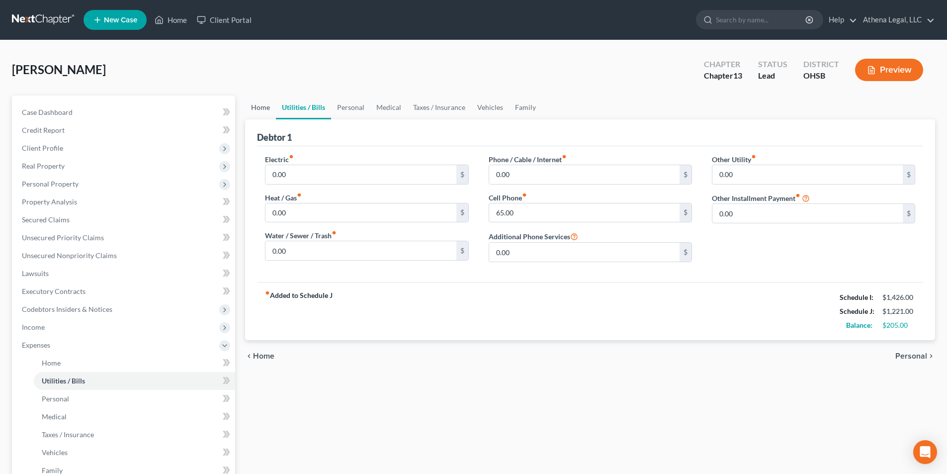
click at [267, 114] on link "Home" at bounding box center [260, 107] width 31 height 24
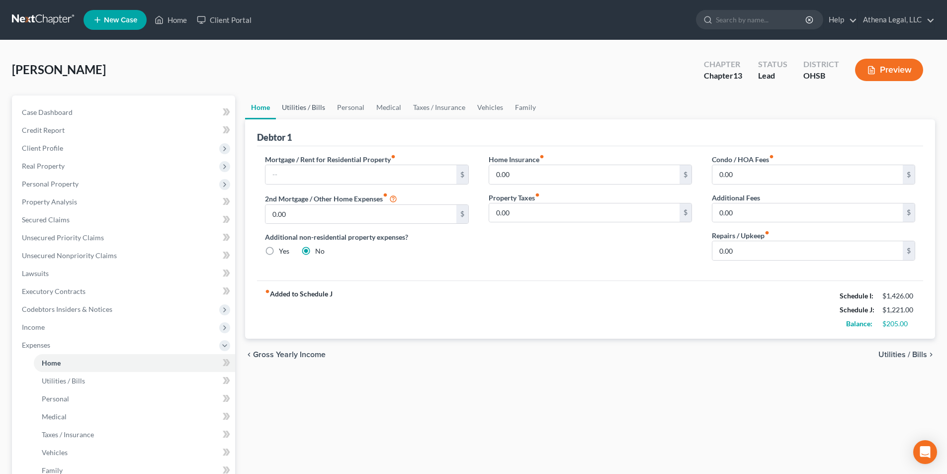
click at [307, 111] on link "Utilities / Bills" at bounding box center [303, 107] width 55 height 24
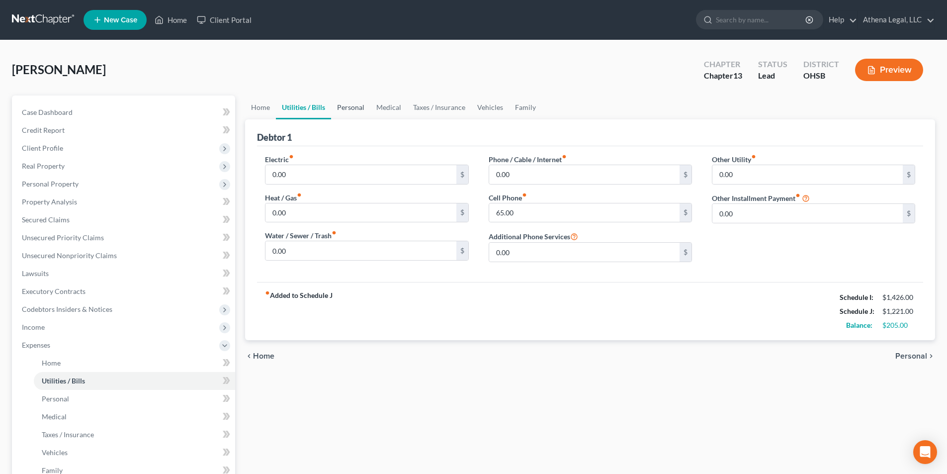
click at [341, 107] on link "Personal" at bounding box center [350, 107] width 39 height 24
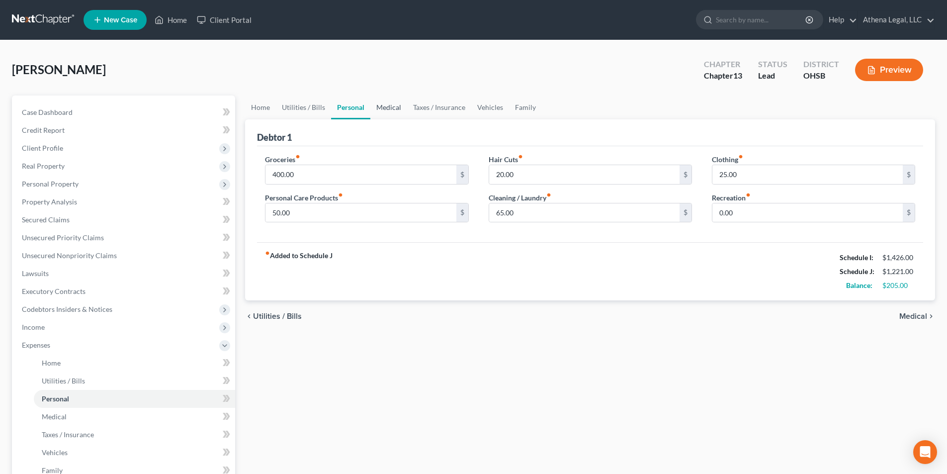
click at [398, 107] on link "Medical" at bounding box center [388, 107] width 37 height 24
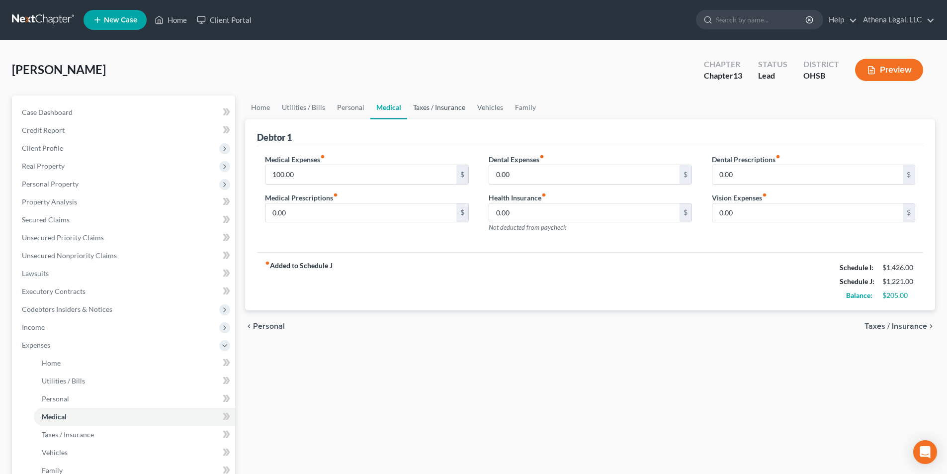
click at [430, 105] on link "Taxes / Insurance" at bounding box center [439, 107] width 64 height 24
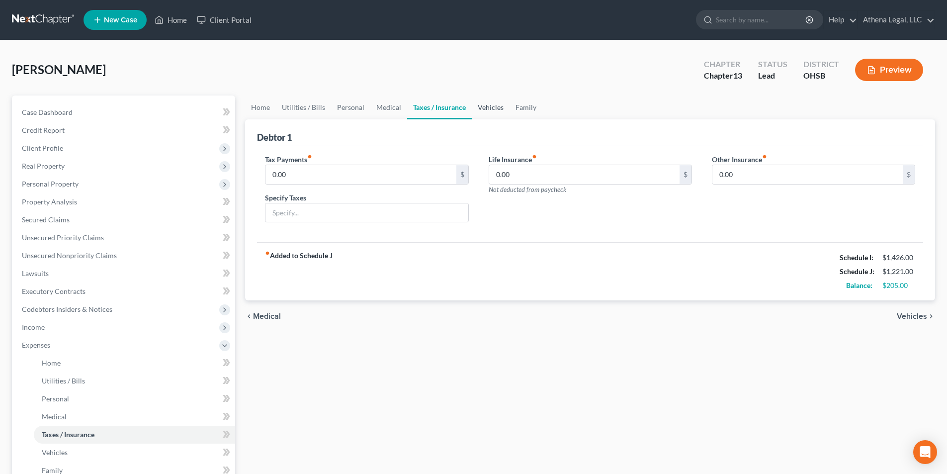
click at [495, 106] on link "Vehicles" at bounding box center [491, 107] width 38 height 24
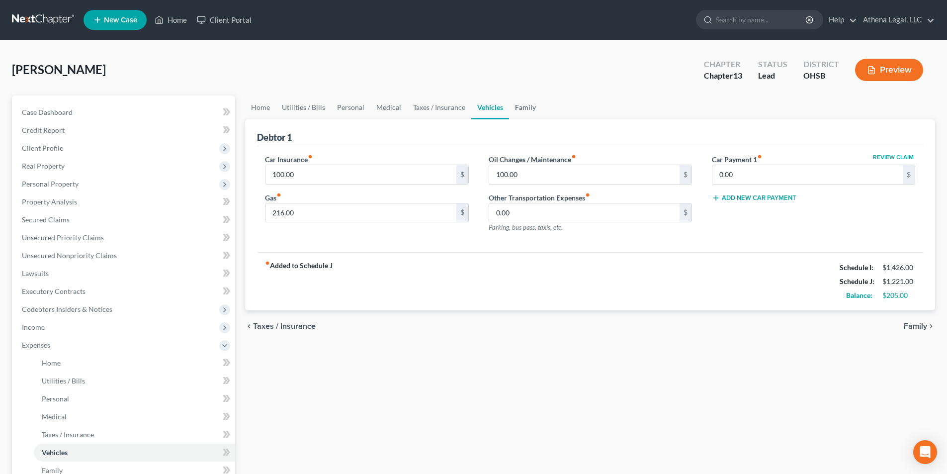
click at [521, 107] on link "Family" at bounding box center [525, 107] width 33 height 24
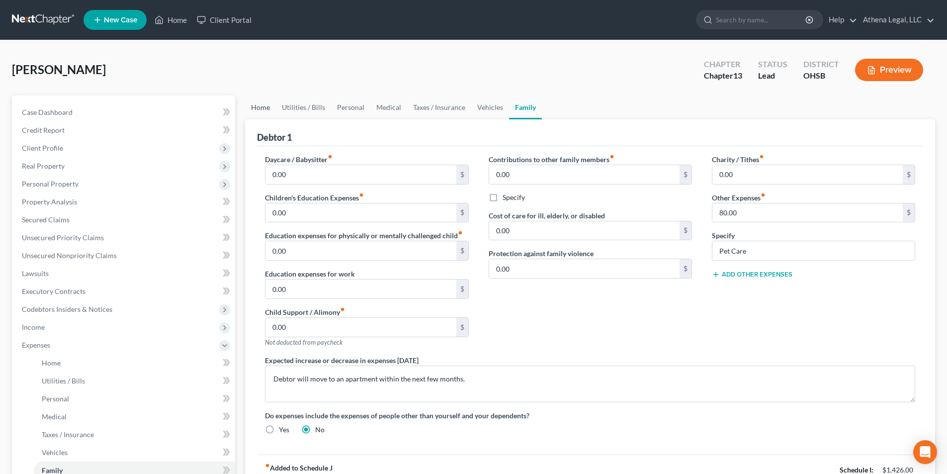
click at [255, 105] on link "Home" at bounding box center [260, 107] width 31 height 24
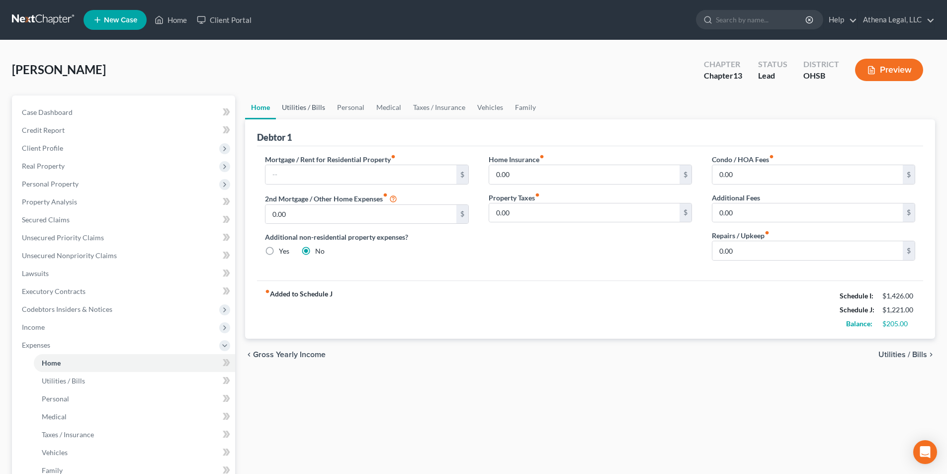
click at [298, 109] on link "Utilities / Bills" at bounding box center [303, 107] width 55 height 24
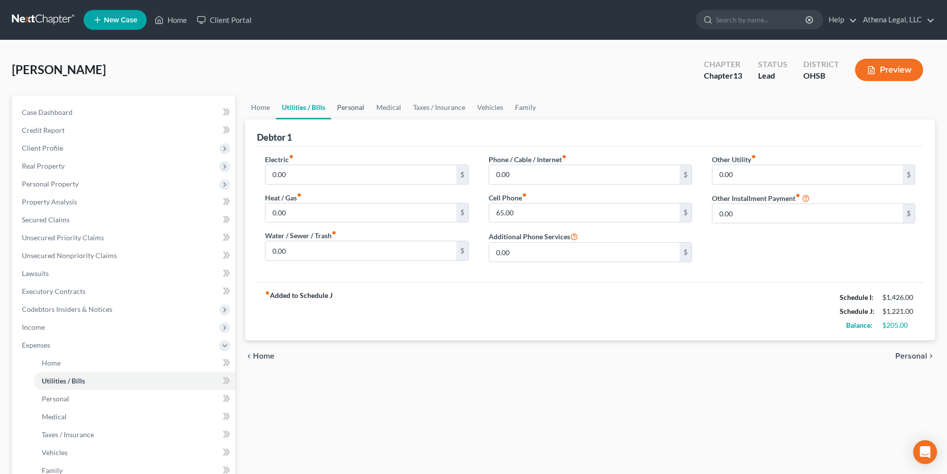
click at [354, 107] on link "Personal" at bounding box center [350, 107] width 39 height 24
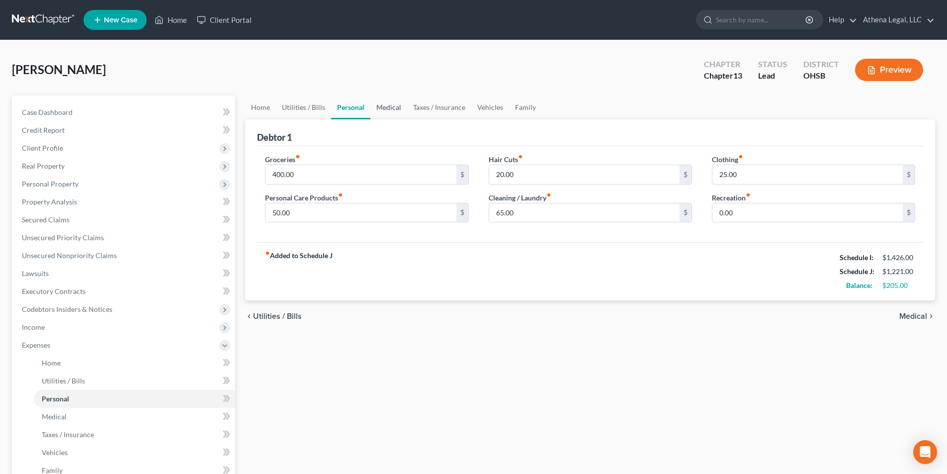
click at [389, 107] on link "Medical" at bounding box center [388, 107] width 37 height 24
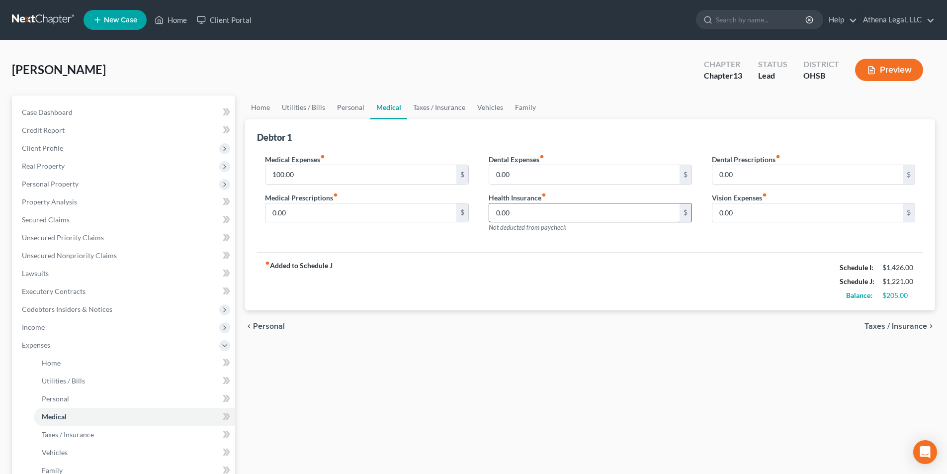
click at [546, 208] on input "0.00" at bounding box center [584, 212] width 190 height 19
type input "200.00"
click at [267, 111] on link "Home" at bounding box center [260, 107] width 31 height 24
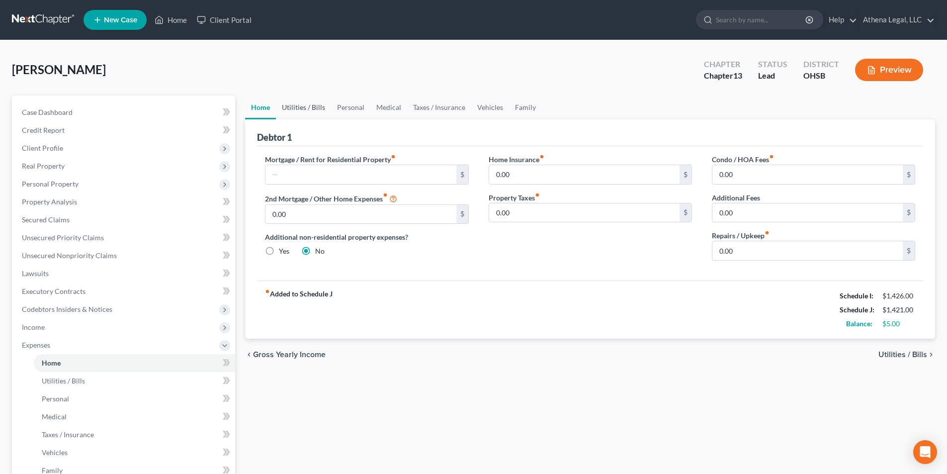
click at [296, 105] on link "Utilities / Bills" at bounding box center [303, 107] width 55 height 24
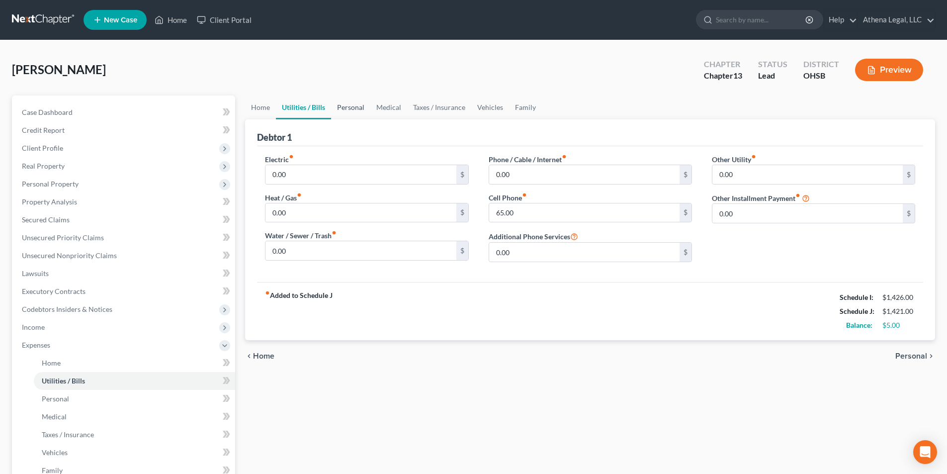
click at [345, 105] on link "Personal" at bounding box center [350, 107] width 39 height 24
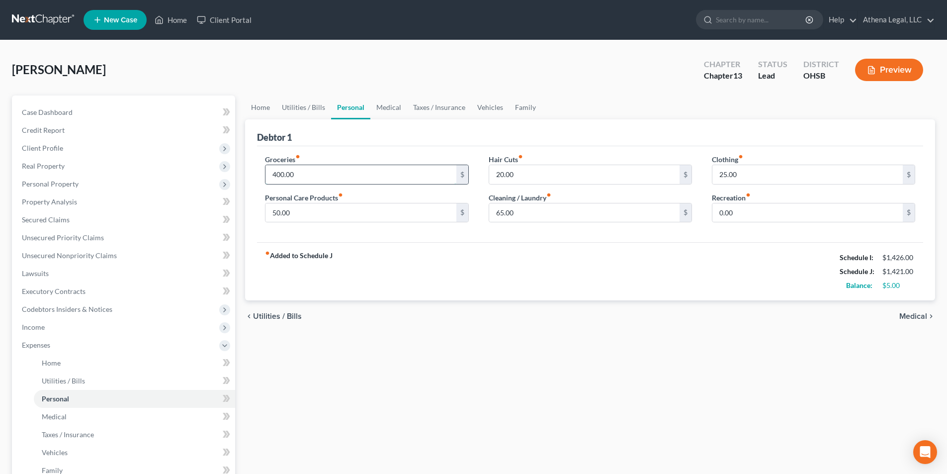
click at [303, 168] on input "400.00" at bounding box center [360, 174] width 190 height 19
type input "385"
click at [380, 103] on link "Medical" at bounding box center [388, 107] width 37 height 24
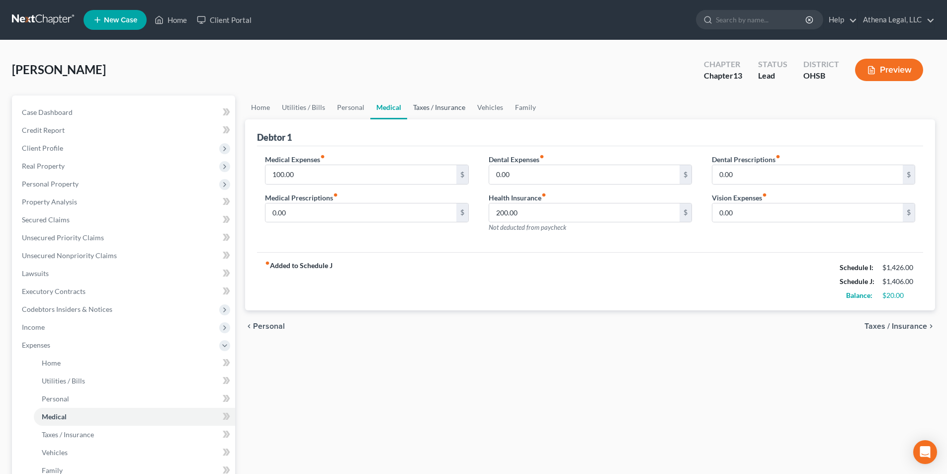
click at [424, 107] on link "Taxes / Insurance" at bounding box center [439, 107] width 64 height 24
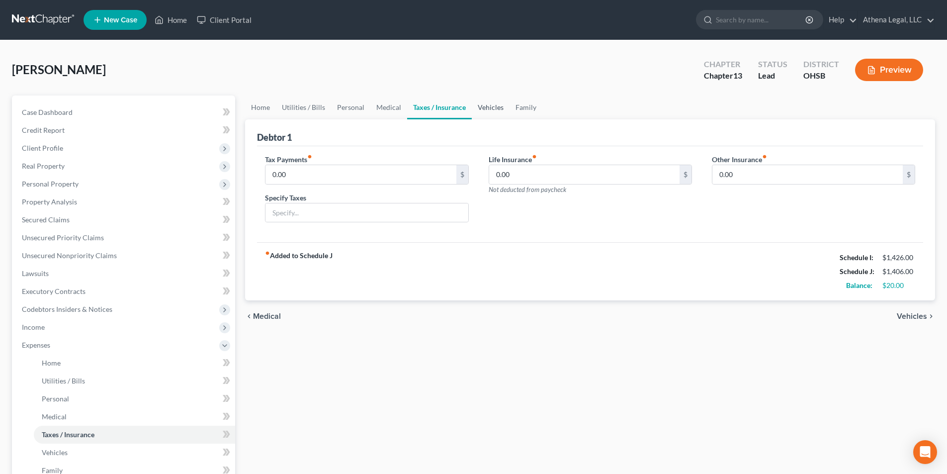
click at [488, 104] on link "Vehicles" at bounding box center [491, 107] width 38 height 24
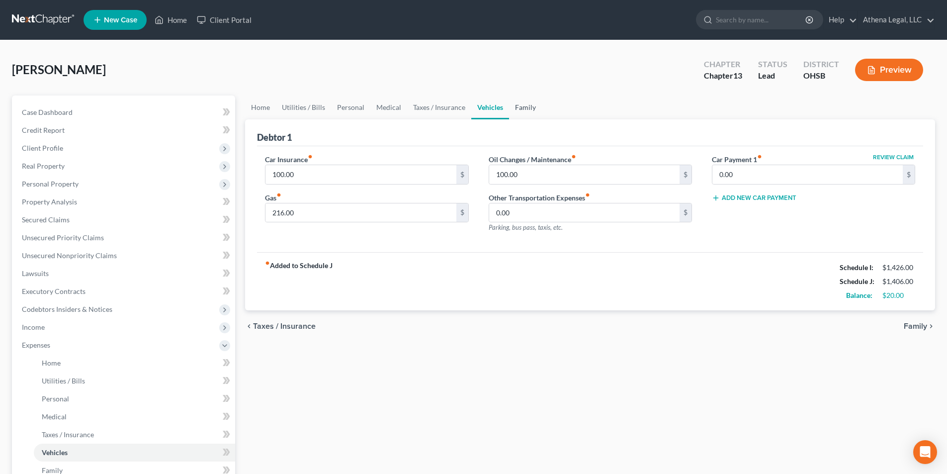
click at [517, 106] on link "Family" at bounding box center [525, 107] width 33 height 24
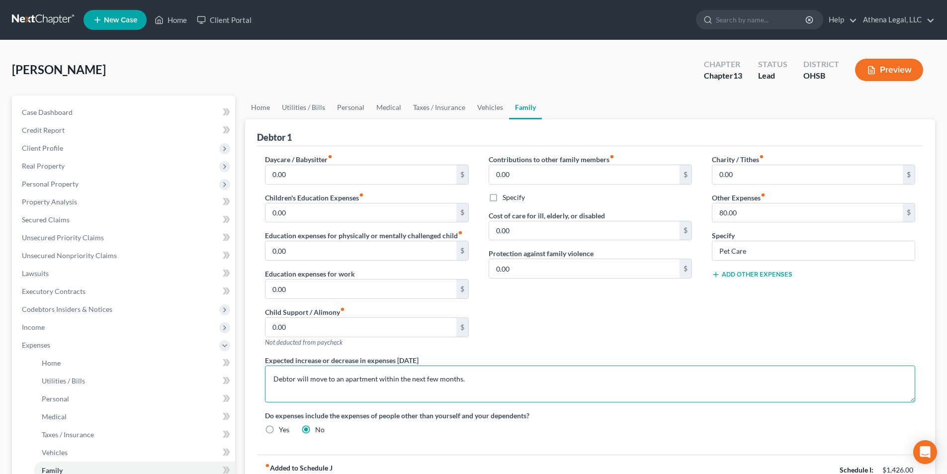
click at [505, 367] on textarea "Debtor will move to an apartment within the next few months." at bounding box center [590, 383] width 650 height 37
type textarea "Debtor will move to an apartment within the next few months."
click at [265, 105] on link "Home" at bounding box center [260, 107] width 31 height 24
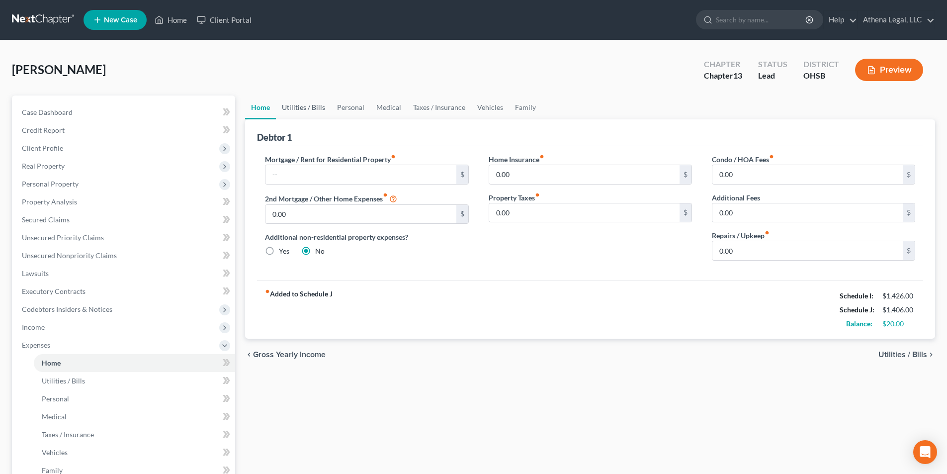
click at [303, 107] on link "Utilities / Bills" at bounding box center [303, 107] width 55 height 24
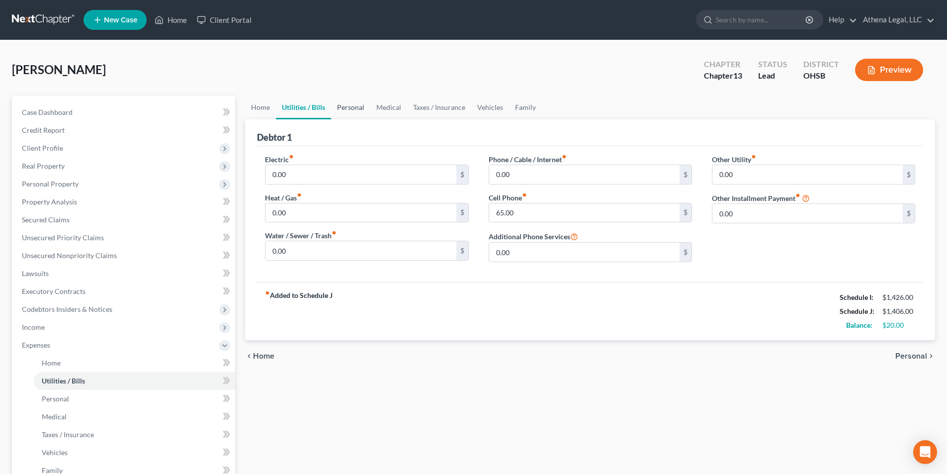
click at [347, 106] on link "Personal" at bounding box center [350, 107] width 39 height 24
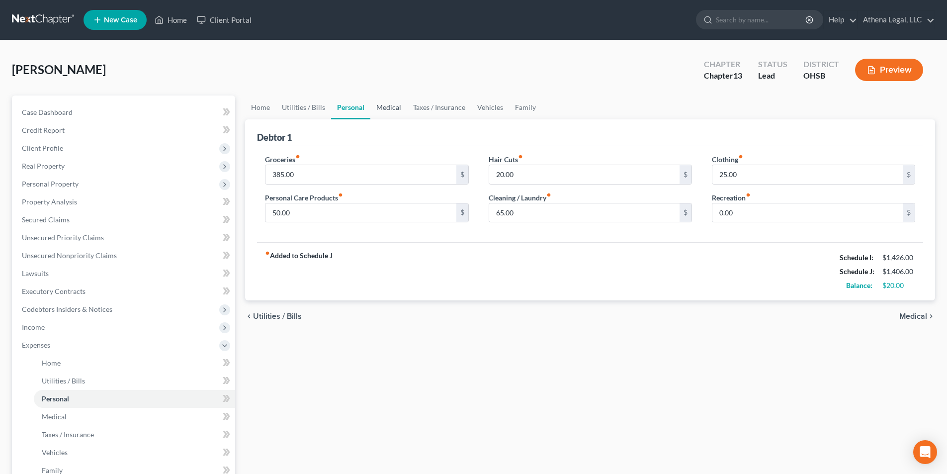
click at [386, 109] on link "Medical" at bounding box center [388, 107] width 37 height 24
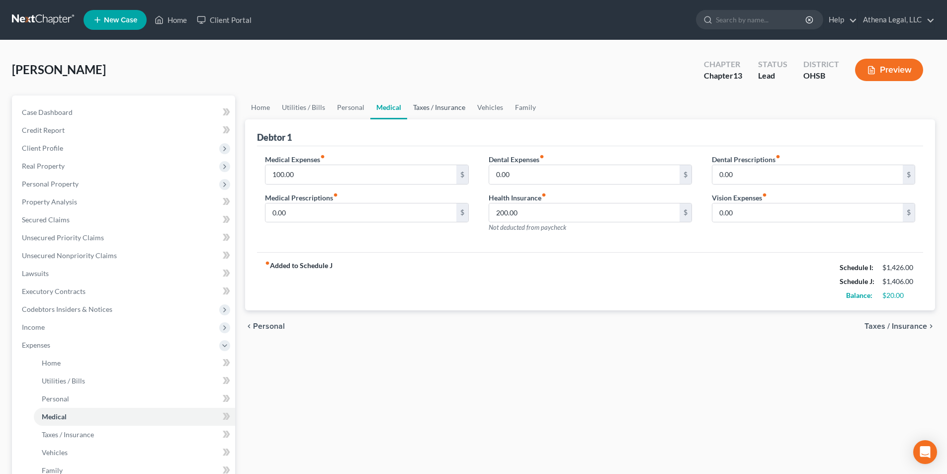
click at [427, 108] on link "Taxes / Insurance" at bounding box center [439, 107] width 64 height 24
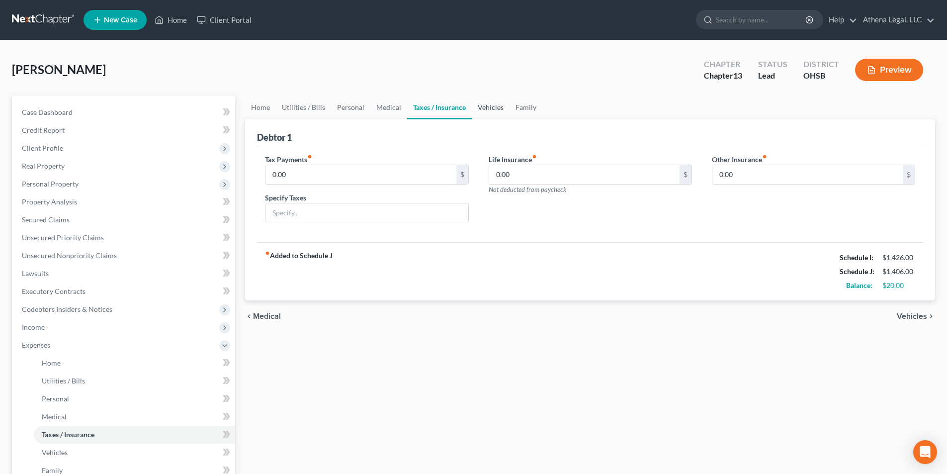
click at [485, 112] on link "Vehicles" at bounding box center [491, 107] width 38 height 24
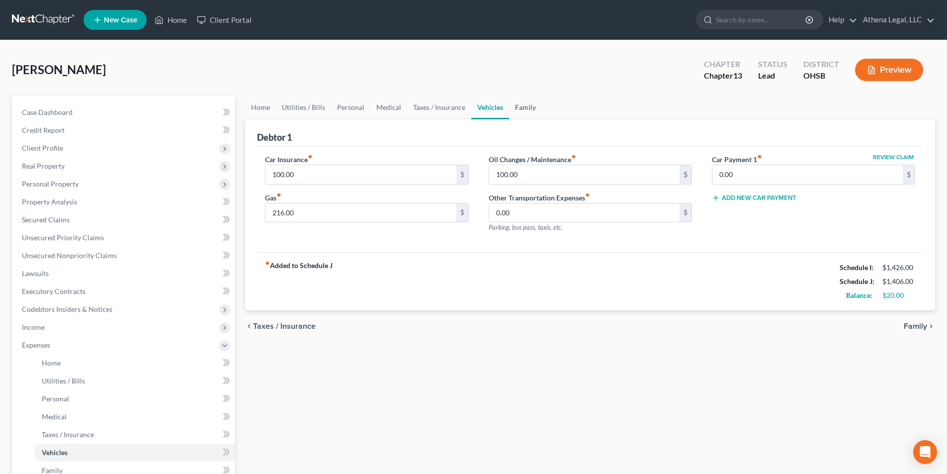
click at [526, 108] on link "Family" at bounding box center [525, 107] width 33 height 24
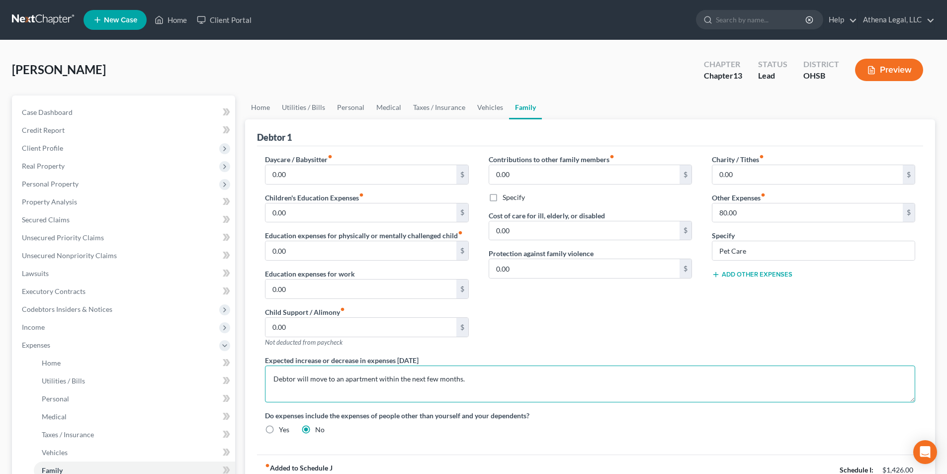
click at [474, 383] on textarea "Debtor will move to an apartment within the next few months." at bounding box center [590, 383] width 650 height 37
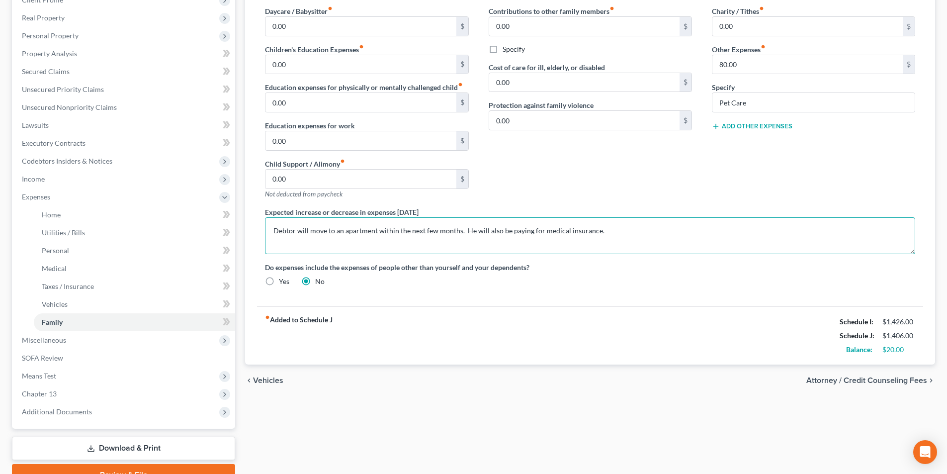
scroll to position [149, 0]
type textarea "Debtor will move to an apartment within the next few months. He will also be pa…"
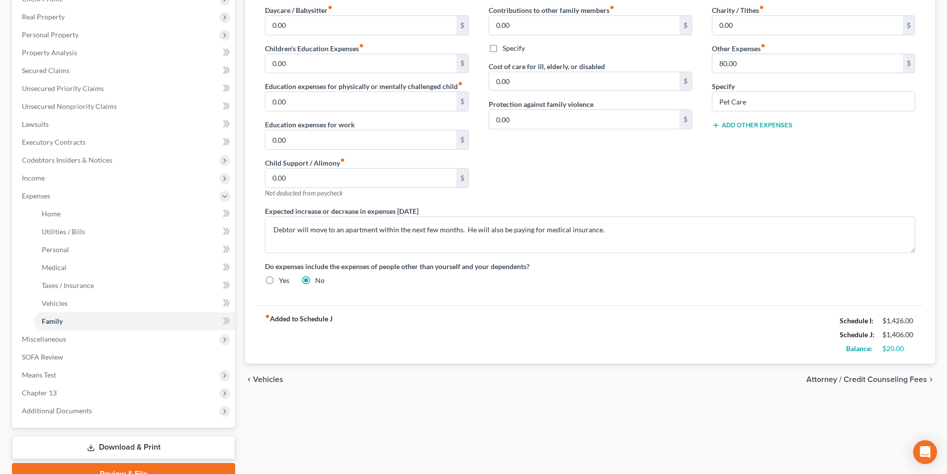
click at [819, 382] on span "Attorney / Credit Counseling Fees" at bounding box center [866, 379] width 121 height 8
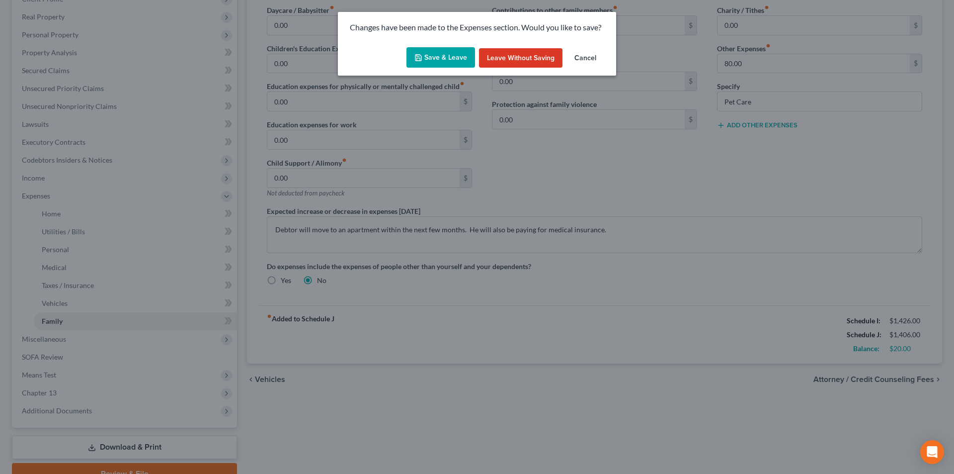
click at [435, 58] on button "Save & Leave" at bounding box center [441, 57] width 69 height 21
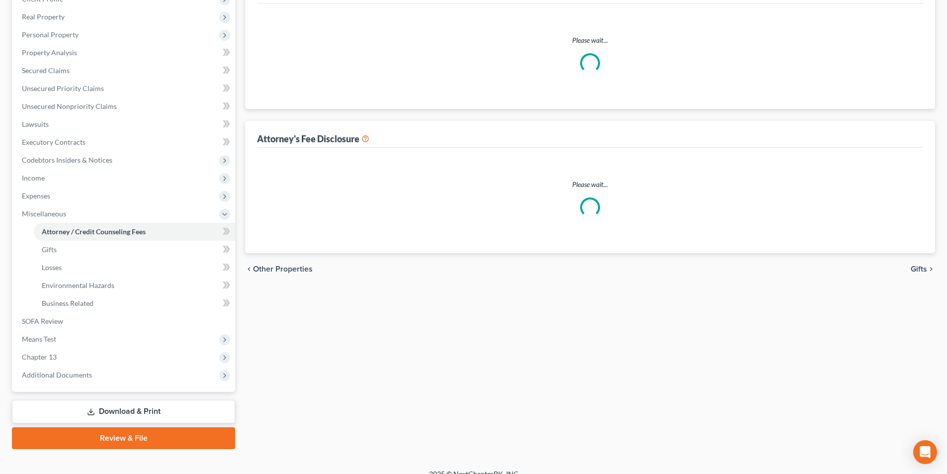
select select "1"
select select "0"
select select "1"
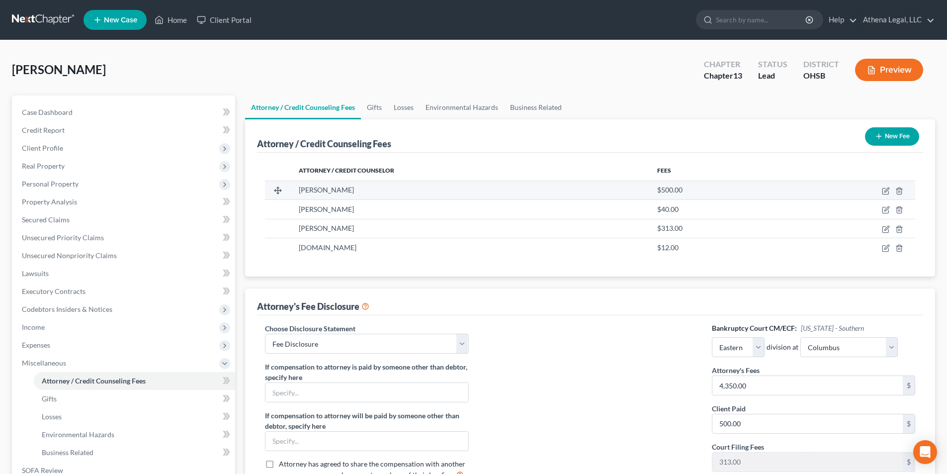
scroll to position [149, 0]
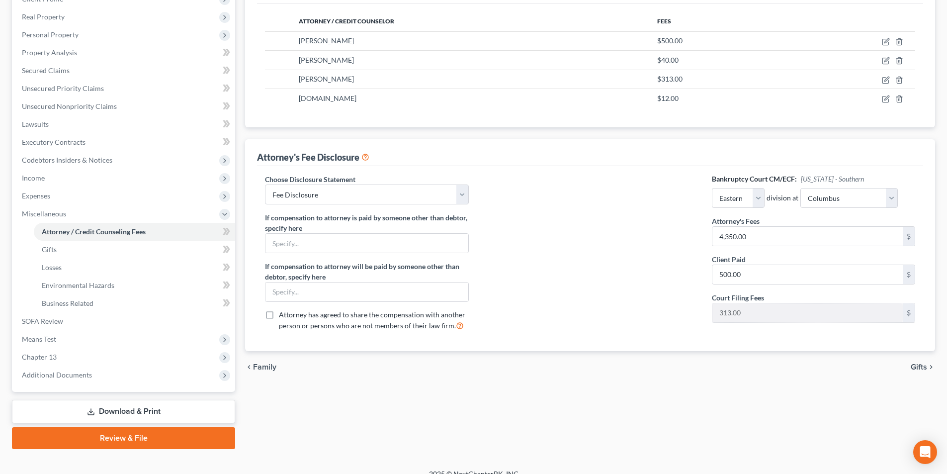
click at [924, 366] on span "Gifts" at bounding box center [919, 367] width 16 height 8
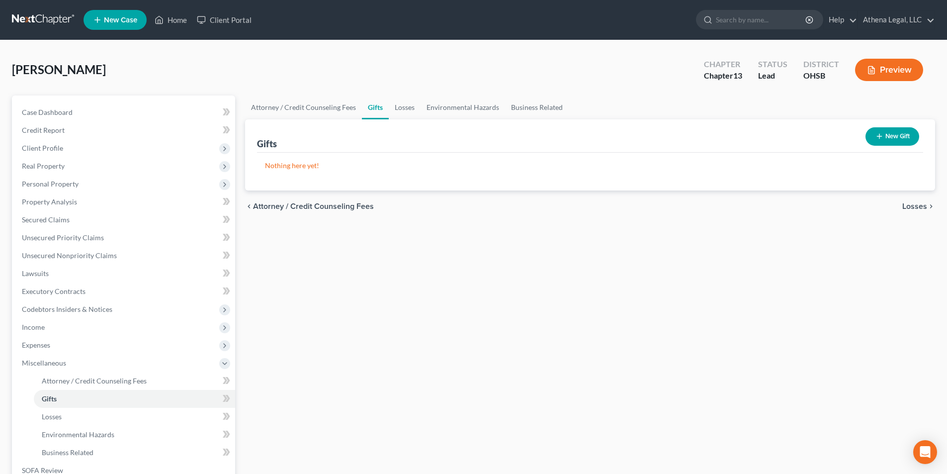
click at [911, 206] on span "Losses" at bounding box center [914, 206] width 25 height 8
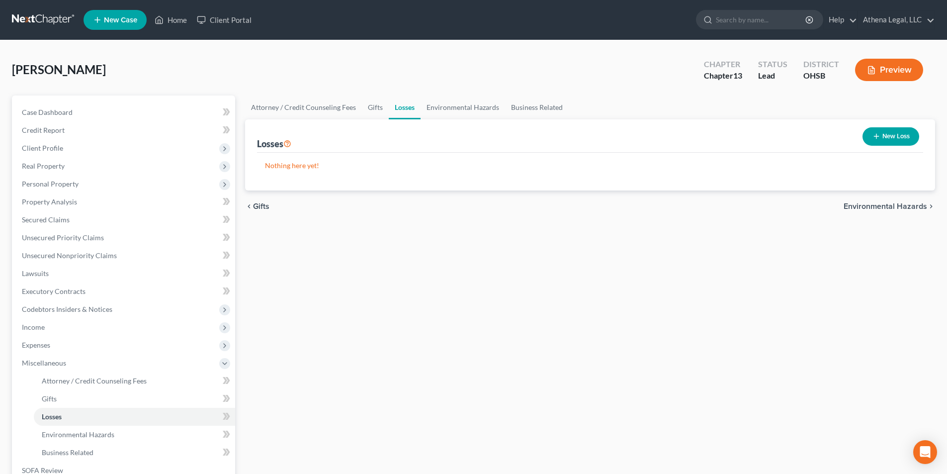
click at [911, 206] on span "Environmental Hazards" at bounding box center [885, 206] width 84 height 8
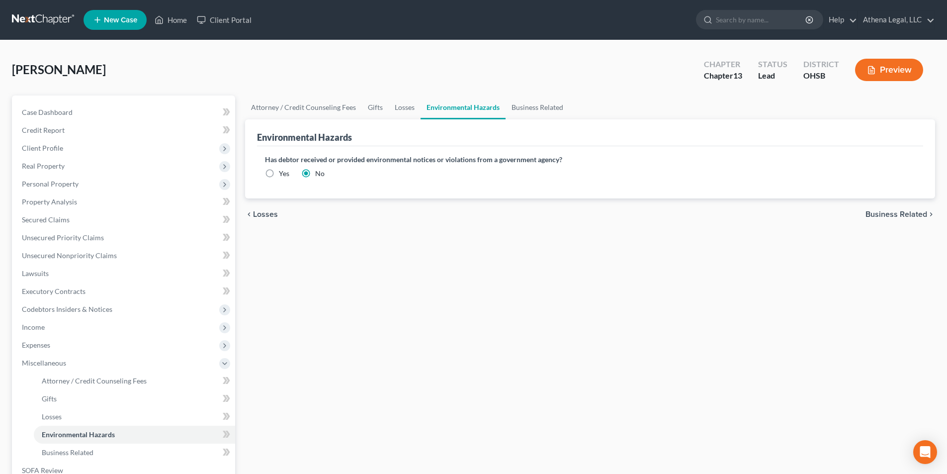
click at [905, 210] on span "Business Related" at bounding box center [896, 214] width 62 height 8
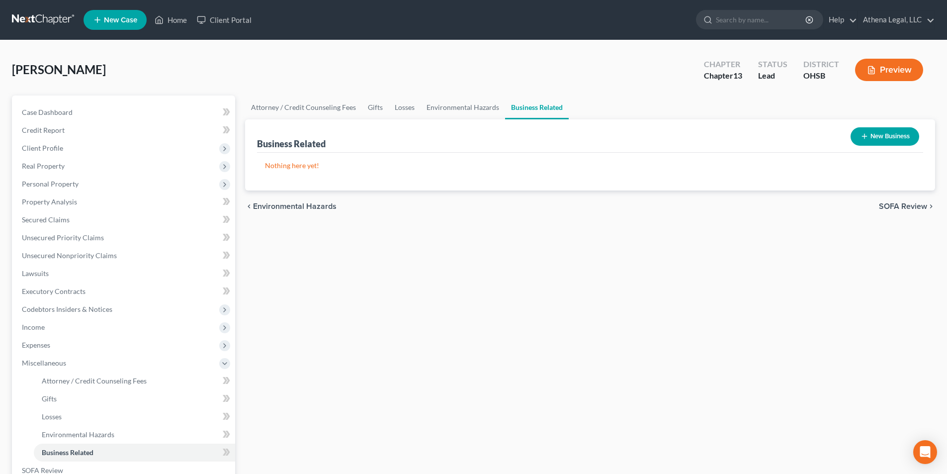
click at [905, 209] on span "SOFA Review" at bounding box center [903, 206] width 48 height 8
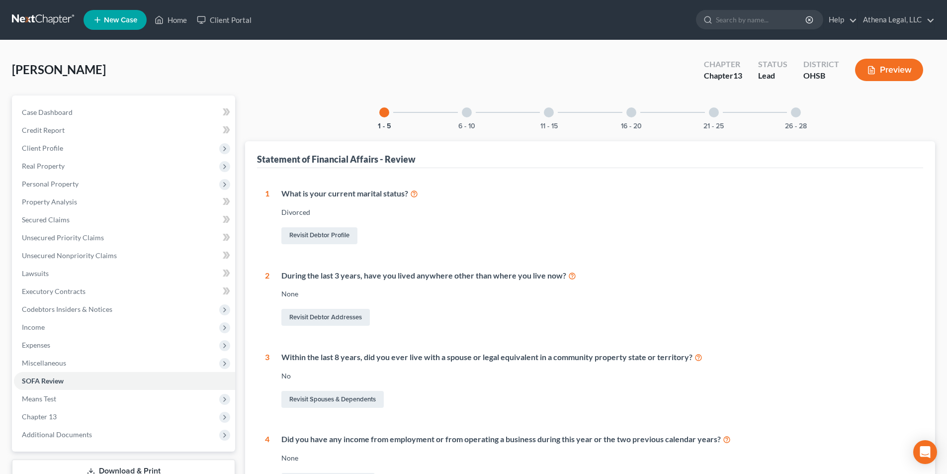
click at [462, 114] on div at bounding box center [467, 112] width 10 height 10
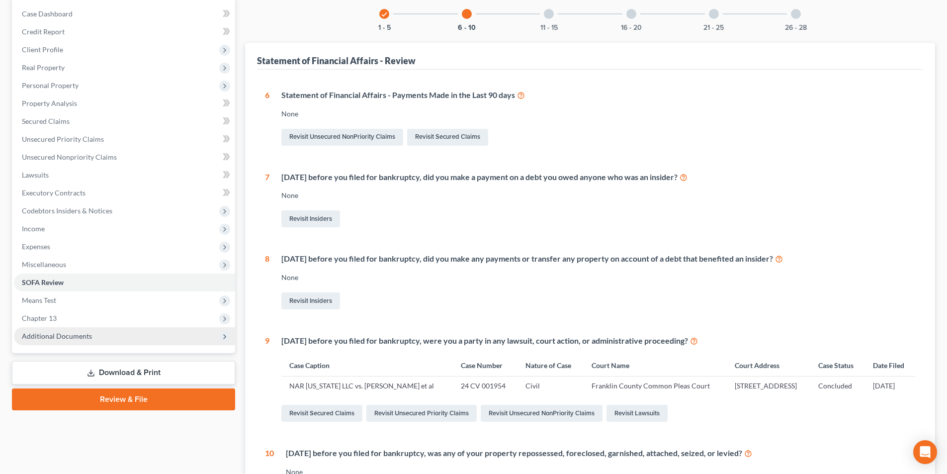
scroll to position [99, 0]
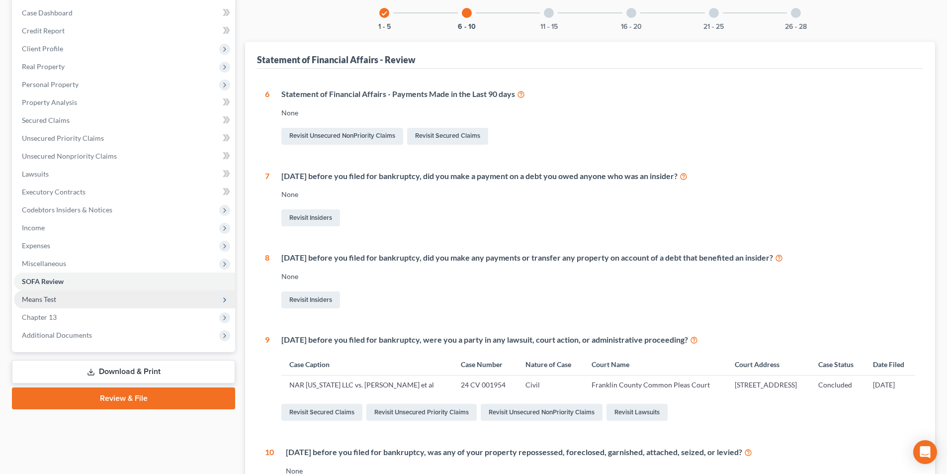
click at [49, 300] on span "Means Test" at bounding box center [39, 299] width 34 height 8
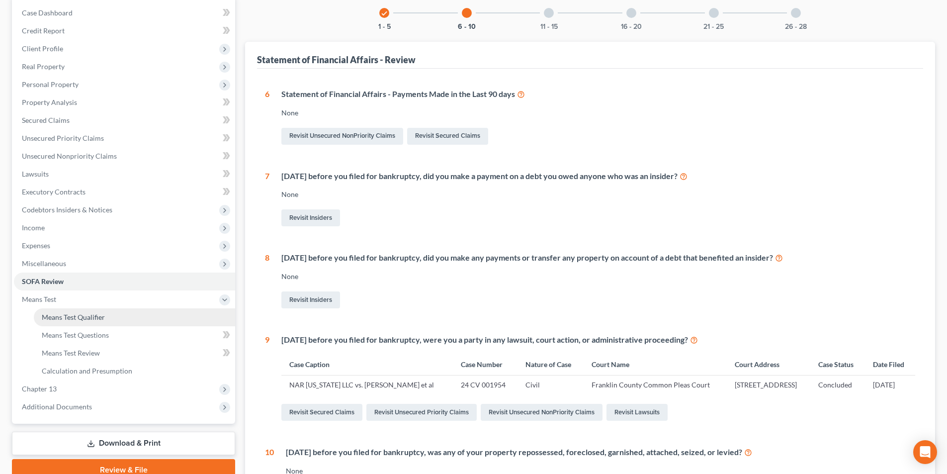
click at [73, 317] on span "Means Test Qualifier" at bounding box center [73, 317] width 63 height 8
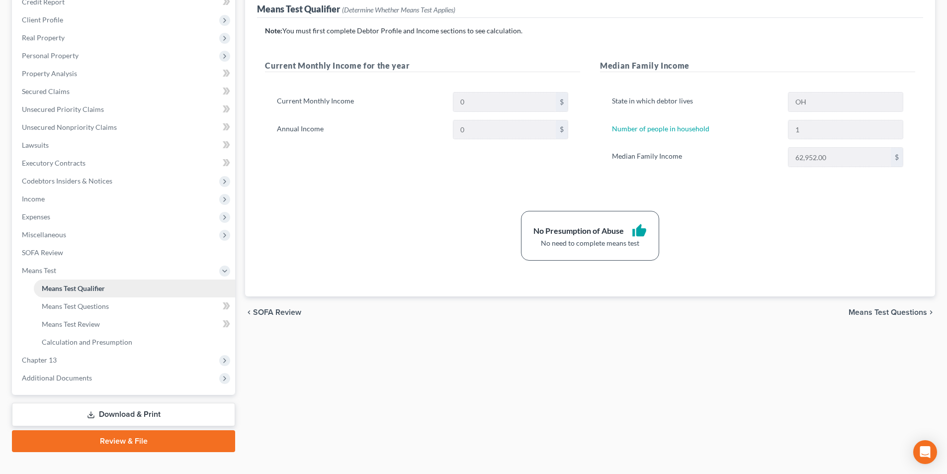
scroll to position [144, 0]
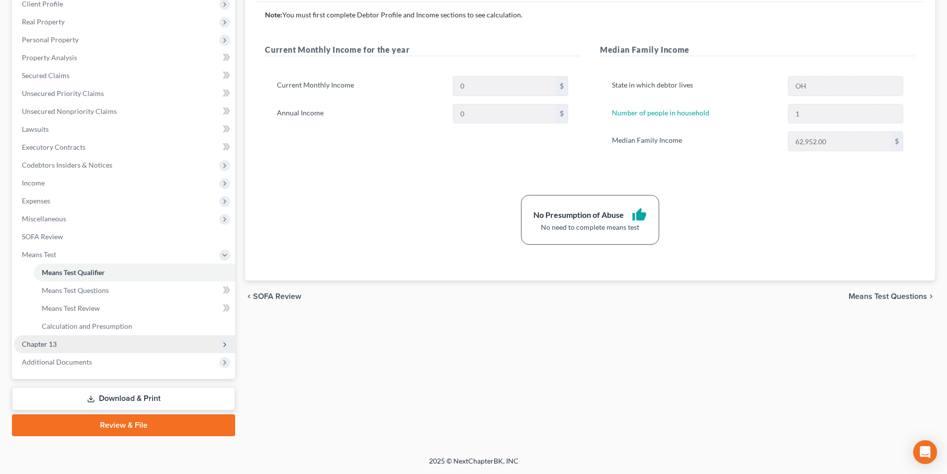
click at [48, 347] on span "Chapter 13" at bounding box center [39, 343] width 35 height 8
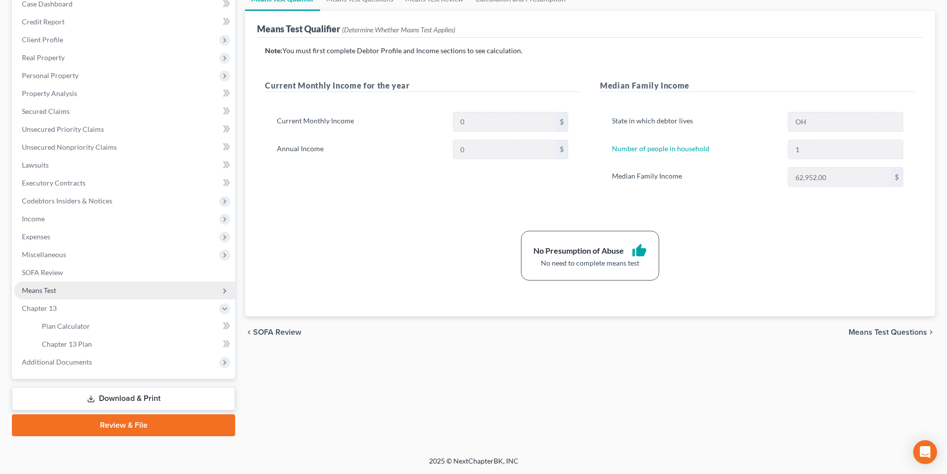
scroll to position [108, 0]
click at [67, 366] on span "Additional Documents" at bounding box center [124, 362] width 221 height 18
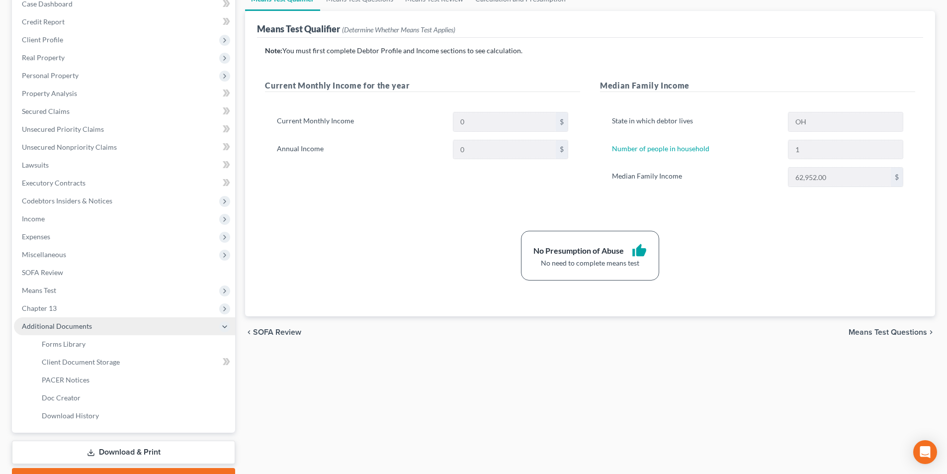
scroll to position [144, 0]
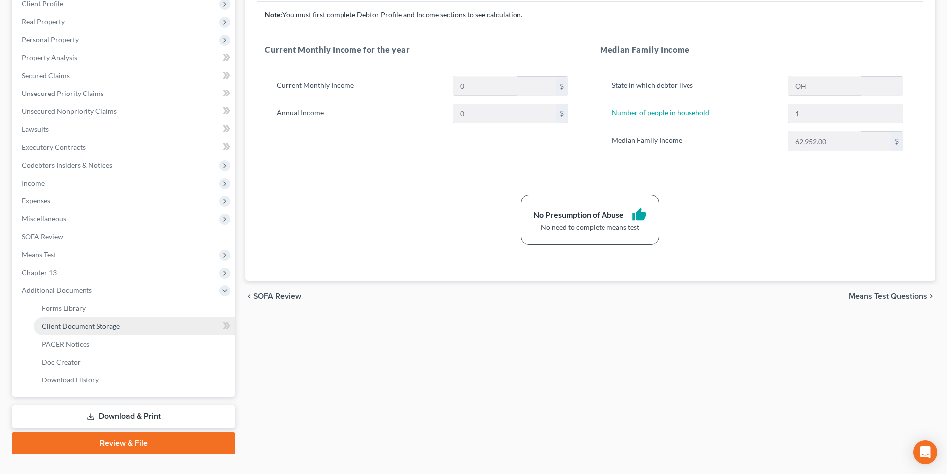
click at [90, 326] on span "Client Document Storage" at bounding box center [81, 326] width 78 height 8
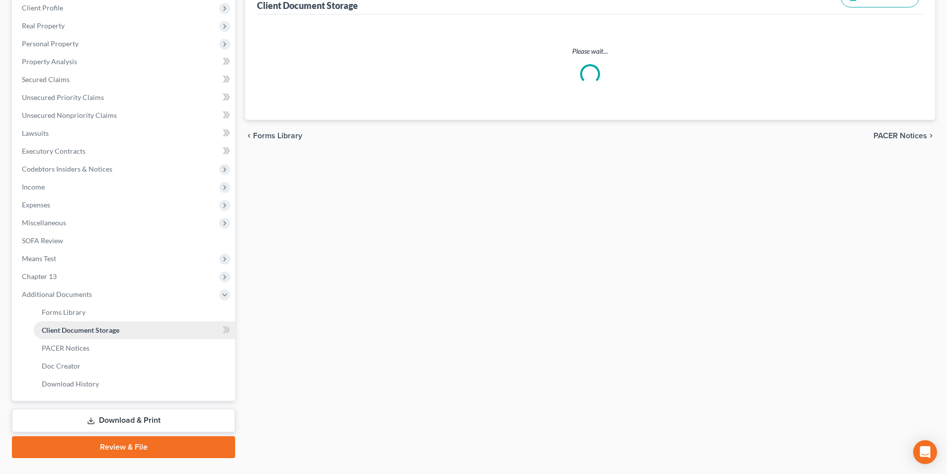
select select "7"
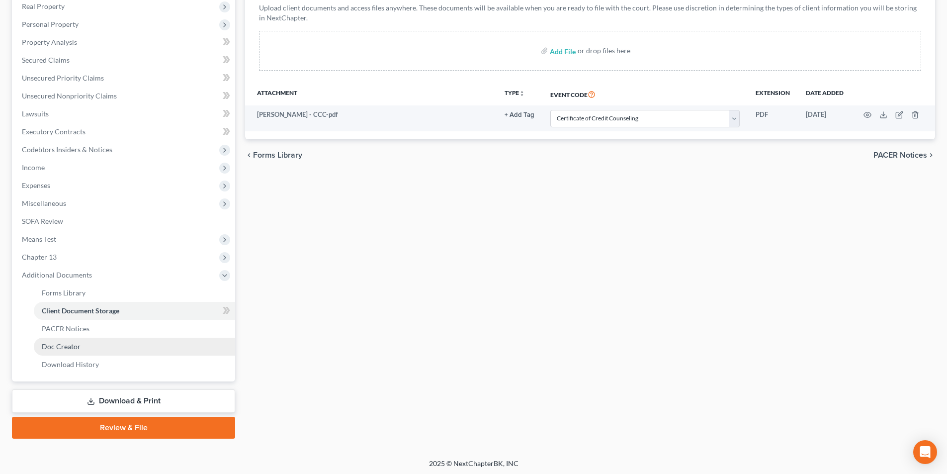
scroll to position [162, 0]
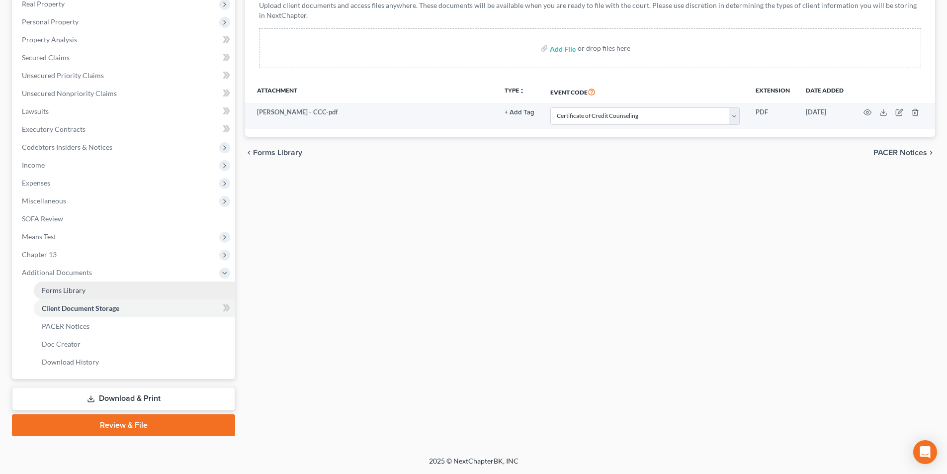
click at [93, 290] on link "Forms Library" at bounding box center [134, 290] width 201 height 18
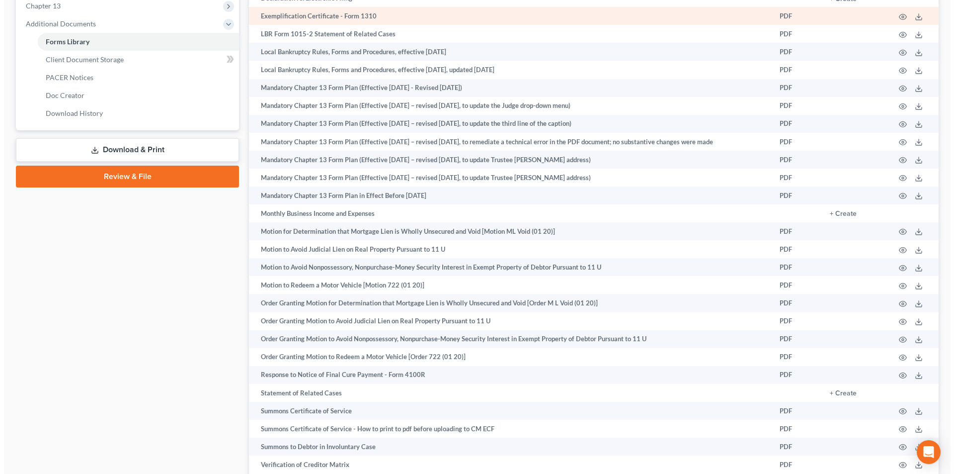
scroll to position [460, 0]
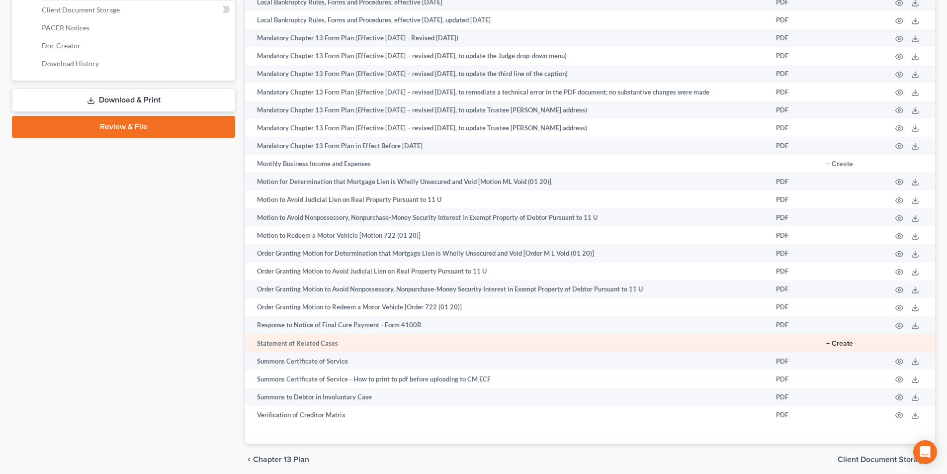
click at [840, 346] on button "+ Create" at bounding box center [839, 343] width 27 height 7
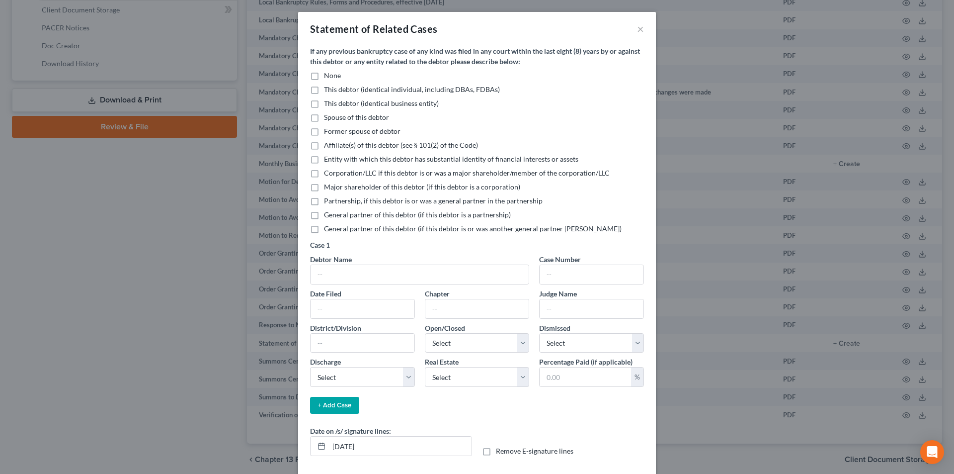
click at [324, 74] on label "None" at bounding box center [332, 76] width 17 height 10
click at [328, 74] on input "None" at bounding box center [331, 74] width 6 height 6
checkbox input "true"
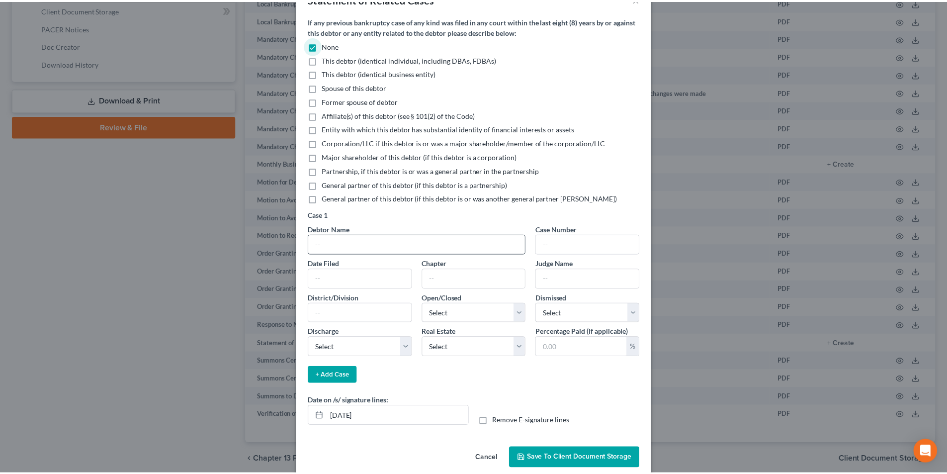
scroll to position [45, 0]
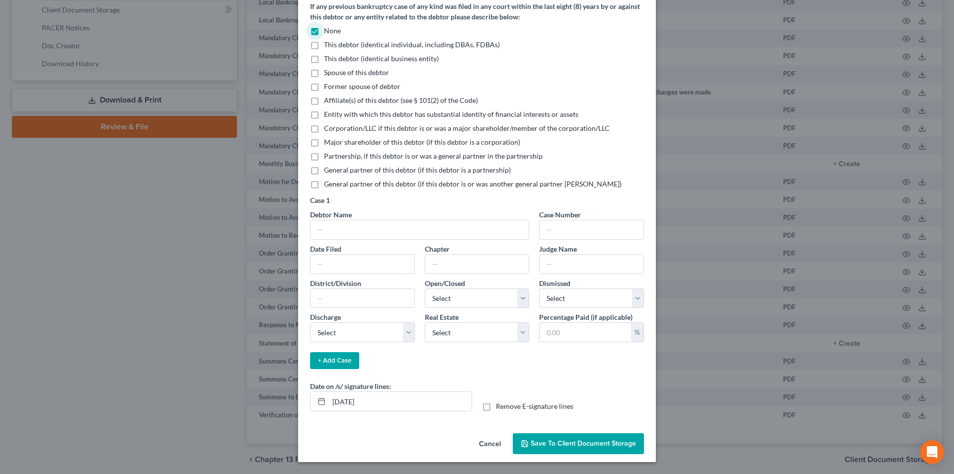
click at [549, 439] on span "Save to Client Document Storage" at bounding box center [583, 443] width 105 height 8
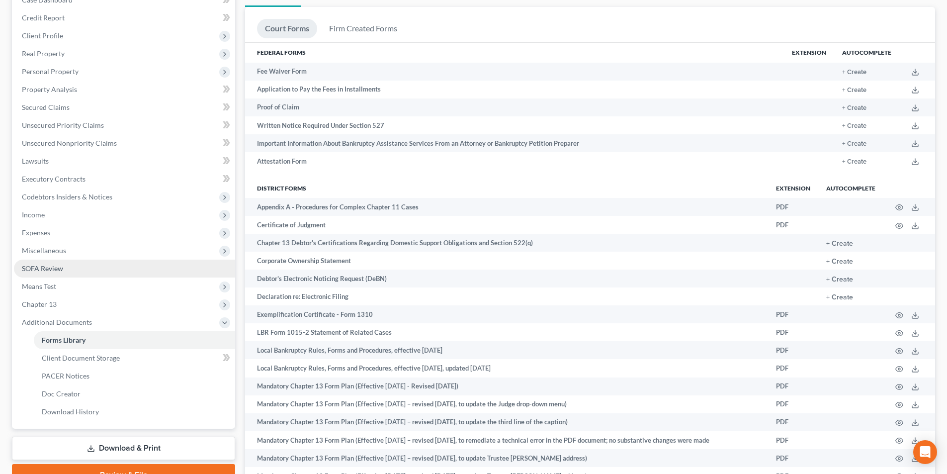
scroll to position [162, 0]
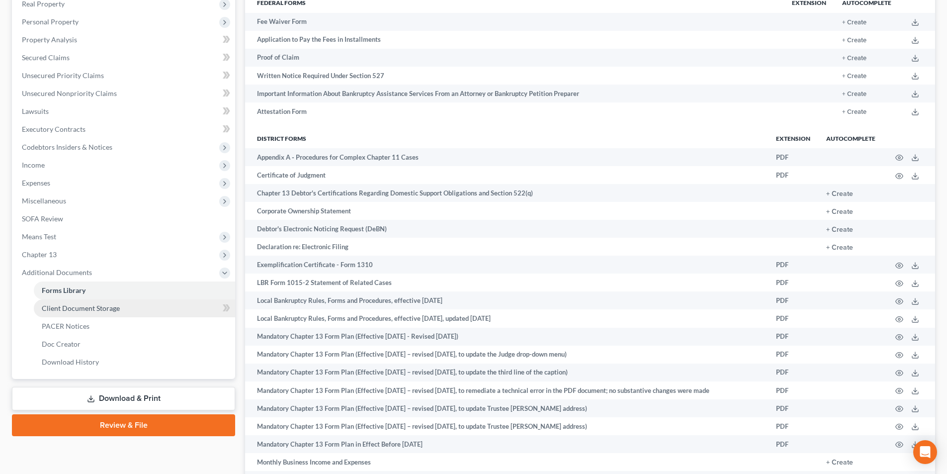
click at [115, 308] on span "Client Document Storage" at bounding box center [81, 308] width 78 height 8
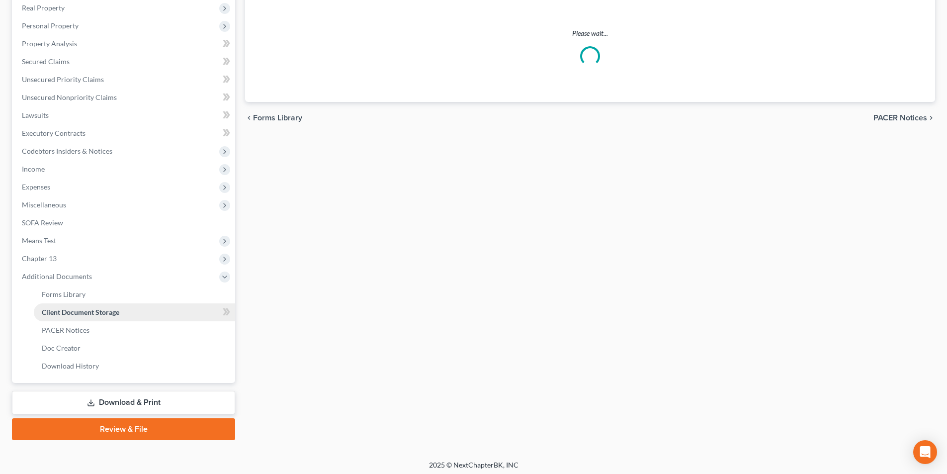
select select "7"
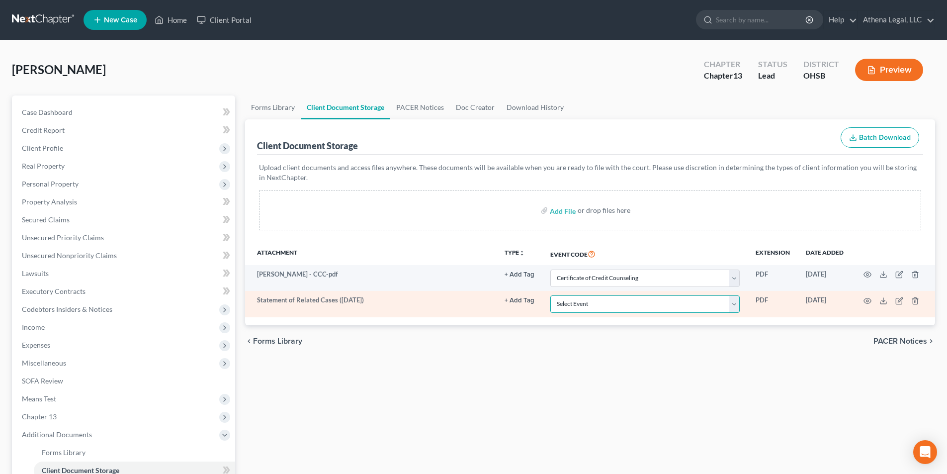
drag, startPoint x: 598, startPoint y: 308, endPoint x: 599, endPoint y: 296, distance: 12.5
click at [598, 308] on select "Select Event 20 Largest Unsecured Creditors Amended Document Amended List of Cr…" at bounding box center [644, 303] width 189 height 17
select select "52"
click at [550, 295] on select "Select Event 20 Largest Unsecured Creditors Amended Document Amended List of Cr…" at bounding box center [644, 303] width 189 height 17
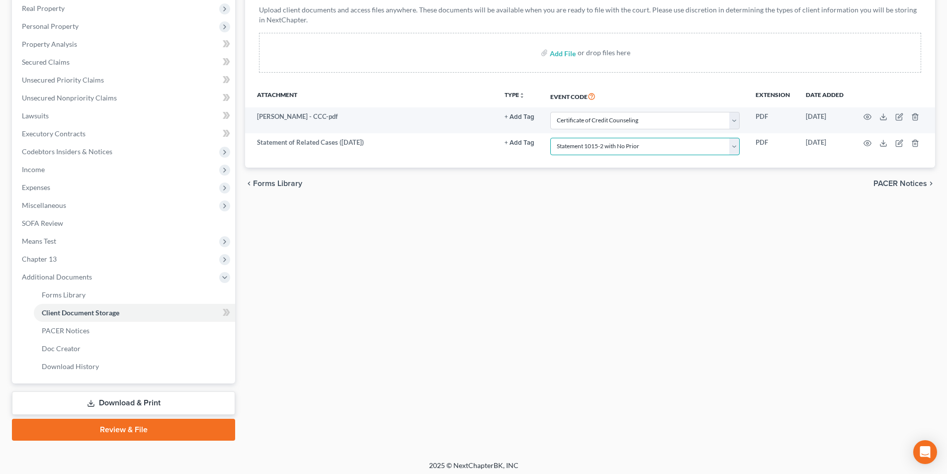
scroll to position [162, 0]
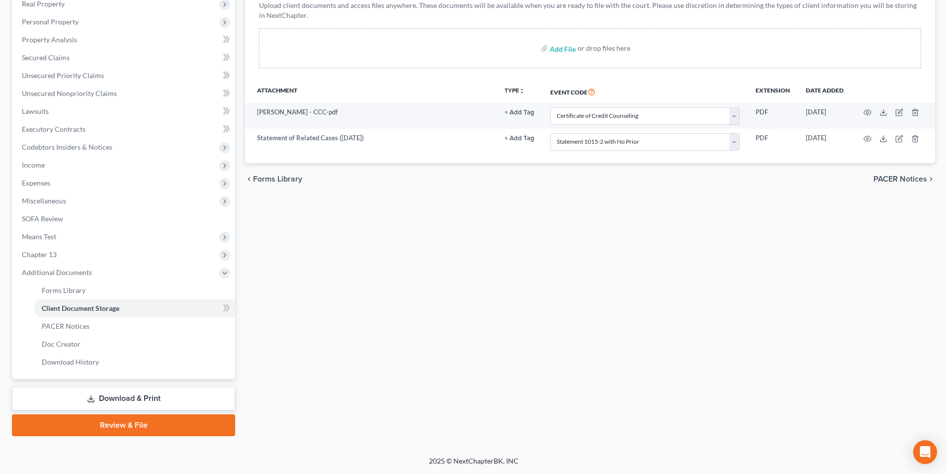
click at [156, 396] on link "Download & Print" at bounding box center [123, 398] width 223 height 23
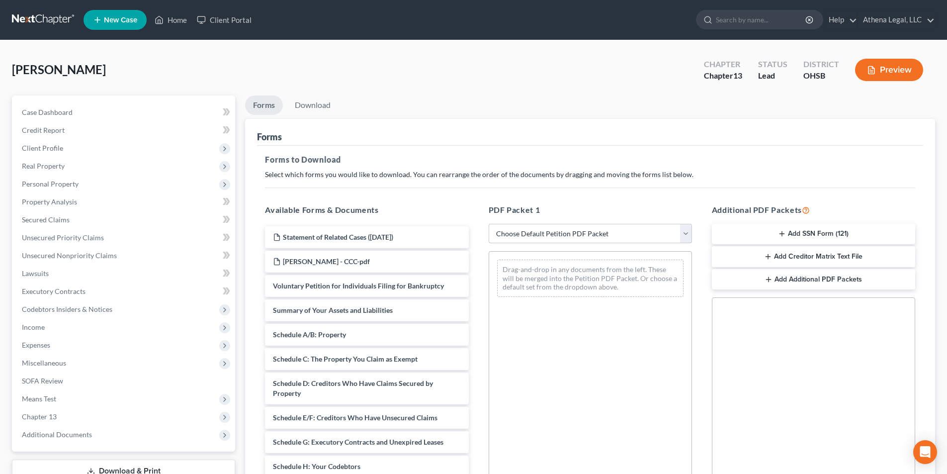
click at [554, 237] on select "Choose Default Petition PDF Packet Complete Bankruptcy Petition (all forms and …" at bounding box center [590, 234] width 203 height 20
select select "0"
click at [489, 224] on select "Choose Default Petition PDF Packet Complete Bankruptcy Petition (all forms and …" at bounding box center [590, 234] width 203 height 20
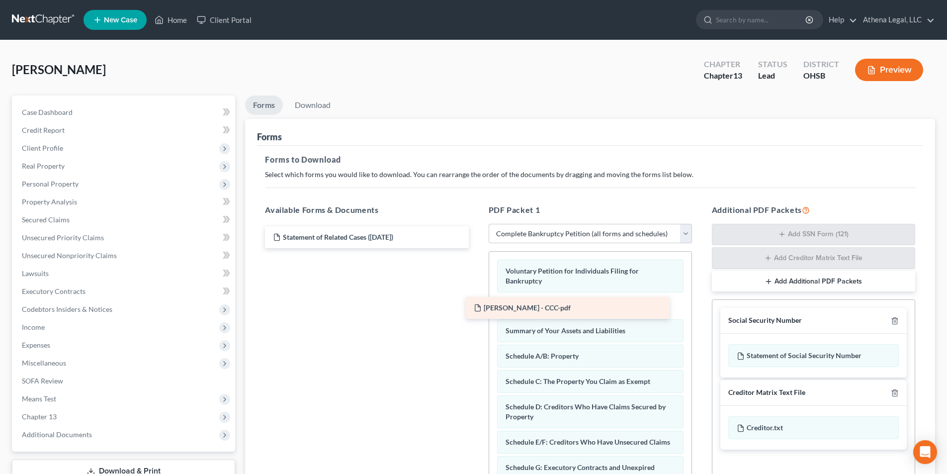
drag, startPoint x: 366, startPoint y: 263, endPoint x: 567, endPoint y: 310, distance: 206.1
click at [476, 248] on div "[PERSON_NAME] - CCC-pdf Statement of Related Cases ([DATE]) [PERSON_NAME] - CCC…" at bounding box center [366, 237] width 219 height 22
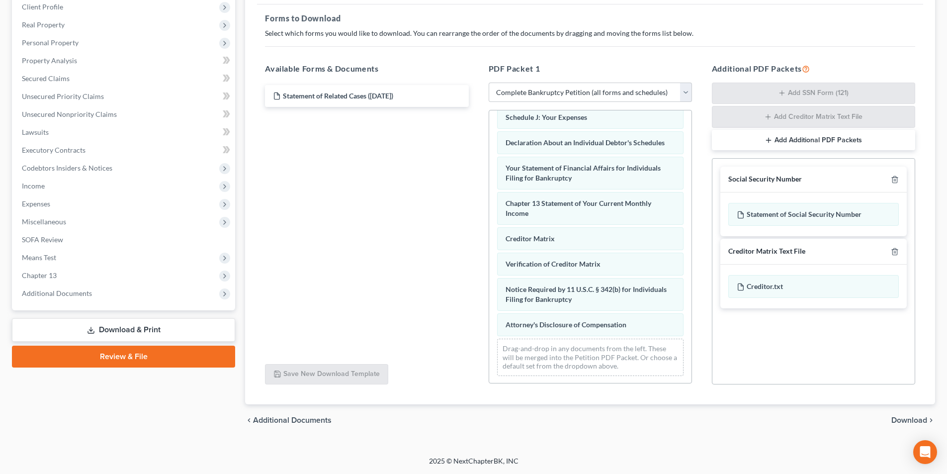
scroll to position [307, 0]
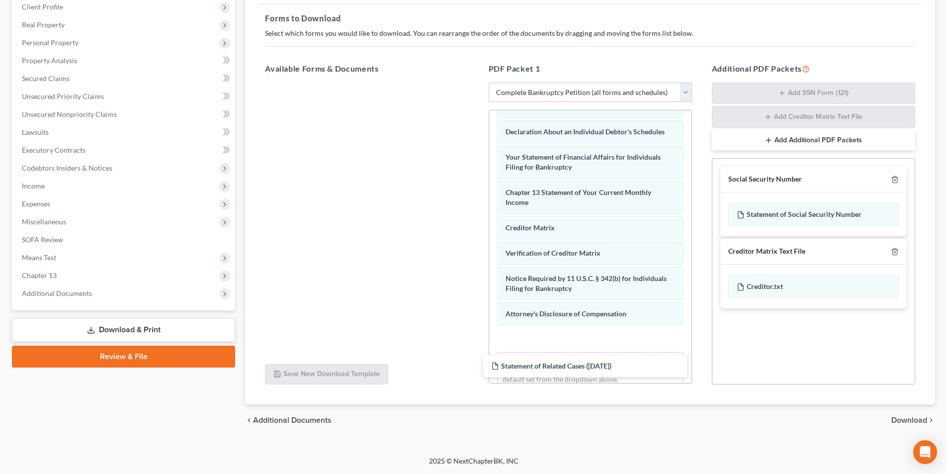
drag, startPoint x: 336, startPoint y: 94, endPoint x: 806, endPoint y: 348, distance: 534.6
click at [476, 83] on div "Statement of Related Cases ([DATE]) Statement of Related Cases ([DATE])" at bounding box center [366, 83] width 219 height 0
click at [903, 420] on span "Download" at bounding box center [909, 420] width 36 height 8
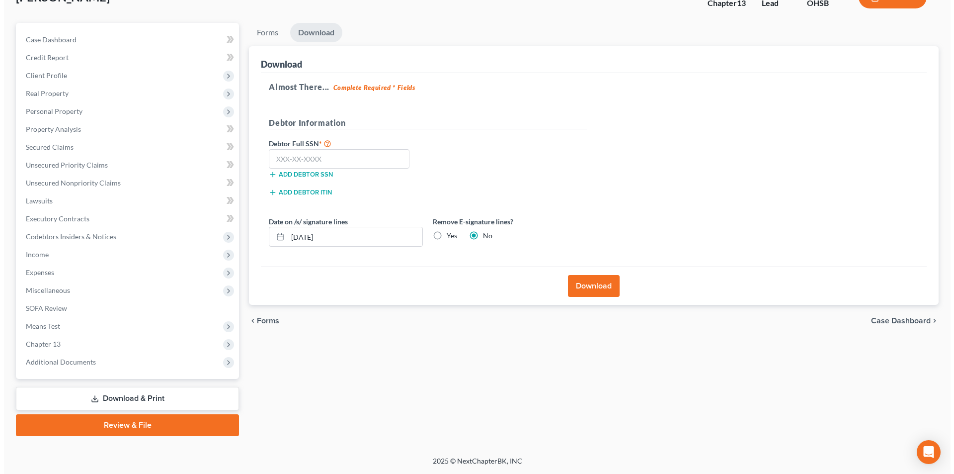
scroll to position [73, 0]
click at [293, 154] on input "text" at bounding box center [335, 159] width 141 height 20
type input "273-58-0203"
click at [581, 288] on button "Download" at bounding box center [590, 286] width 52 height 22
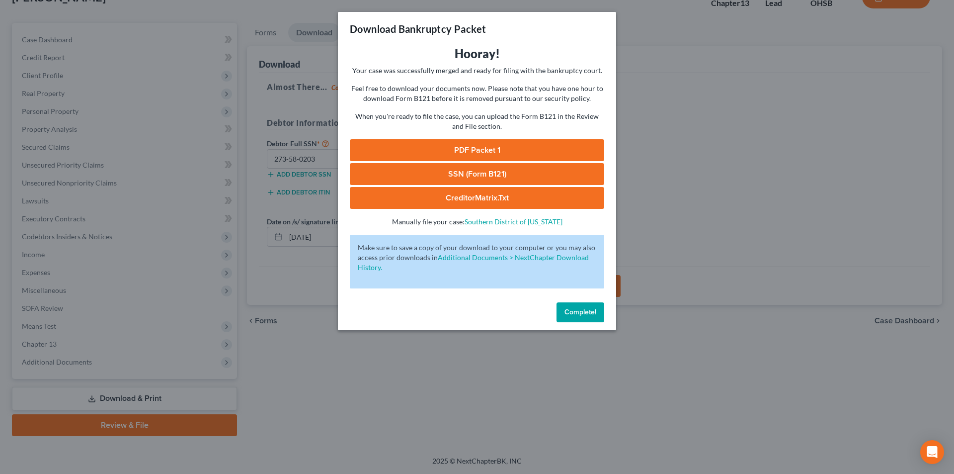
click at [486, 151] on link "PDF Packet 1" at bounding box center [477, 150] width 254 height 22
click at [442, 171] on link "SSN (Form B121)" at bounding box center [477, 174] width 254 height 22
